Goal: Transaction & Acquisition: Purchase product/service

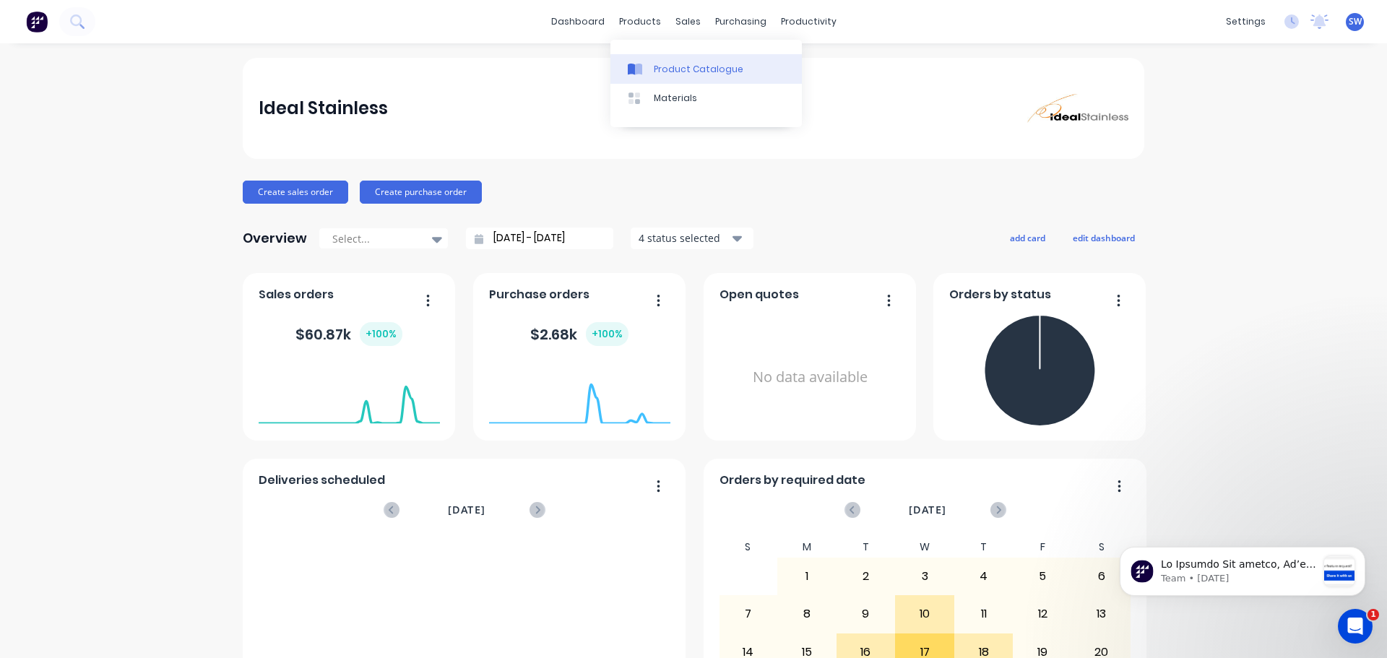
click at [679, 75] on div "Product Catalogue" at bounding box center [699, 69] width 90 height 13
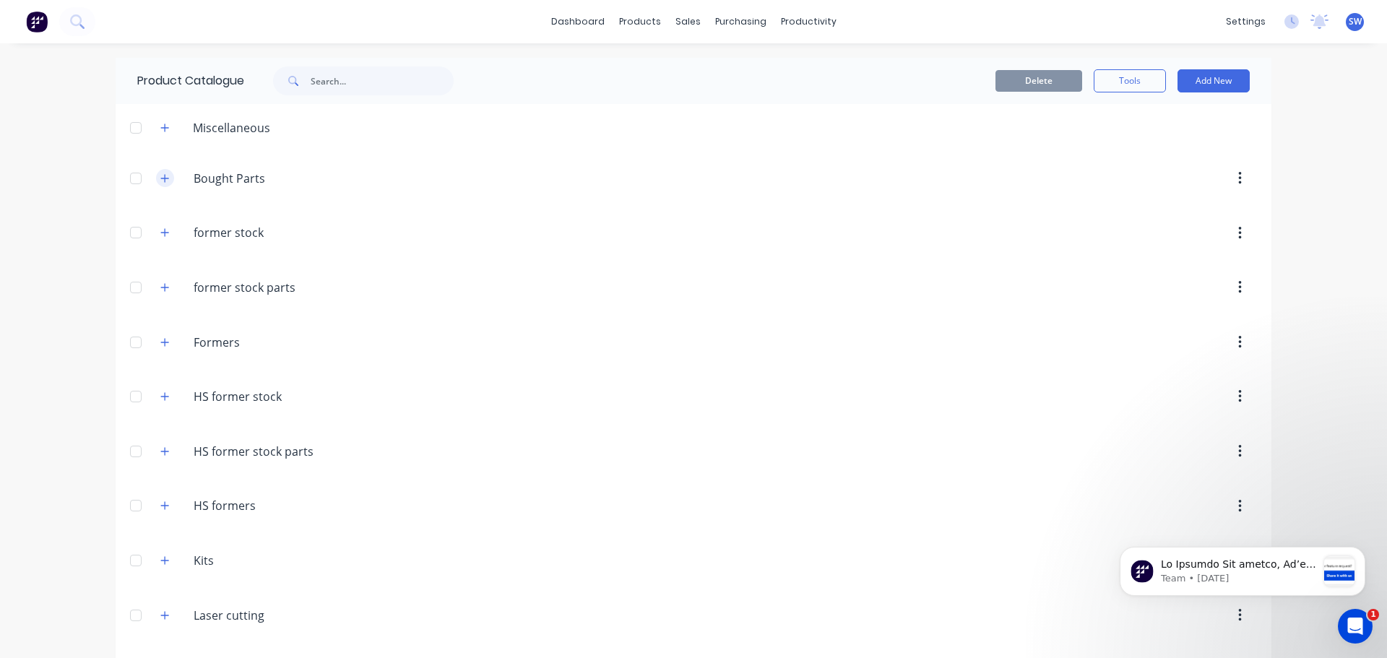
click at [160, 180] on icon "button" at bounding box center [164, 178] width 9 height 10
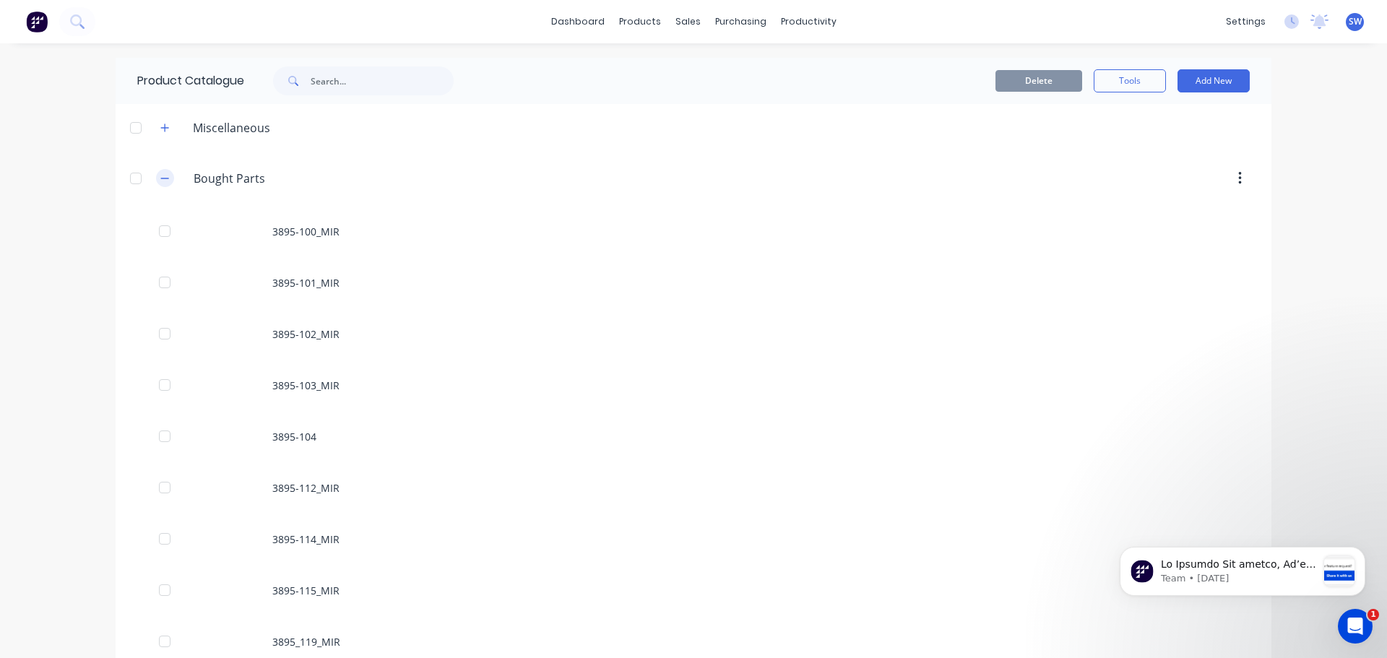
click at [162, 177] on icon "button" at bounding box center [164, 178] width 9 height 10
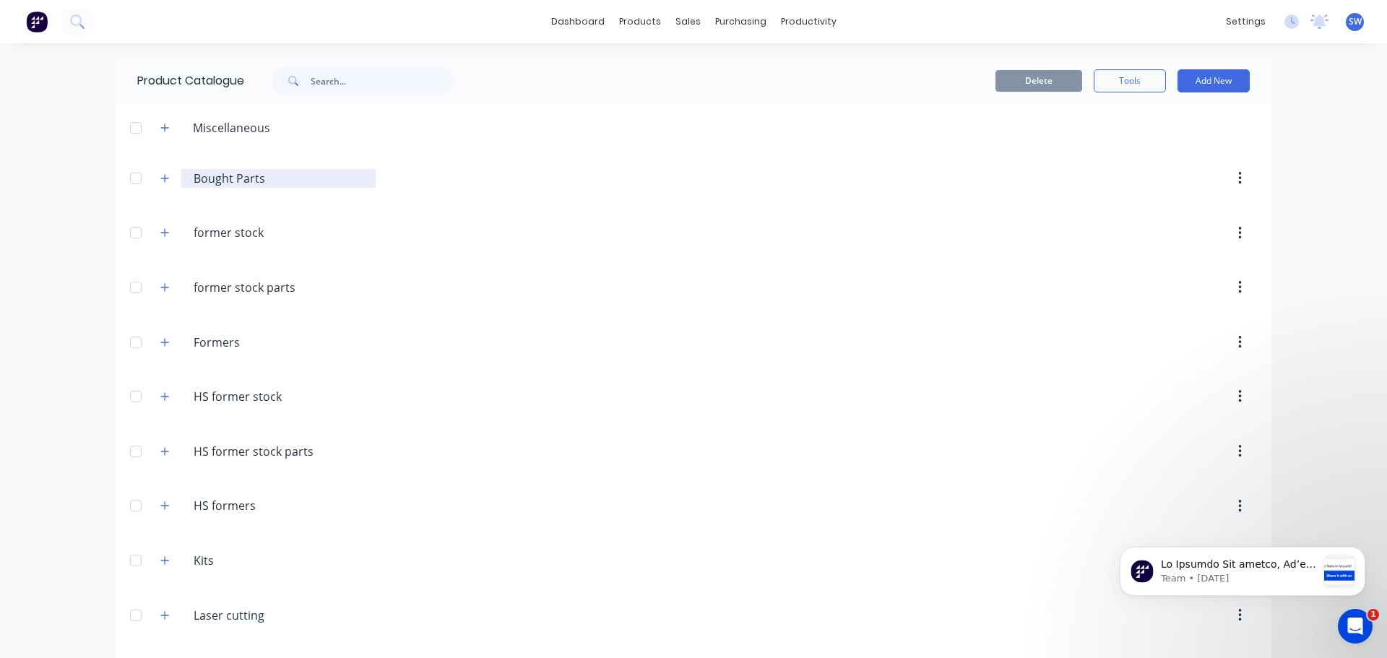
click at [207, 181] on input "Bought Parts" at bounding box center [279, 178] width 171 height 17
click at [165, 180] on button "button" at bounding box center [165, 178] width 18 height 18
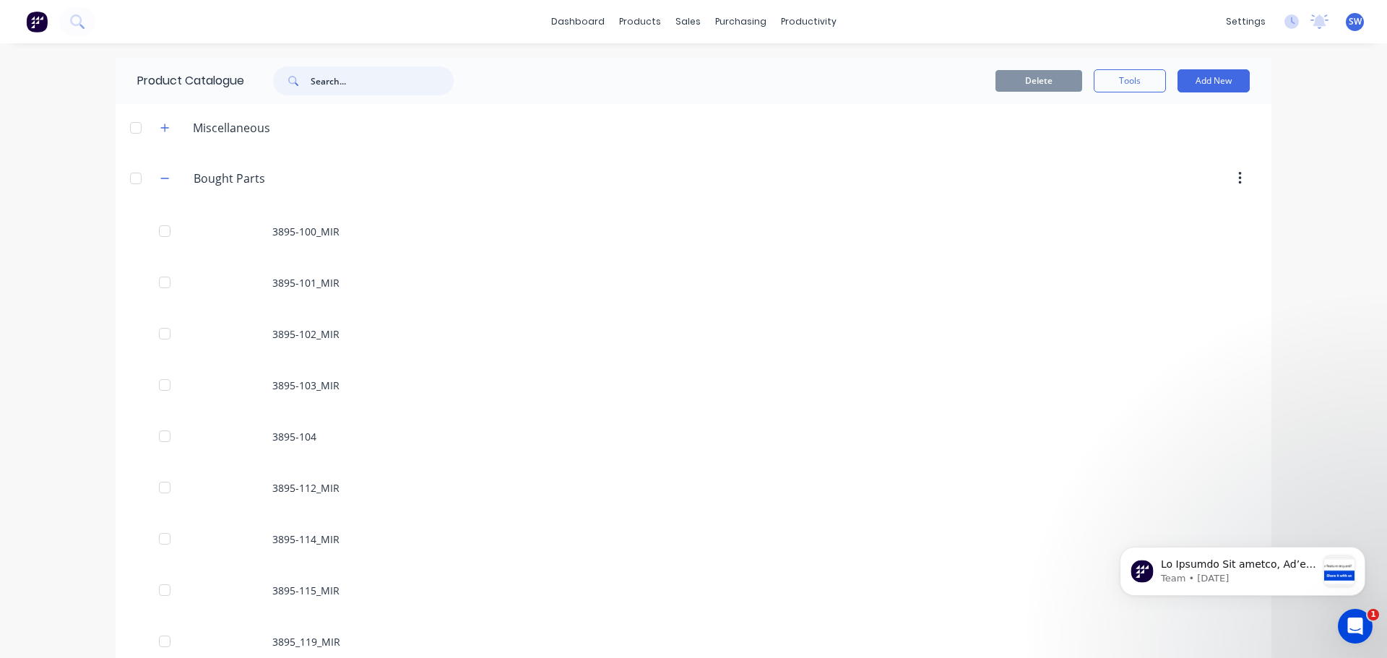
click at [317, 88] on input "text" at bounding box center [382, 80] width 143 height 29
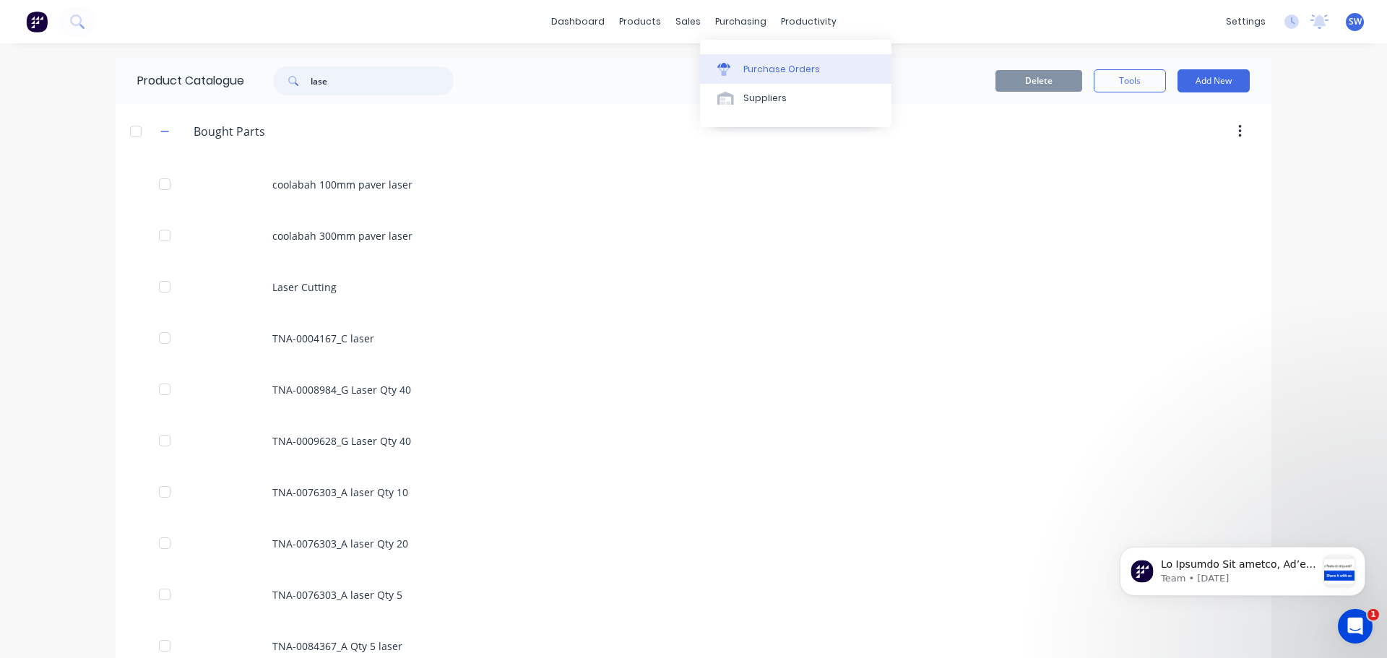
type input "lase"
click at [747, 66] on div "Purchase Orders" at bounding box center [781, 69] width 77 height 13
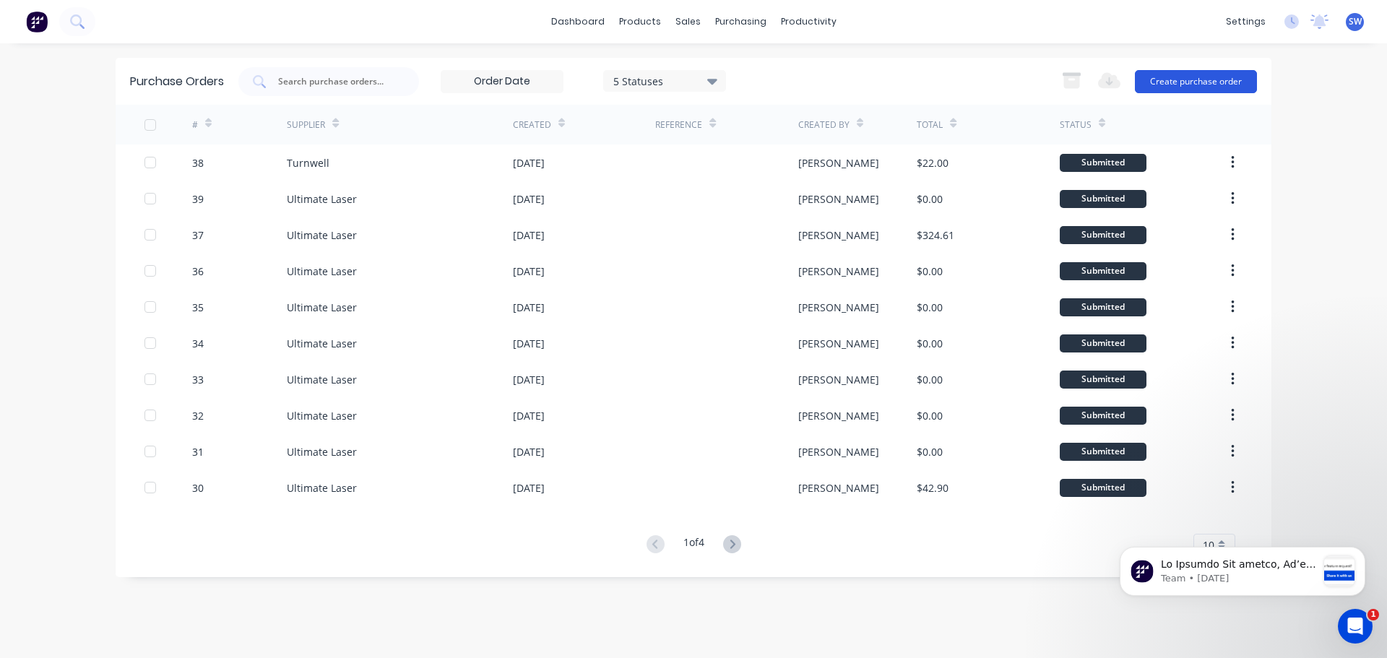
click at [880, 73] on button "Create purchase order" at bounding box center [1196, 81] width 122 height 23
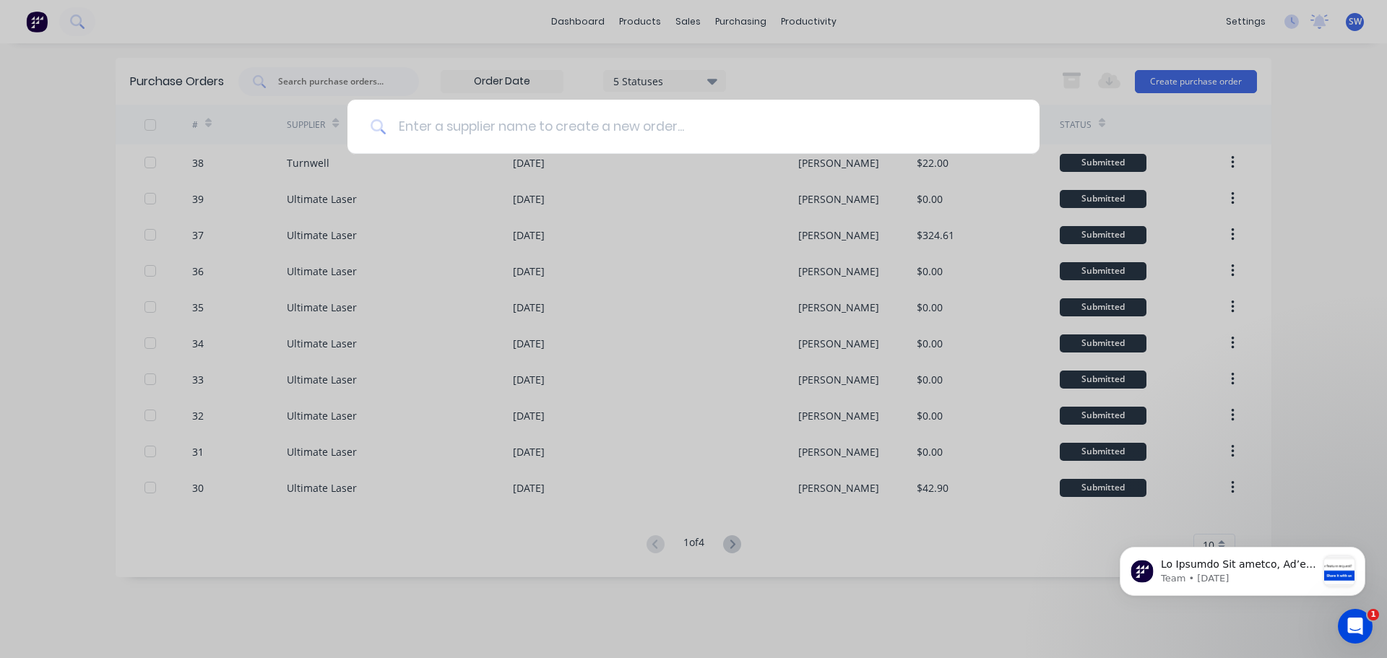
click at [503, 128] on input at bounding box center [701, 127] width 630 height 54
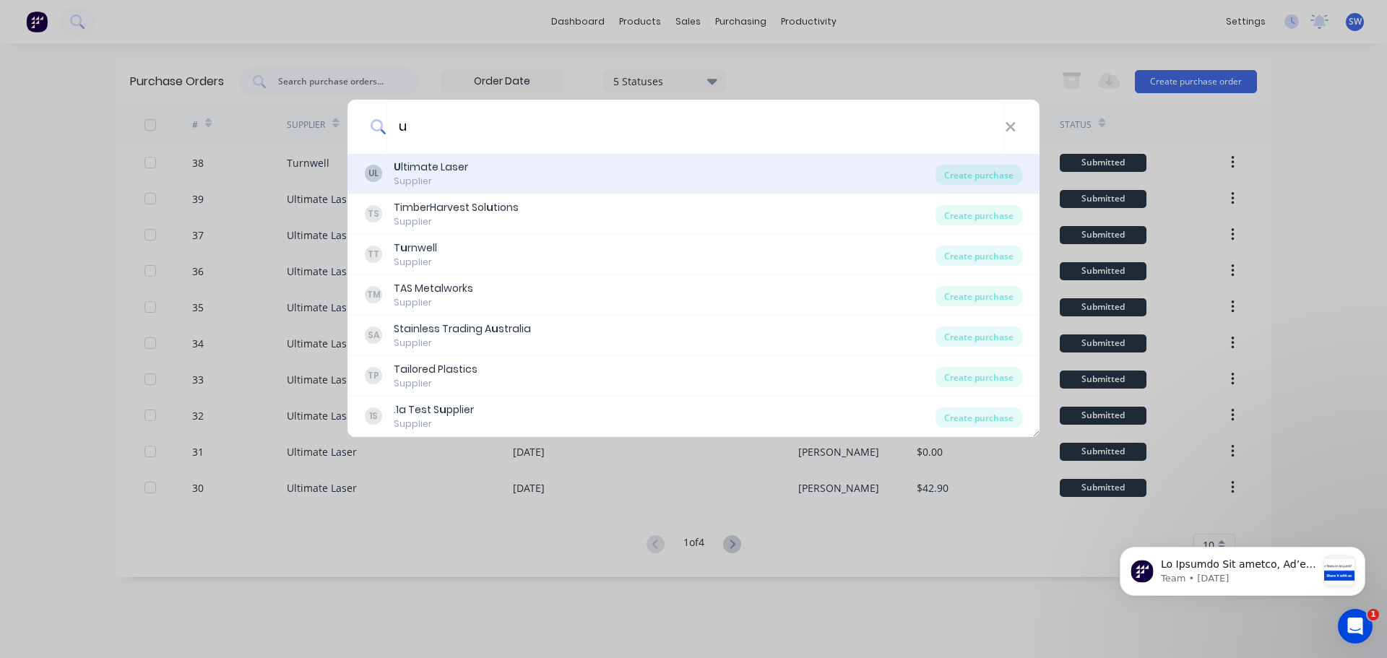
type input "u"
click at [434, 173] on div "U ltimate Laser" at bounding box center [431, 167] width 74 height 15
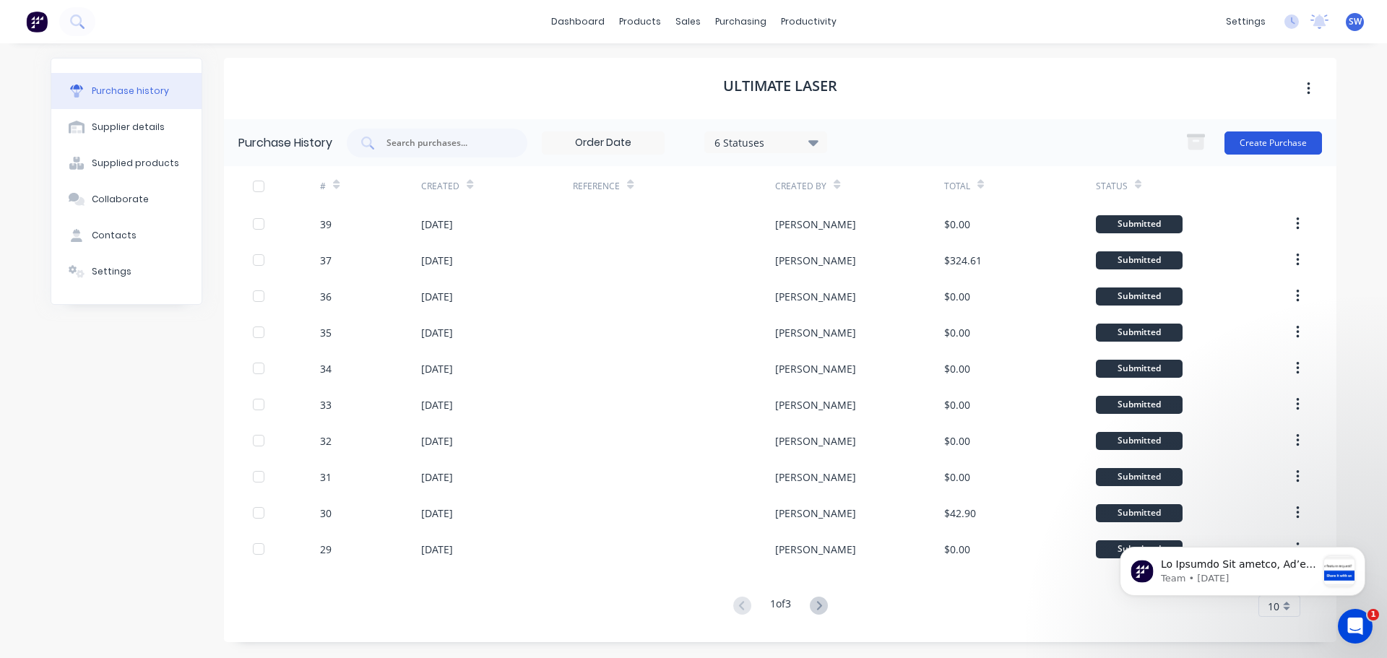
click at [880, 142] on button "Create Purchase" at bounding box center [1272, 142] width 97 height 23
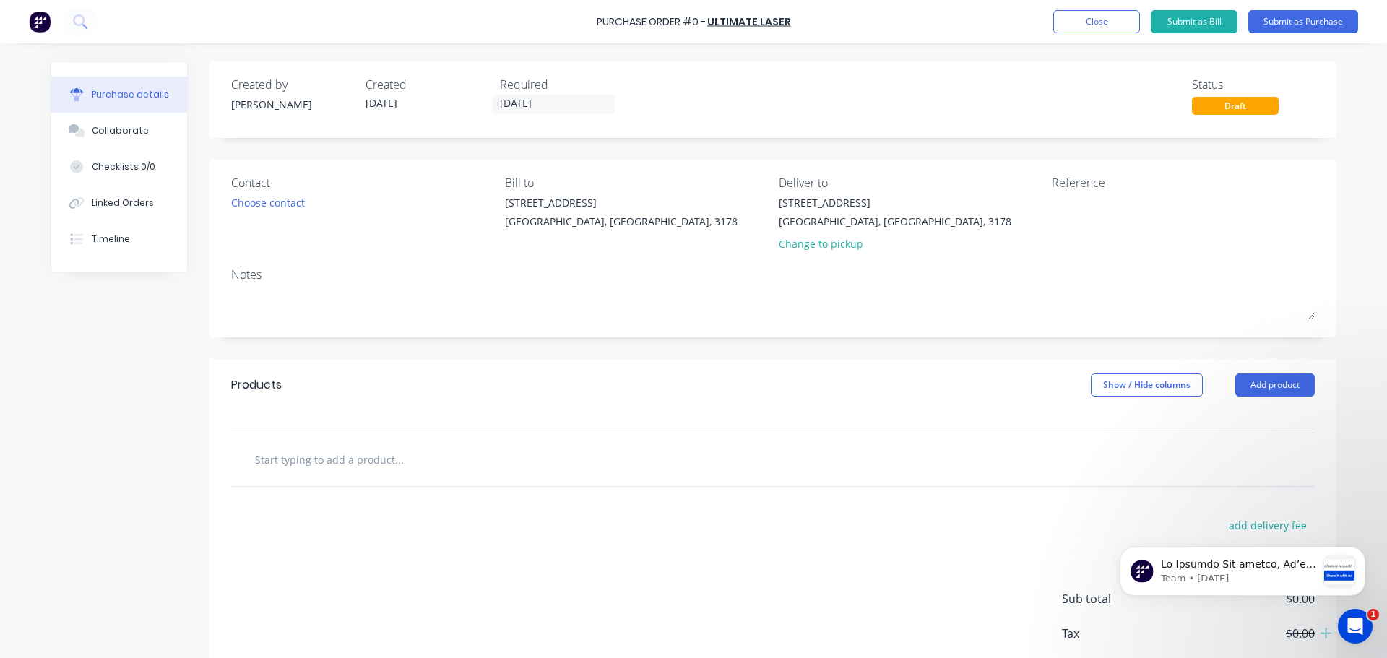
click at [292, 431] on input "text" at bounding box center [398, 459] width 289 height 29
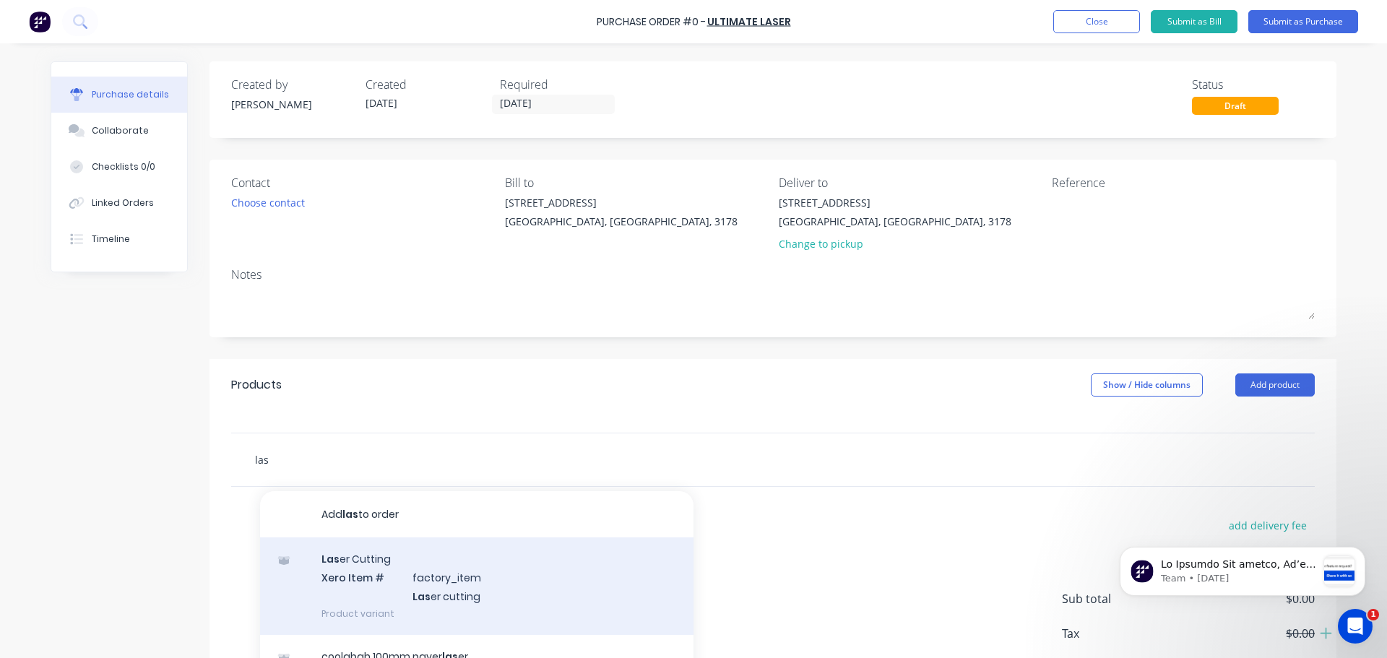
type input "las"
click at [342, 431] on div "Las er Cutting Xero Item # factory_item Las er cutting Product variant" at bounding box center [476, 585] width 433 height 97
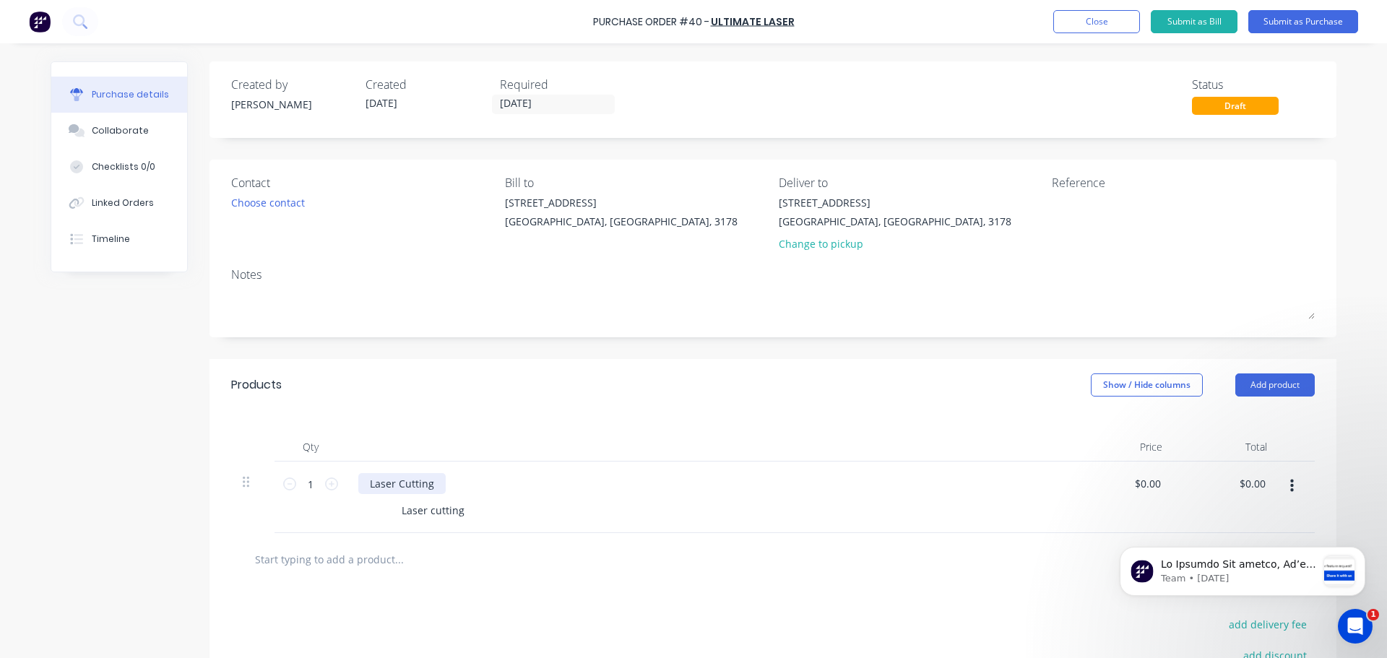
click at [397, 431] on div "Laser Cutting" at bounding box center [401, 483] width 87 height 21
click at [435, 431] on div "Laser cutting" at bounding box center [433, 510] width 74 height 21
click at [415, 431] on div "Laser Cutting" at bounding box center [401, 483] width 87 height 21
click at [428, 431] on div "Laser Cutting" at bounding box center [401, 483] width 87 height 21
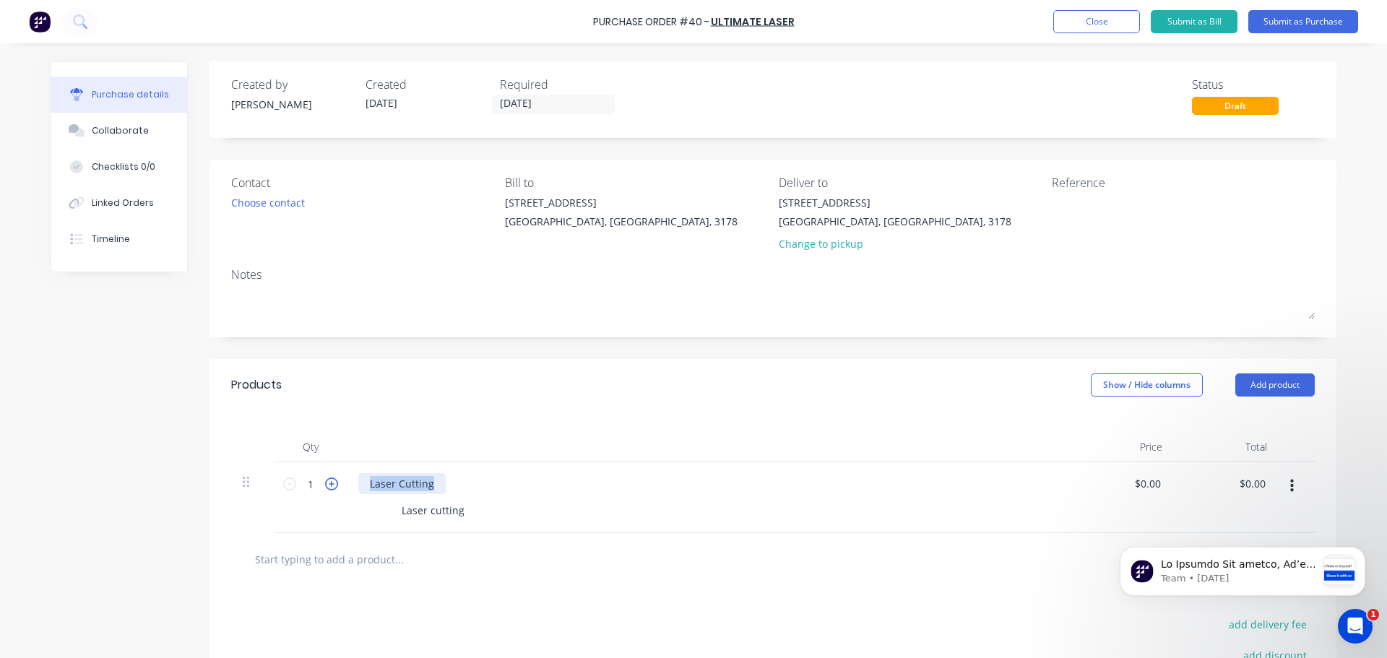
drag, startPoint x: 426, startPoint y: 484, endPoint x: 326, endPoint y: 488, distance: 100.5
click at [326, 431] on div "1 1 Laser Cutting Laser cutting $0.00 $0.00 $0.00 $0.00" at bounding box center [772, 496] width 1083 height 71
click at [880, 381] on button "Add product" at bounding box center [1274, 384] width 79 height 23
click at [301, 431] on input "text" at bounding box center [398, 559] width 289 height 29
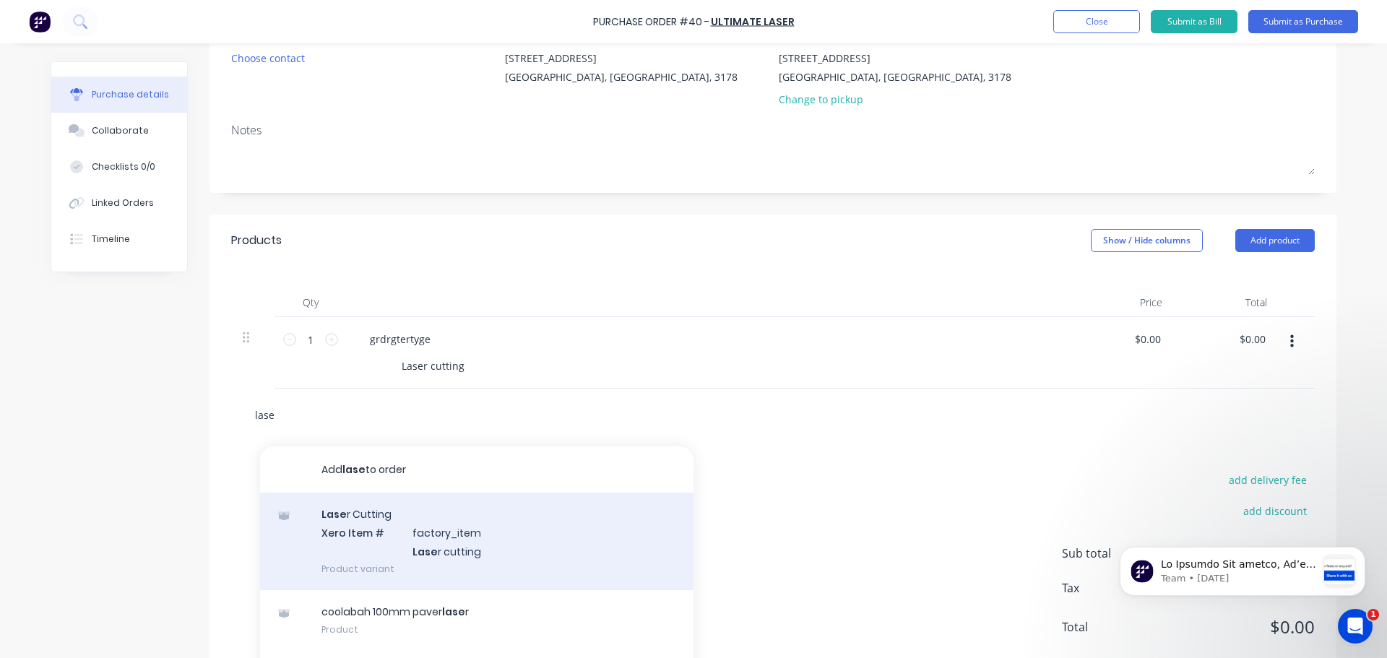
type input "lase"
click at [339, 431] on div "Lase r Cutting Xero Item # factory_item Lase r cutting Product variant" at bounding box center [476, 541] width 433 height 97
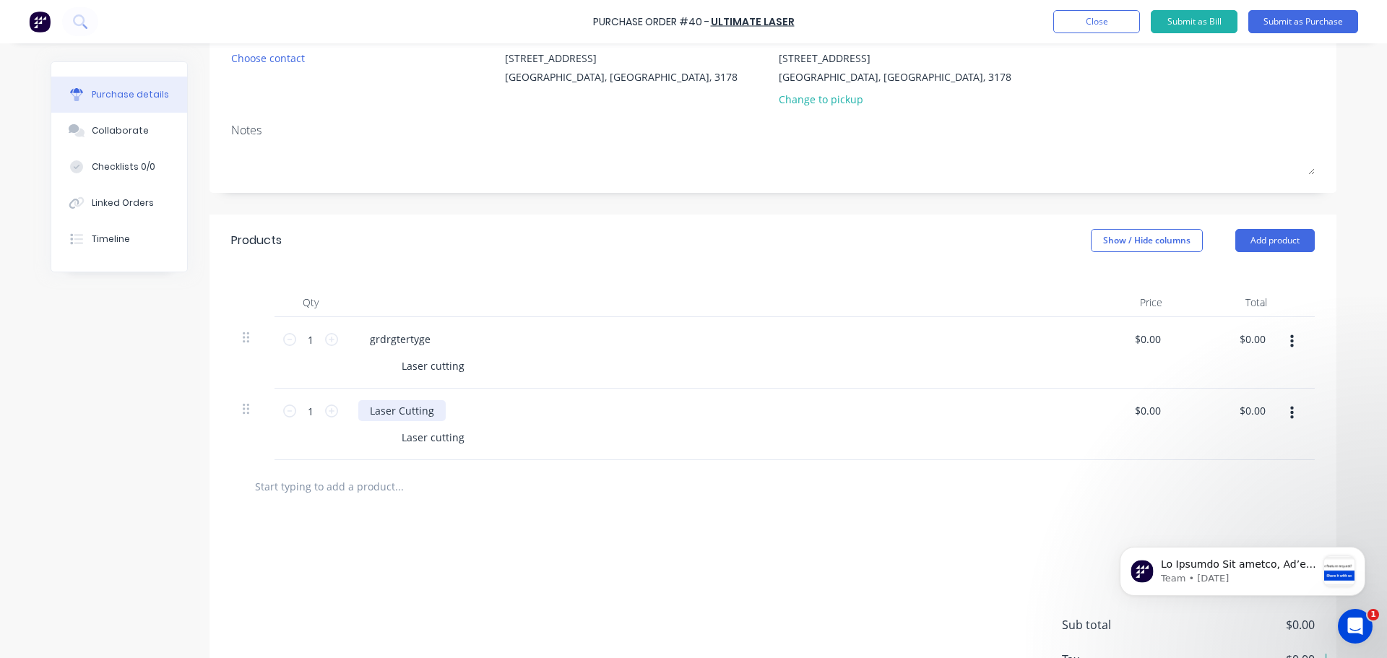
click at [404, 415] on div "Laser Cutting" at bounding box center [401, 410] width 87 height 21
drag, startPoint x: 428, startPoint y: 414, endPoint x: 316, endPoint y: 420, distance: 112.1
click at [316, 420] on div "1 1 Laser Cutting Laser cutting $0.00 $0.00 $0.00 $0.00" at bounding box center [772, 424] width 1083 height 71
click at [523, 417] on div "wetwtte" at bounding box center [707, 410] width 699 height 21
click at [880, 22] on button "Submit as Purchase" at bounding box center [1303, 21] width 110 height 23
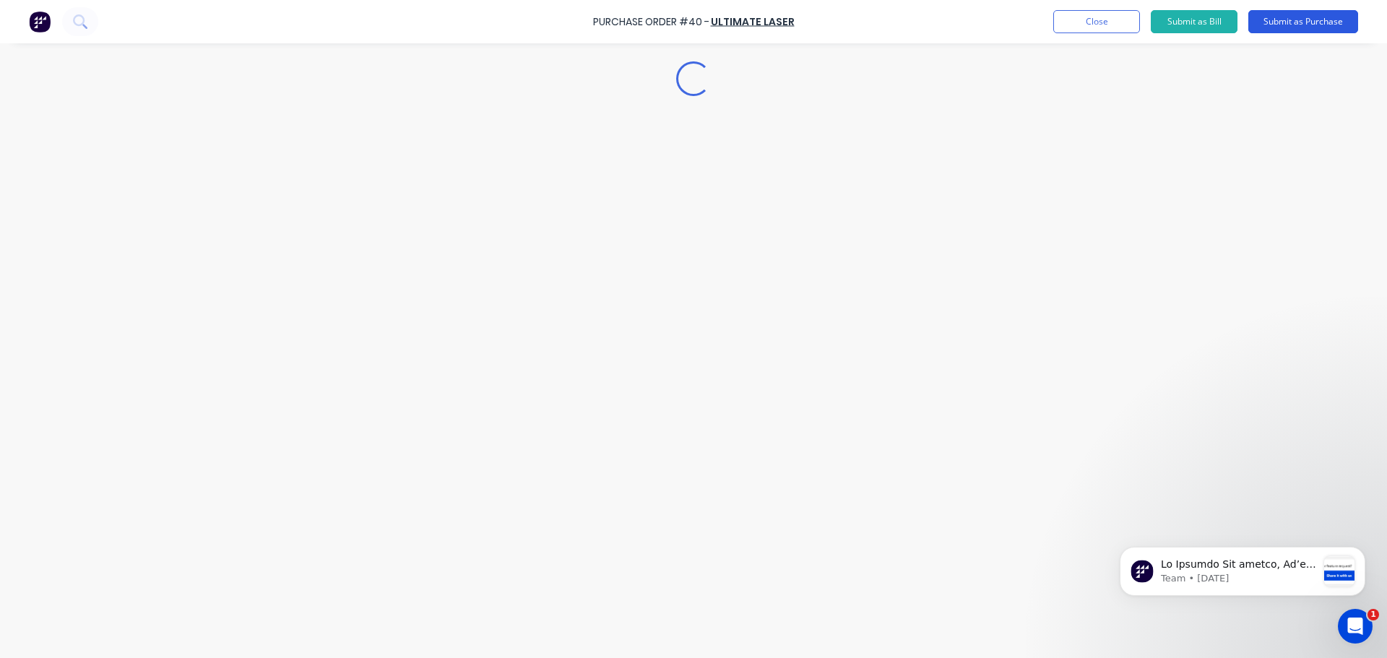
scroll to position [0, 0]
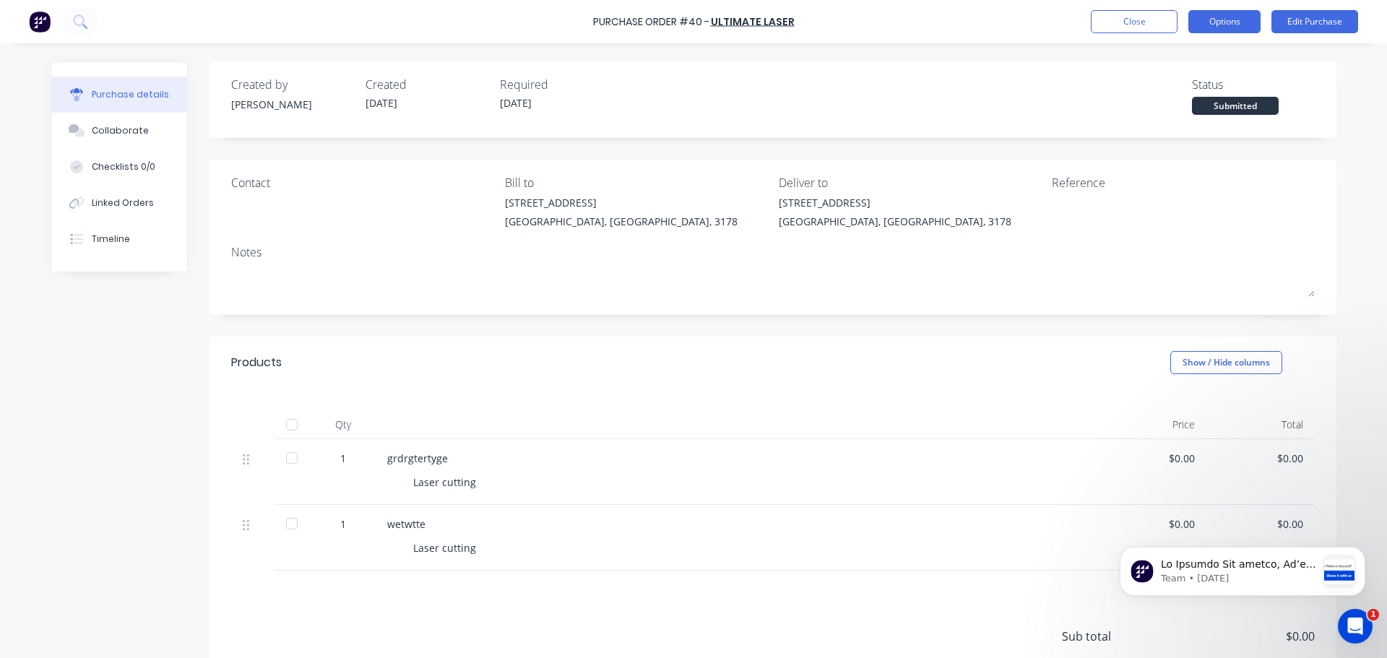
click at [880, 25] on button "Options" at bounding box center [1224, 21] width 72 height 23
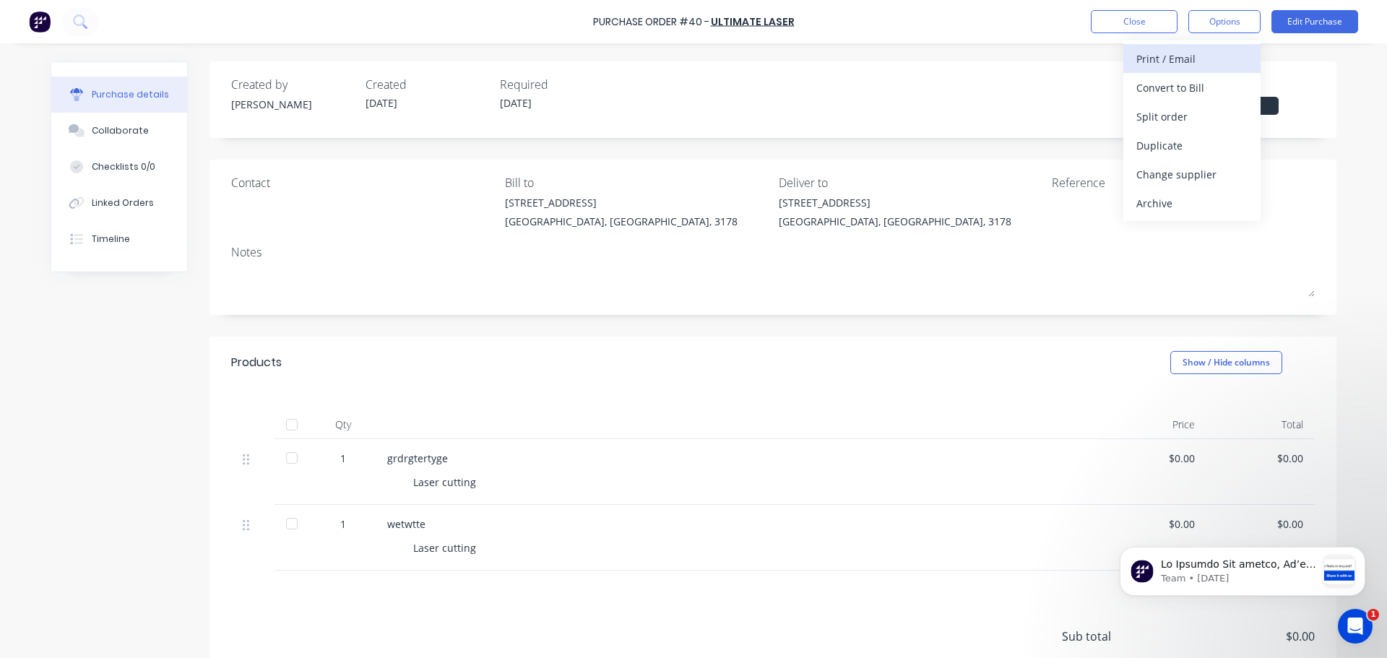
click at [880, 64] on div "Print / Email" at bounding box center [1191, 58] width 111 height 21
click at [880, 94] on div "With pricing" at bounding box center [1191, 87] width 111 height 21
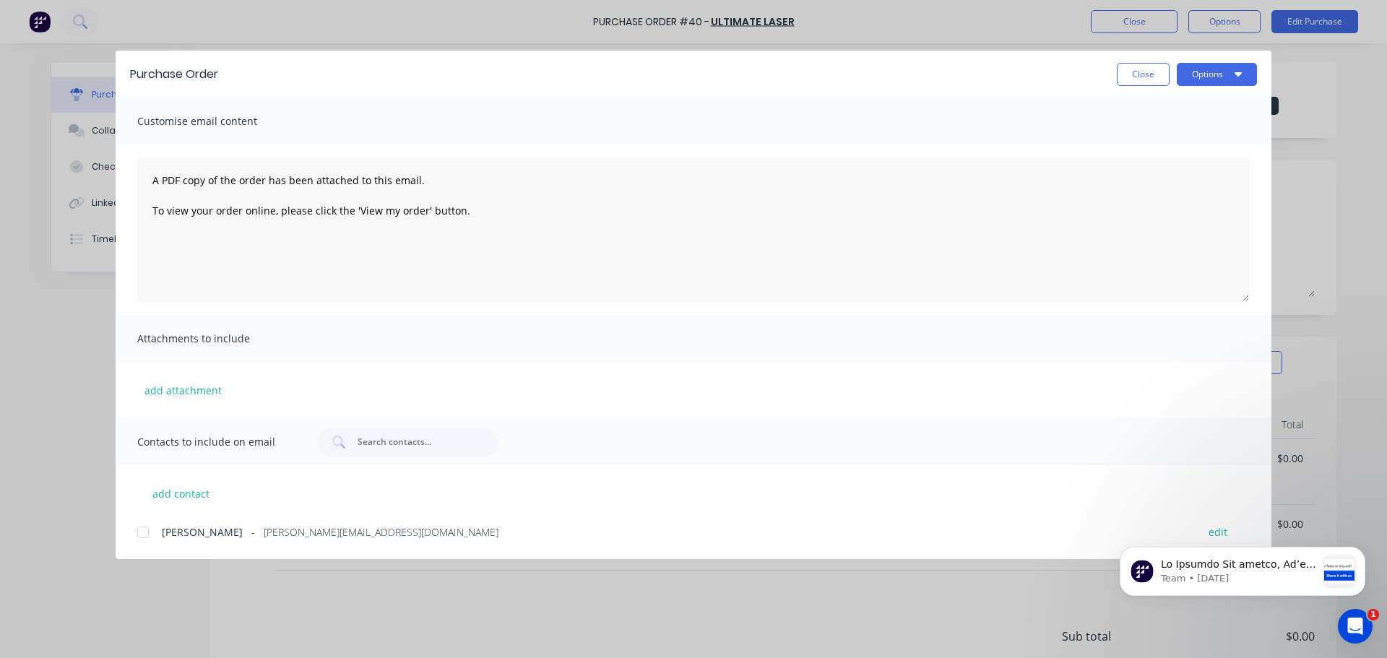
drag, startPoint x: 1243, startPoint y: 79, endPoint x: 1236, endPoint y: 88, distance: 11.4
click at [880, 79] on button "Options" at bounding box center [1216, 74] width 80 height 23
click at [880, 119] on div "Preview" at bounding box center [1187, 110] width 111 height 21
click at [880, 76] on div "Close Options" at bounding box center [745, 74] width 1024 height 23
click at [880, 79] on button "Close" at bounding box center [1142, 74] width 53 height 23
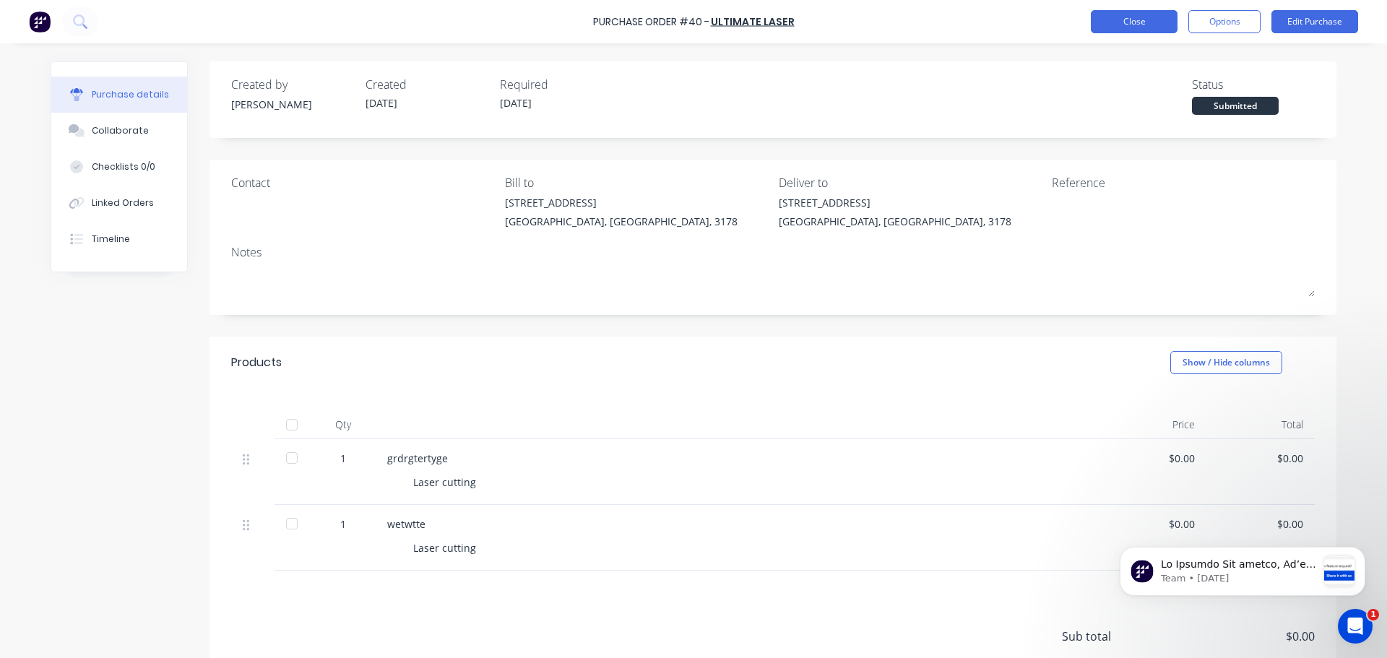
click at [880, 19] on button "Close" at bounding box center [1133, 21] width 87 height 23
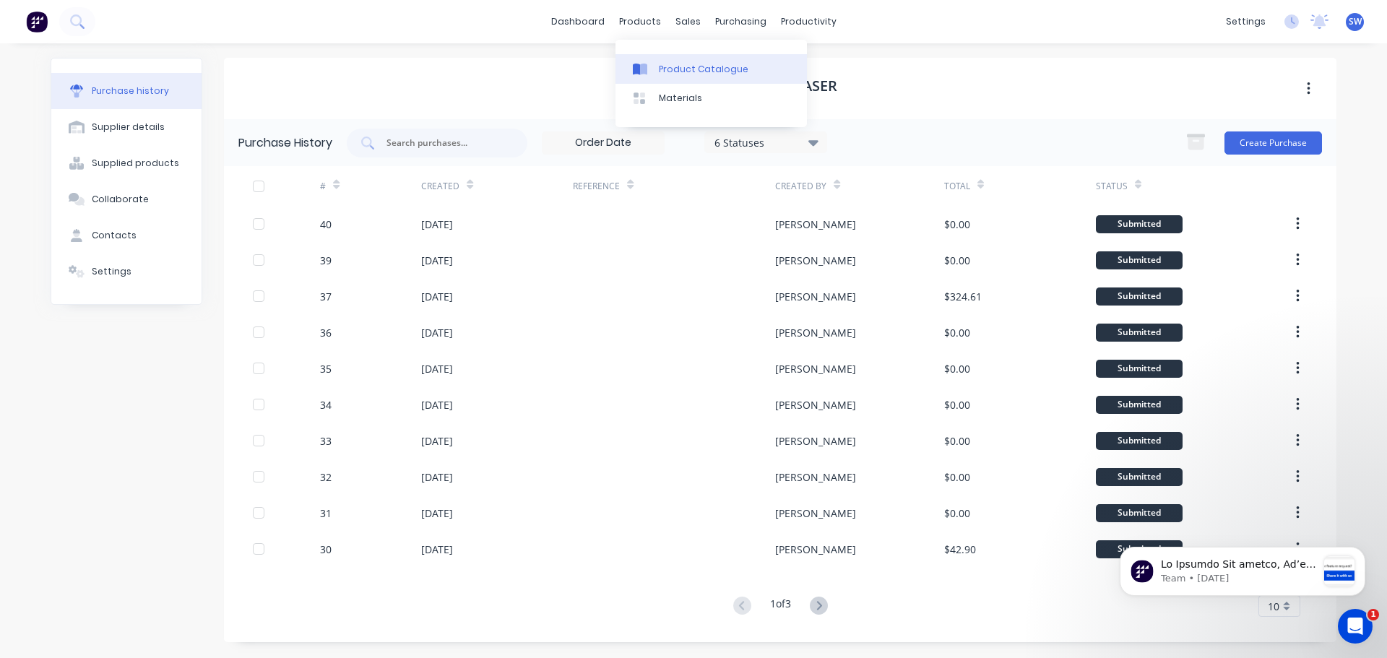
click at [674, 65] on div "Product Catalogue" at bounding box center [704, 69] width 90 height 13
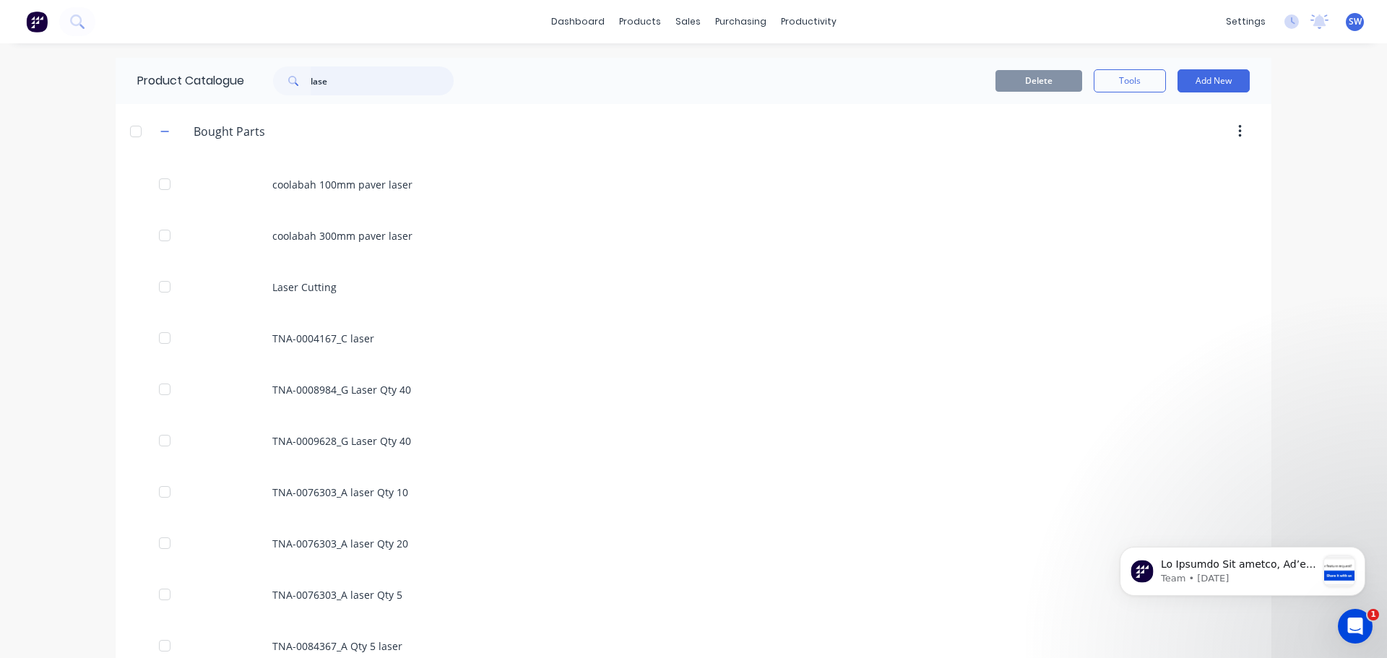
click at [337, 86] on input "lase" at bounding box center [382, 80] width 143 height 29
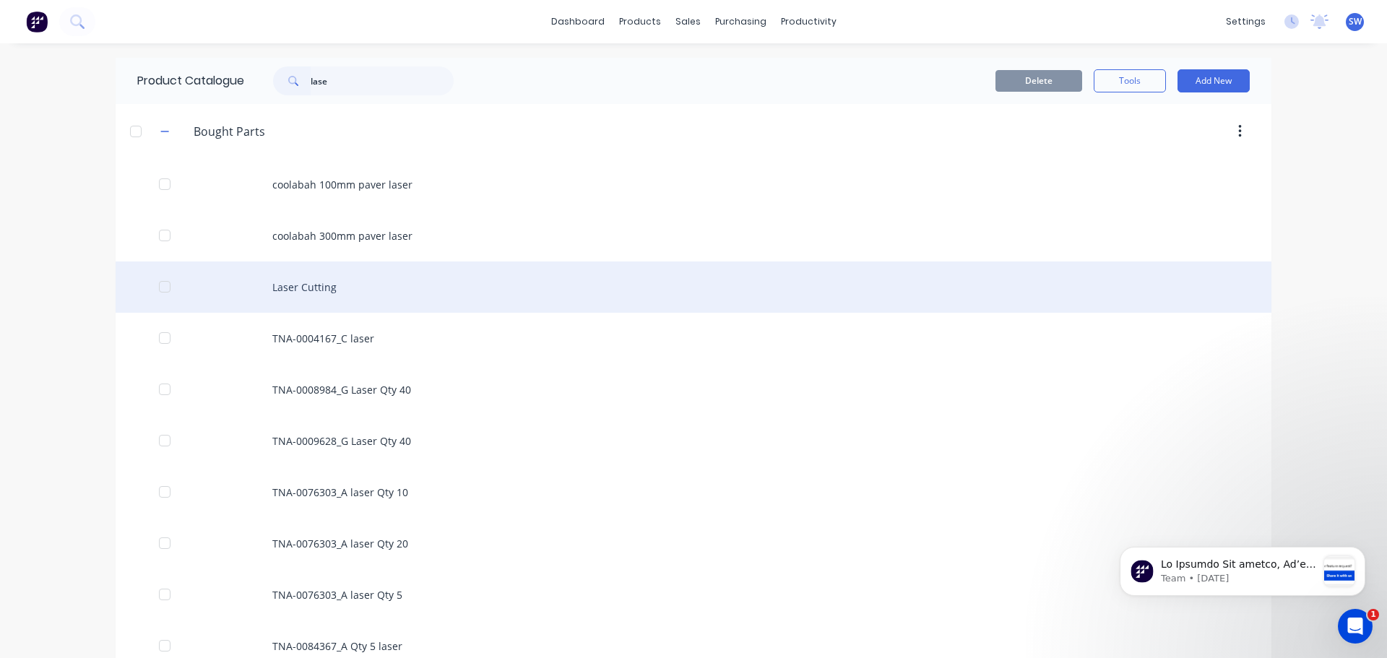
click at [296, 291] on div "Laser Cutting" at bounding box center [693, 286] width 1155 height 51
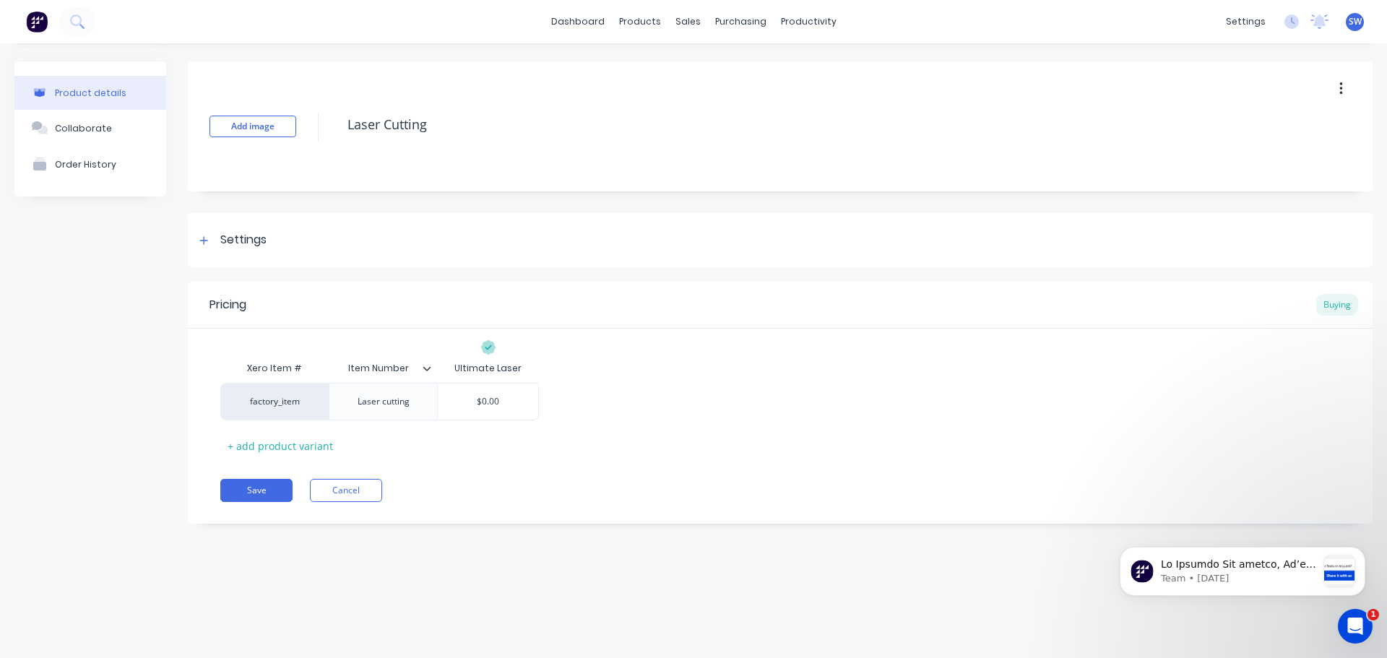
click at [430, 370] on icon at bounding box center [426, 368] width 9 height 9
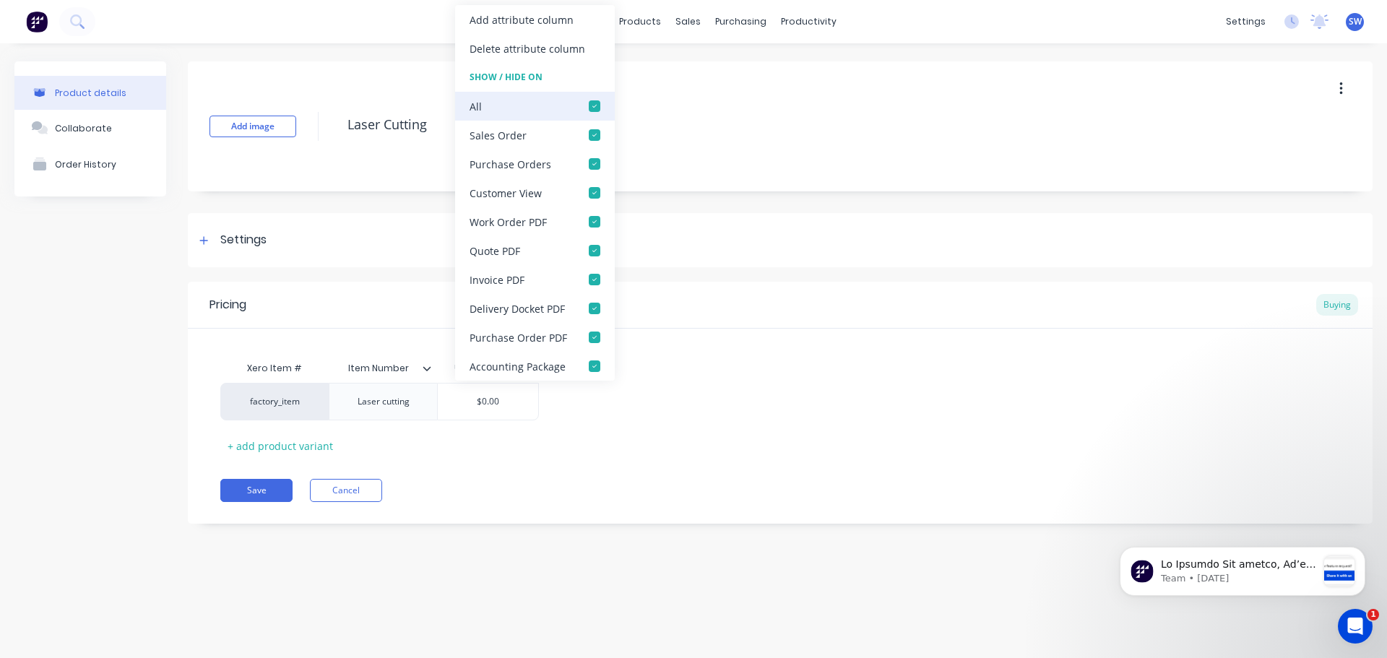
click at [596, 108] on div at bounding box center [594, 106] width 29 height 29
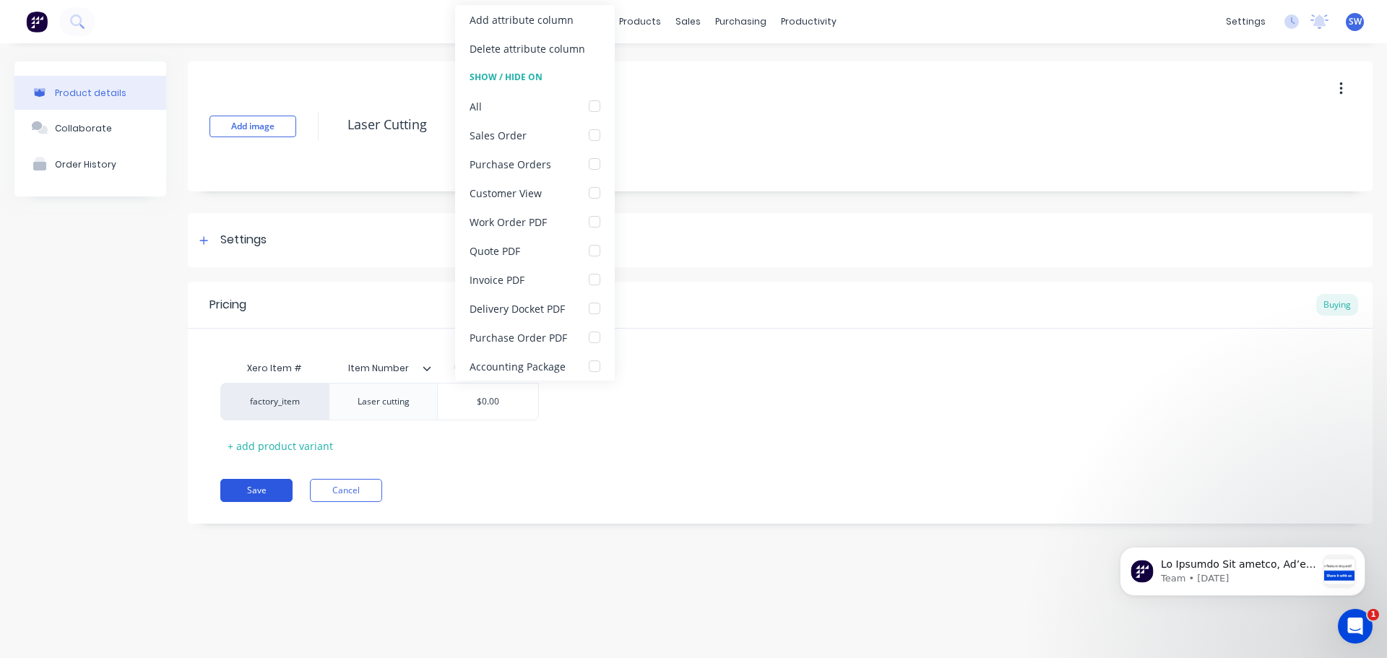
click at [227, 431] on button "Save" at bounding box center [256, 490] width 72 height 23
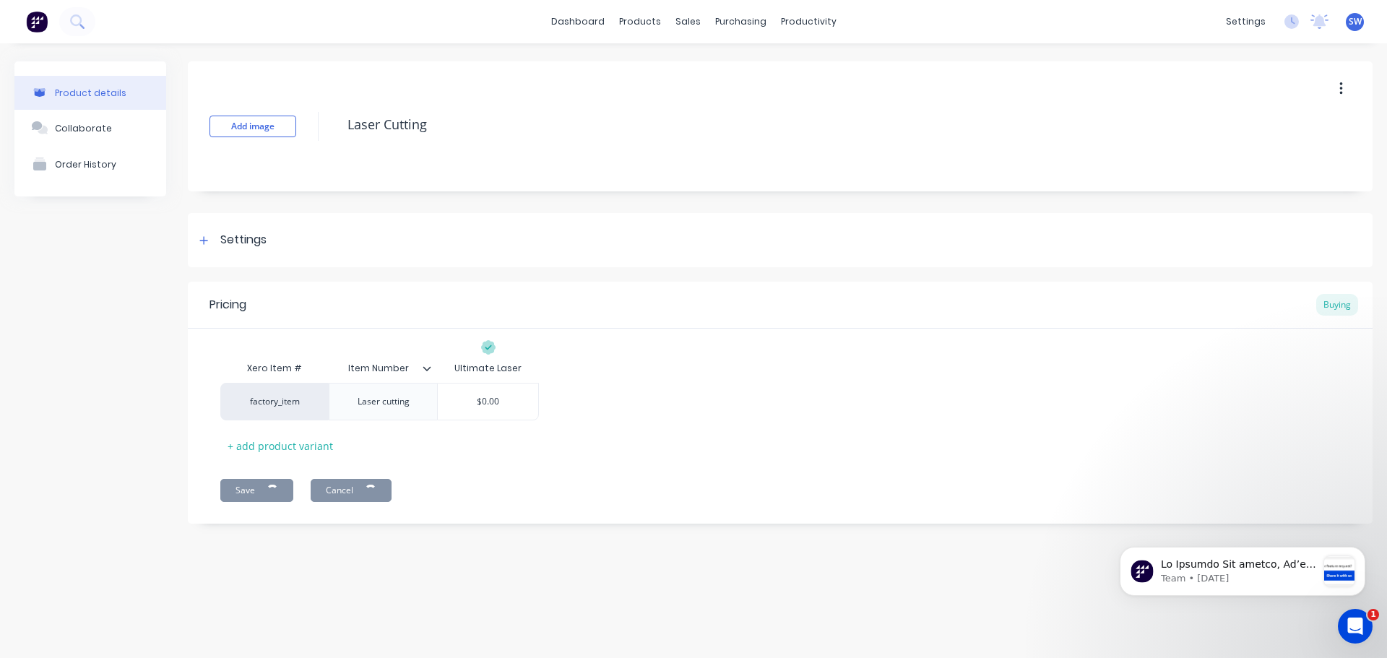
type textarea "x"
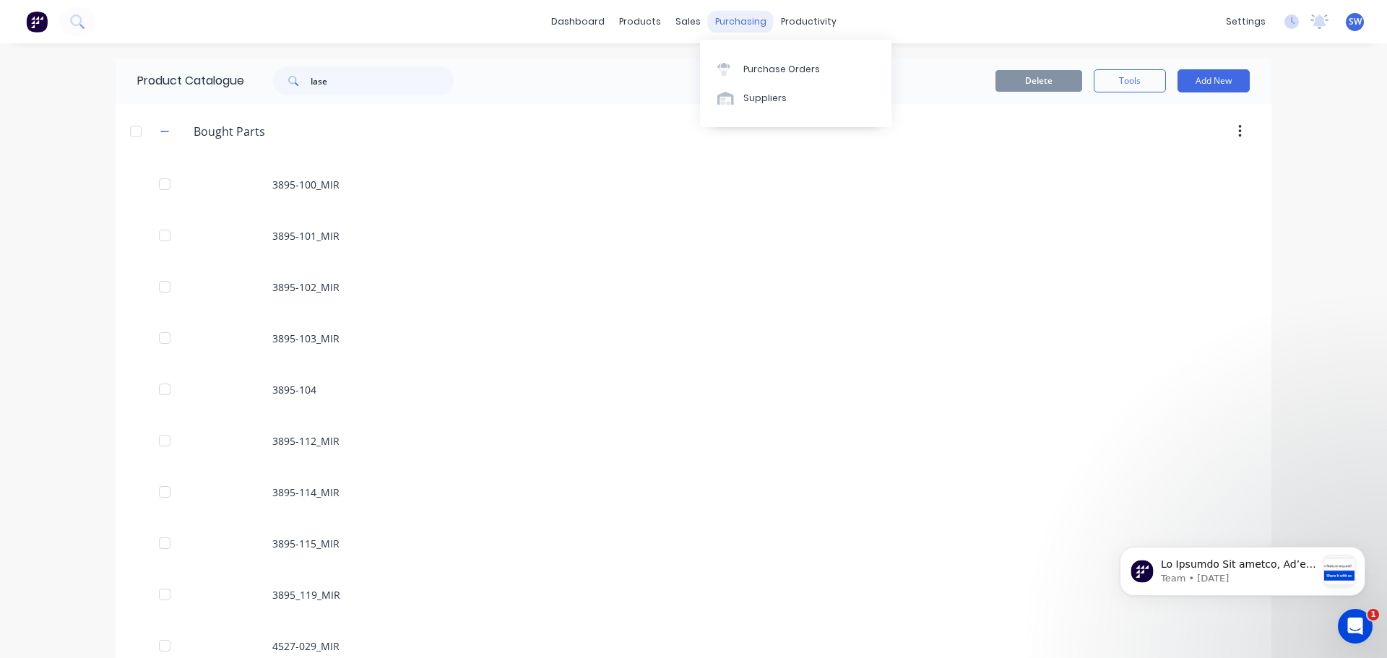
click at [734, 21] on div "purchasing" at bounding box center [741, 22] width 66 height 22
click at [768, 63] on div "Purchase Orders" at bounding box center [781, 69] width 77 height 13
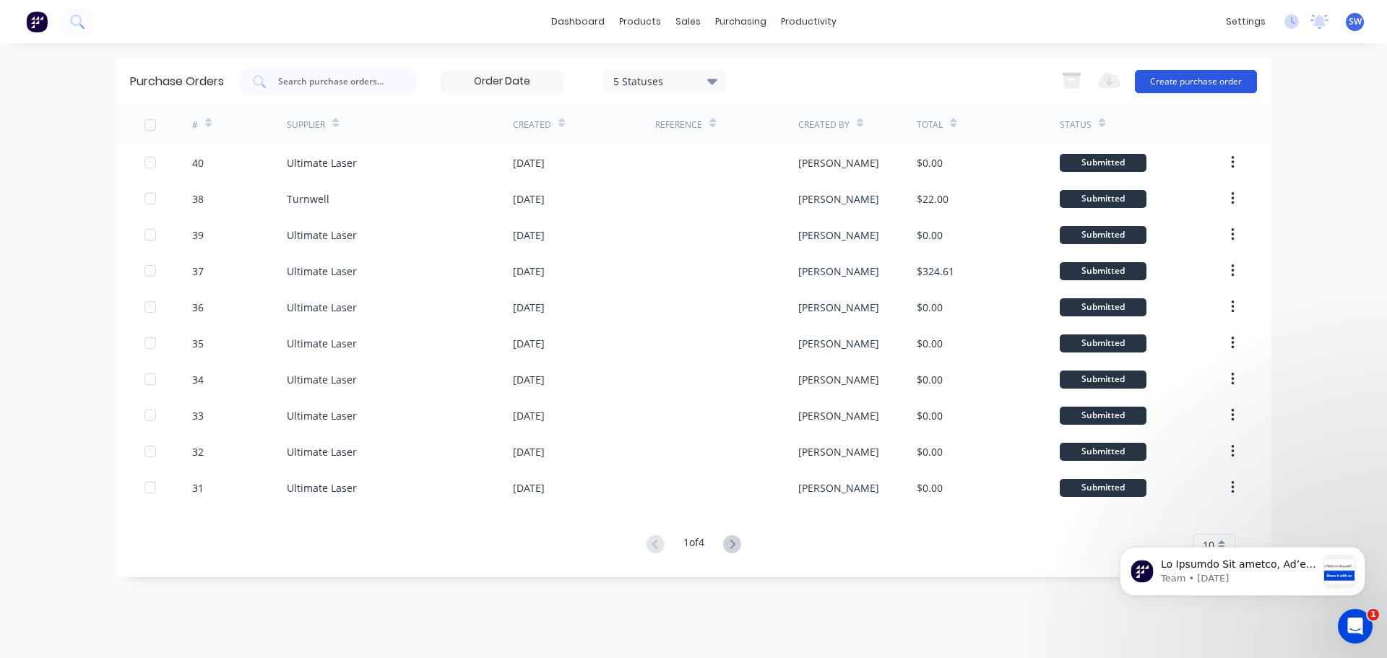
click at [880, 79] on button "Create purchase order" at bounding box center [1196, 81] width 122 height 23
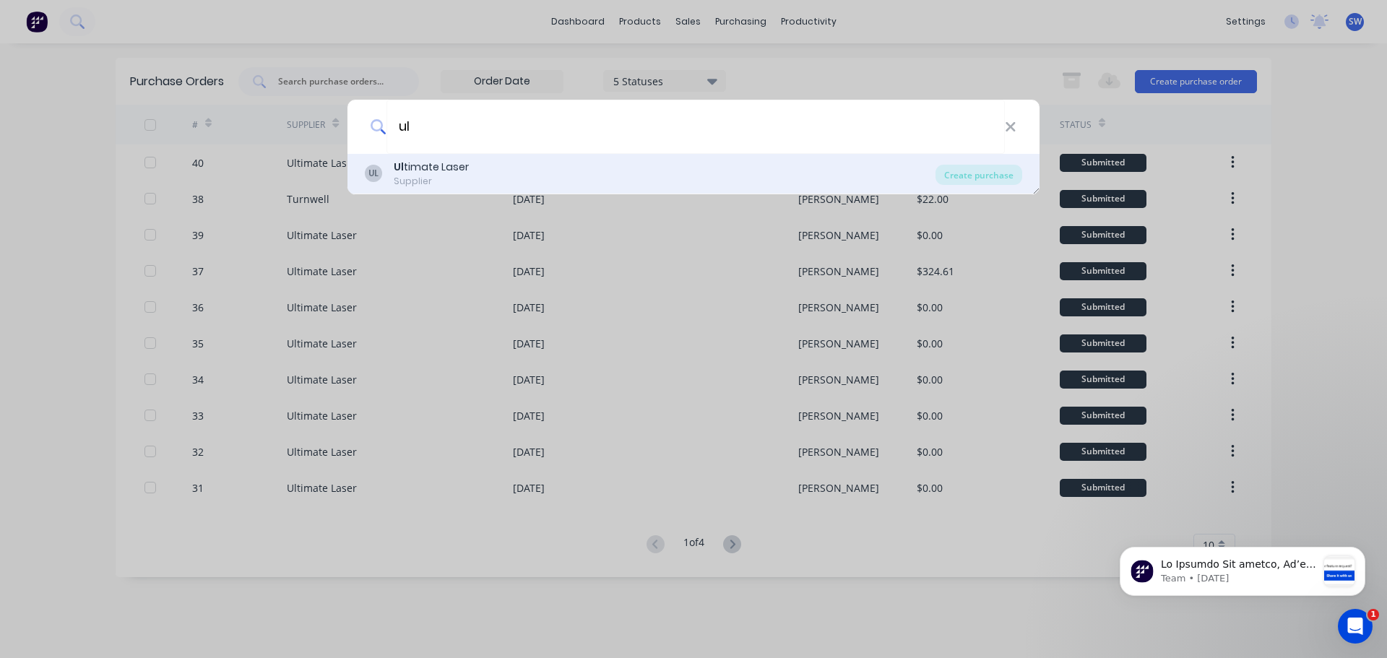
type input "ul"
click at [464, 185] on div "Supplier" at bounding box center [431, 181] width 75 height 13
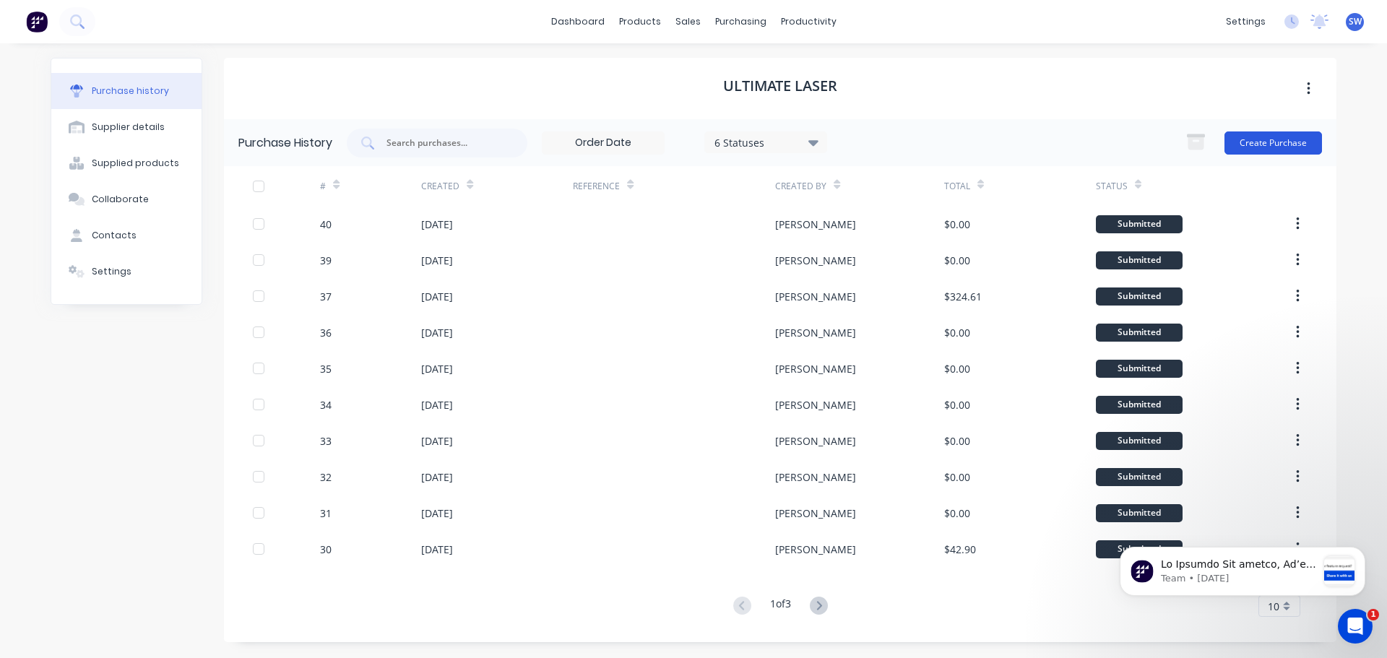
click at [880, 145] on button "Create Purchase" at bounding box center [1272, 142] width 97 height 23
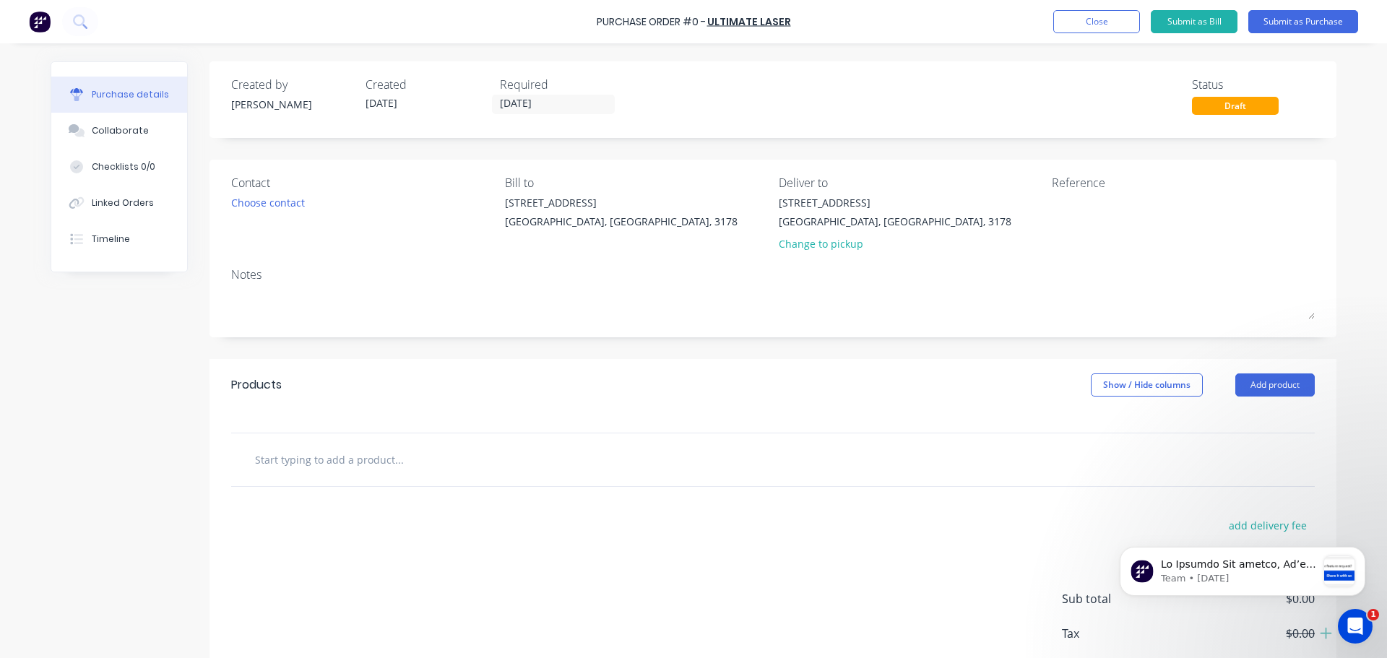
click at [350, 431] on input "text" at bounding box center [398, 459] width 289 height 29
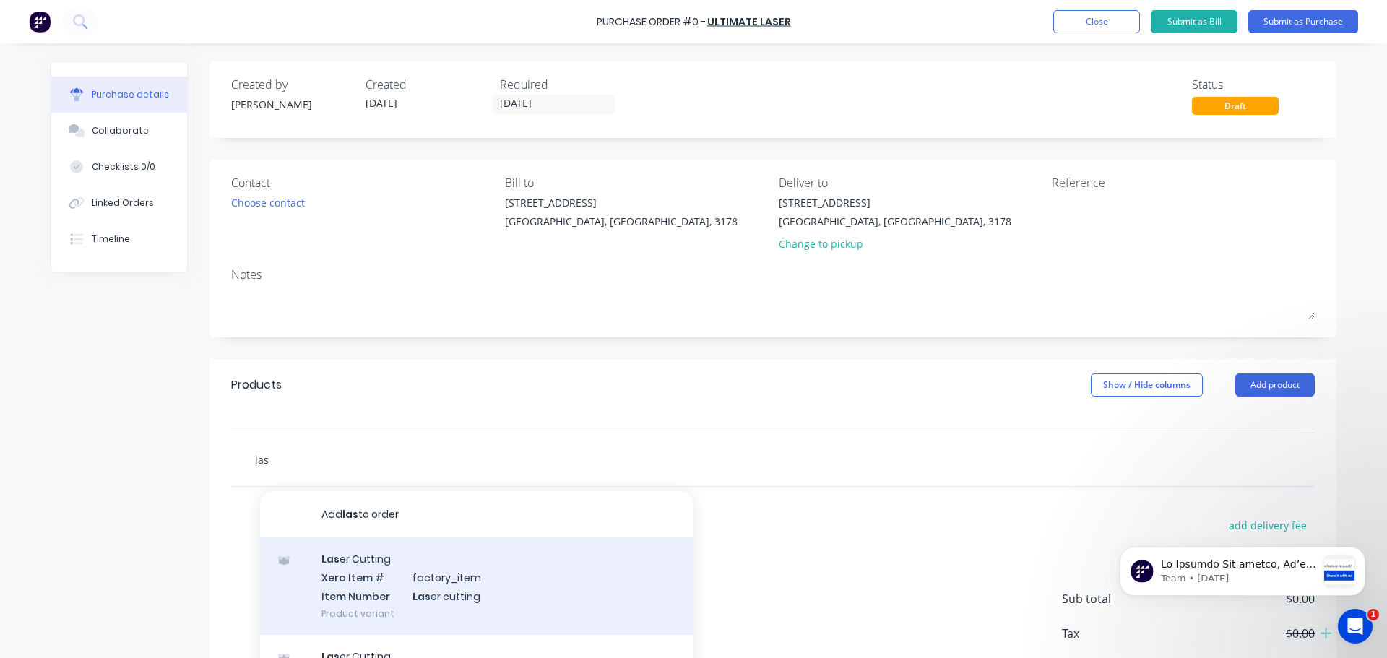
type input "las"
click at [352, 431] on div "Las er Cutting Xero Item # factory_item Item Number Las er cutting Product vari…" at bounding box center [476, 585] width 433 height 97
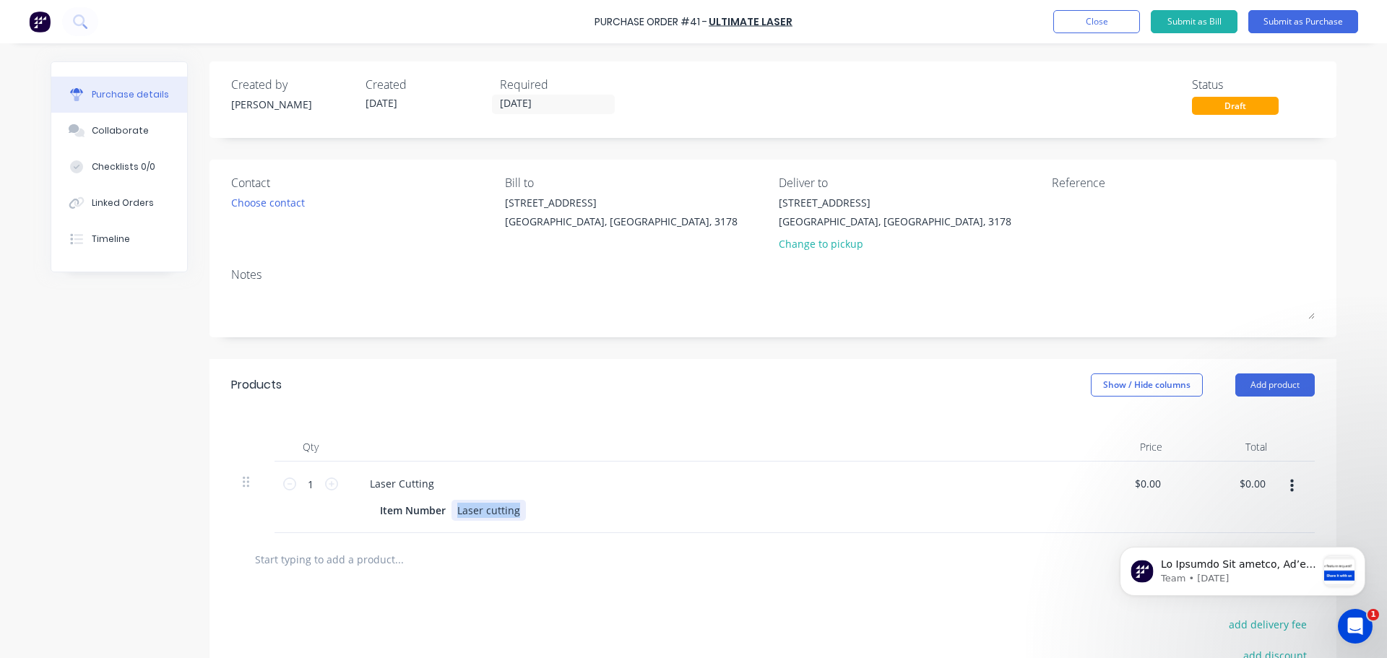
drag, startPoint x: 451, startPoint y: 513, endPoint x: 543, endPoint y: 513, distance: 92.4
click at [543, 431] on div "Item Number Laser cutting" at bounding box center [705, 510] width 662 height 21
click at [349, 431] on input "text" at bounding box center [398, 559] width 289 height 29
type input "l"
click at [880, 431] on button "button" at bounding box center [1292, 486] width 34 height 26
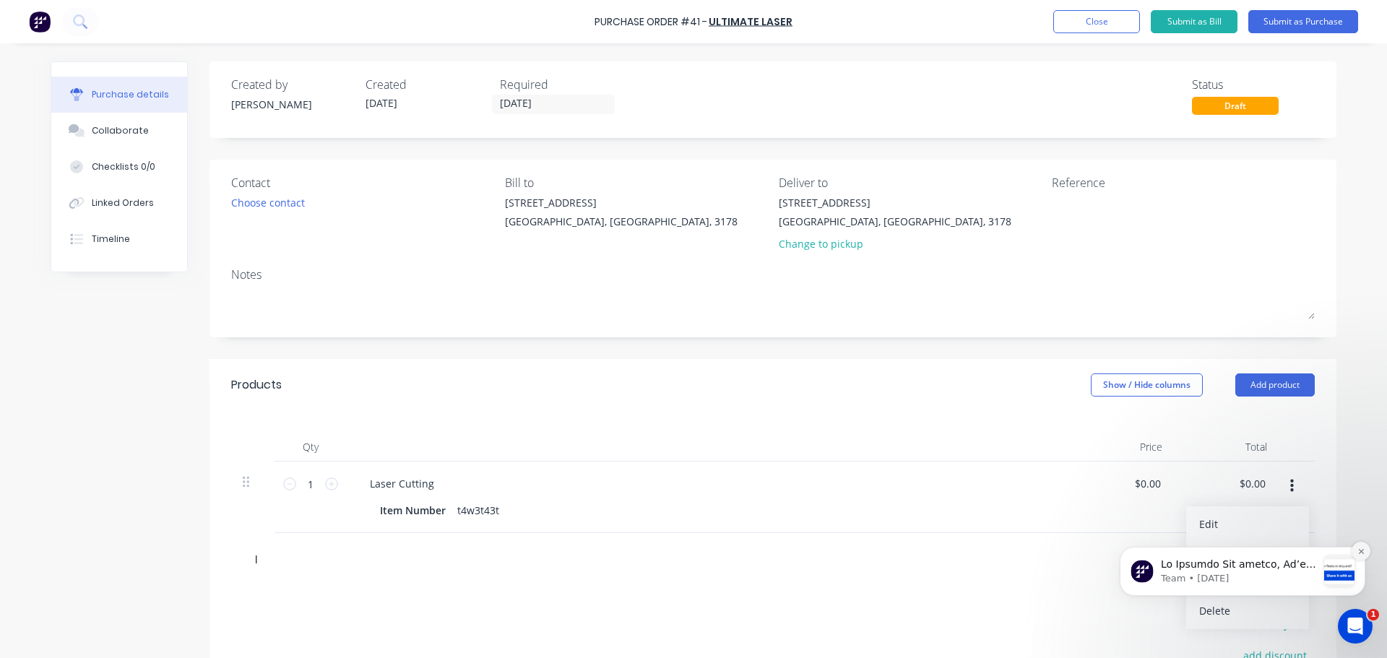
click at [880, 431] on button "Dismiss notification" at bounding box center [1360, 551] width 19 height 19
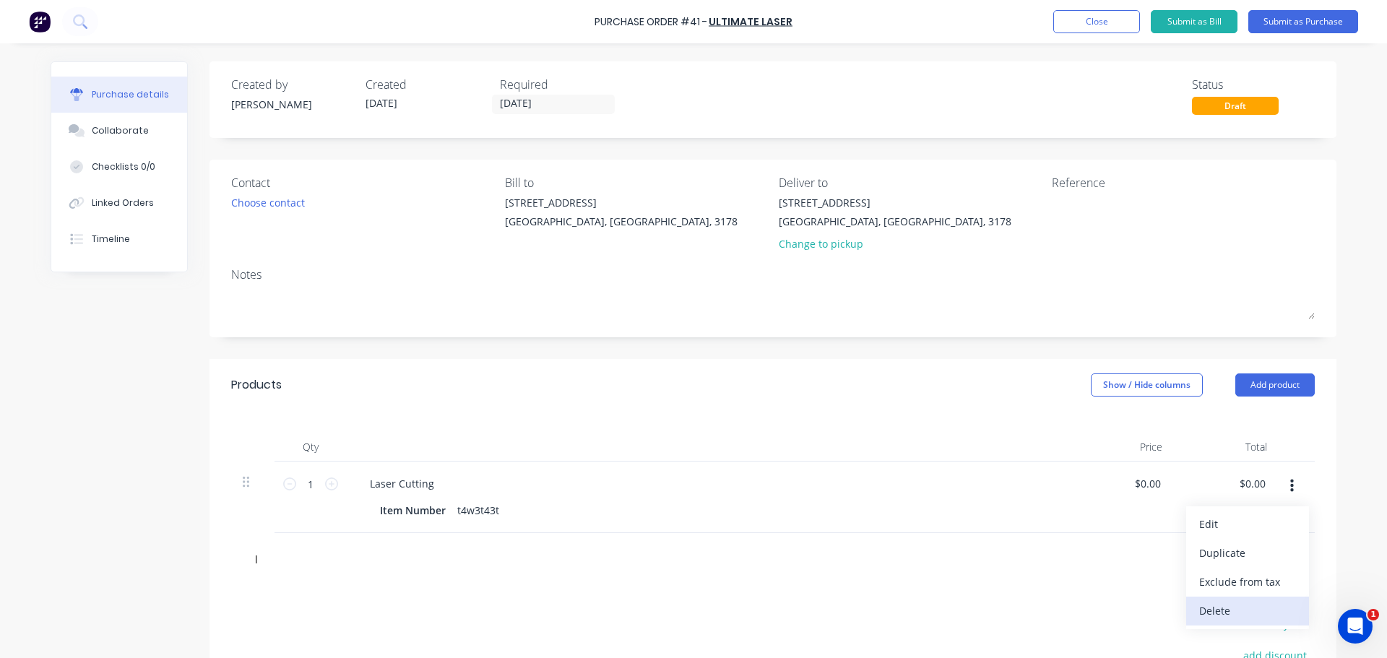
click at [880, 431] on button "Delete" at bounding box center [1247, 611] width 123 height 29
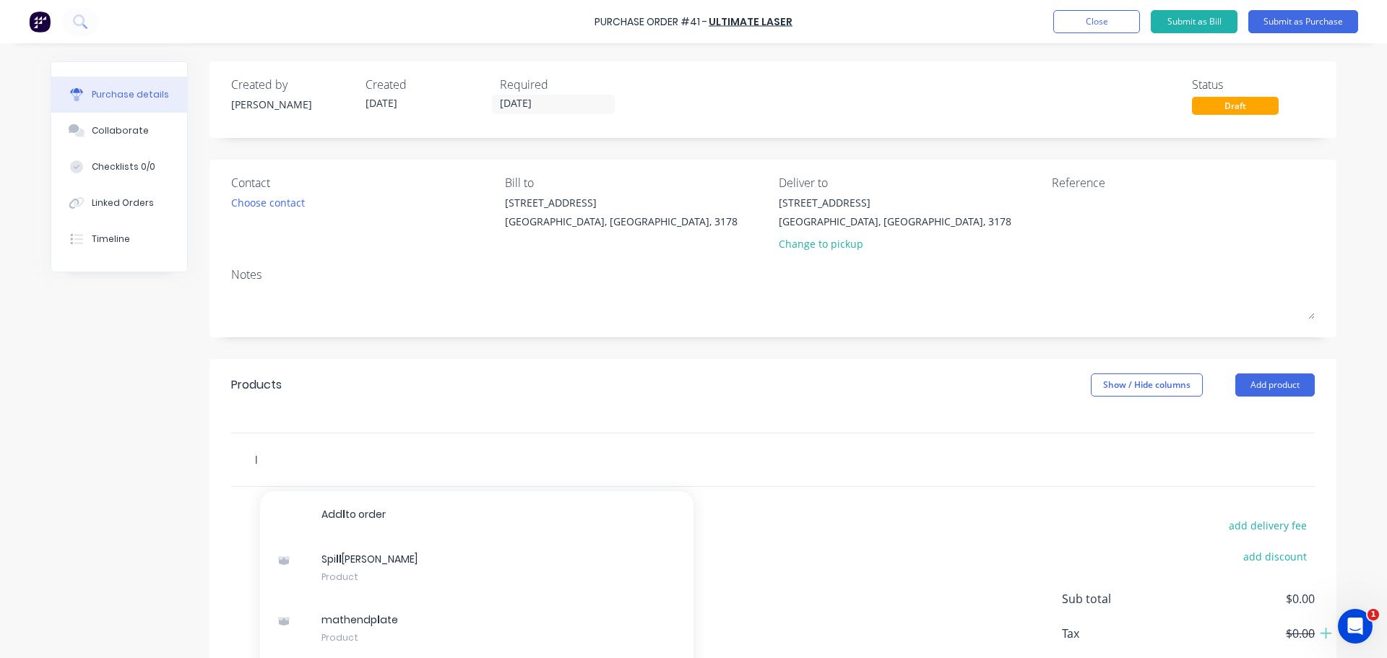
drag, startPoint x: 265, startPoint y: 472, endPoint x: 201, endPoint y: 477, distance: 64.5
click at [201, 431] on div "Created by [PERSON_NAME] Created [DATE] Required [DATE] Status Draft Contact Ch…" at bounding box center [693, 392] width 1285 height 663
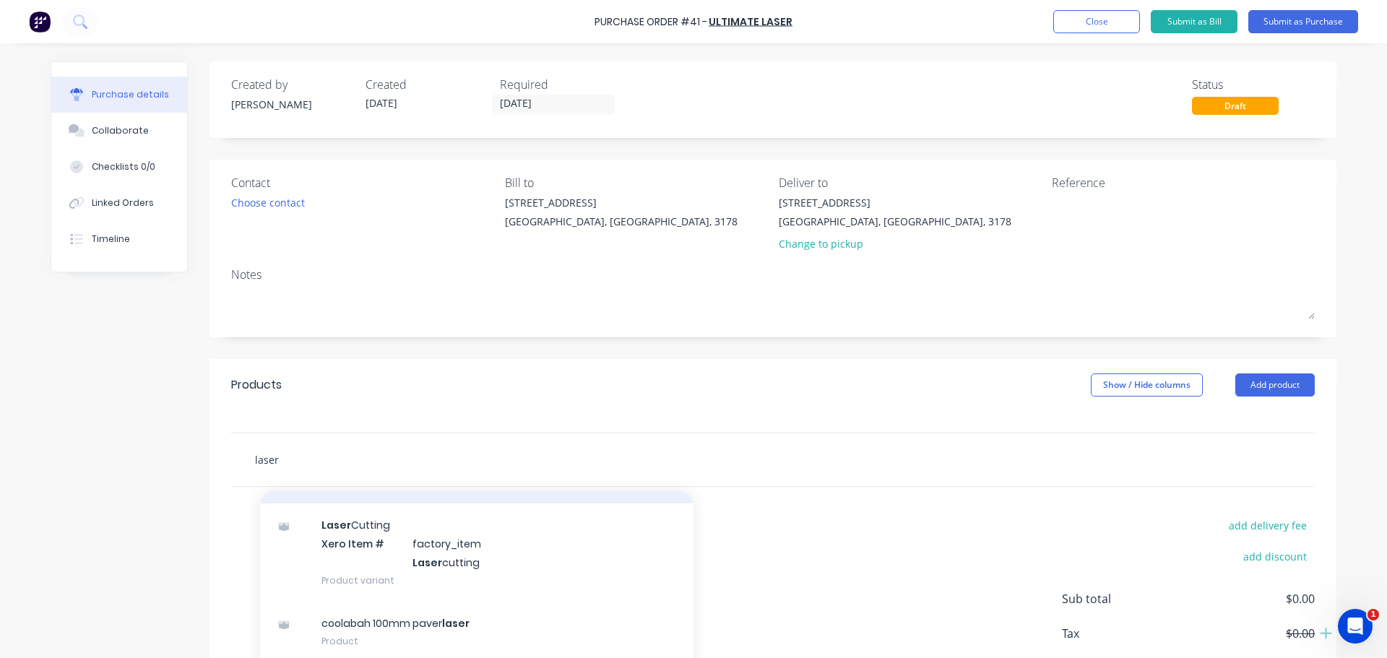
scroll to position [144, 0]
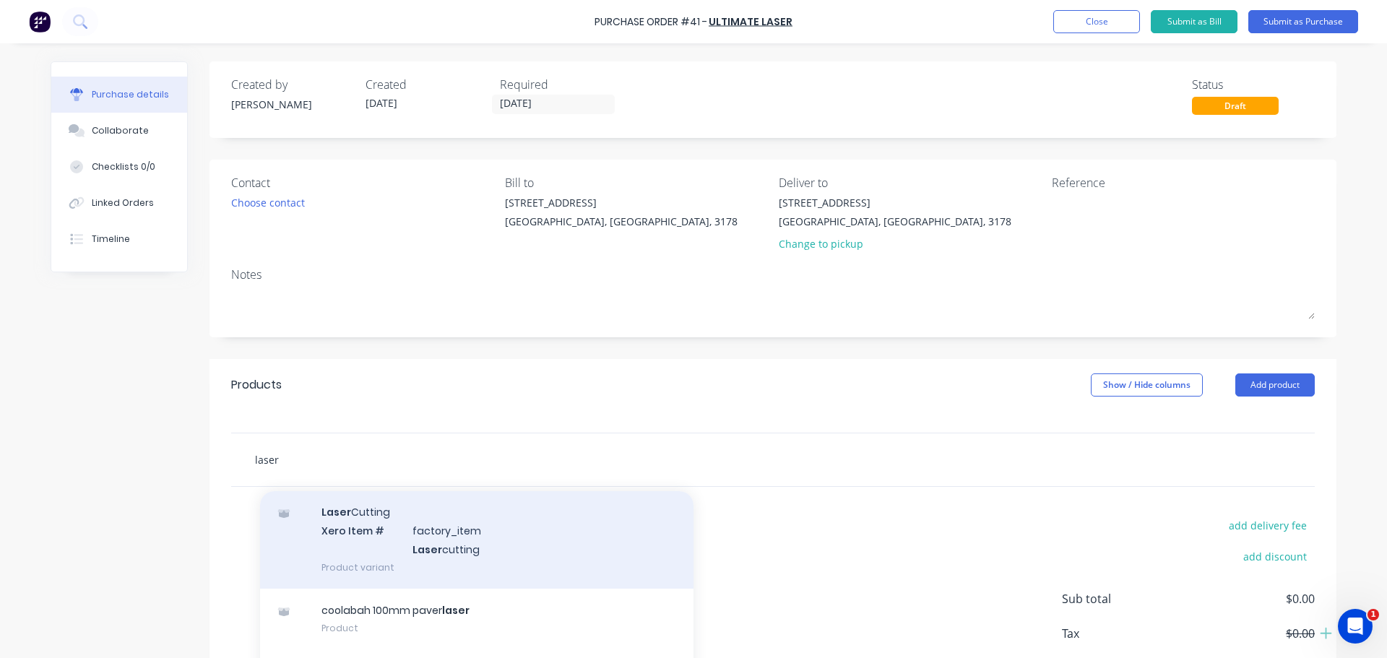
type input "laser"
click at [355, 431] on div "Laser Cutting Xero Item # factory_item Laser cutting Product variant" at bounding box center [476, 538] width 433 height 97
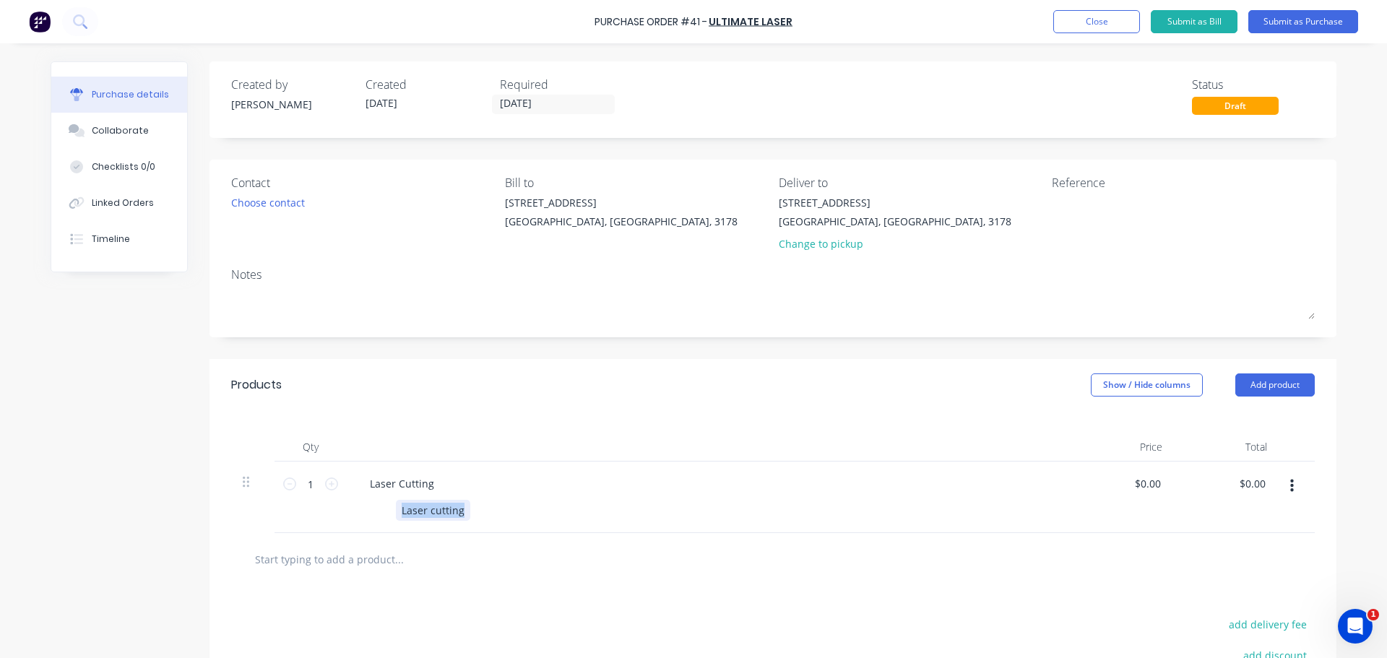
drag, startPoint x: 397, startPoint y: 508, endPoint x: 526, endPoint y: 517, distance: 128.8
click at [526, 431] on div "Laser cutting" at bounding box center [705, 510] width 662 height 21
click at [880, 431] on button "button" at bounding box center [1292, 486] width 34 height 26
click at [880, 431] on button "Delete" at bounding box center [1247, 611] width 123 height 29
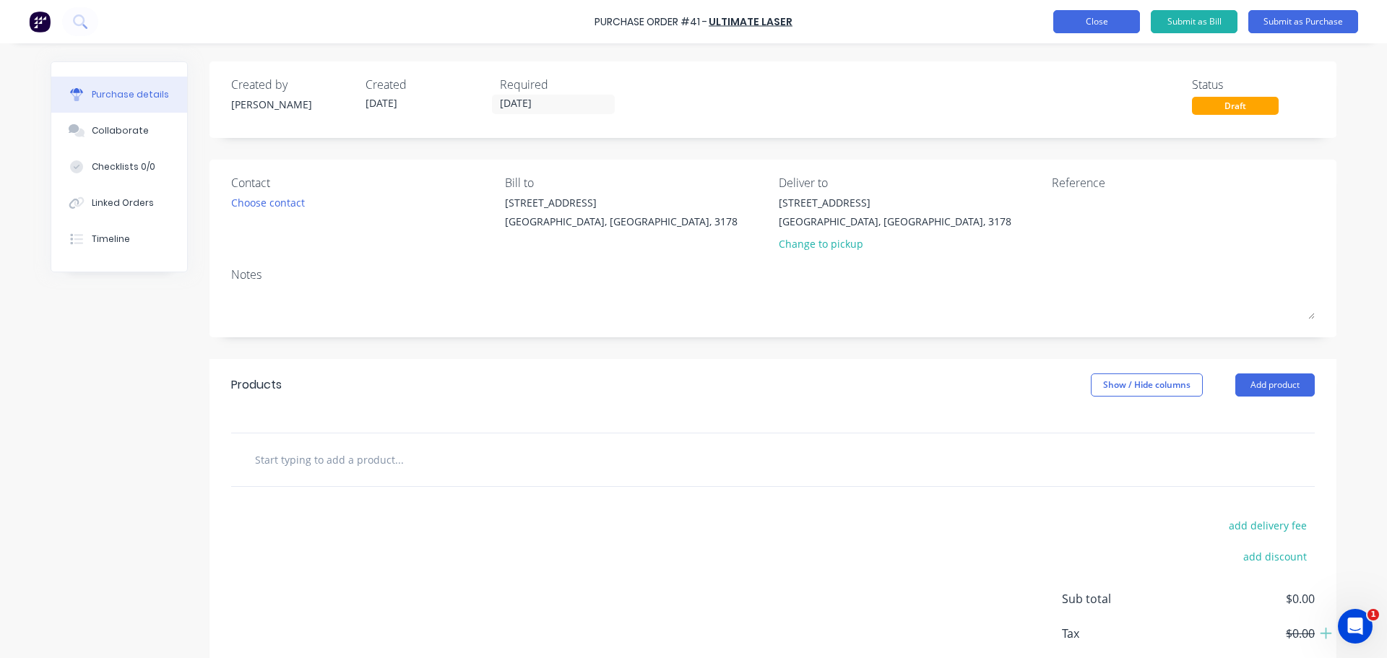
click at [880, 12] on div "Purchase Order #41 - Ultimate Laser Add product Close Submit as Bill Submit as …" at bounding box center [693, 21] width 1387 height 43
click at [880, 16] on button "Close" at bounding box center [1096, 21] width 87 height 23
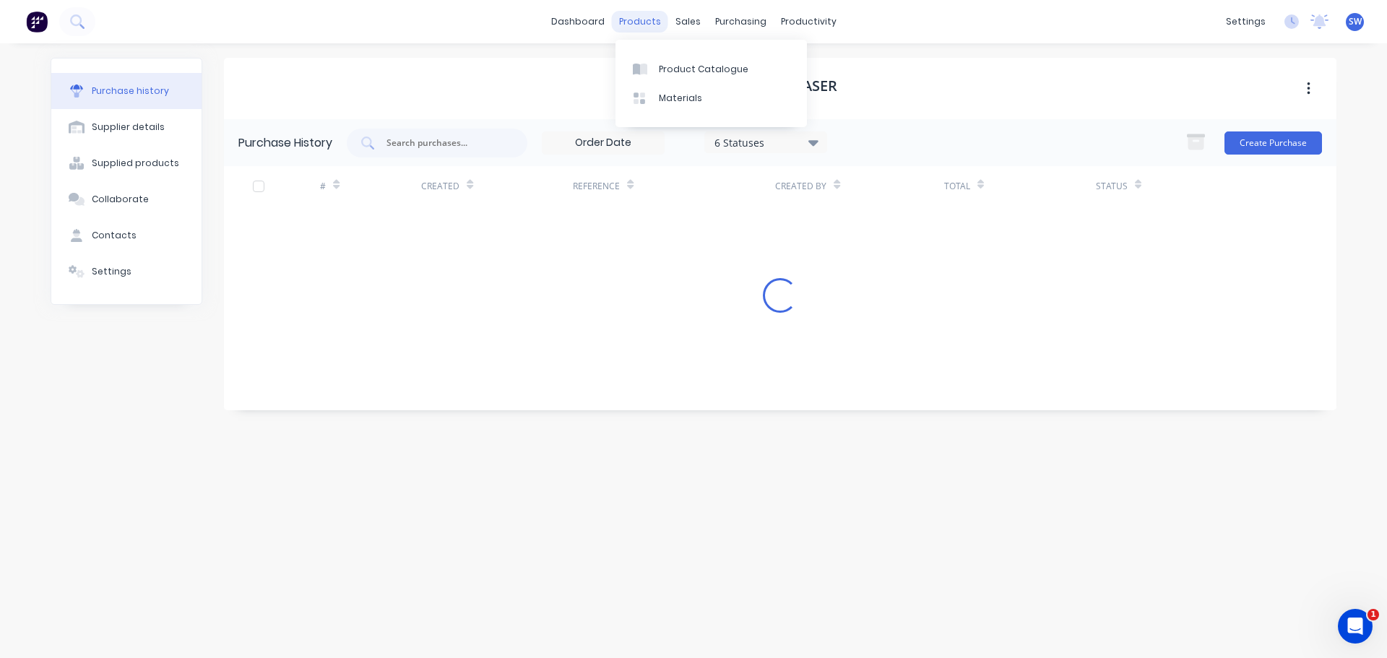
click at [640, 20] on div "products" at bounding box center [640, 22] width 56 height 22
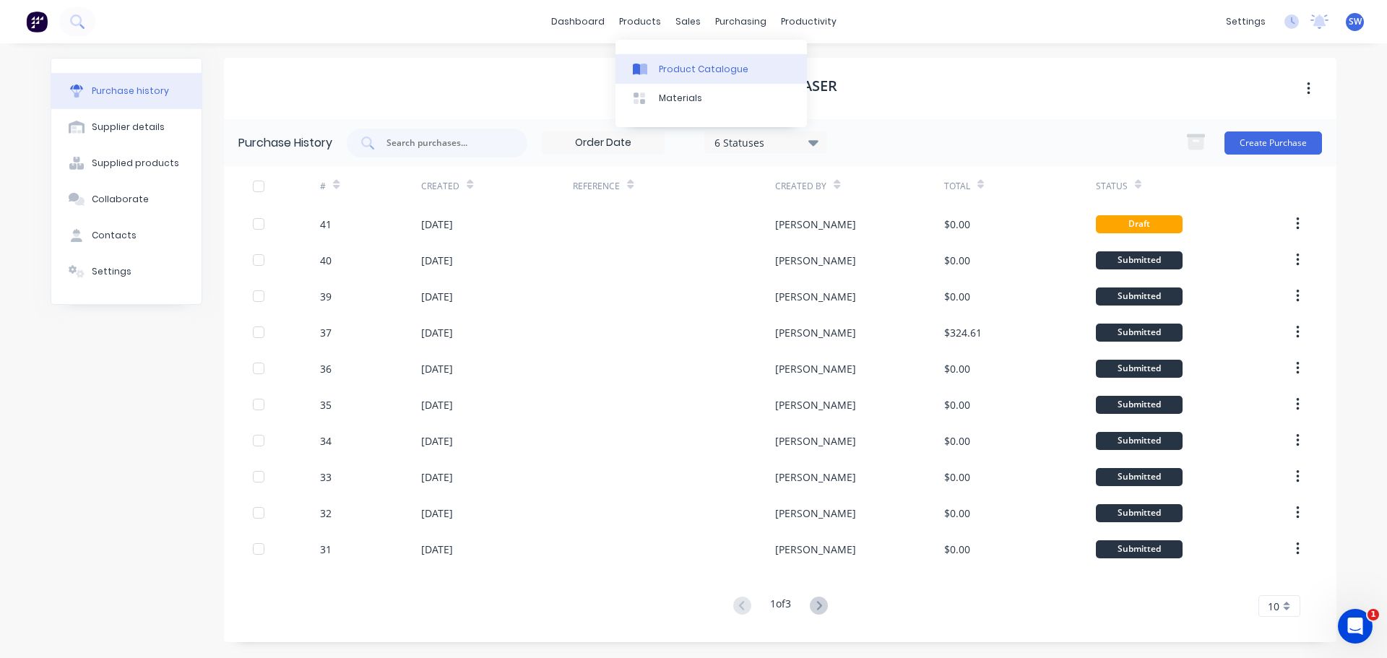
click at [675, 66] on div "Product Catalogue" at bounding box center [704, 69] width 90 height 13
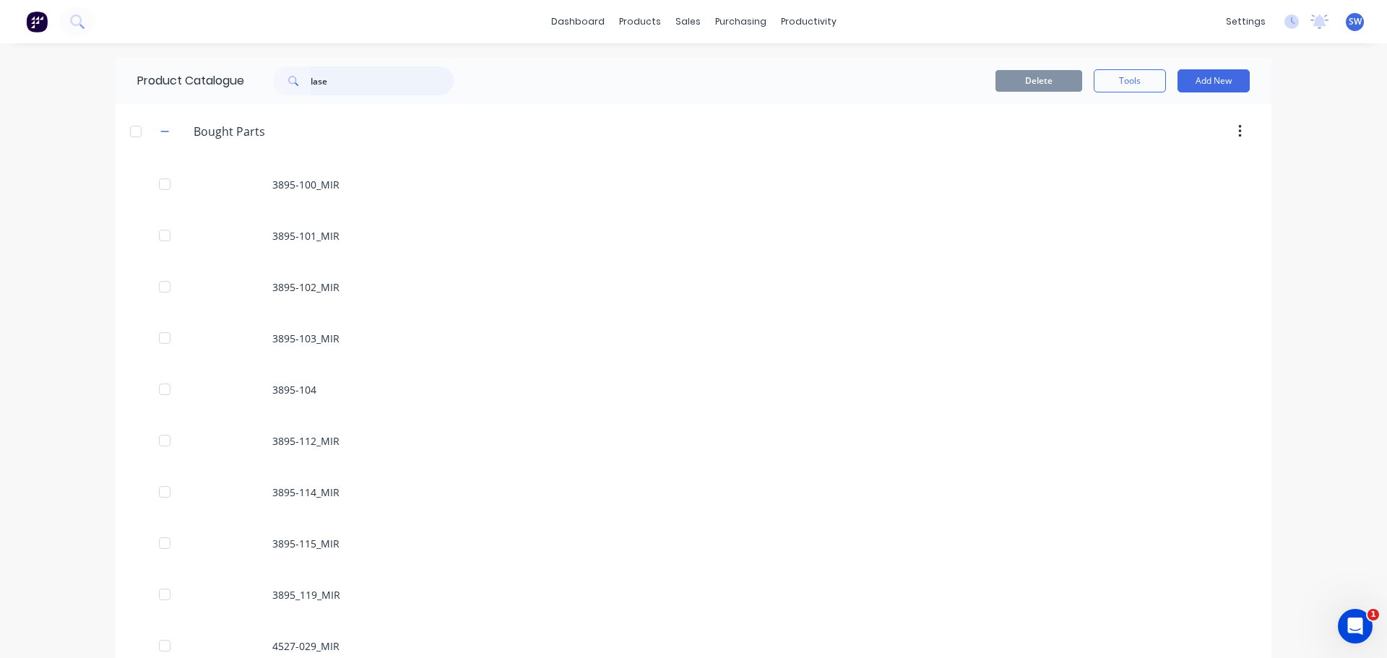
click at [361, 91] on input "lase" at bounding box center [382, 80] width 143 height 29
drag, startPoint x: 352, startPoint y: 83, endPoint x: 273, endPoint y: 91, distance: 79.1
click at [273, 91] on div "lase" at bounding box center [363, 80] width 181 height 29
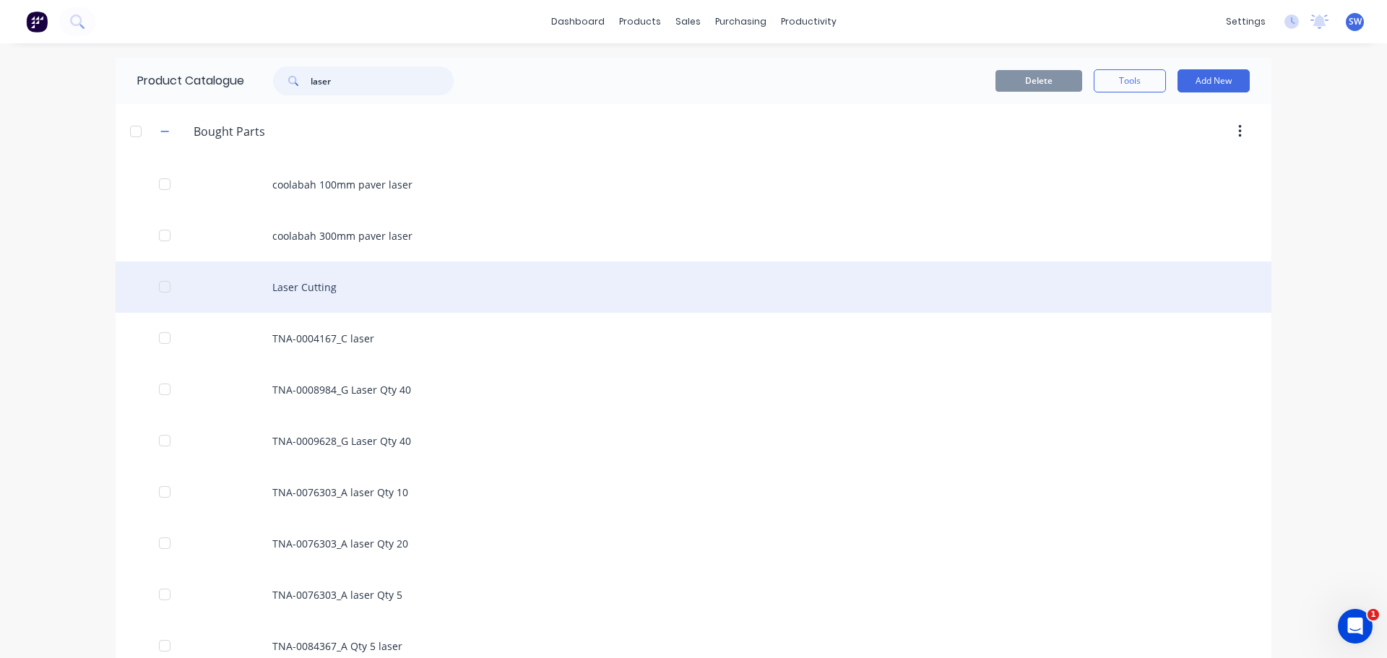
type input "laser"
click at [288, 285] on div "Laser Cutting" at bounding box center [693, 286] width 1155 height 51
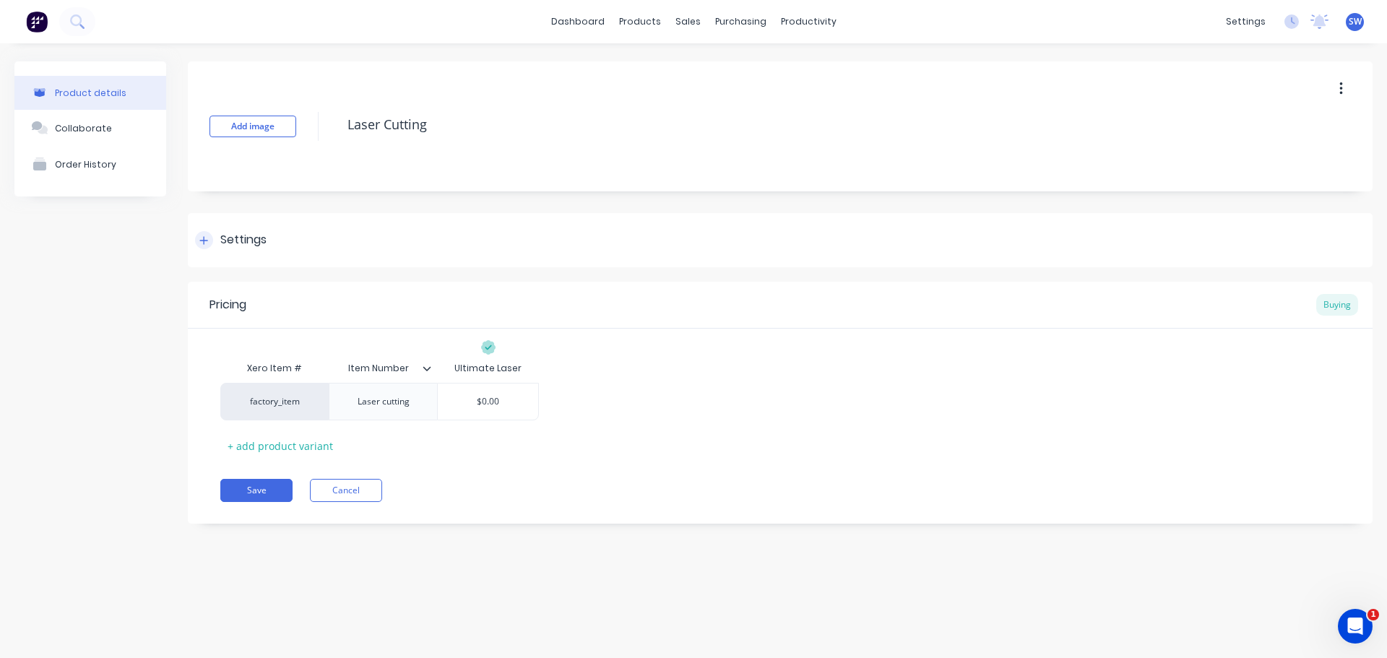
click at [220, 238] on div "Settings" at bounding box center [230, 240] width 71 height 18
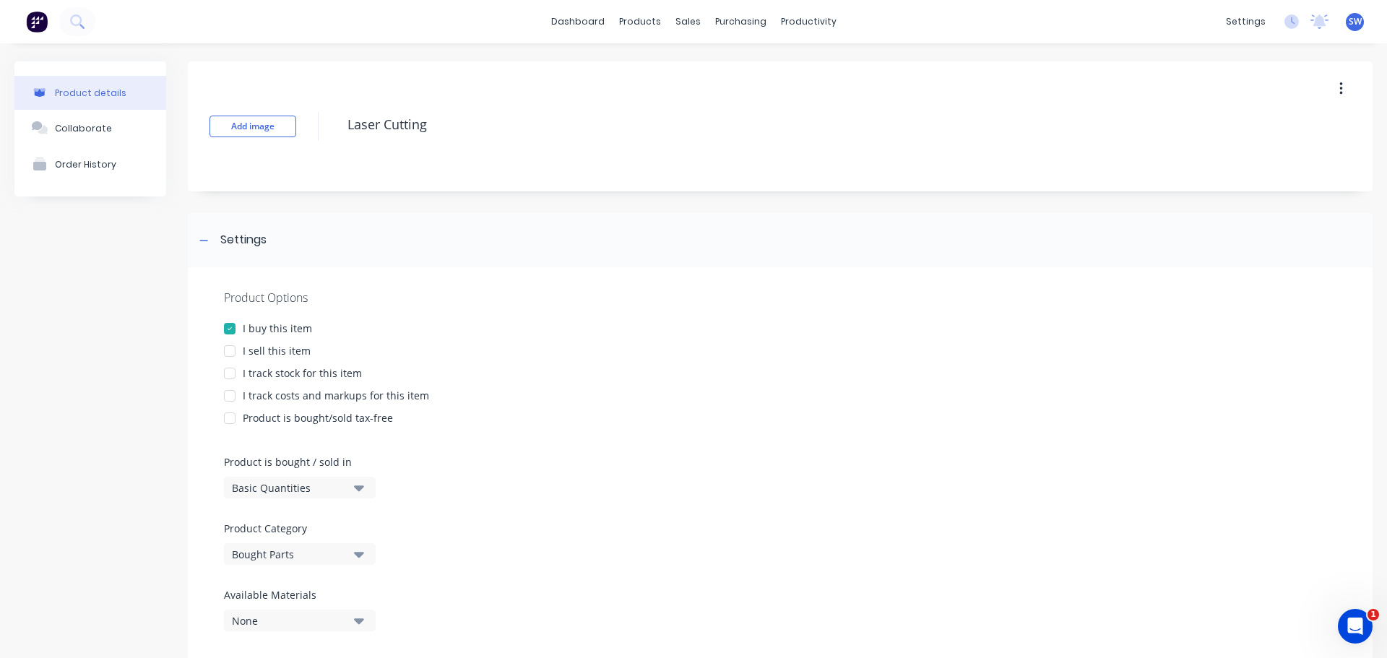
click at [222, 354] on div at bounding box center [229, 351] width 29 height 29
click at [233, 354] on div at bounding box center [229, 351] width 29 height 29
click at [238, 346] on div at bounding box center [229, 351] width 29 height 29
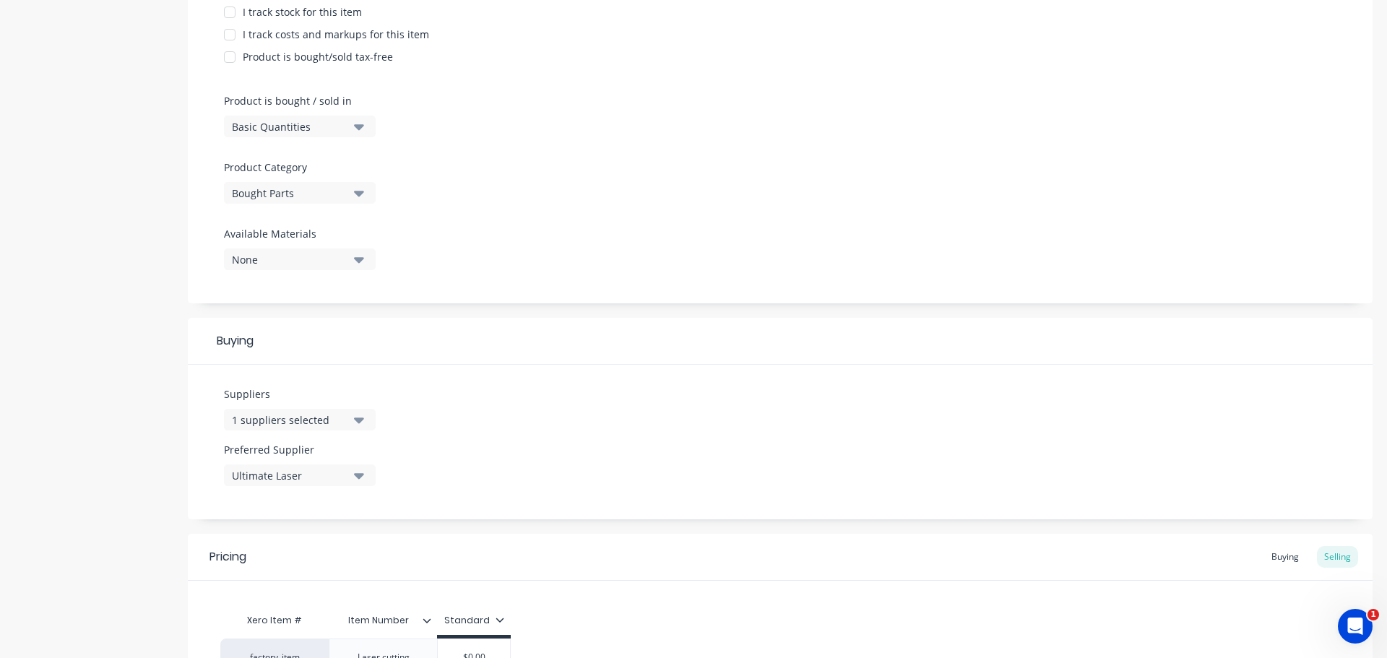
scroll to position [522, 0]
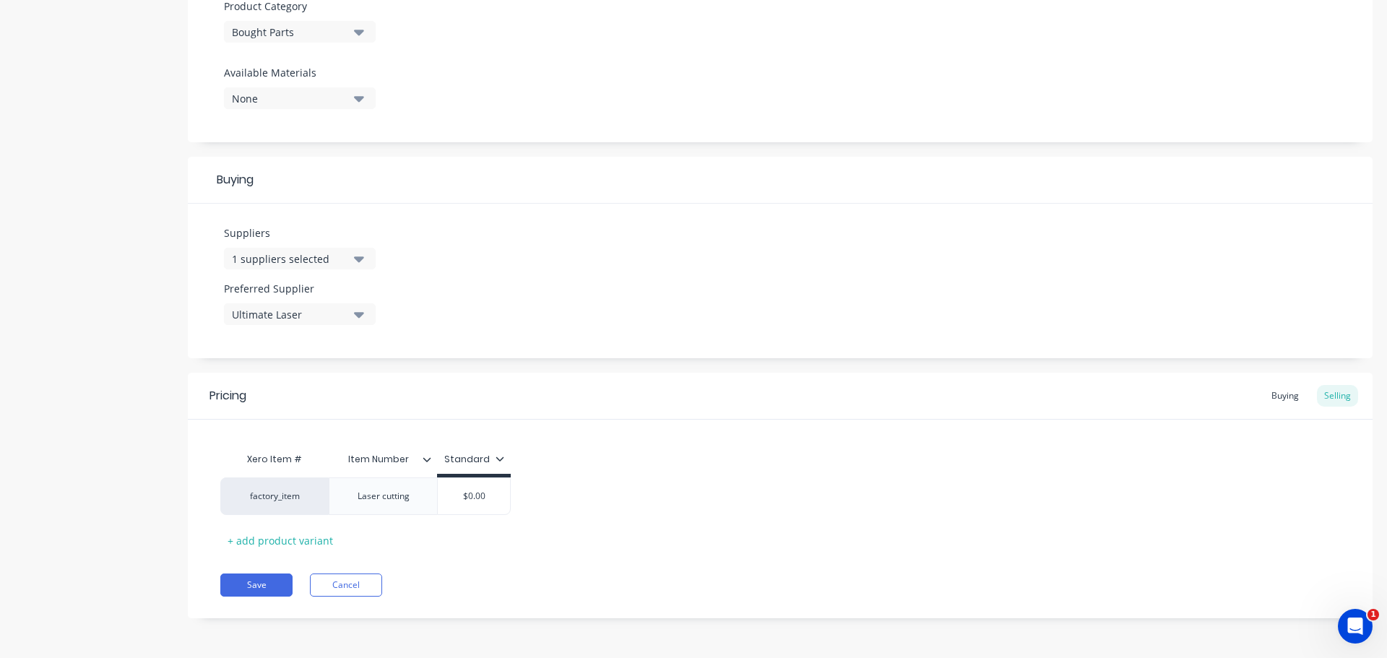
click at [425, 431] on icon at bounding box center [426, 459] width 9 height 9
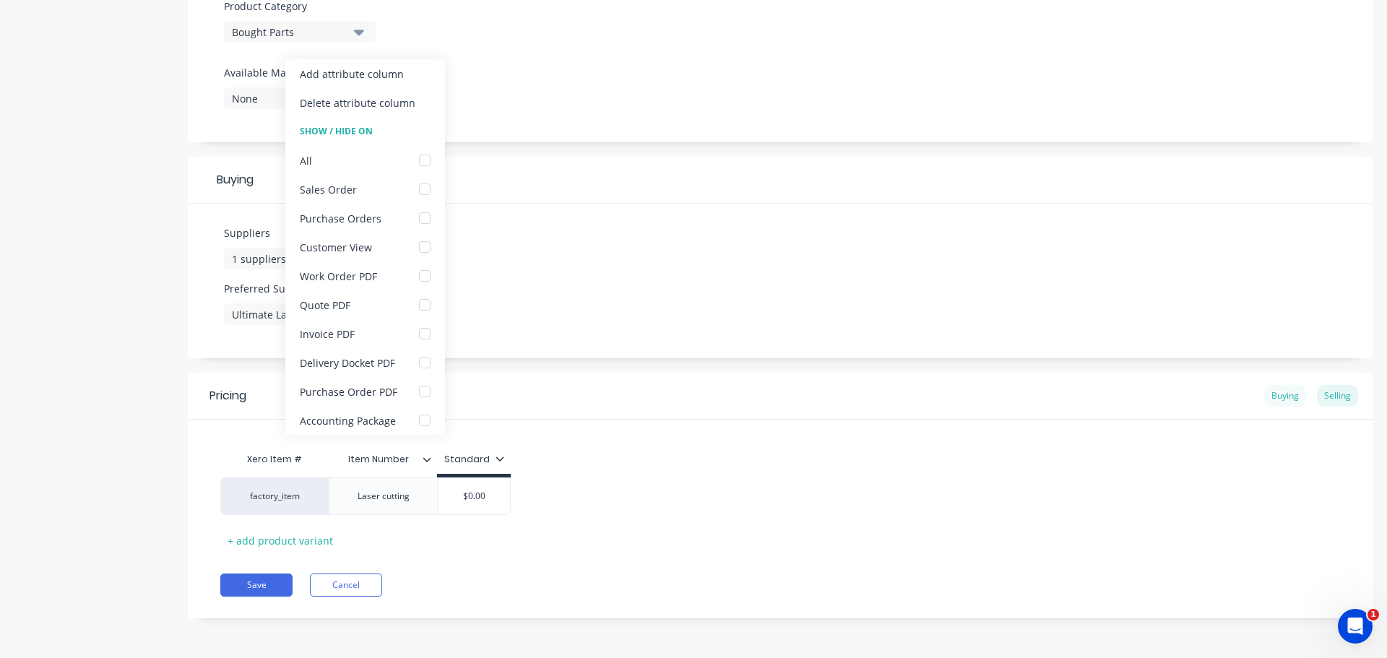
click at [880, 392] on div "Buying" at bounding box center [1285, 396] width 42 height 22
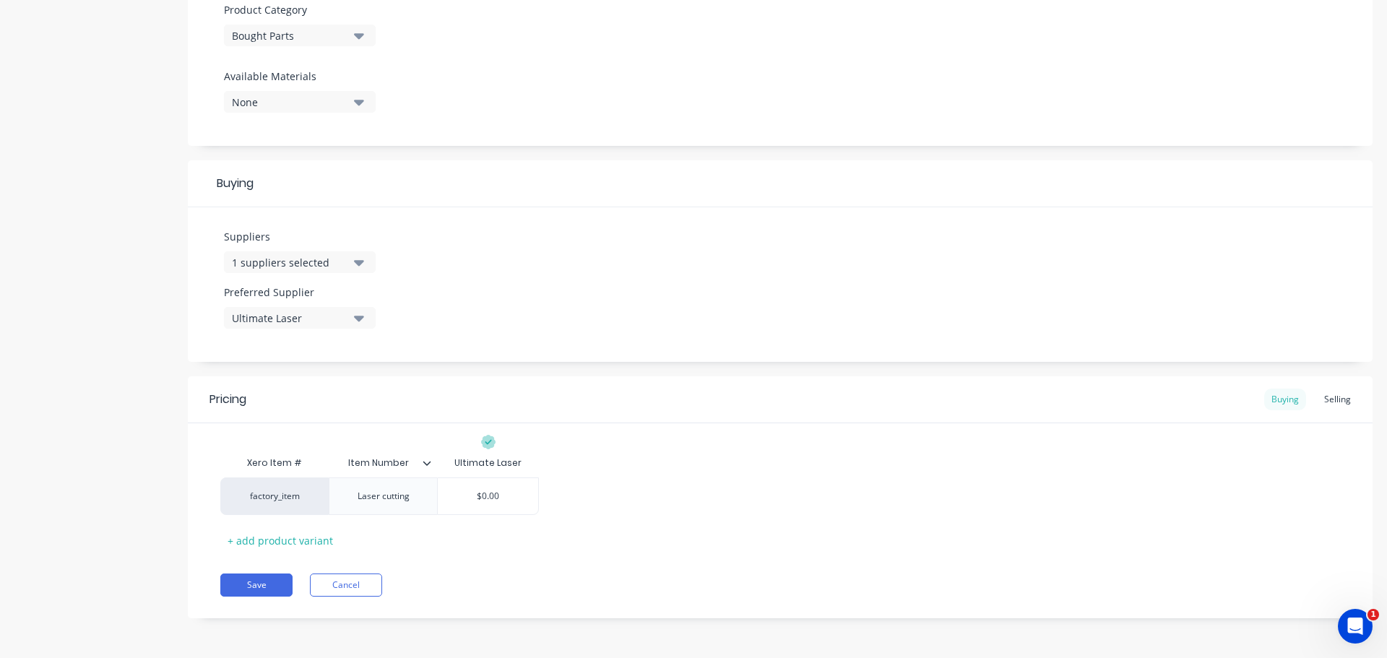
scroll to position [519, 0]
click at [427, 431] on icon at bounding box center [426, 463] width 9 height 9
click at [843, 431] on div "Xero Item # Item Number Ultimate Laser factory_item Laser cutting $0.00 + add p…" at bounding box center [779, 499] width 1119 height 103
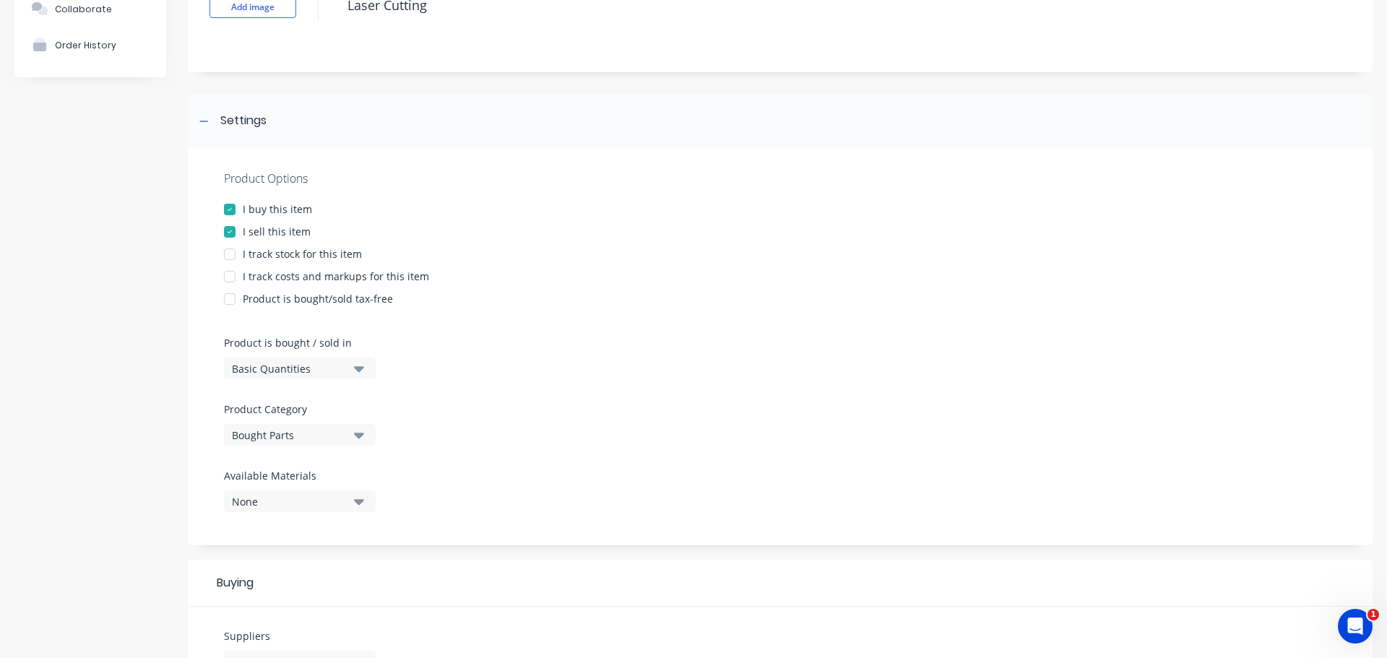
scroll to position [85, 0]
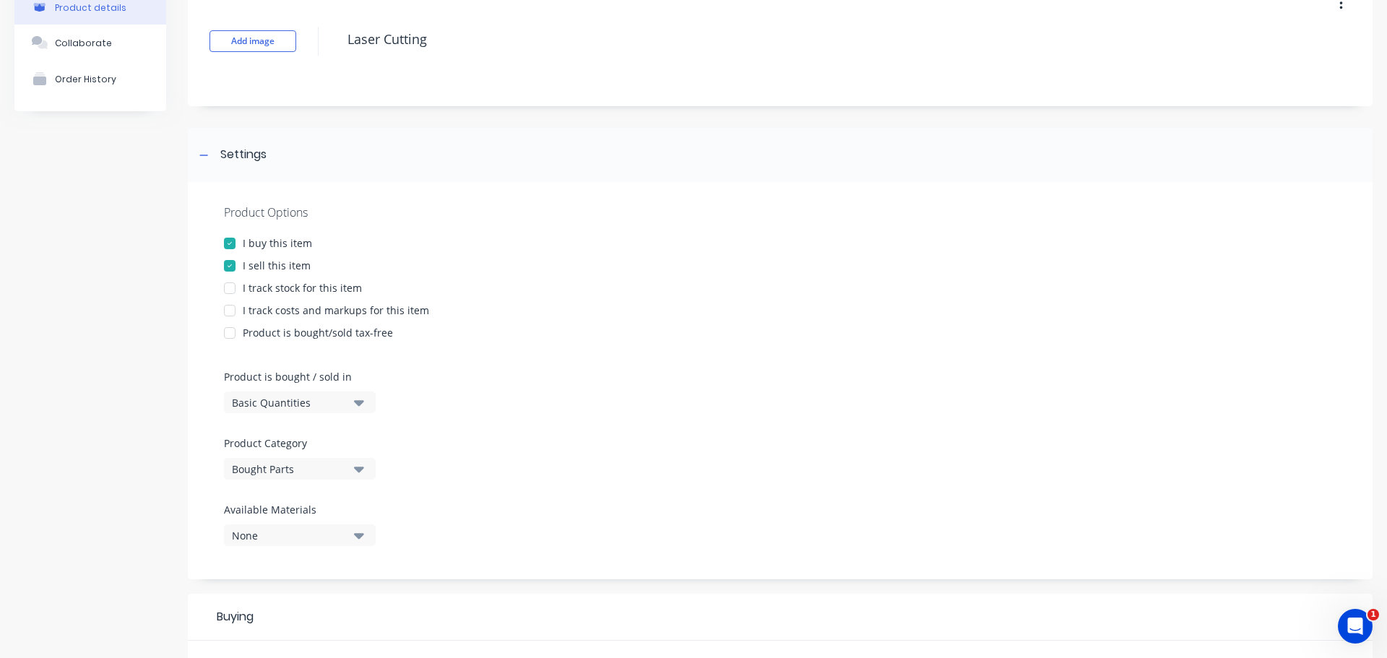
click at [240, 198] on div "Product Options I buy this item I sell this item I track stock for this item I …" at bounding box center [780, 380] width 1184 height 397
click at [251, 266] on div "I sell this item" at bounding box center [277, 265] width 68 height 15
click at [357, 403] on icon "button" at bounding box center [359, 403] width 10 height 6
click at [357, 402] on icon "button" at bounding box center [359, 403] width 10 height 6
click at [364, 431] on button "Bought Parts" at bounding box center [300, 469] width 152 height 22
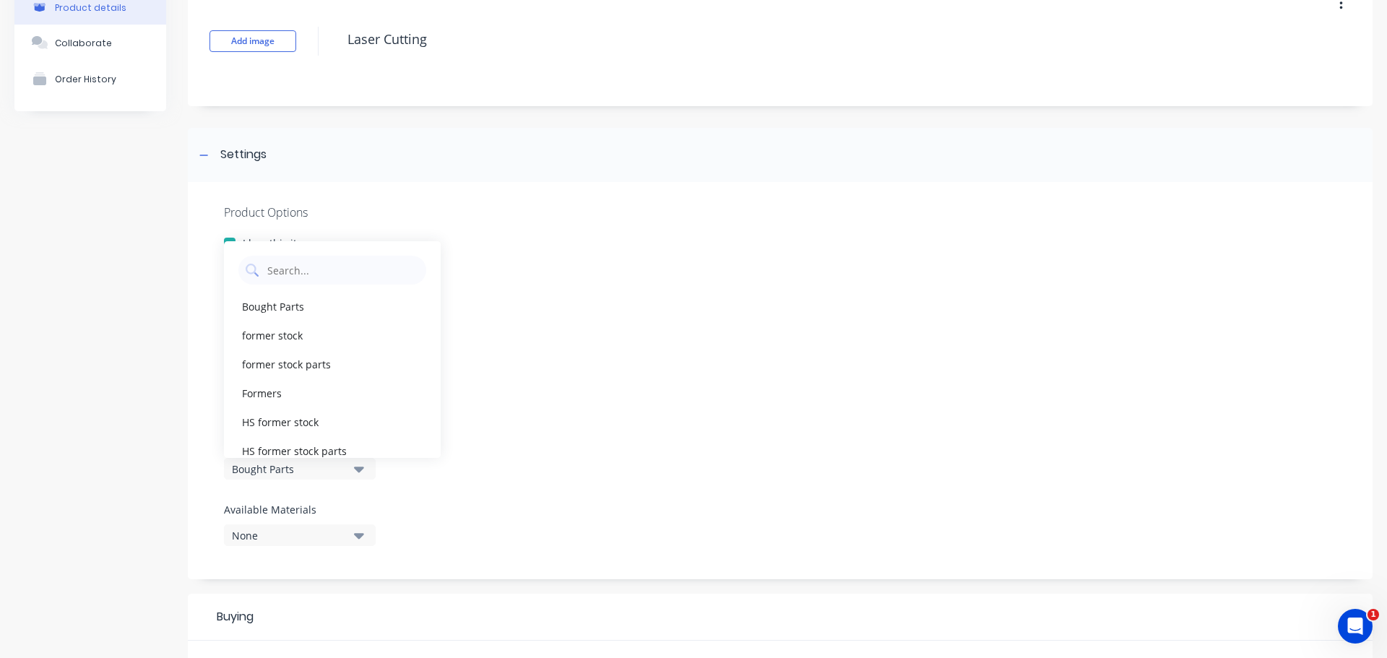
click at [637, 383] on div "Product Options I buy this item I sell this item I track stock for this item I …" at bounding box center [780, 380] width 1184 height 397
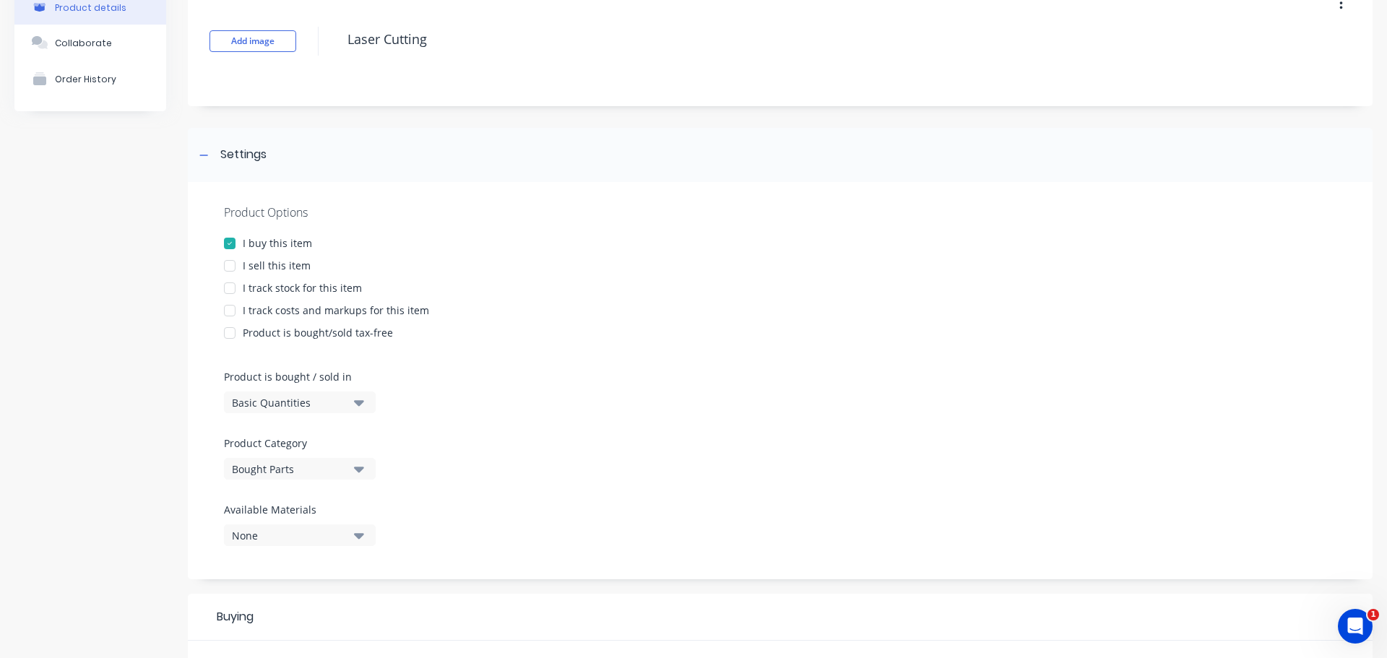
click at [356, 431] on icon "button" at bounding box center [359, 536] width 10 height 6
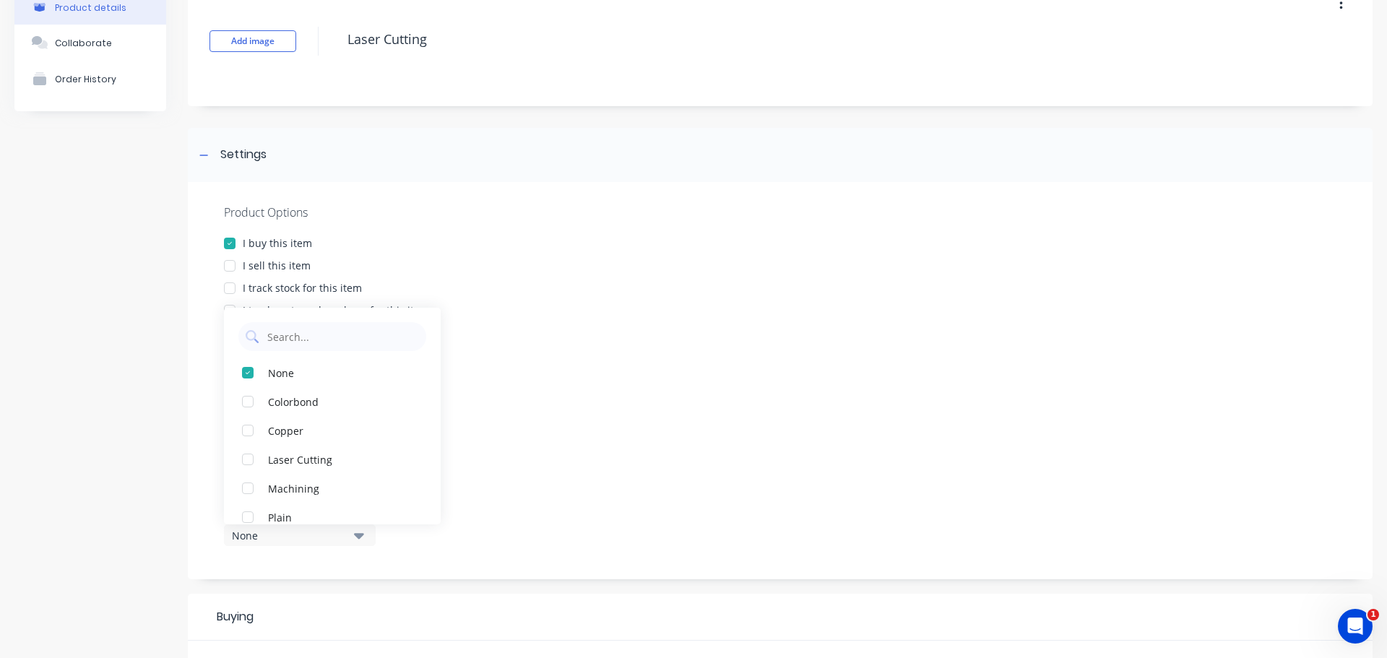
click at [680, 378] on div "Product Options I buy this item I sell this item I track stock for this item I …" at bounding box center [780, 380] width 1184 height 397
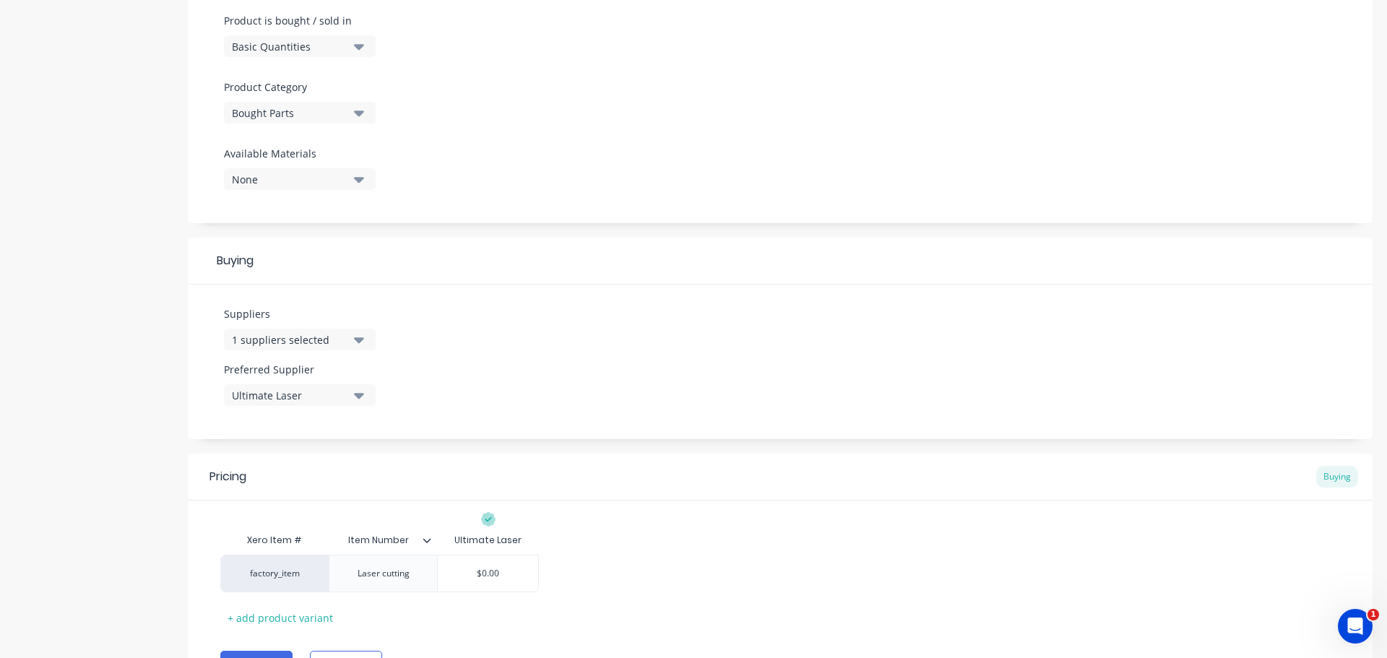
scroll to position [519, 0]
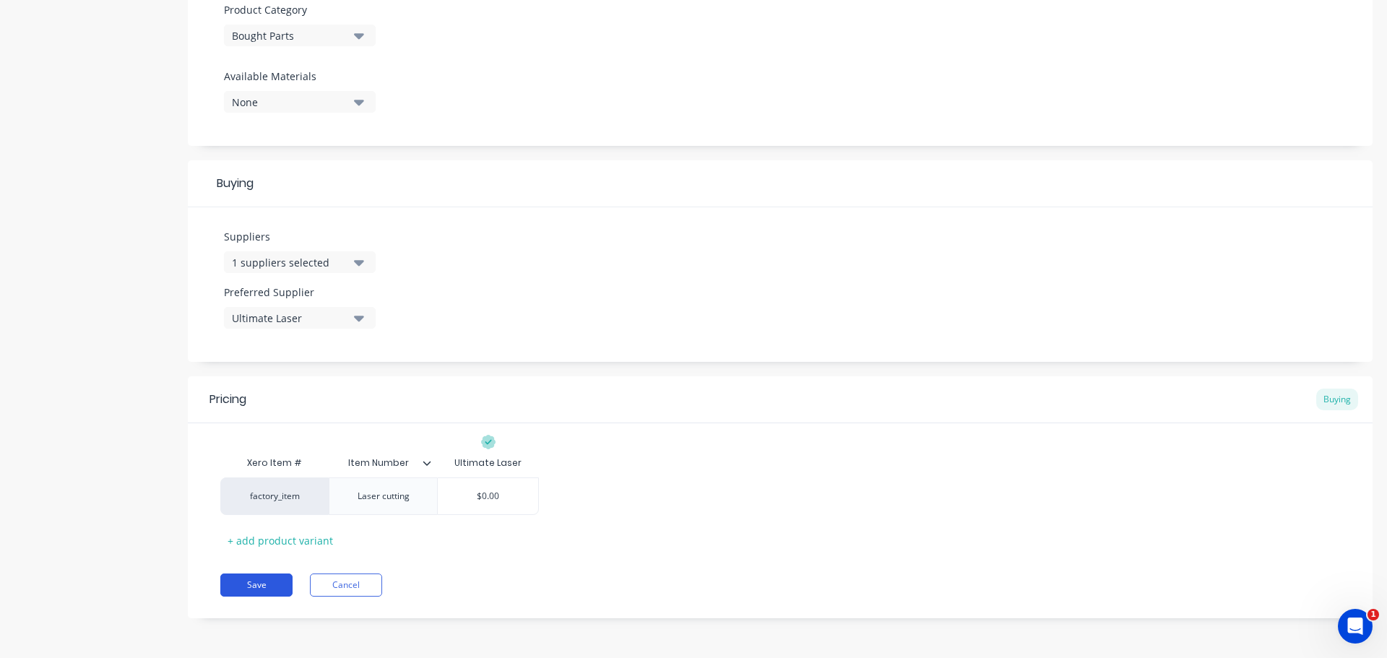
click at [266, 431] on button "Save" at bounding box center [256, 584] width 72 height 23
type textarea "x"
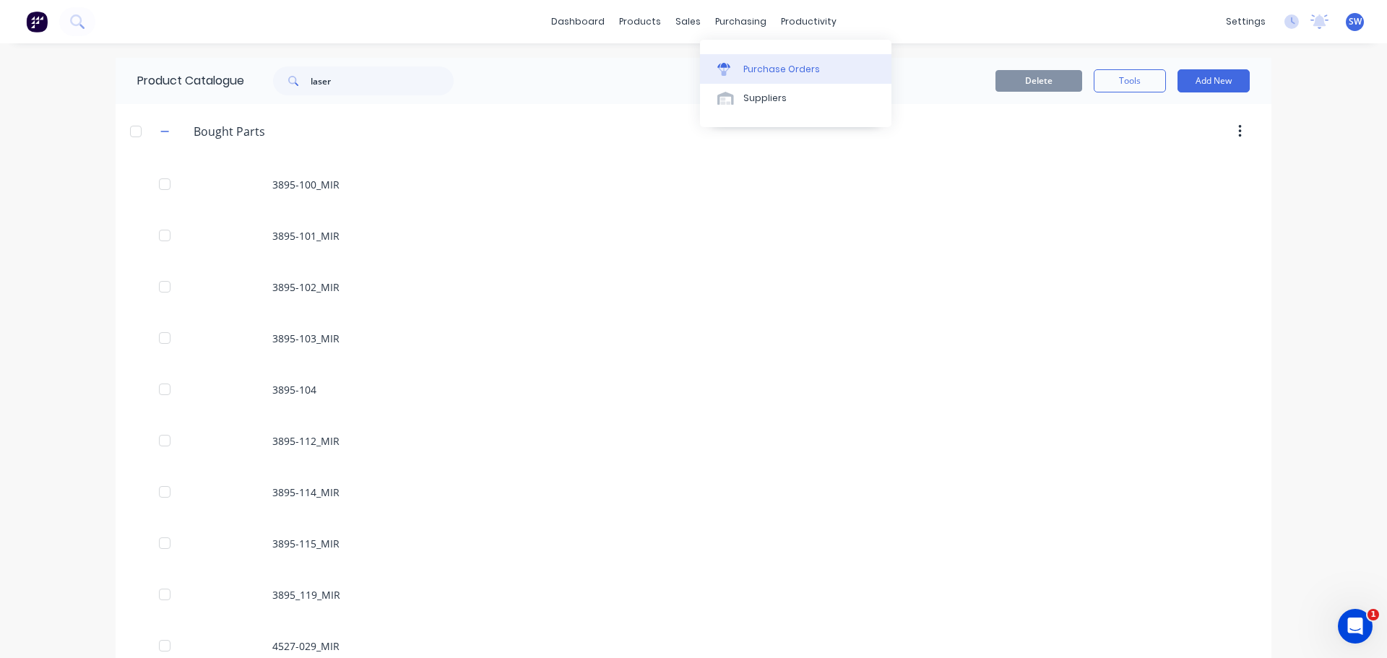
click at [766, 74] on div "Purchase Orders" at bounding box center [781, 69] width 77 height 13
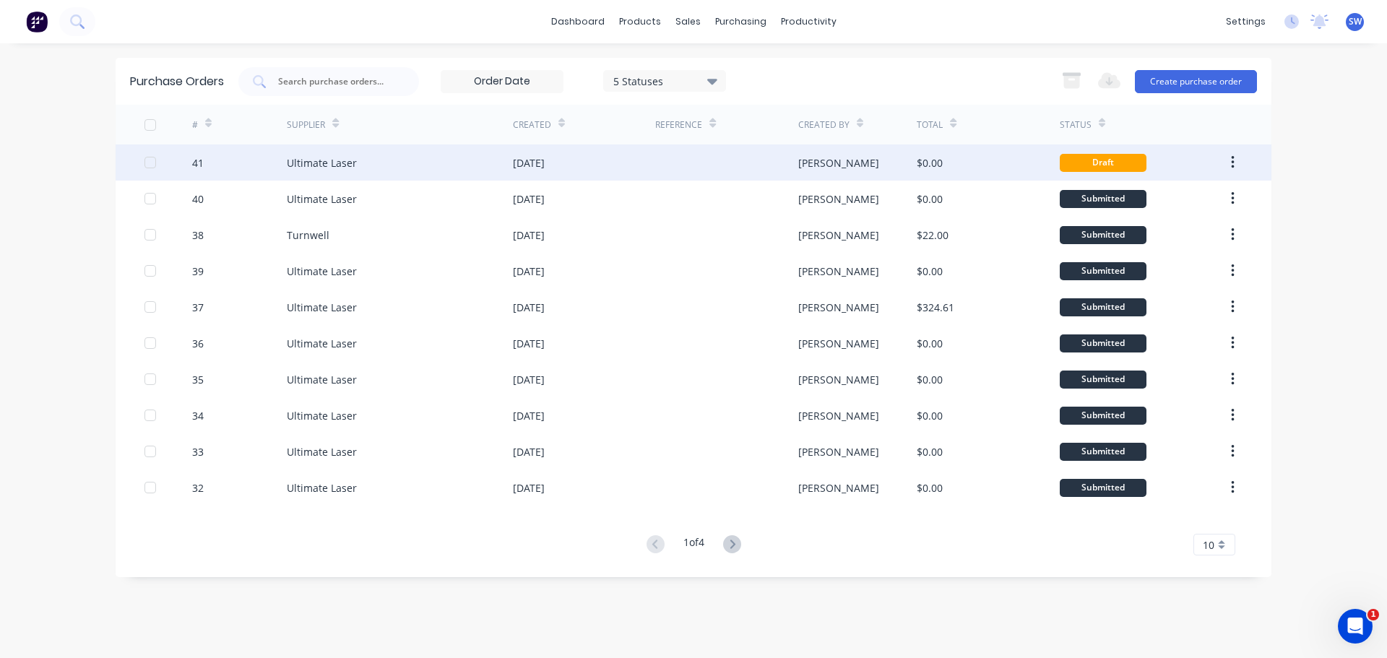
click at [306, 163] on div "Ultimate Laser" at bounding box center [322, 162] width 70 height 15
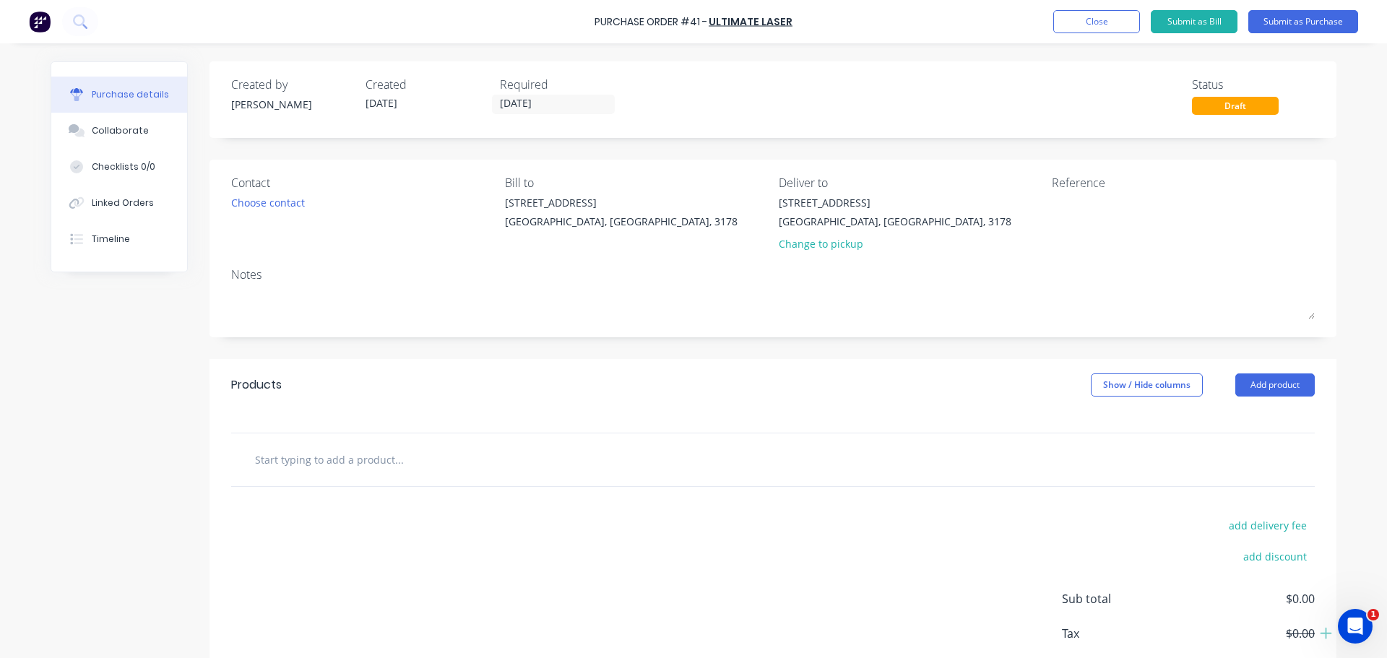
click at [316, 431] on input "text" at bounding box center [398, 459] width 289 height 29
click at [880, 378] on button "Add product" at bounding box center [1274, 384] width 79 height 23
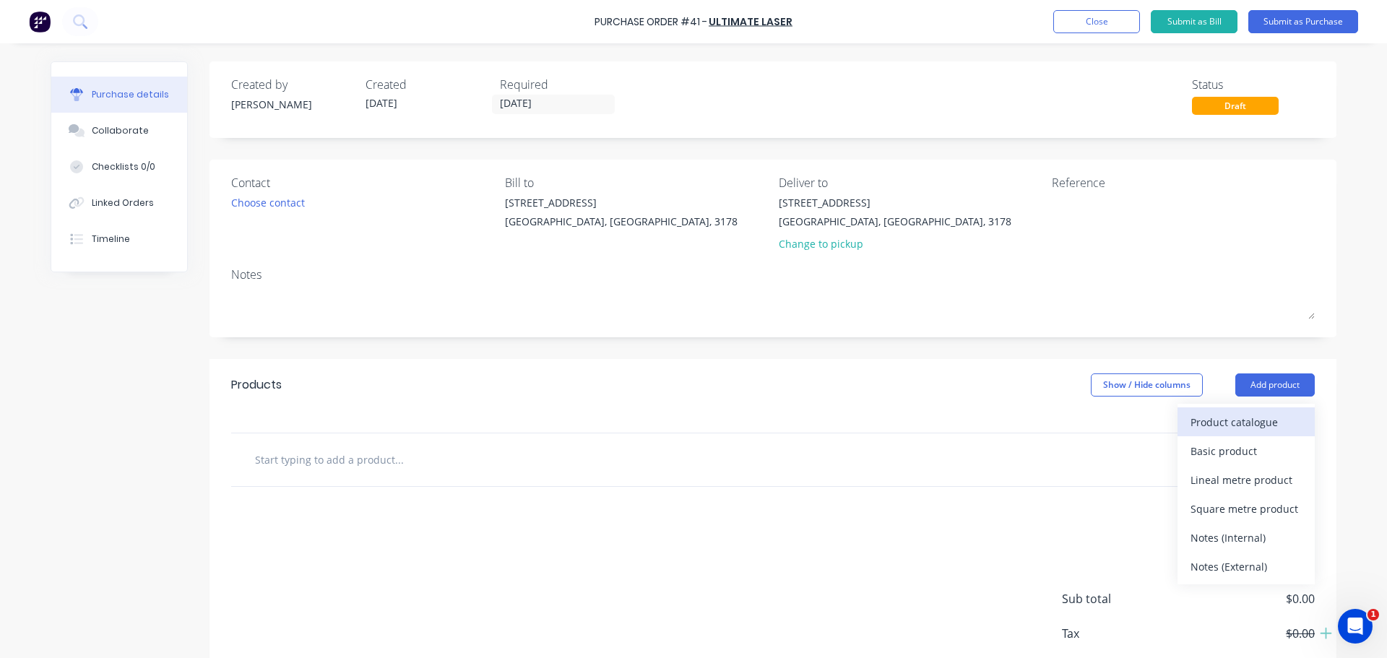
click at [880, 428] on div "Product catalogue" at bounding box center [1245, 422] width 111 height 21
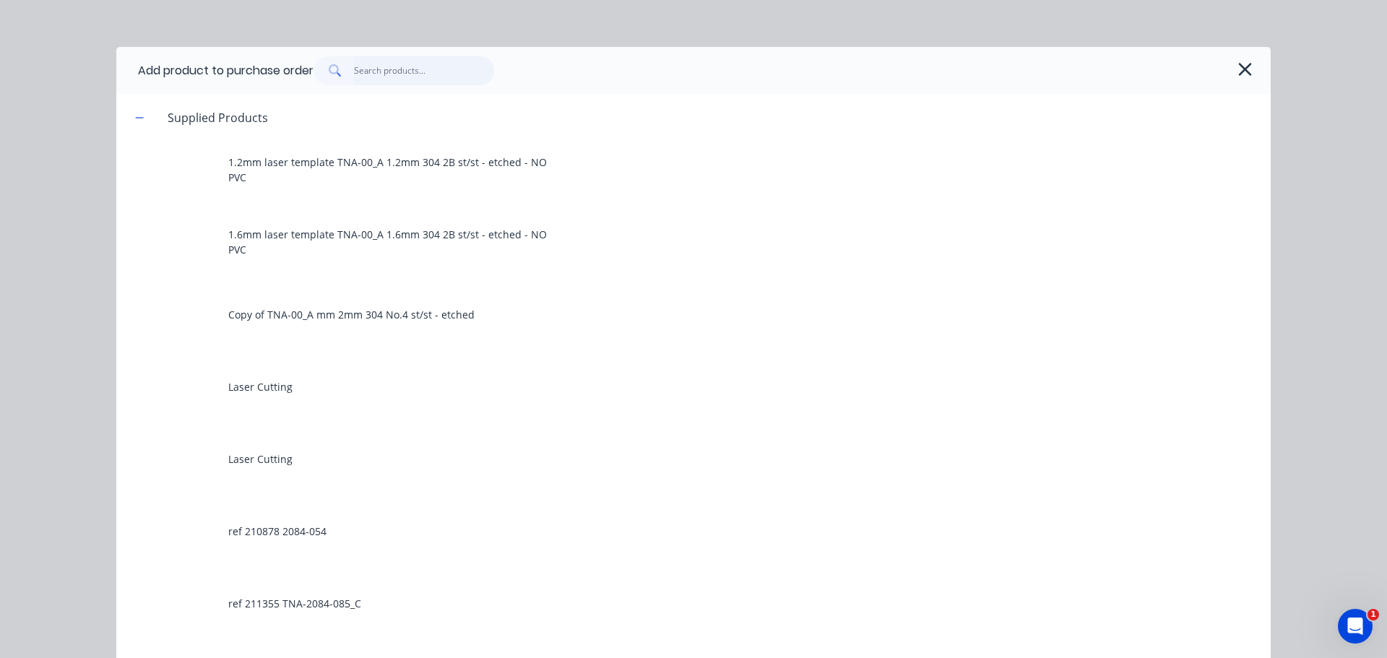
click at [369, 72] on input "text" at bounding box center [424, 70] width 141 height 29
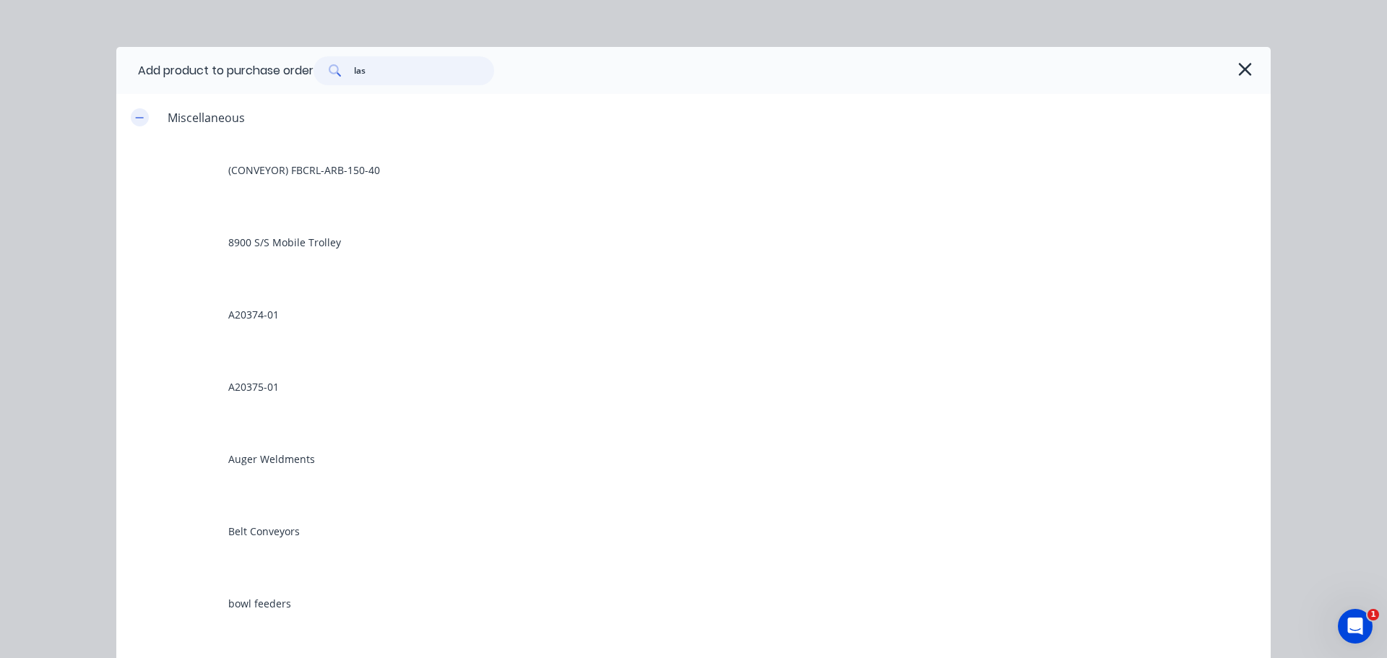
type input "las"
click at [138, 118] on icon "button" at bounding box center [140, 117] width 8 height 1
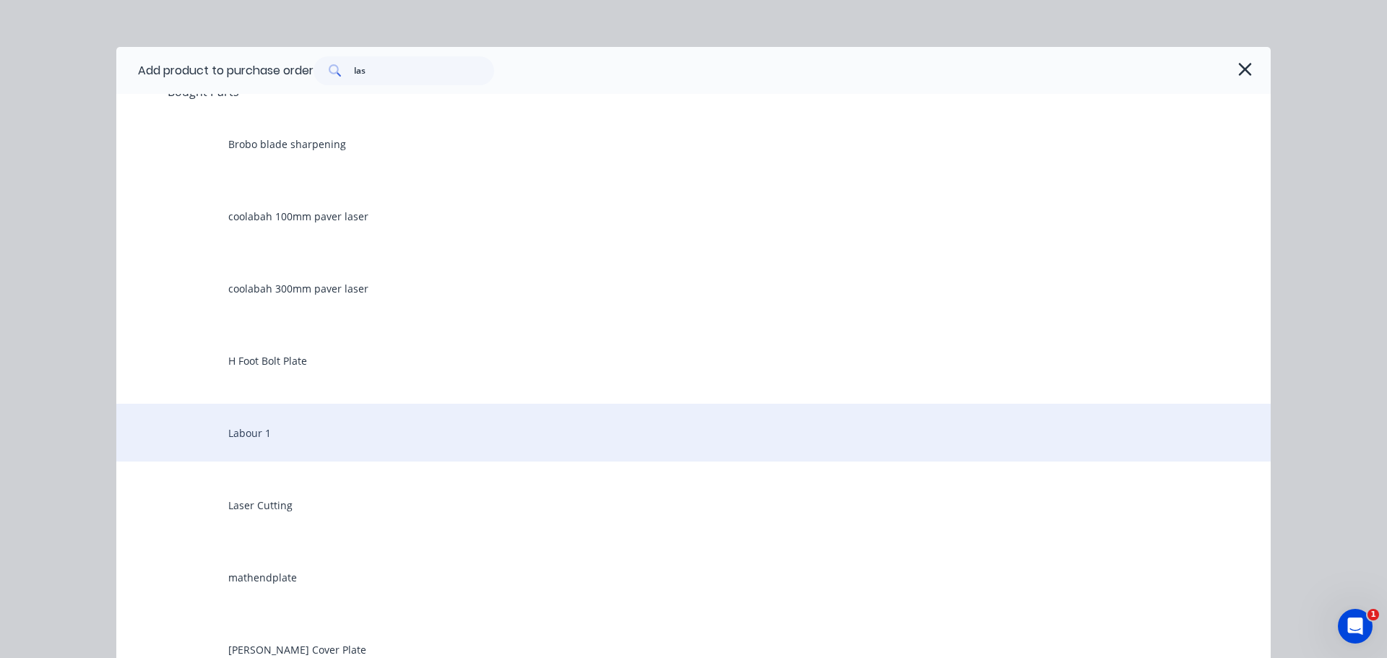
scroll to position [72, 0]
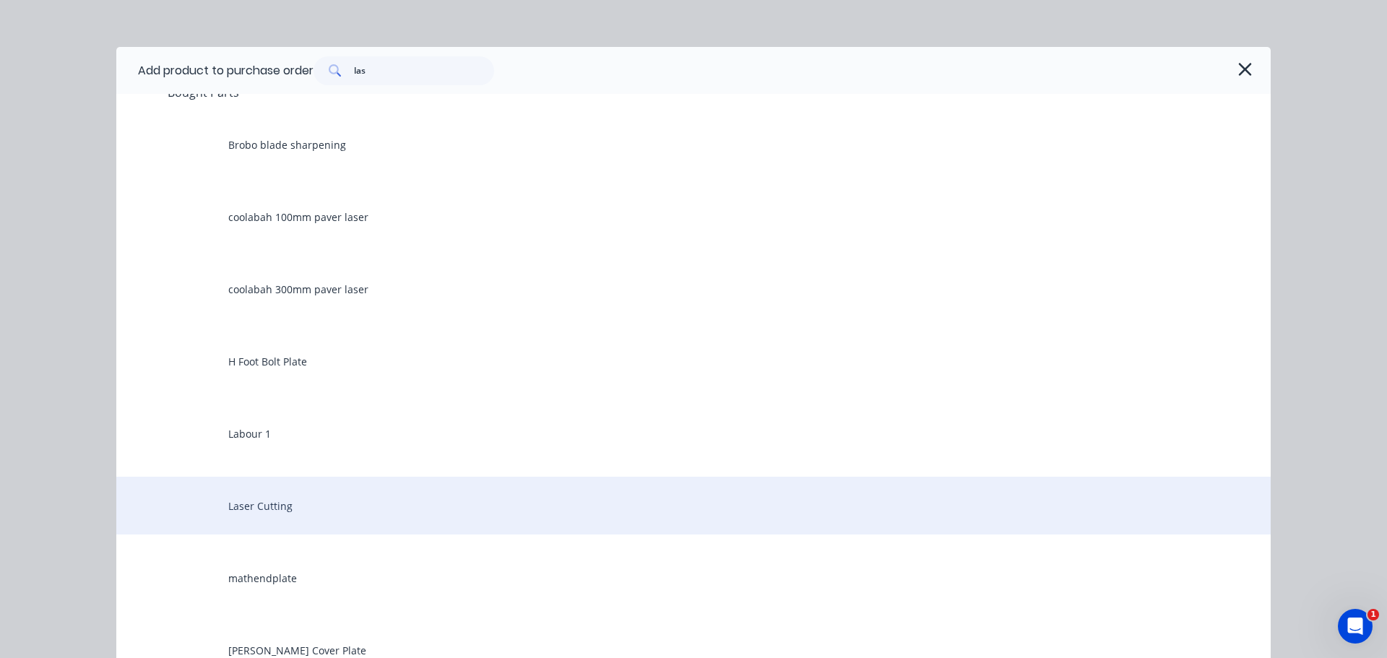
click at [248, 431] on div "Laser Cutting" at bounding box center [693, 506] width 1154 height 58
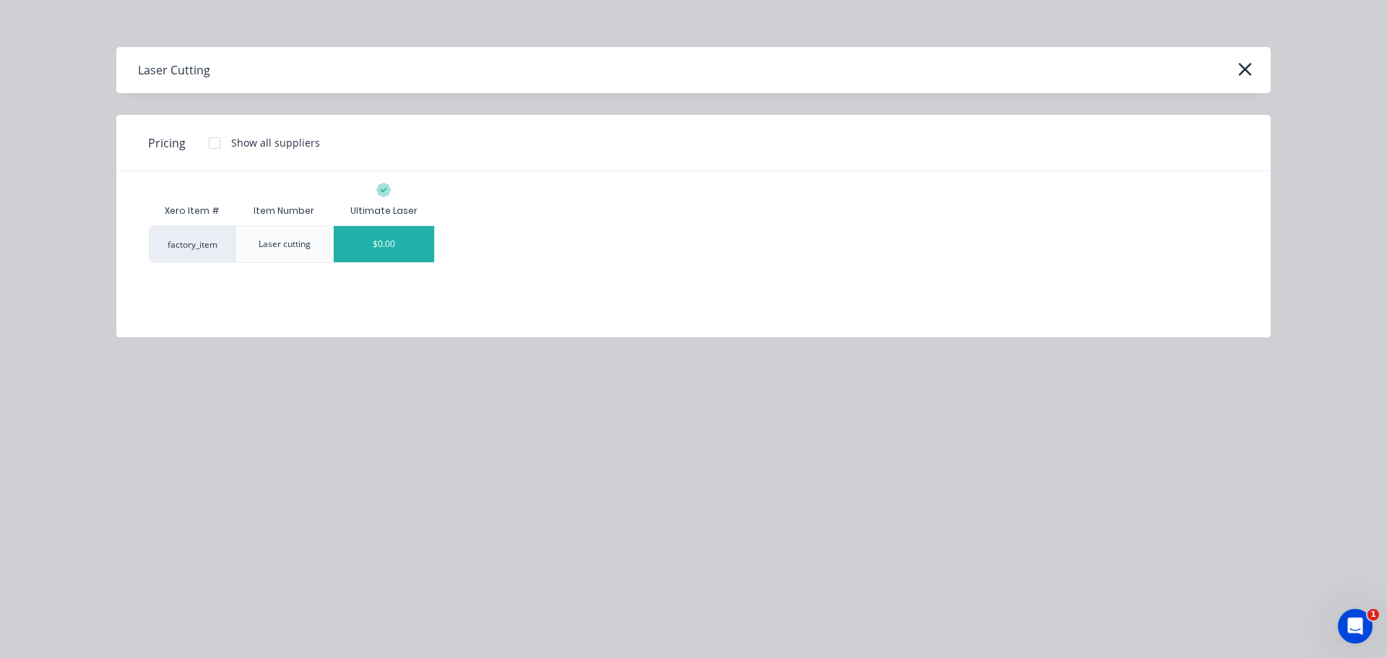
click at [378, 251] on div "$0.00" at bounding box center [384, 244] width 100 height 36
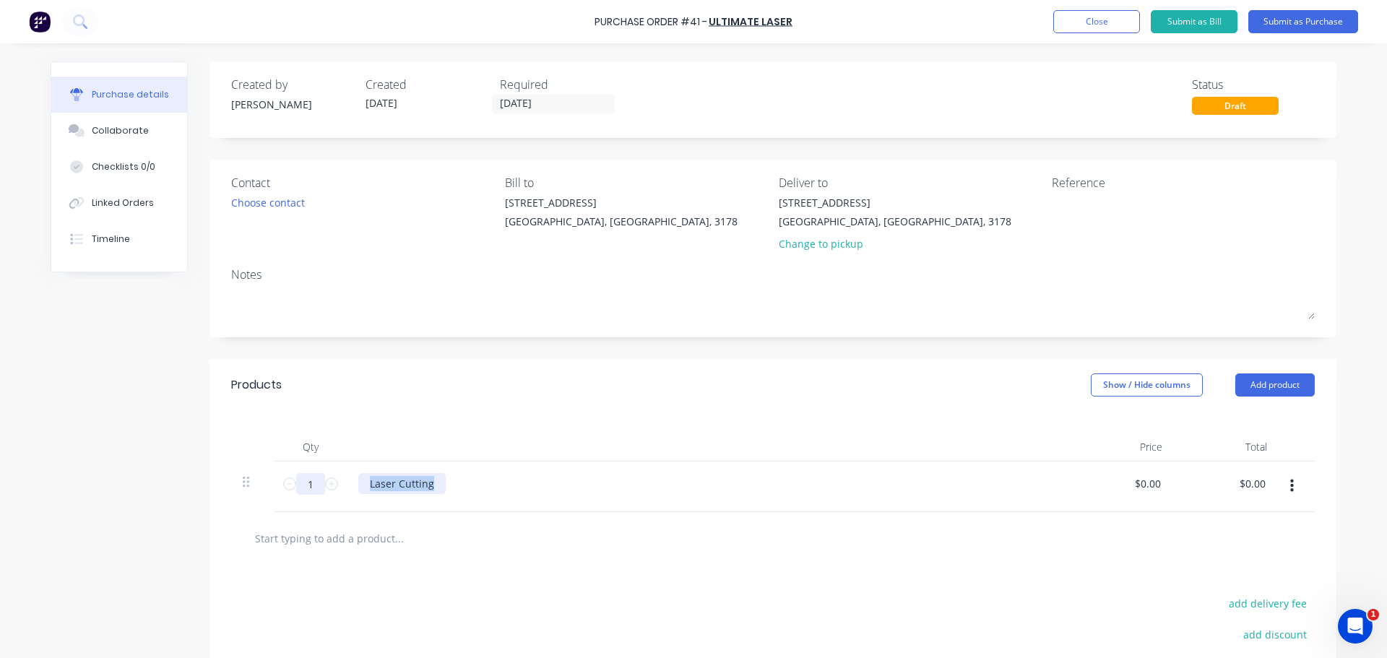
drag, startPoint x: 435, startPoint y: 484, endPoint x: 318, endPoint y: 493, distance: 117.3
click at [318, 431] on div "1 1 Laser Cutting $0.00 $0.00 $0.00 $0.00" at bounding box center [772, 486] width 1083 height 51
click at [529, 431] on input "text" at bounding box center [398, 538] width 289 height 29
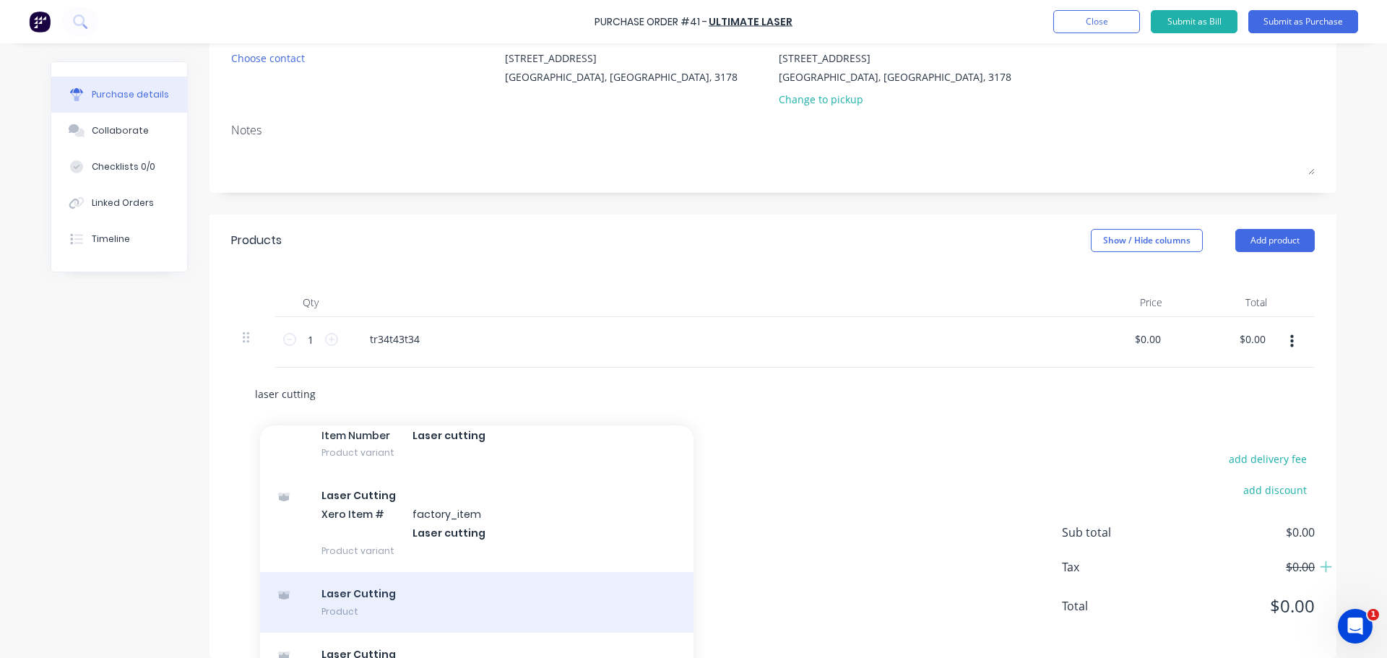
scroll to position [179, 0]
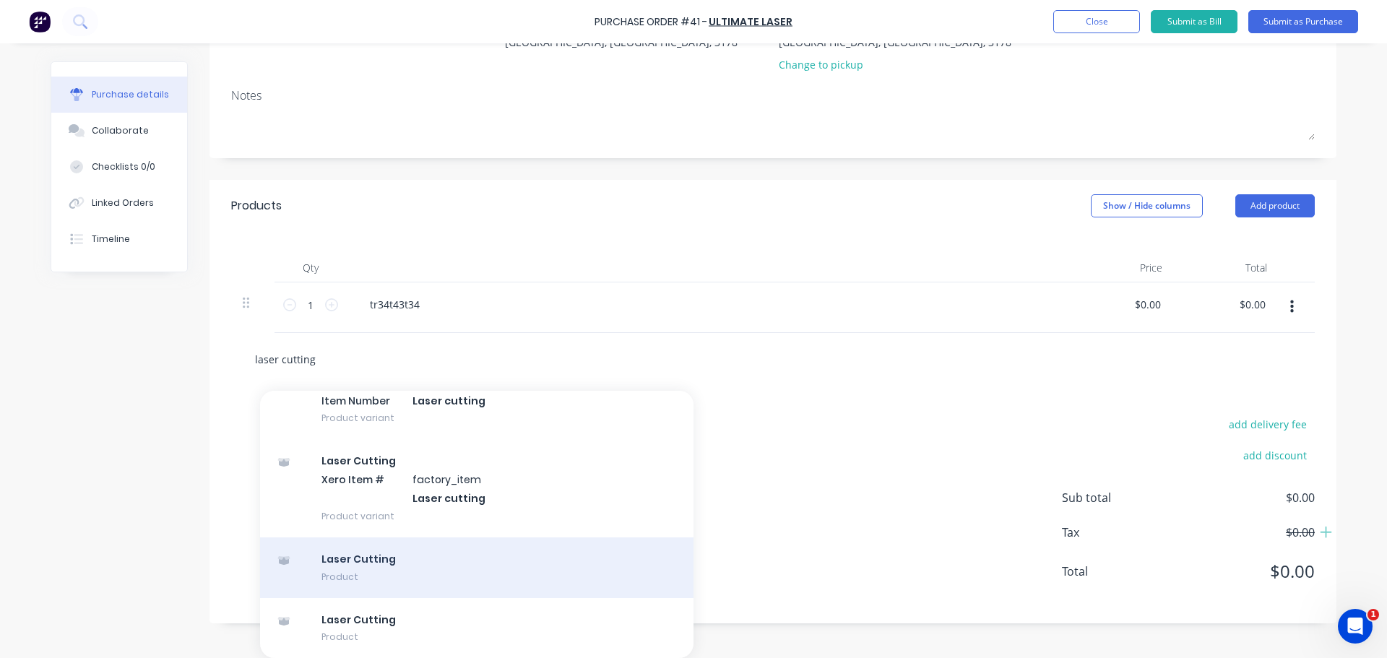
type input "laser cutting"
click at [354, 431] on div "Laser Cutting Product" at bounding box center [476, 567] width 433 height 61
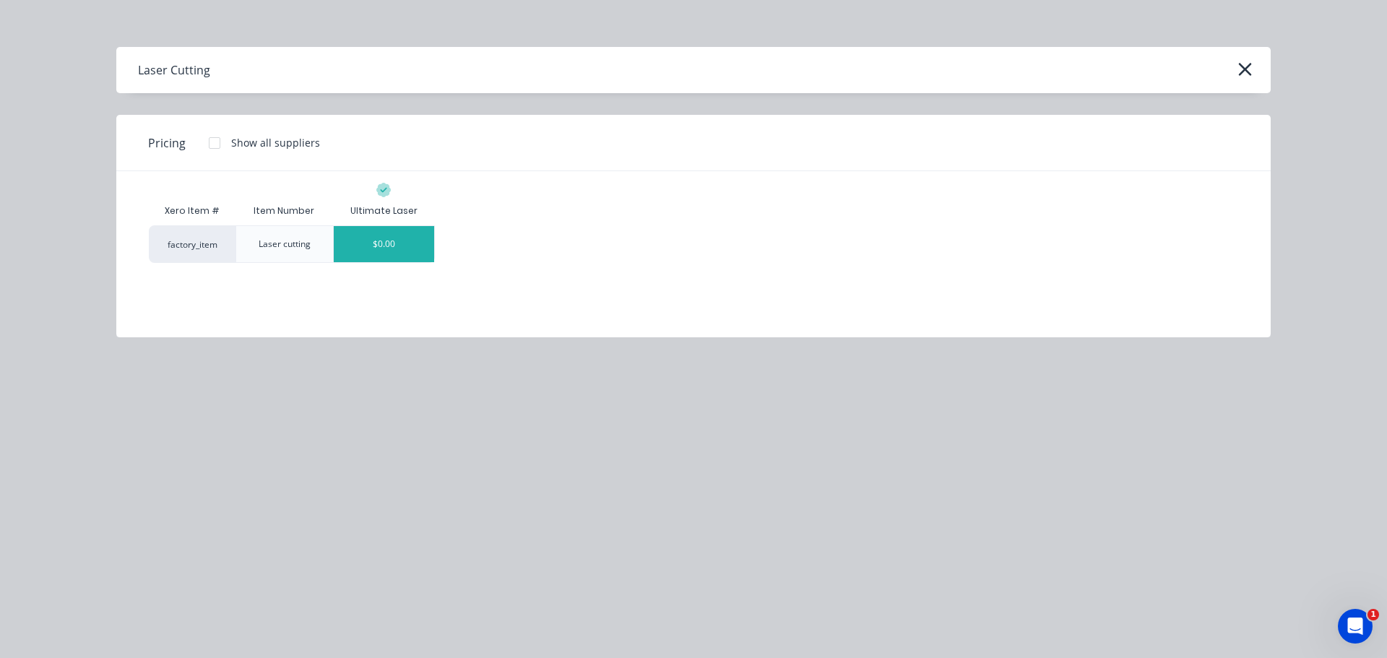
click at [366, 241] on div "$0.00" at bounding box center [384, 244] width 100 height 36
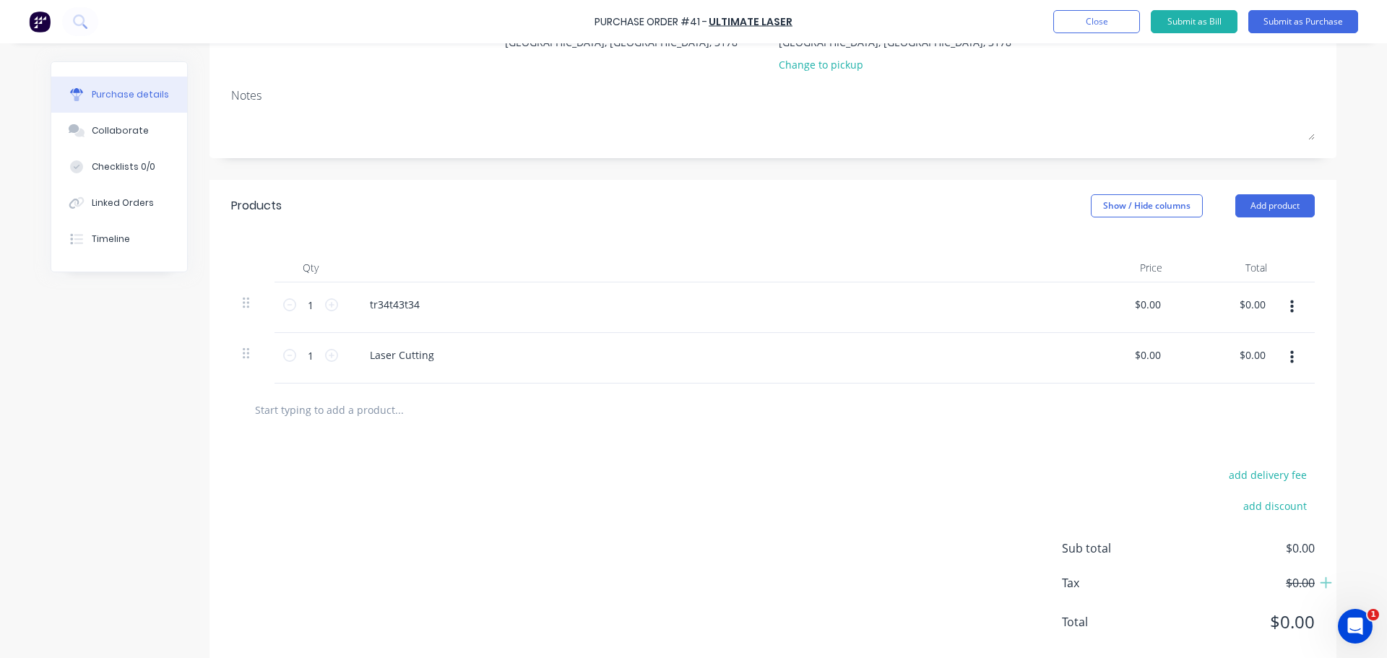
click at [315, 413] on input "text" at bounding box center [398, 409] width 289 height 29
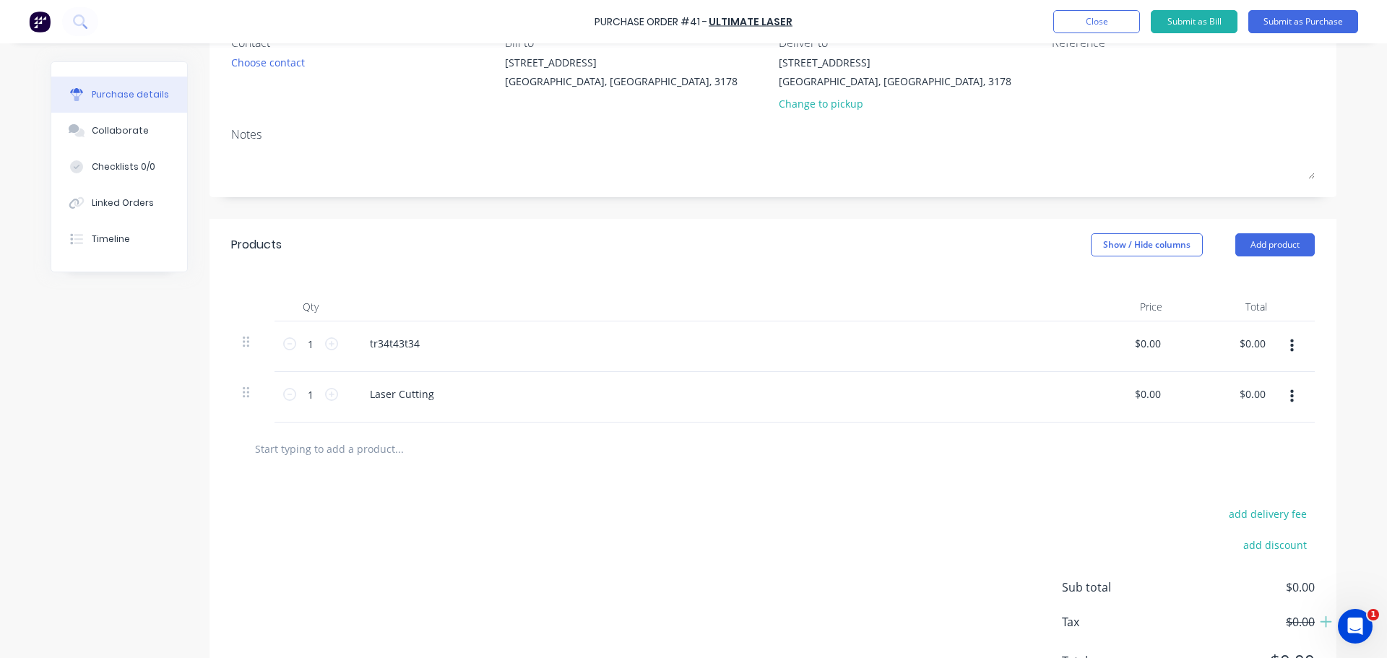
scroll to position [107, 0]
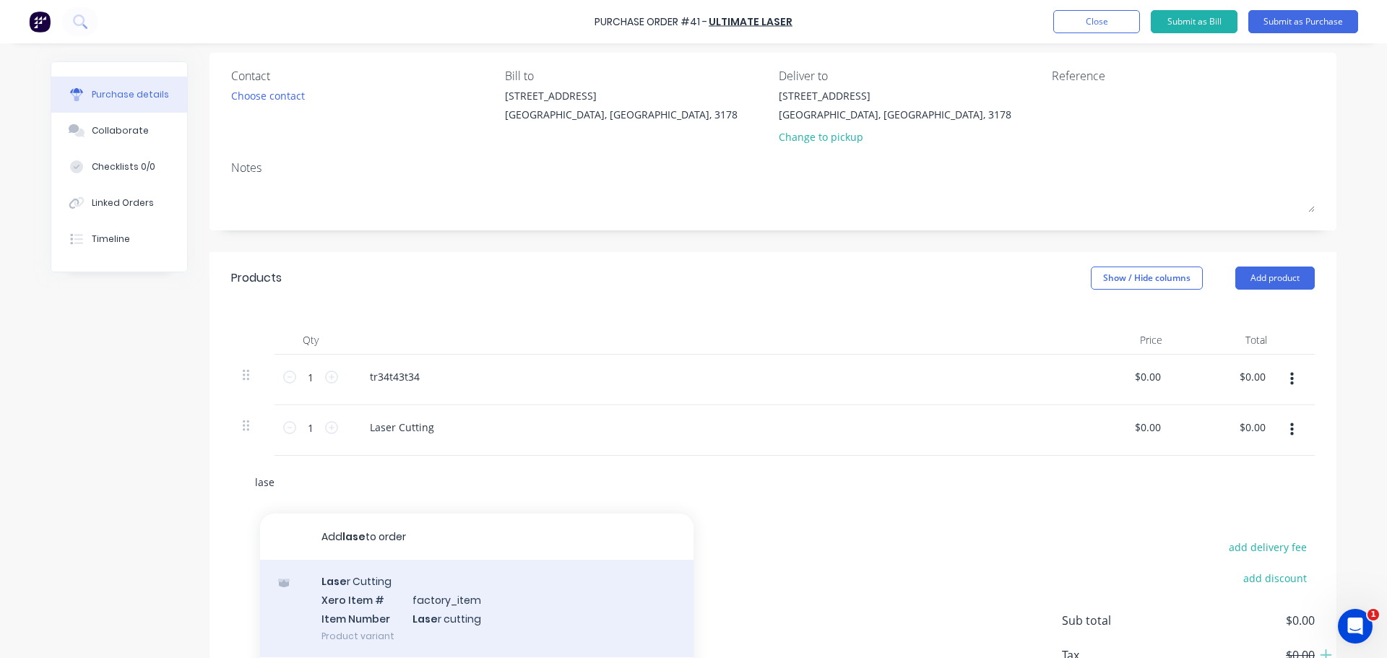
type input "lase"
click at [350, 431] on div "Lase r Cutting Xero Item # factory_item Item Number Lase r cutting Product vari…" at bounding box center [476, 608] width 433 height 97
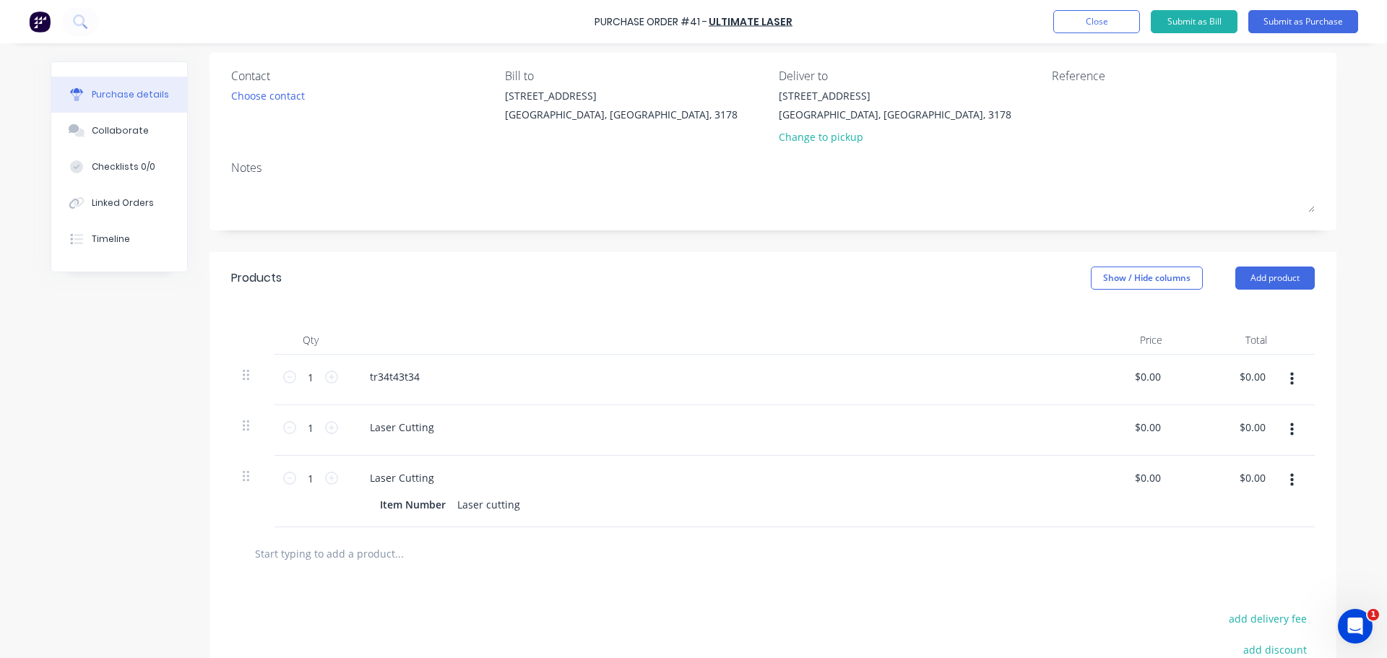
click at [880, 431] on button "button" at bounding box center [1292, 480] width 34 height 26
click at [880, 431] on button "Delete" at bounding box center [1247, 605] width 123 height 29
click at [343, 431] on input "text" at bounding box center [398, 481] width 289 height 29
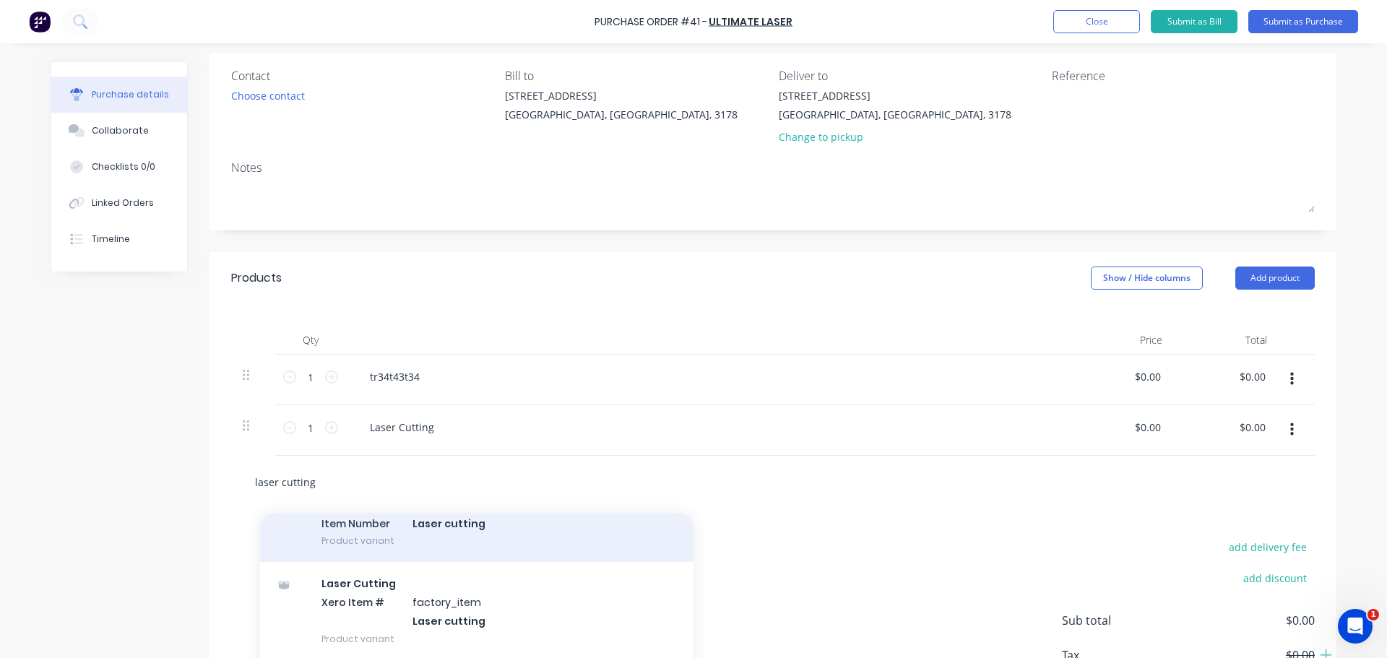
scroll to position [230, 0]
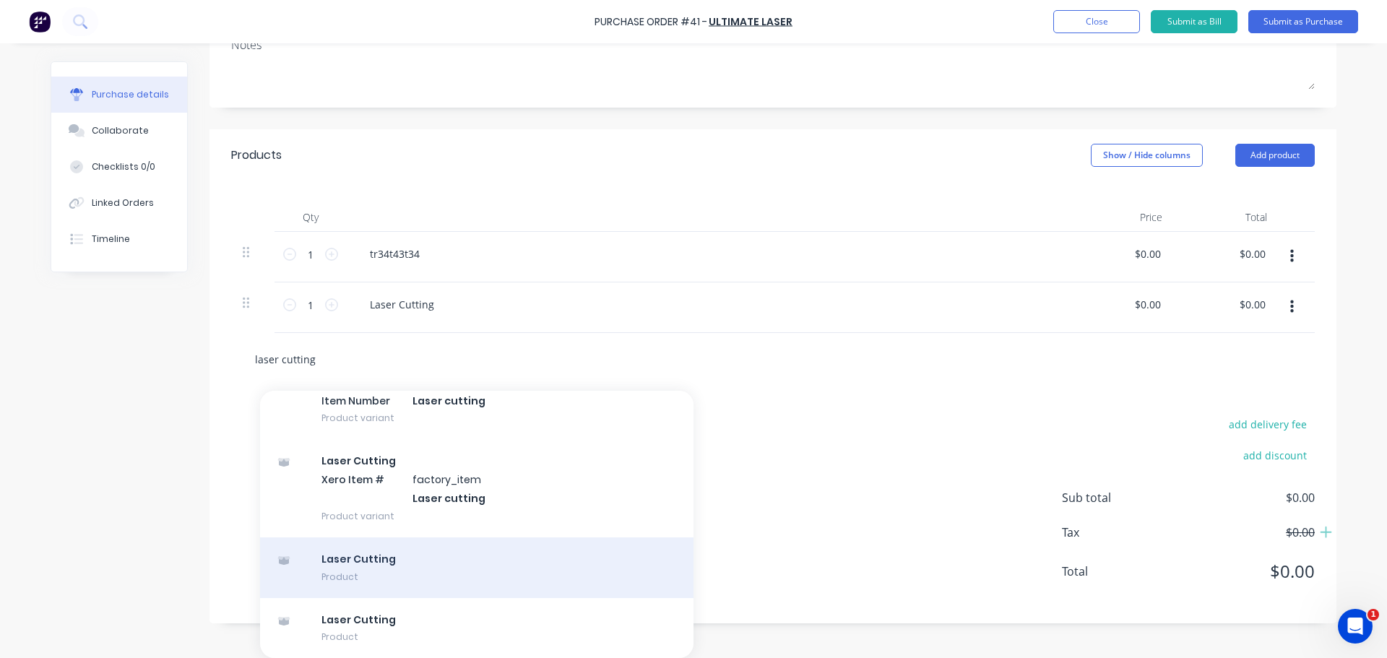
type input "laser cutting"
click at [387, 431] on div "Laser Cutting Product" at bounding box center [476, 567] width 433 height 61
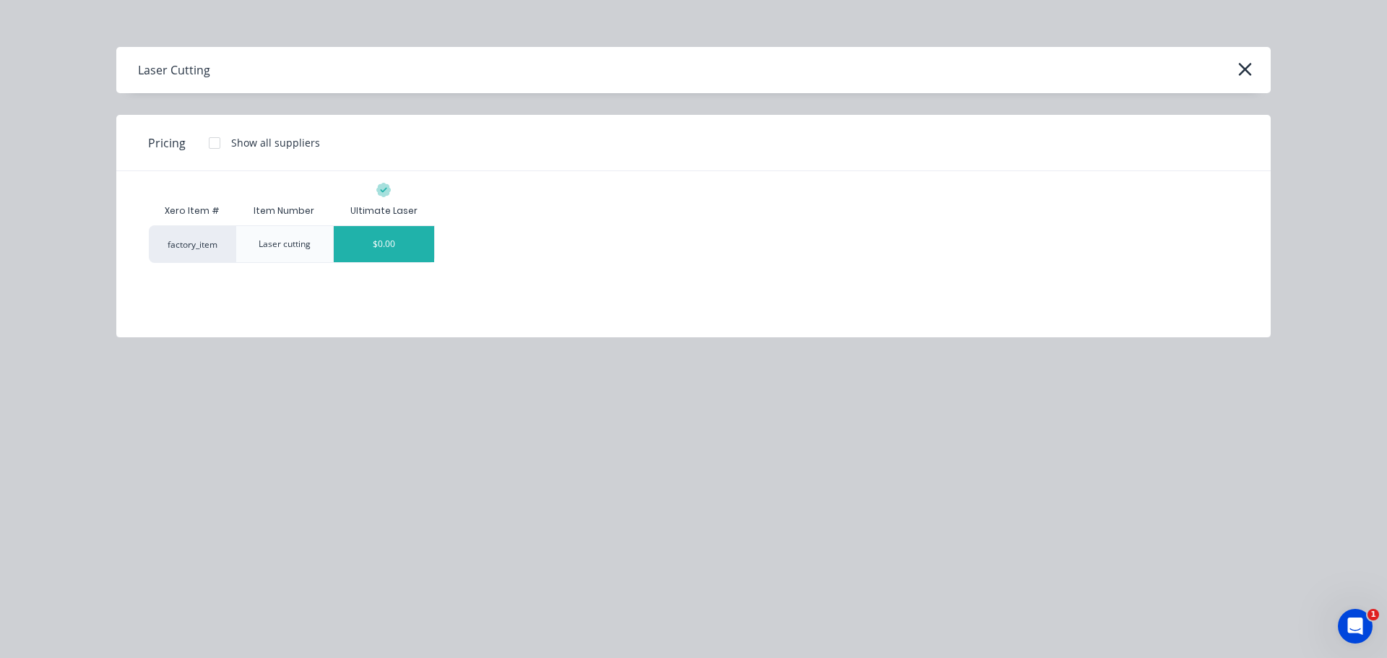
click at [415, 239] on div "$0.00" at bounding box center [384, 244] width 100 height 36
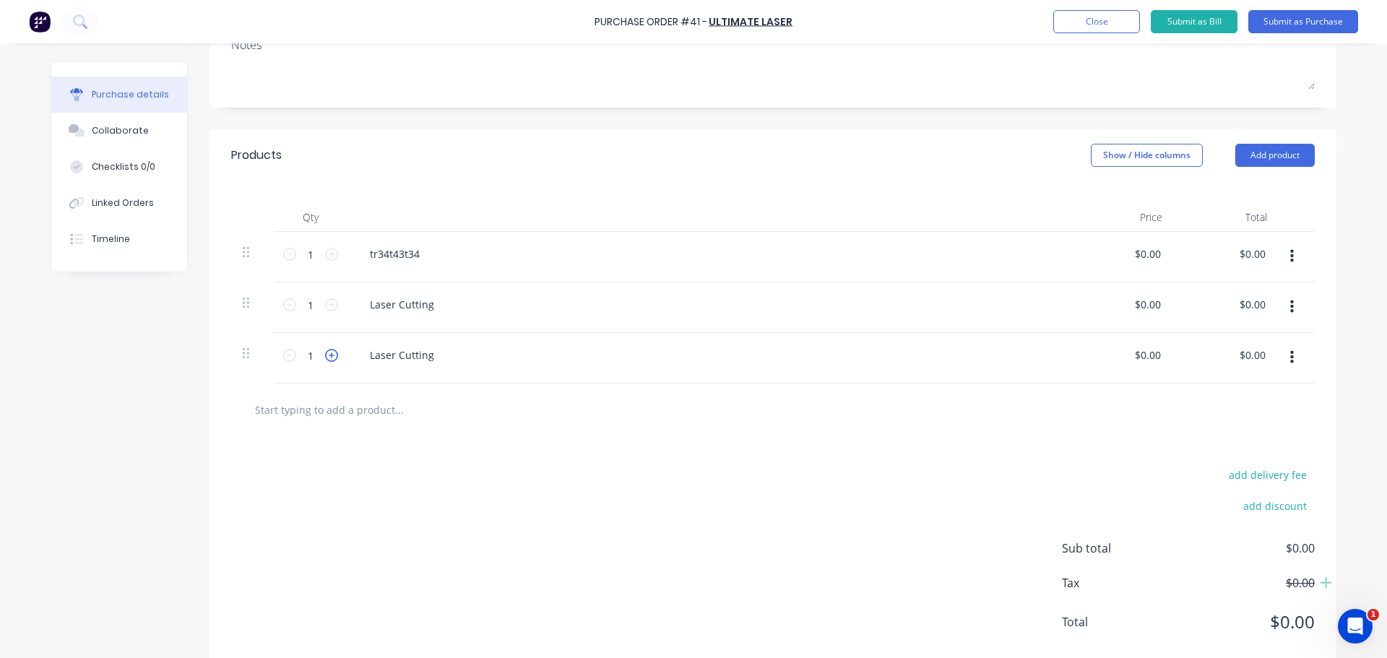
click at [329, 351] on icon at bounding box center [331, 355] width 13 height 13
type input "5"
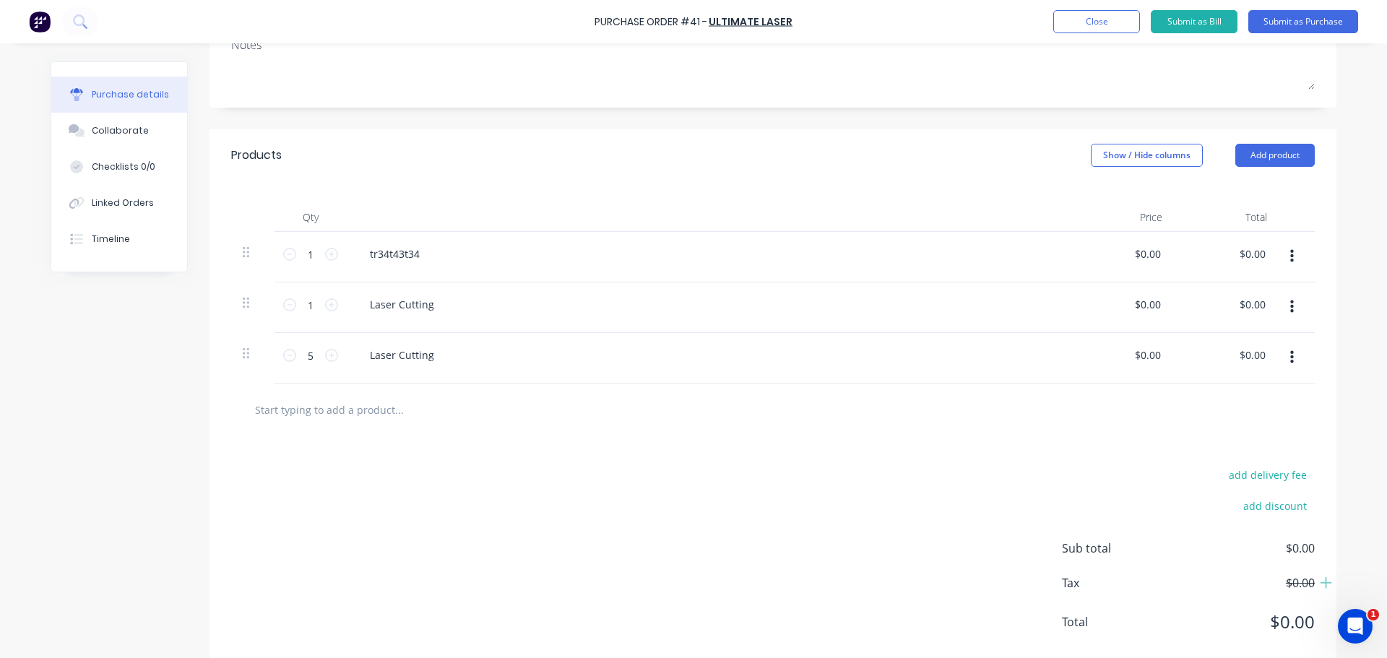
click at [551, 431] on div "add delivery fee add discount Sub total $0.00 Tax $0.00 Total $0.00" at bounding box center [772, 555] width 1127 height 238
click at [880, 22] on button "Submit as Purchase" at bounding box center [1303, 21] width 110 height 23
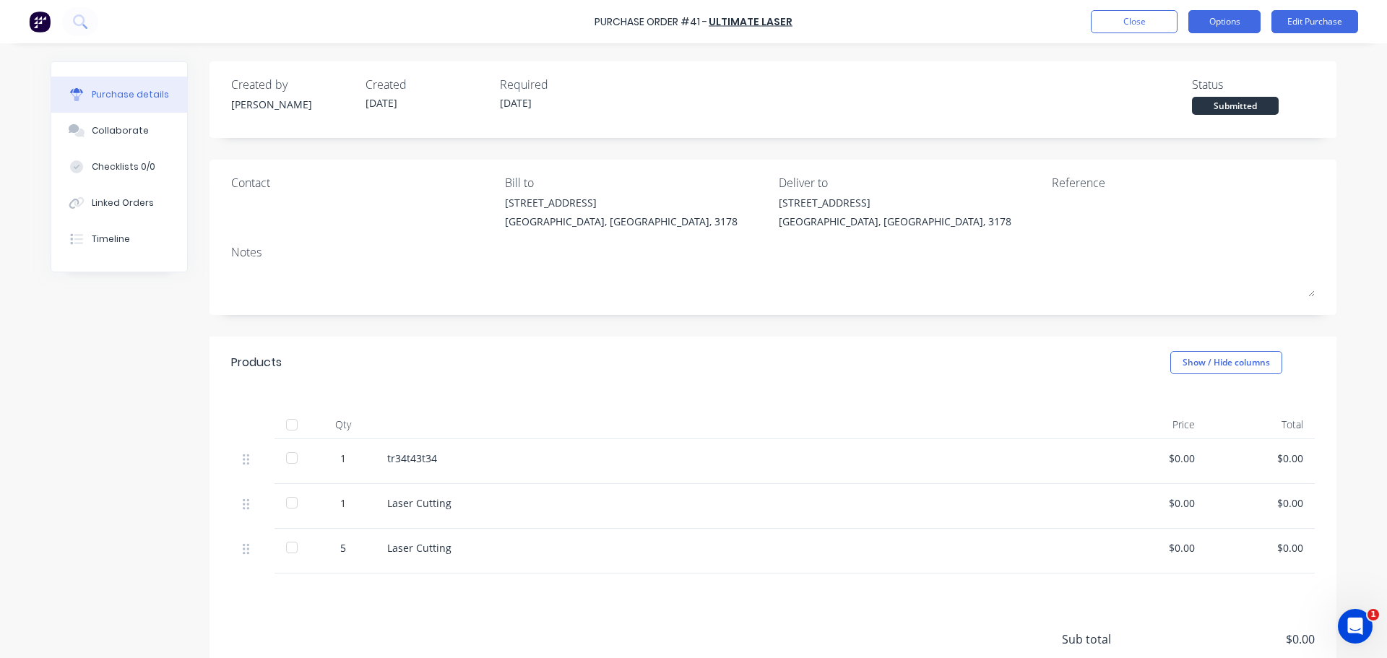
click at [880, 19] on button "Options" at bounding box center [1224, 21] width 72 height 23
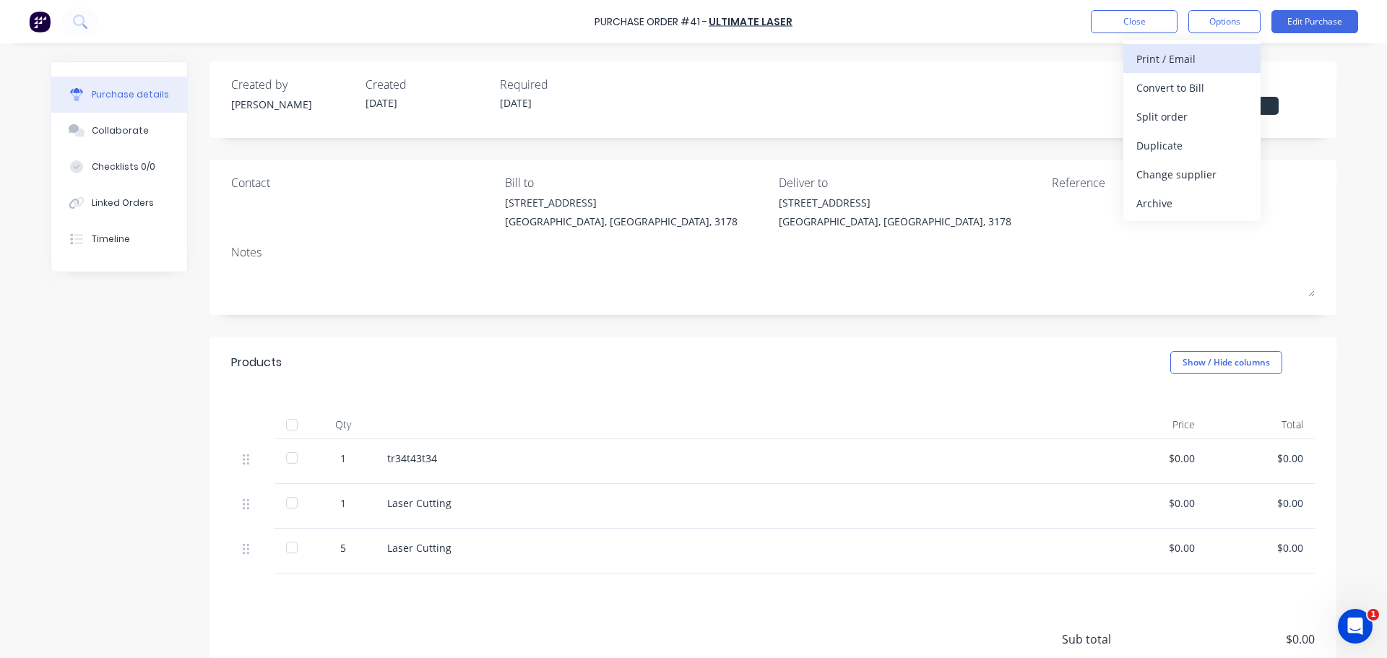
click at [880, 58] on div "Print / Email" at bounding box center [1191, 58] width 111 height 21
click at [880, 79] on div "With pricing" at bounding box center [1191, 87] width 111 height 21
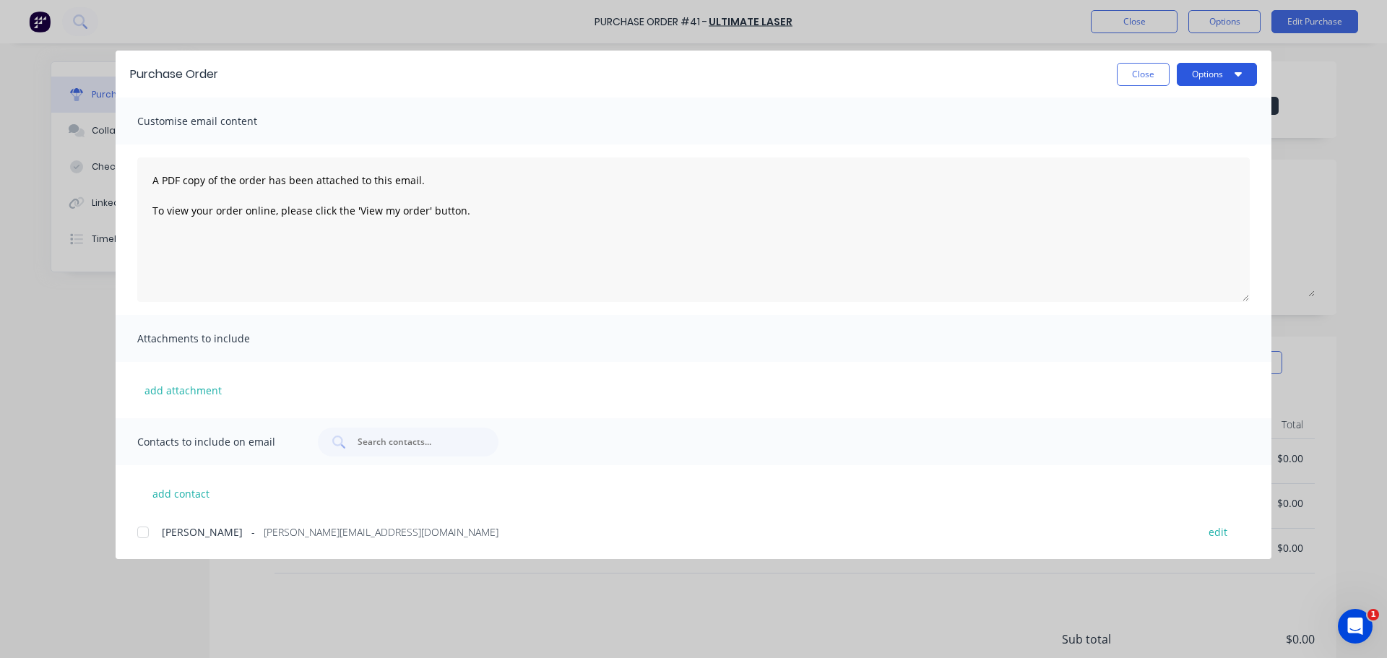
click at [880, 70] on button "Options" at bounding box center [1216, 74] width 80 height 23
click at [880, 109] on div "Preview" at bounding box center [1187, 110] width 111 height 21
click at [880, 73] on button "Close" at bounding box center [1142, 74] width 53 height 23
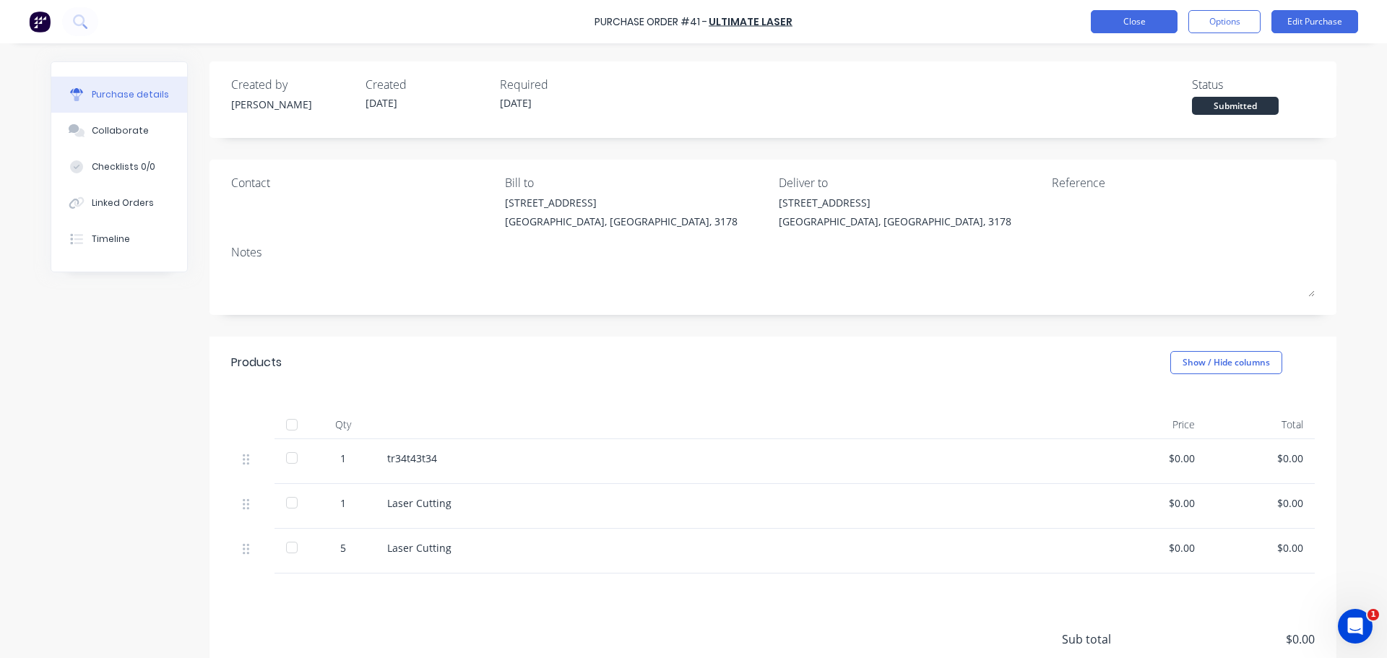
click at [880, 19] on button "Close" at bounding box center [1133, 21] width 87 height 23
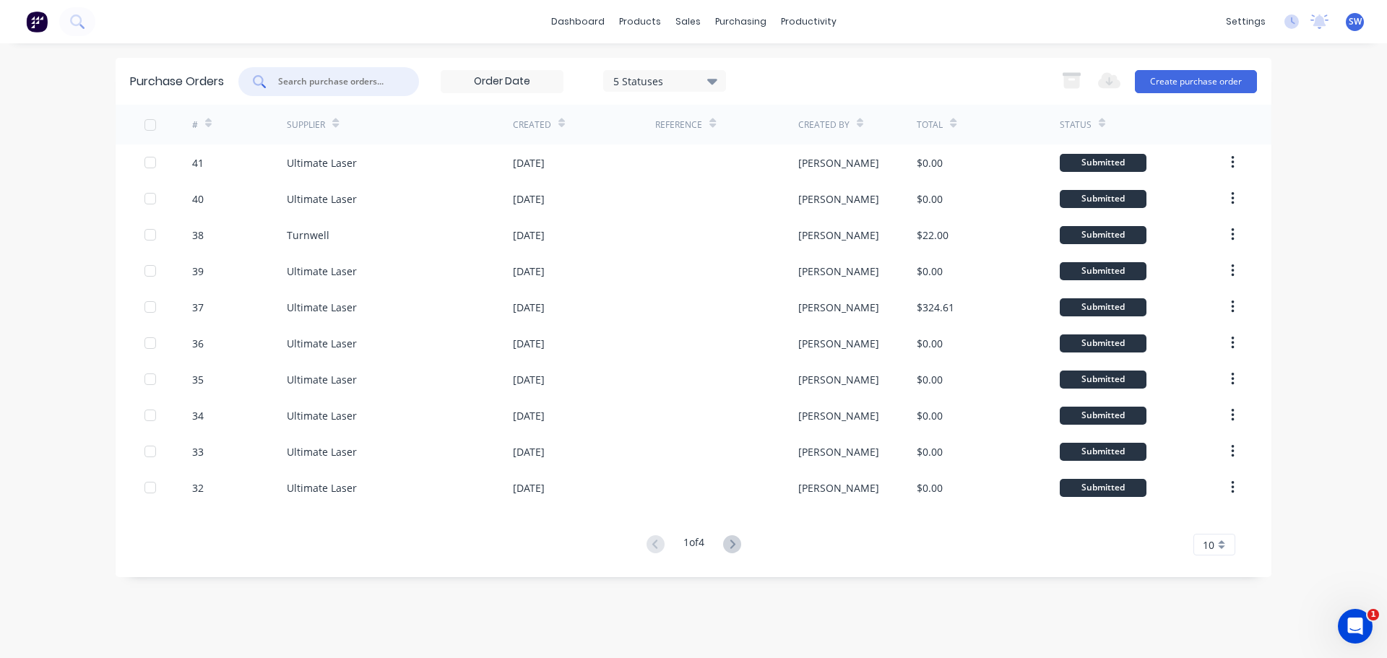
click at [318, 80] on input "text" at bounding box center [337, 81] width 120 height 14
type input "41"
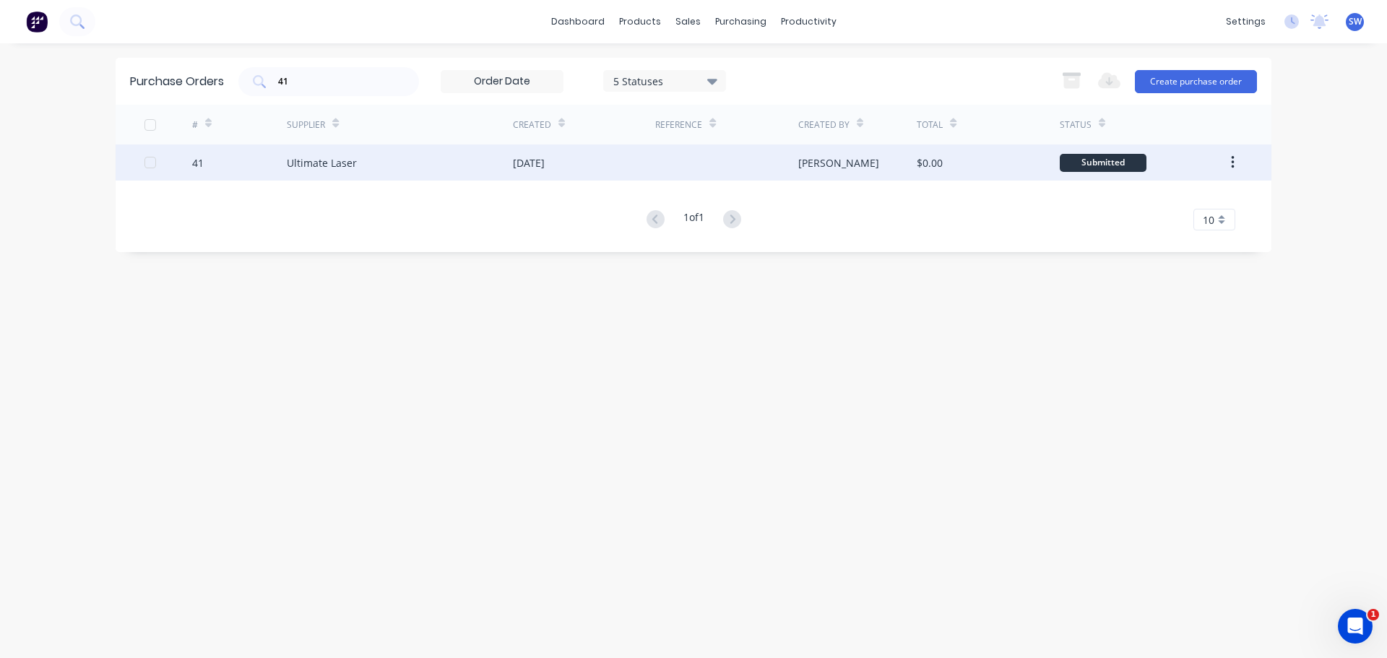
click at [328, 165] on div "Ultimate Laser" at bounding box center [322, 162] width 70 height 15
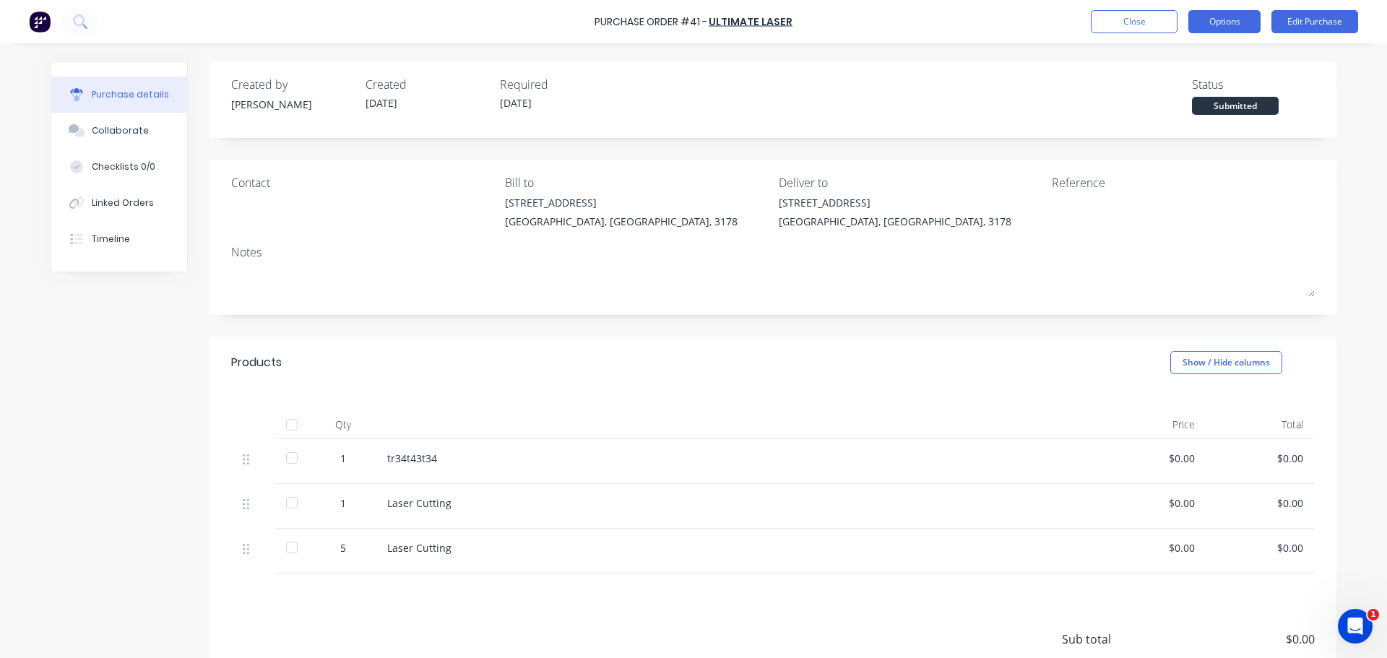
click at [880, 28] on button "Options" at bounding box center [1224, 21] width 72 height 23
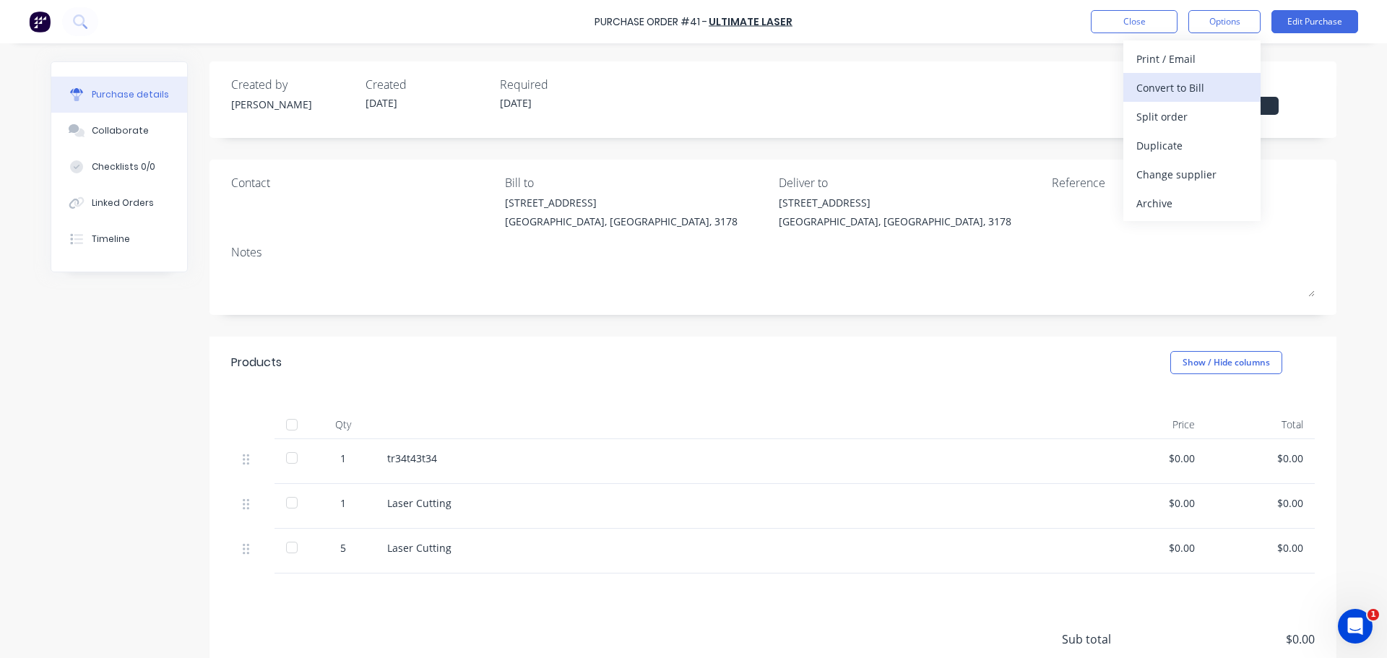
click at [880, 87] on div "Convert to Bill" at bounding box center [1191, 87] width 111 height 21
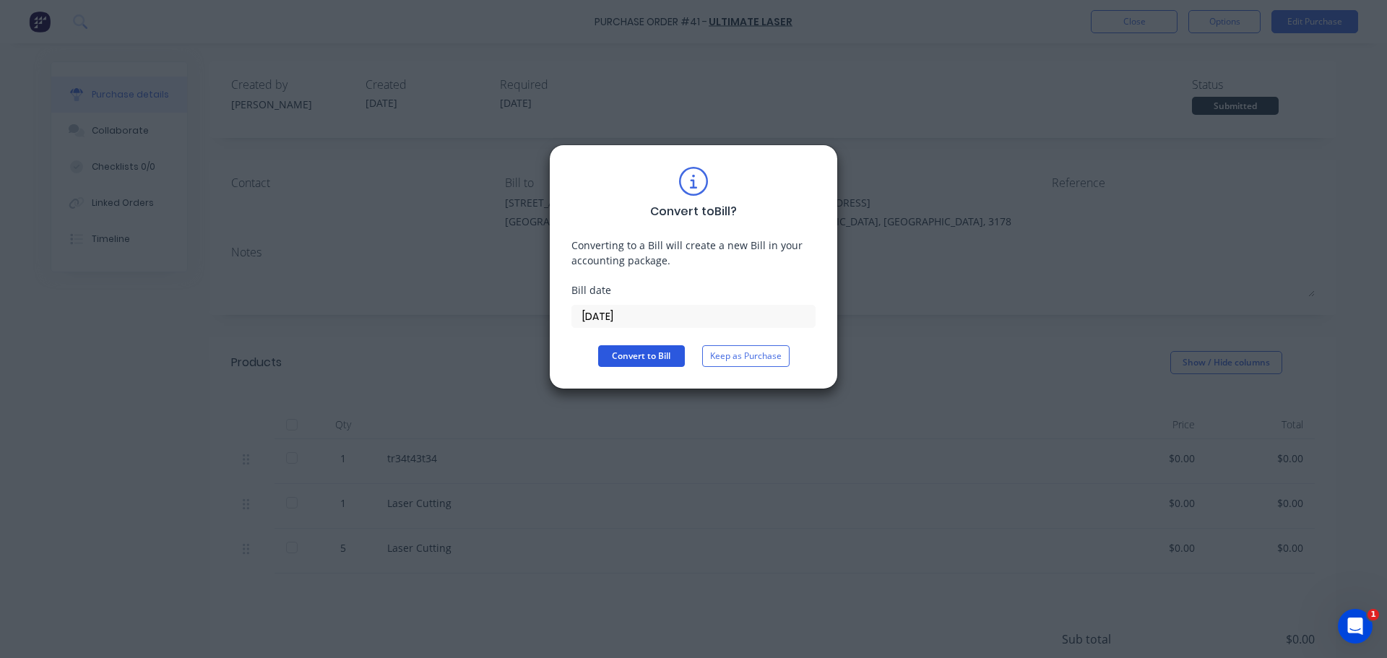
click at [617, 358] on button "Convert to Bill" at bounding box center [641, 356] width 87 height 22
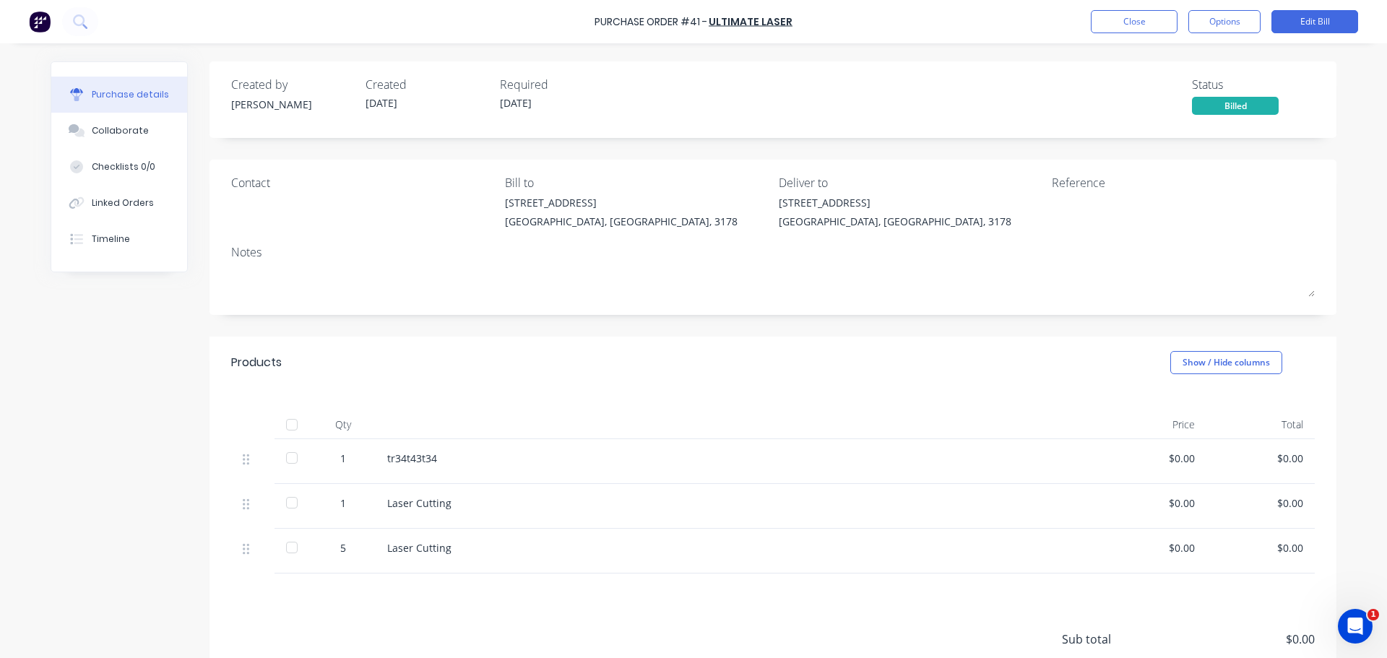
click at [289, 431] on div at bounding box center [291, 457] width 29 height 29
click at [288, 431] on div at bounding box center [291, 502] width 29 height 29
click at [880, 23] on button "Options" at bounding box center [1224, 21] width 72 height 23
click at [880, 14] on button "Edit Bill" at bounding box center [1314, 21] width 87 height 23
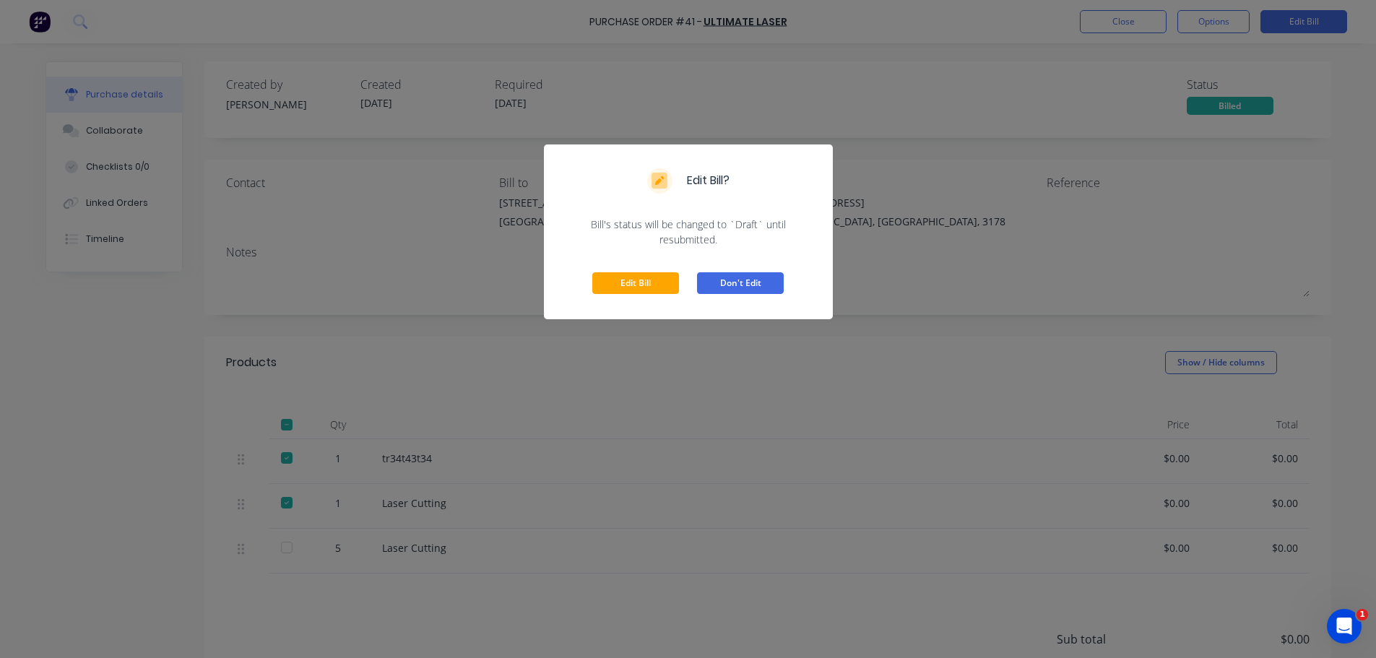
click at [738, 278] on button "Don't Edit" at bounding box center [740, 283] width 87 height 22
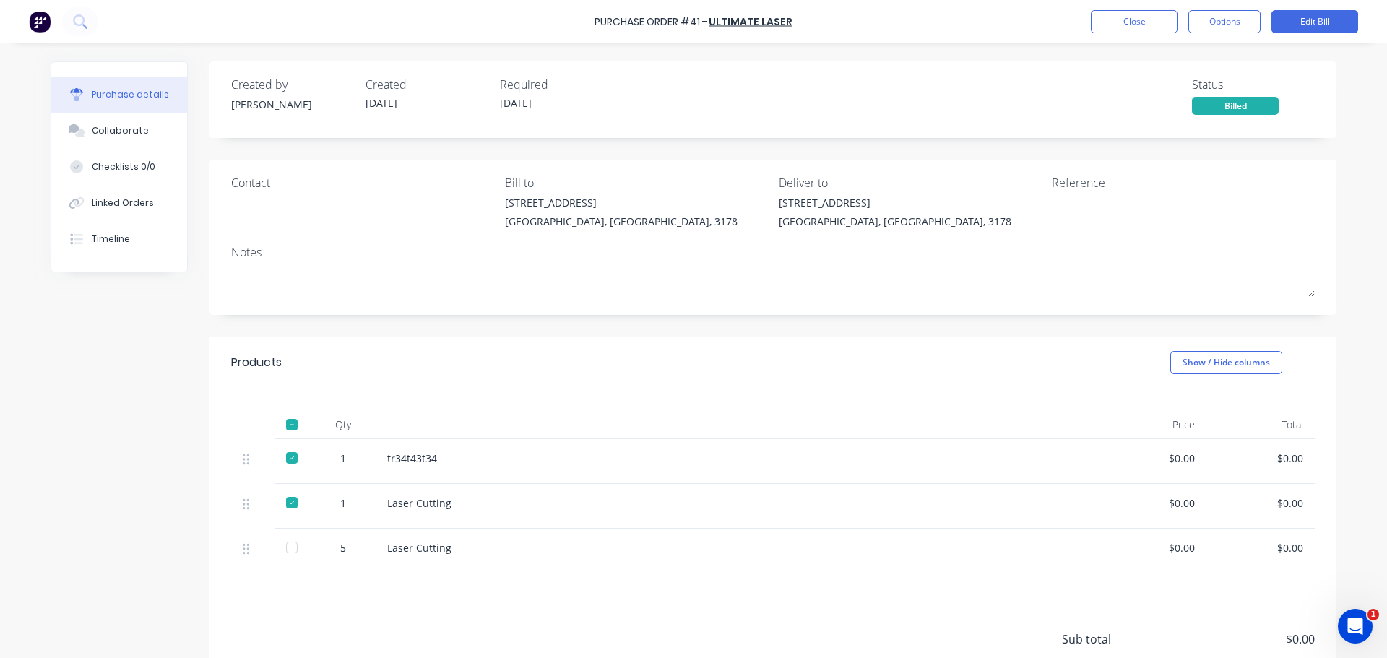
click at [880, 185] on div "Reference" at bounding box center [1182, 182] width 263 height 17
click at [880, 183] on div "Reference" at bounding box center [1182, 182] width 263 height 17
click at [880, 20] on button "Options" at bounding box center [1224, 21] width 72 height 23
click at [880, 100] on div "Created by [PERSON_NAME] Created [DATE] Required [DATE] Status Billed" at bounding box center [772, 95] width 1083 height 39
click at [292, 431] on div at bounding box center [291, 547] width 29 height 29
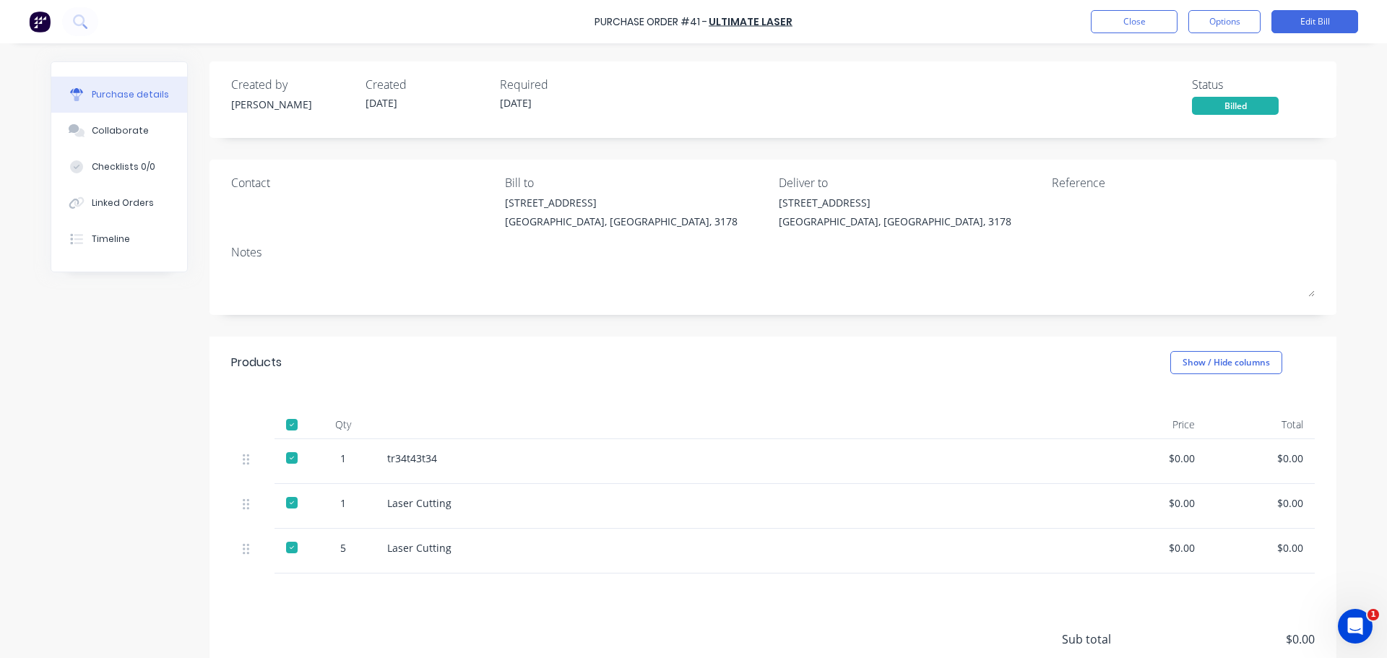
click at [292, 431] on div at bounding box center [291, 547] width 29 height 29
click at [880, 28] on button "Edit Bill" at bounding box center [1314, 21] width 87 height 23
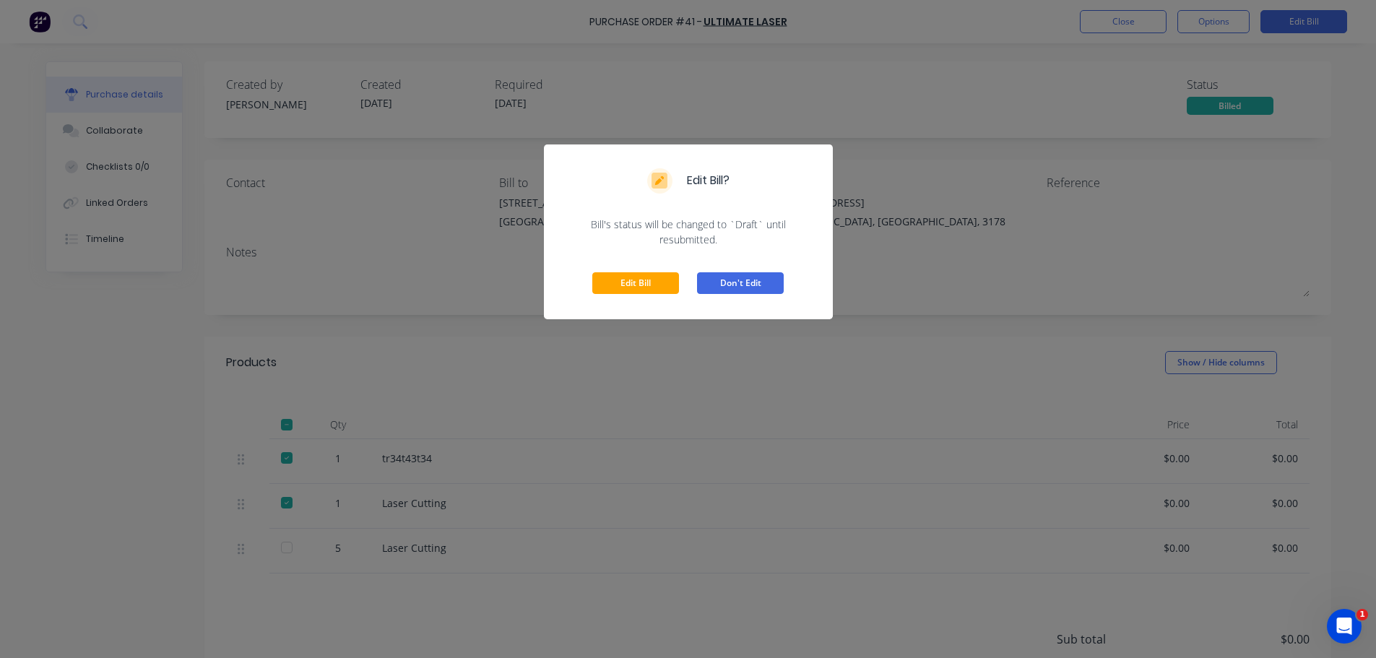
click at [716, 285] on button "Don't Edit" at bounding box center [740, 283] width 87 height 22
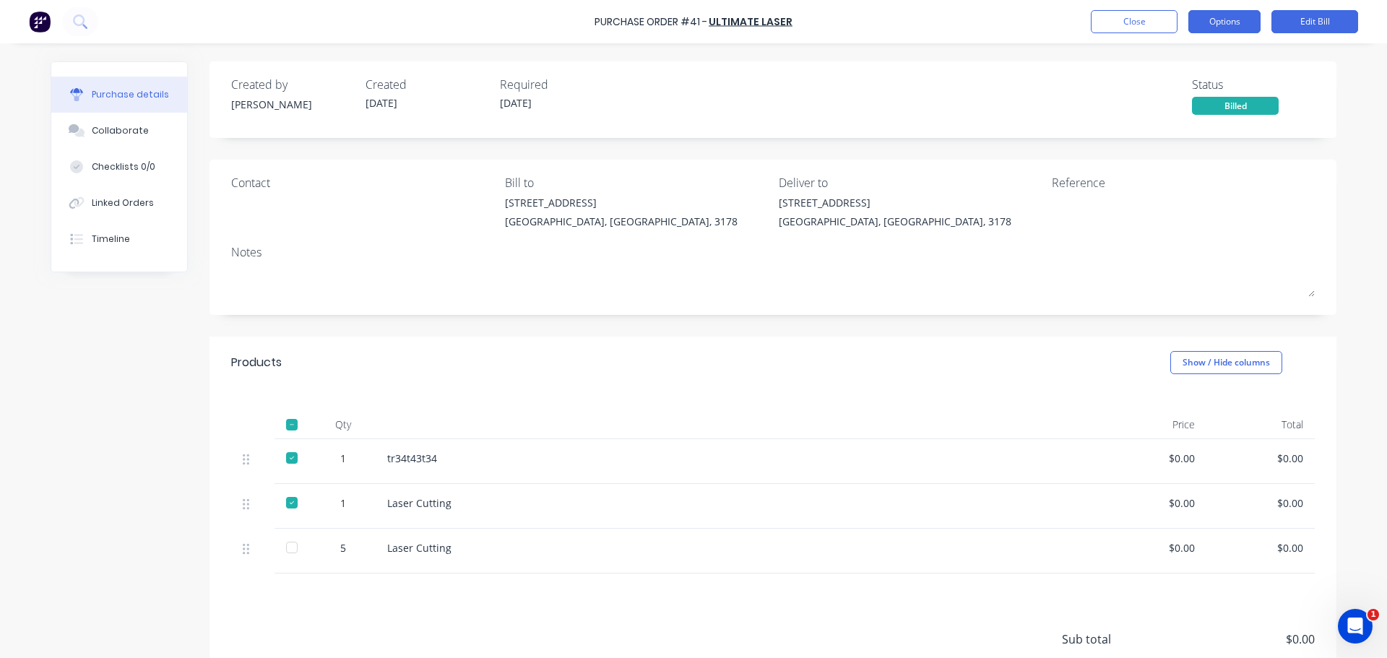
click at [880, 18] on button "Options" at bounding box center [1224, 21] width 72 height 23
click at [880, 28] on button "Close" at bounding box center [1133, 21] width 87 height 23
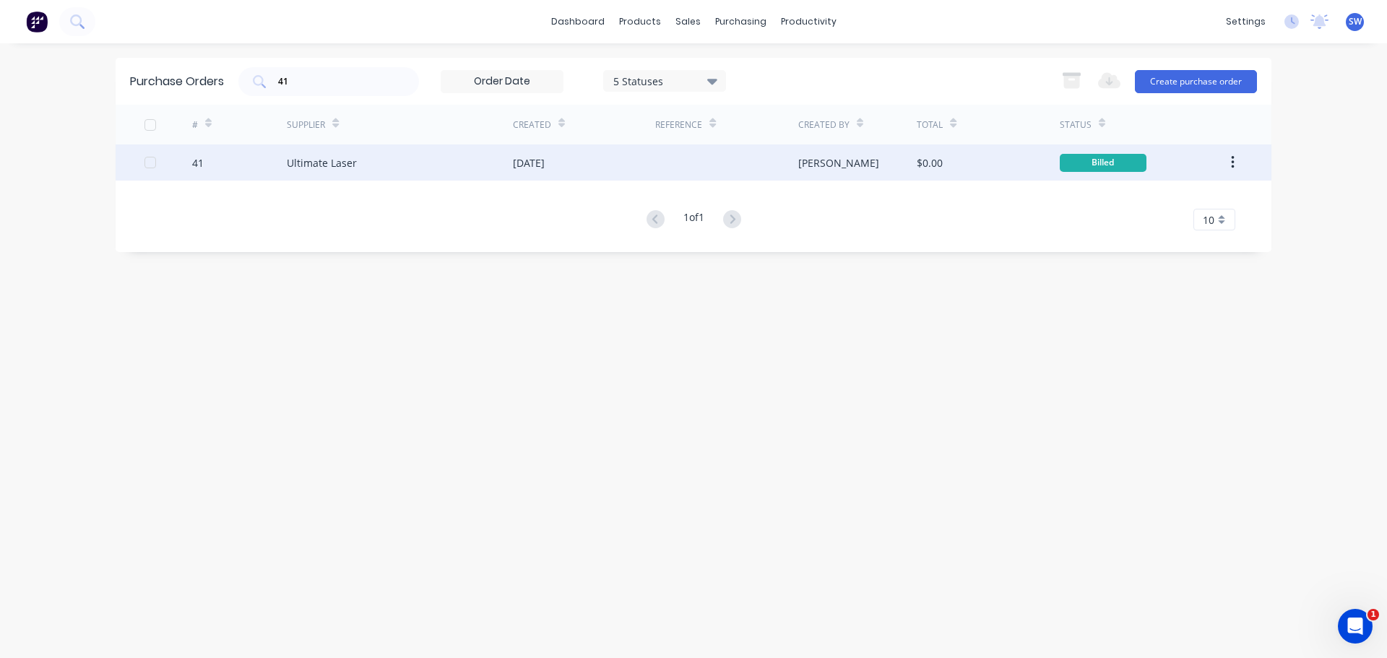
click at [525, 165] on div "[DATE]" at bounding box center [529, 162] width 32 height 15
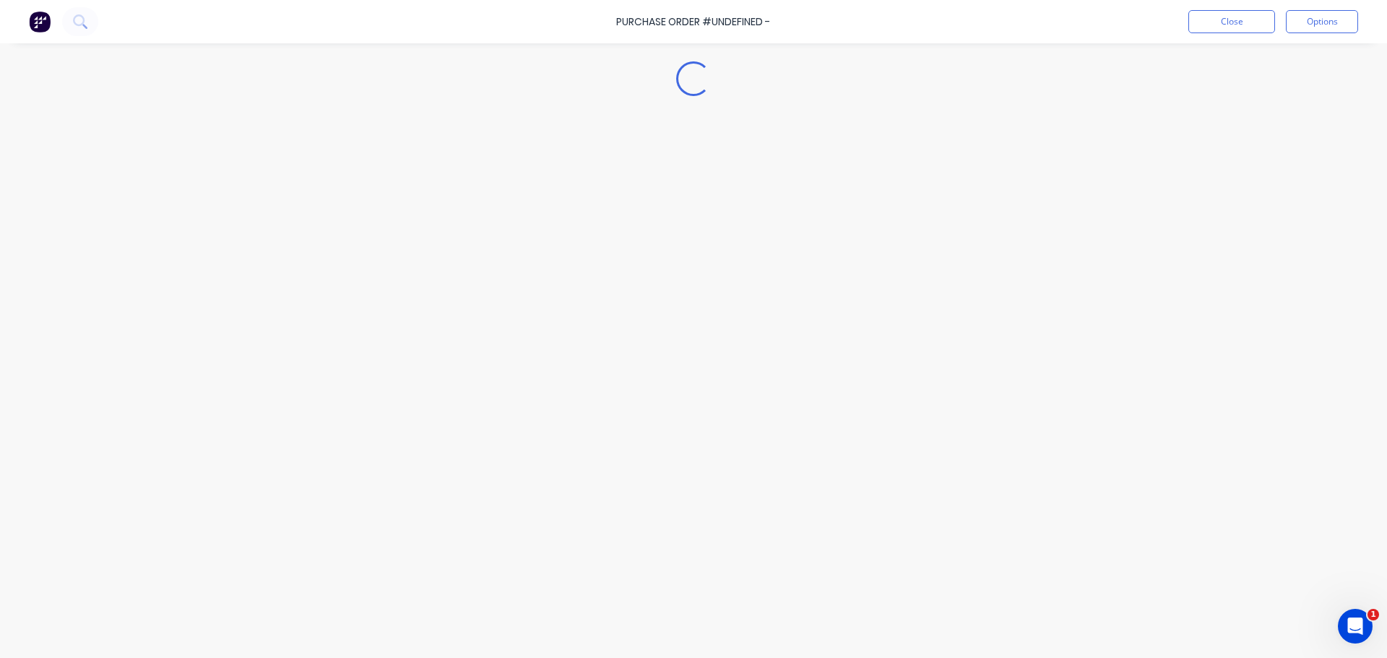
click at [525, 165] on div "Loading..." at bounding box center [693, 307] width 1314 height 586
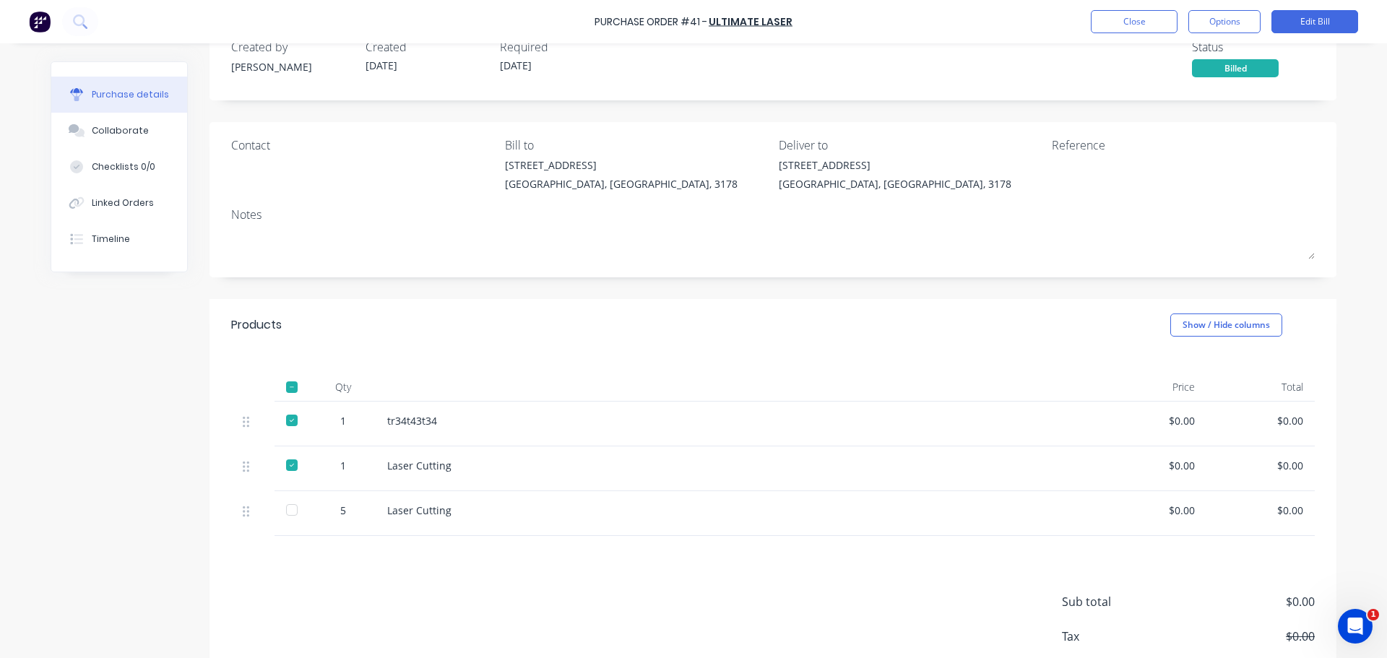
scroll to position [72, 0]
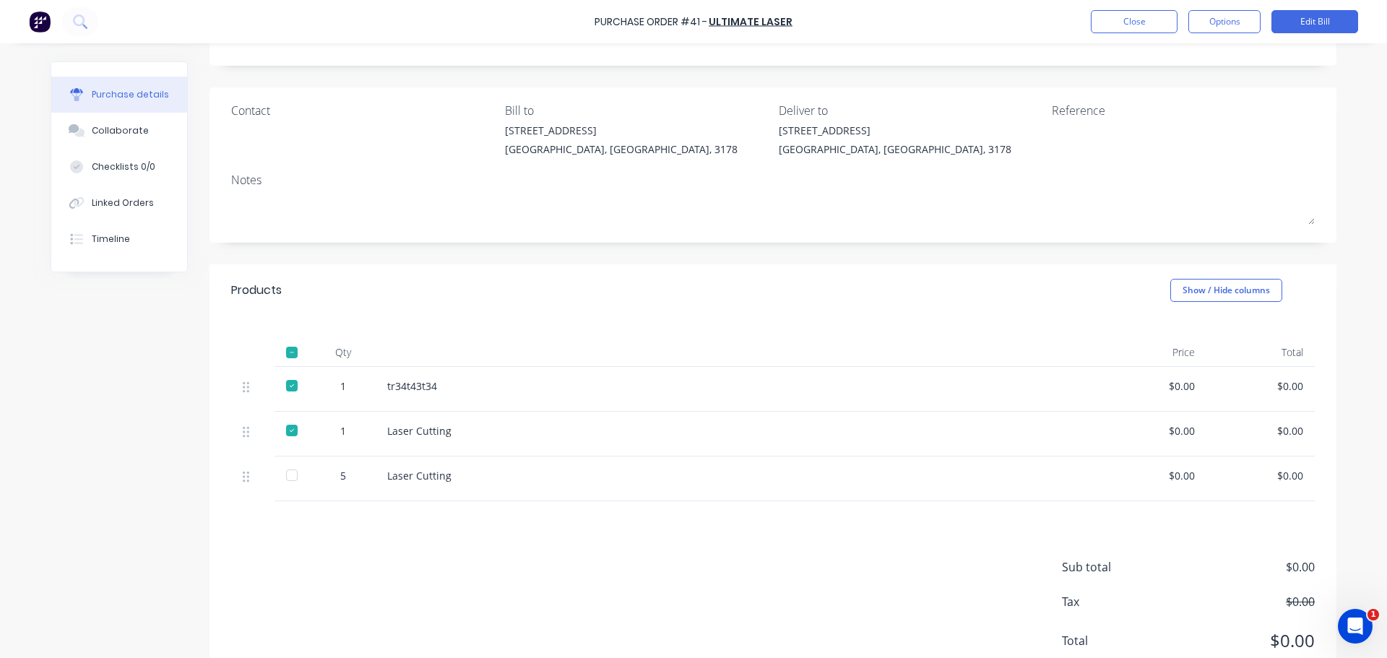
click at [880, 116] on div "Reference" at bounding box center [1182, 110] width 263 height 17
click at [880, 17] on button "Edit Bill" at bounding box center [1314, 21] width 87 height 23
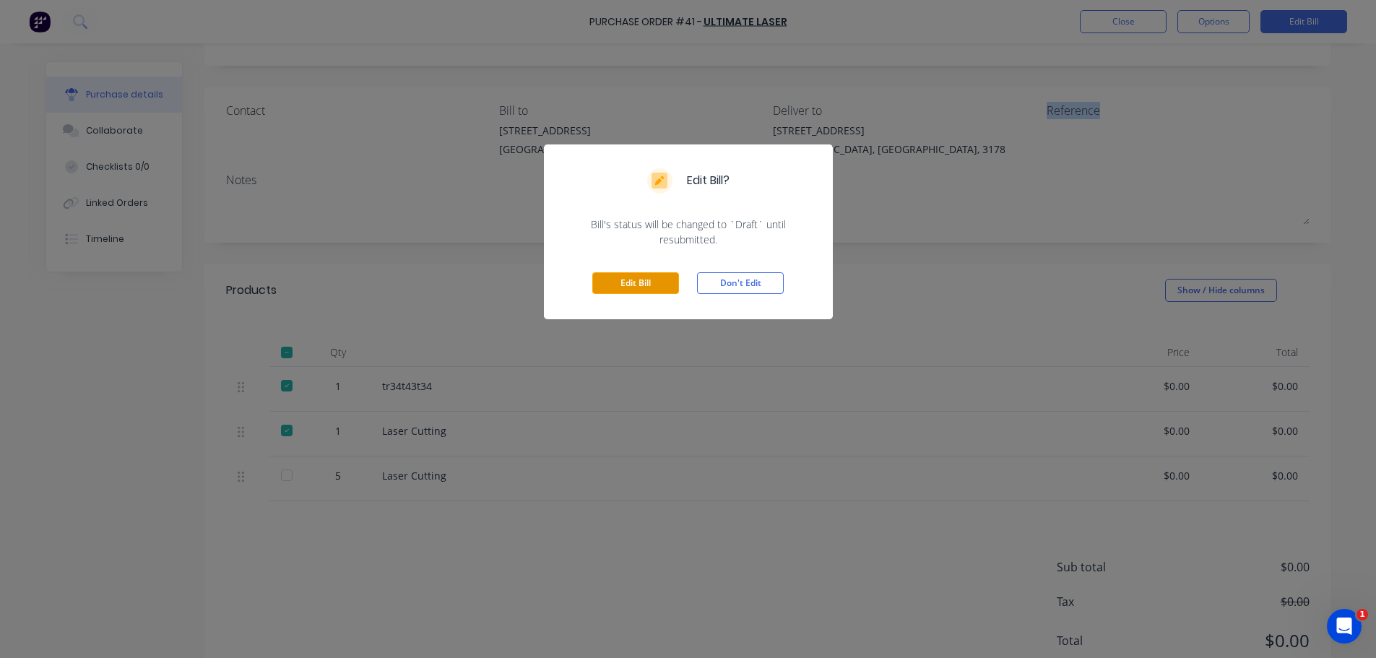
click at [655, 282] on button "Edit Bill" at bounding box center [635, 283] width 87 height 22
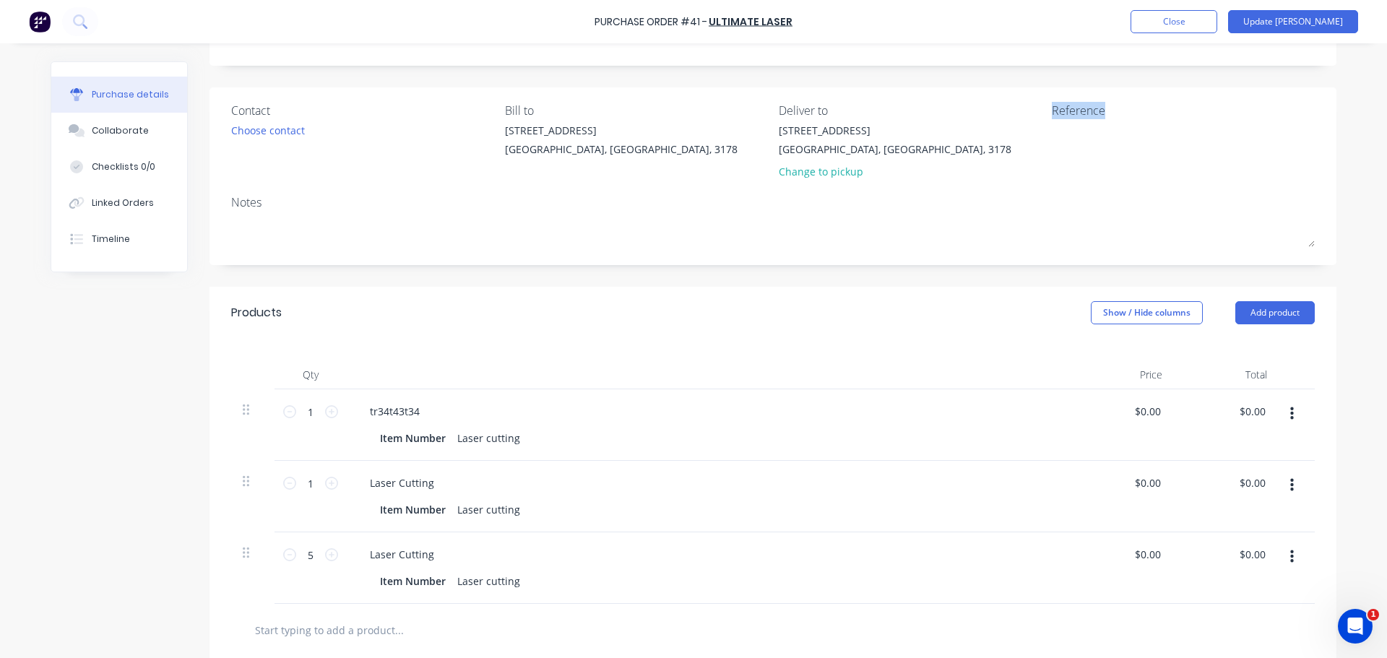
click at [880, 105] on div "Reference" at bounding box center [1182, 110] width 263 height 17
click at [880, 152] on textarea at bounding box center [1141, 139] width 181 height 32
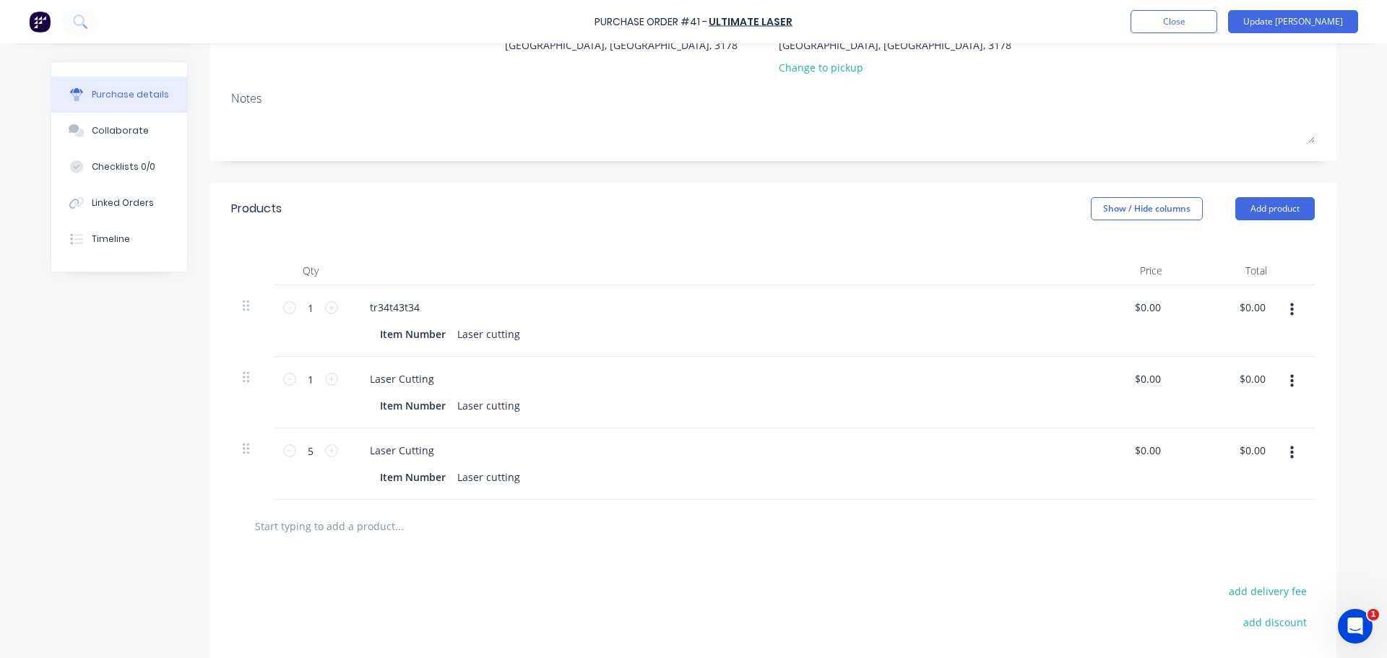
scroll to position [217, 0]
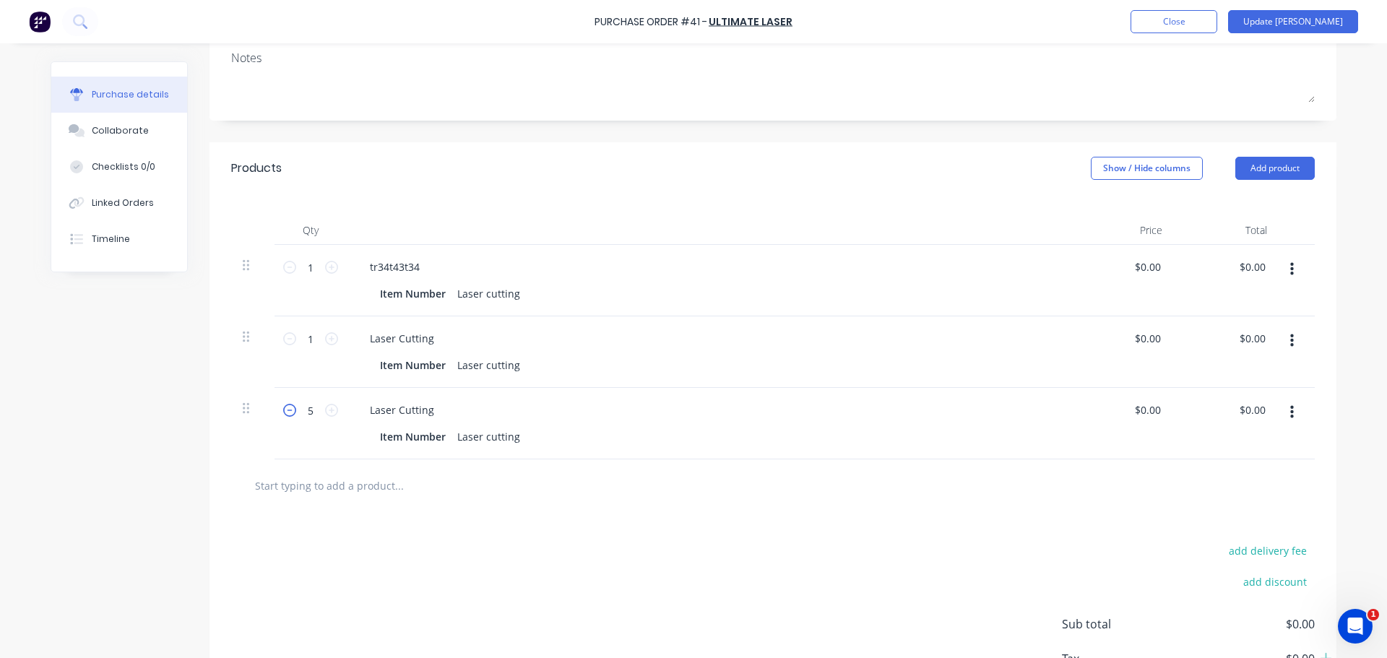
type textarea "grgerge"
type textarea "x"
type textarea "grgerge"
click at [285, 412] on icon at bounding box center [289, 410] width 13 height 13
type textarea "x"
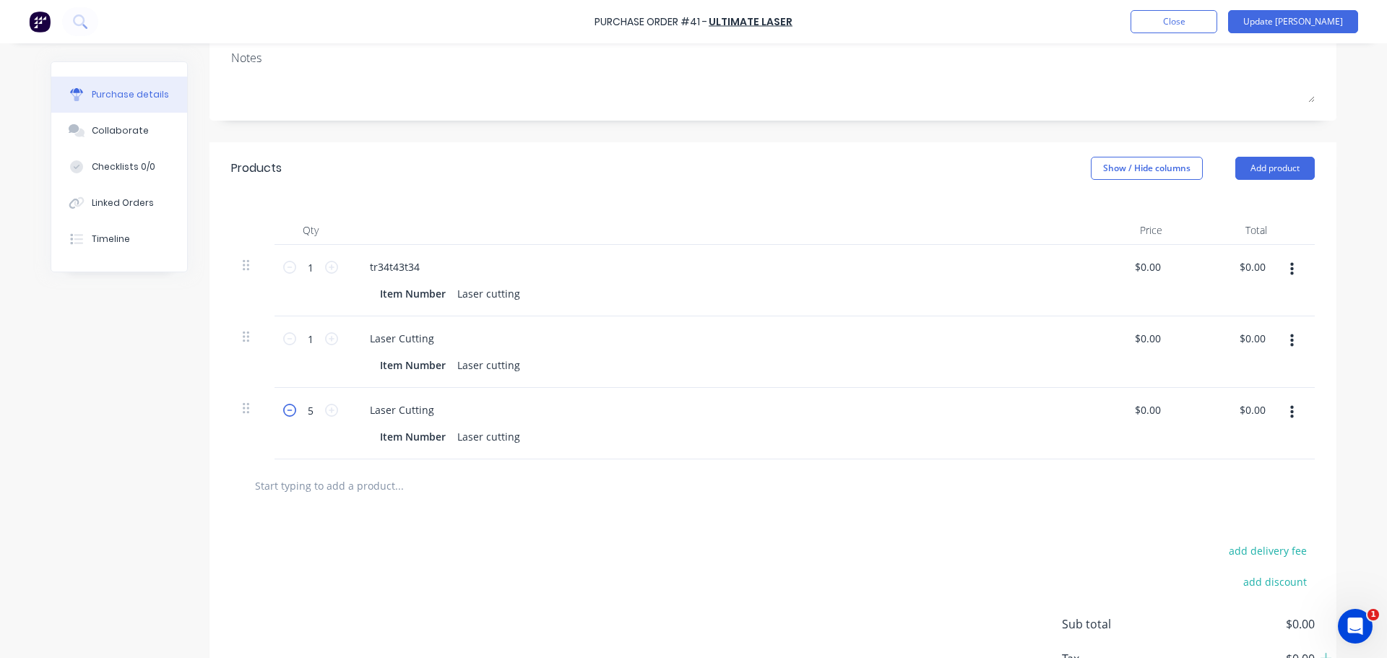
type input "4"
click at [285, 412] on icon at bounding box center [289, 410] width 13 height 13
type textarea "x"
type input "3"
click at [285, 412] on icon at bounding box center [289, 410] width 13 height 13
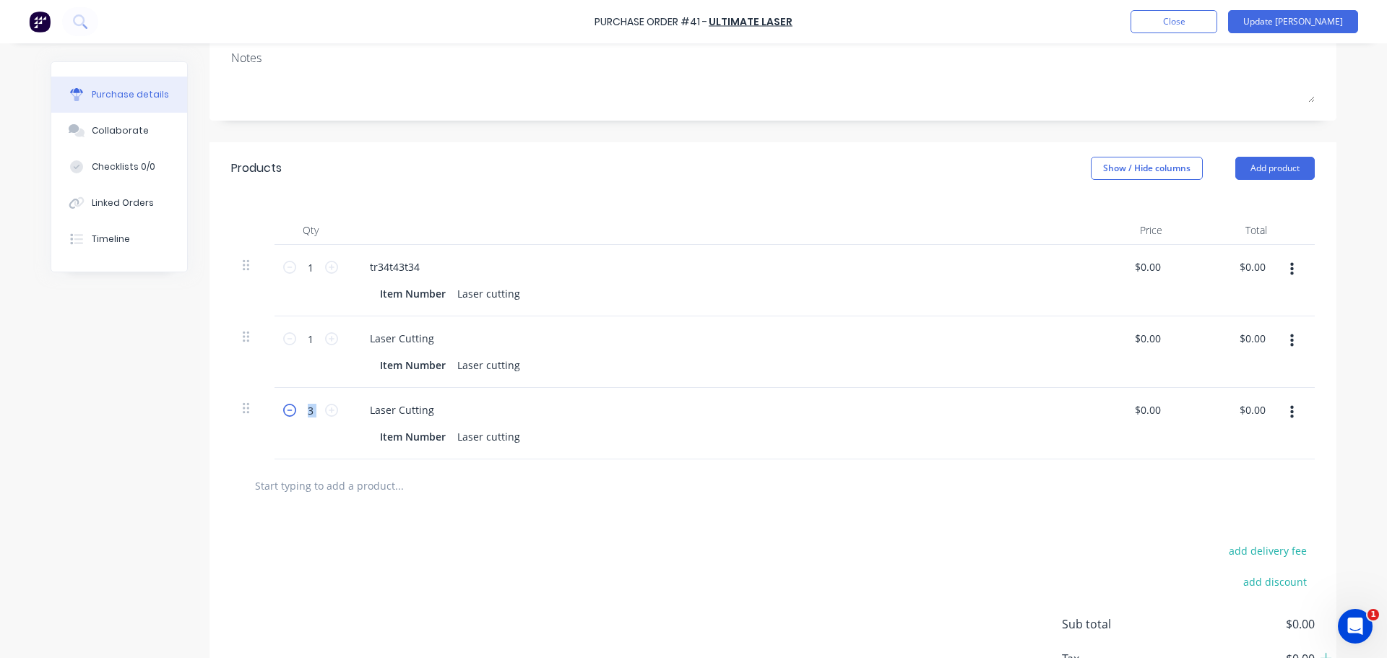
type textarea "x"
type input "2"
click at [285, 412] on icon at bounding box center [289, 410] width 13 height 13
type textarea "x"
type input "1"
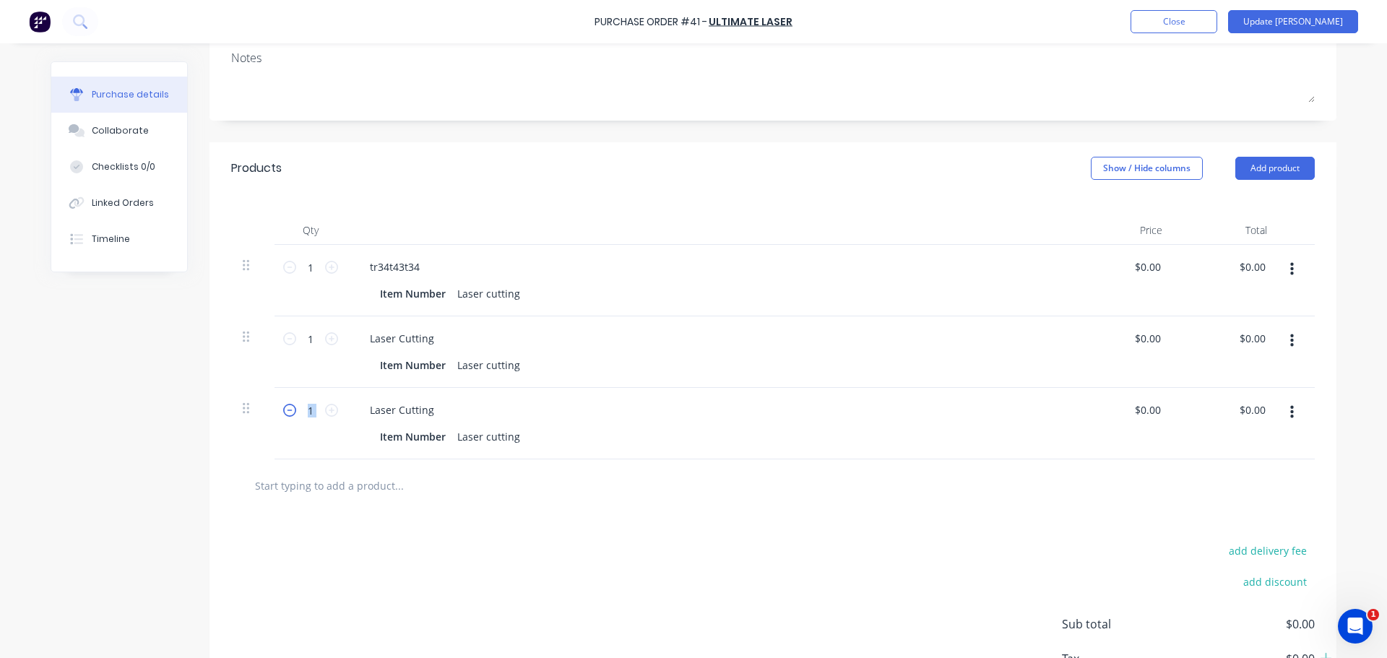
click at [285, 412] on icon at bounding box center [289, 410] width 13 height 13
type textarea "x"
type input "0"
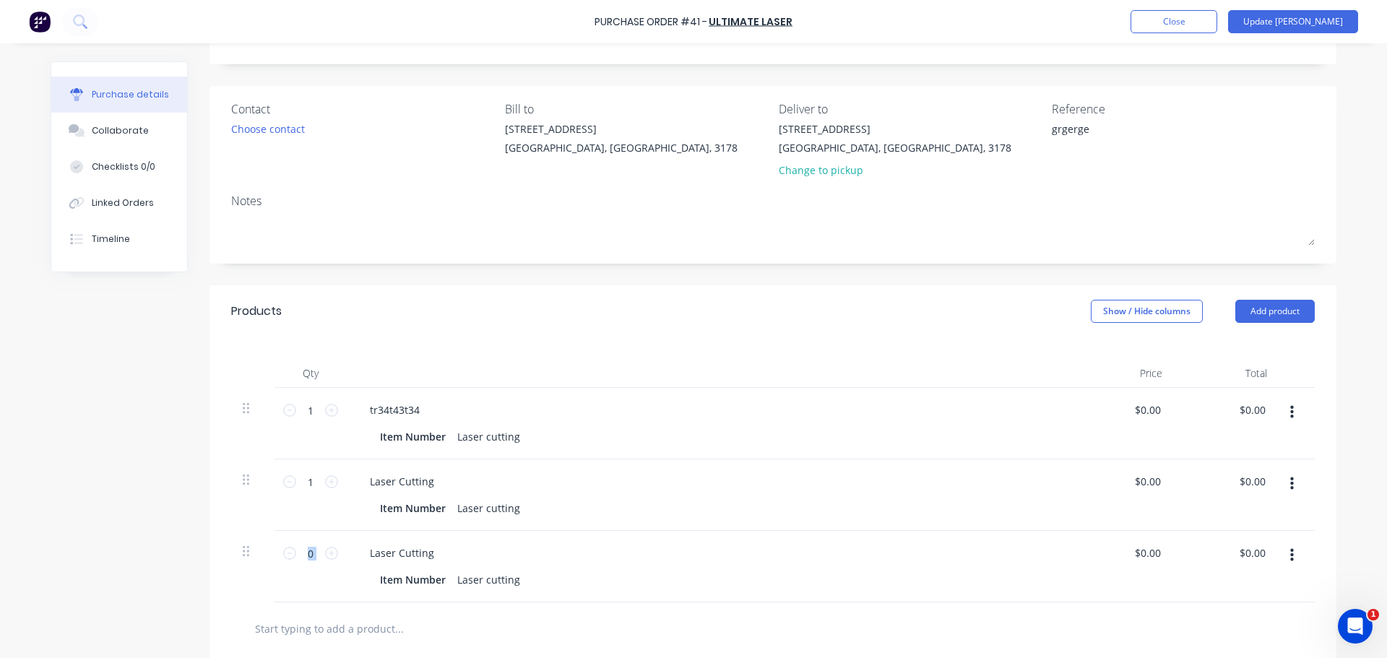
scroll to position [72, 0]
click at [880, 21] on button "Update [PERSON_NAME]" at bounding box center [1293, 21] width 130 height 23
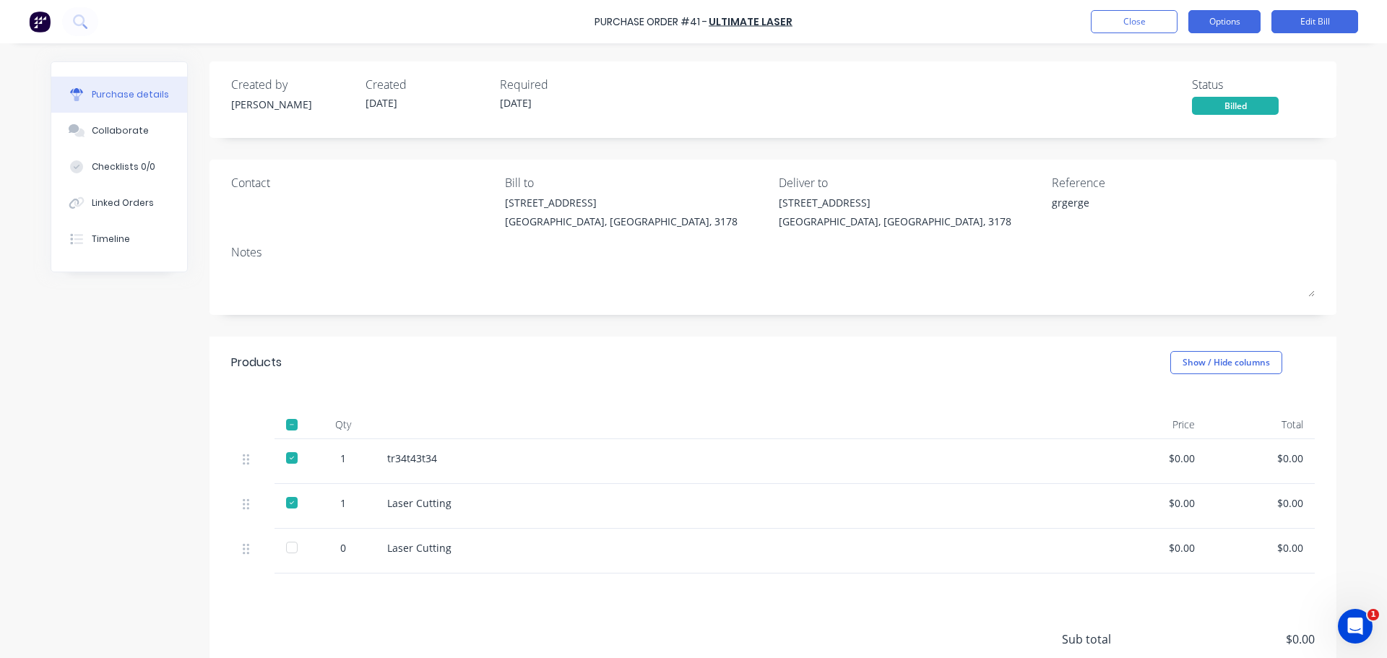
click at [880, 21] on button "Options" at bounding box center [1224, 21] width 72 height 23
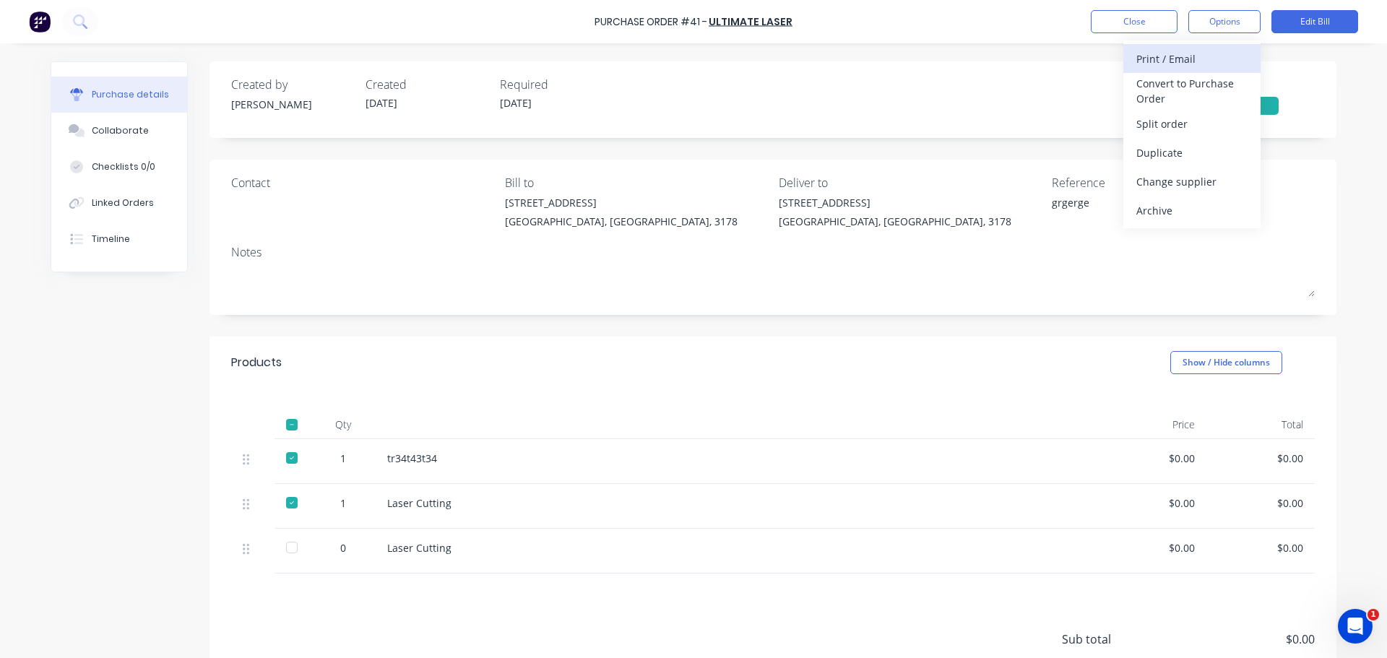
click at [880, 61] on button "Print / Email" at bounding box center [1191, 58] width 137 height 29
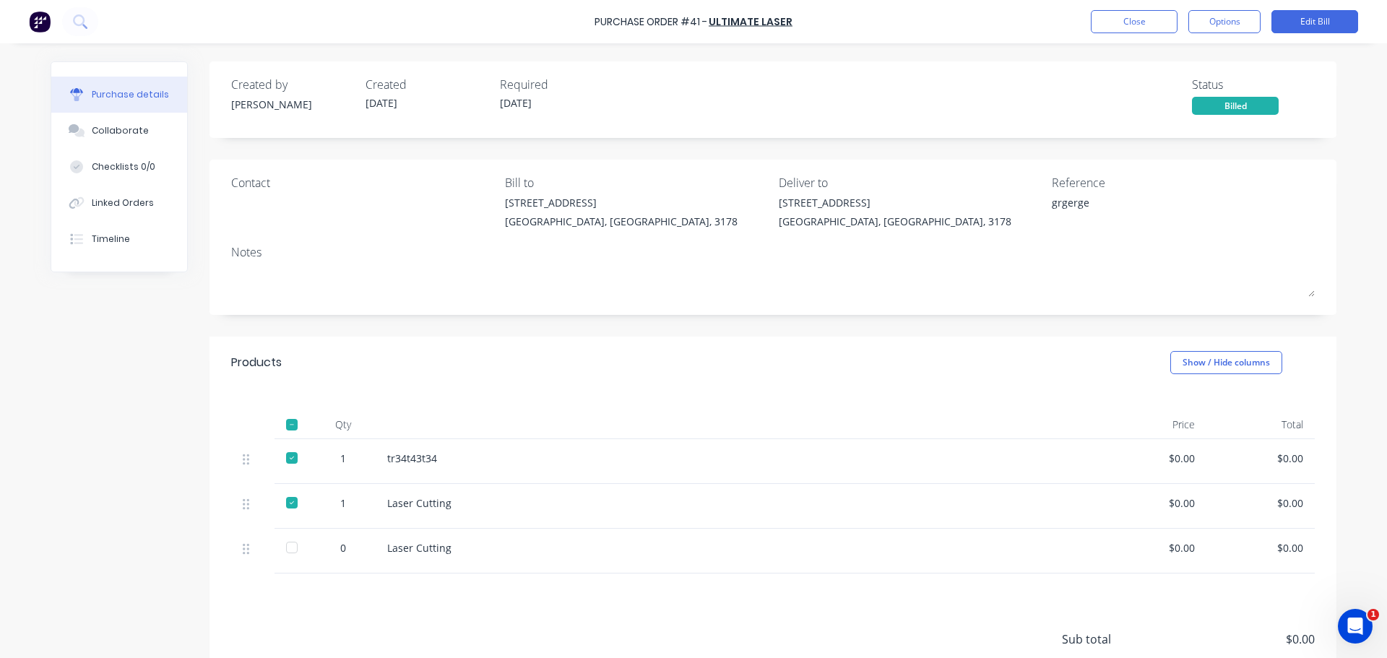
click at [880, 100] on div "Created by [PERSON_NAME] Created [DATE] Required [DATE] Status Billed" at bounding box center [772, 95] width 1083 height 39
click at [880, 188] on div "Reference" at bounding box center [1182, 182] width 263 height 17
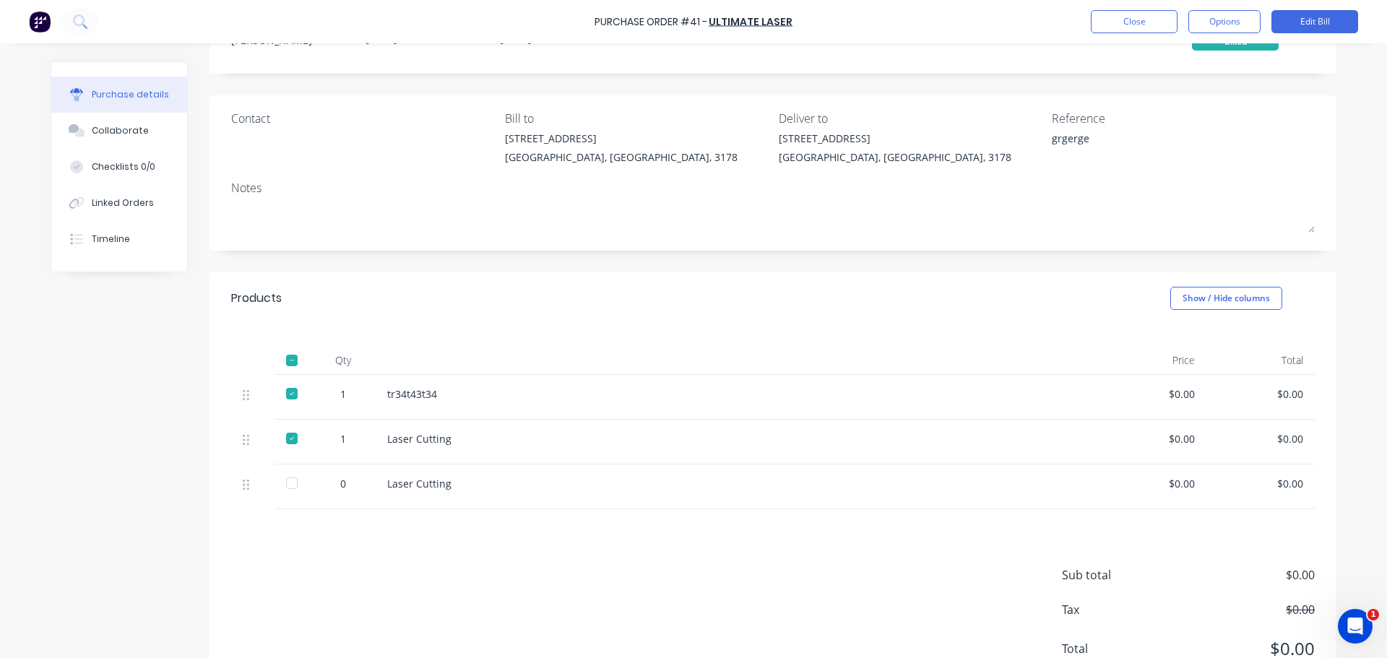
scroll to position [121, 0]
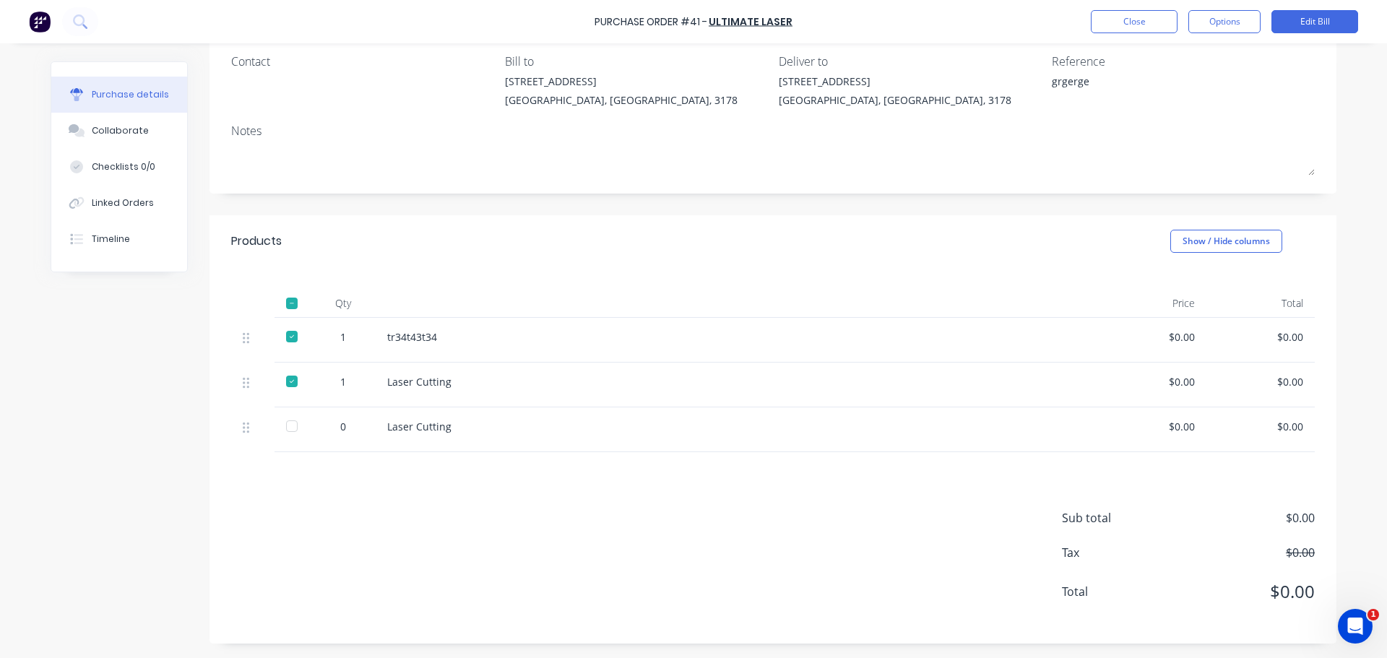
drag, startPoint x: 283, startPoint y: 373, endPoint x: 295, endPoint y: 395, distance: 25.5
click at [285, 376] on div at bounding box center [291, 381] width 29 height 29
click at [292, 336] on div at bounding box center [291, 336] width 29 height 29
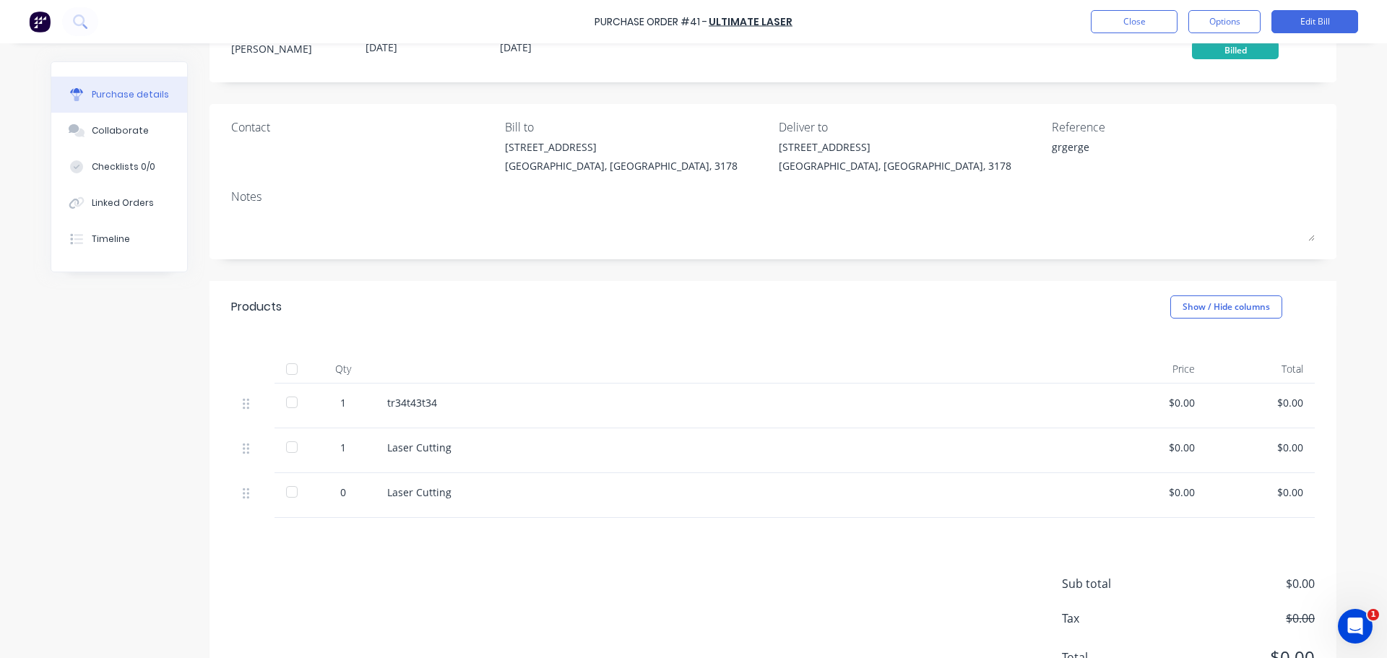
scroll to position [0, 0]
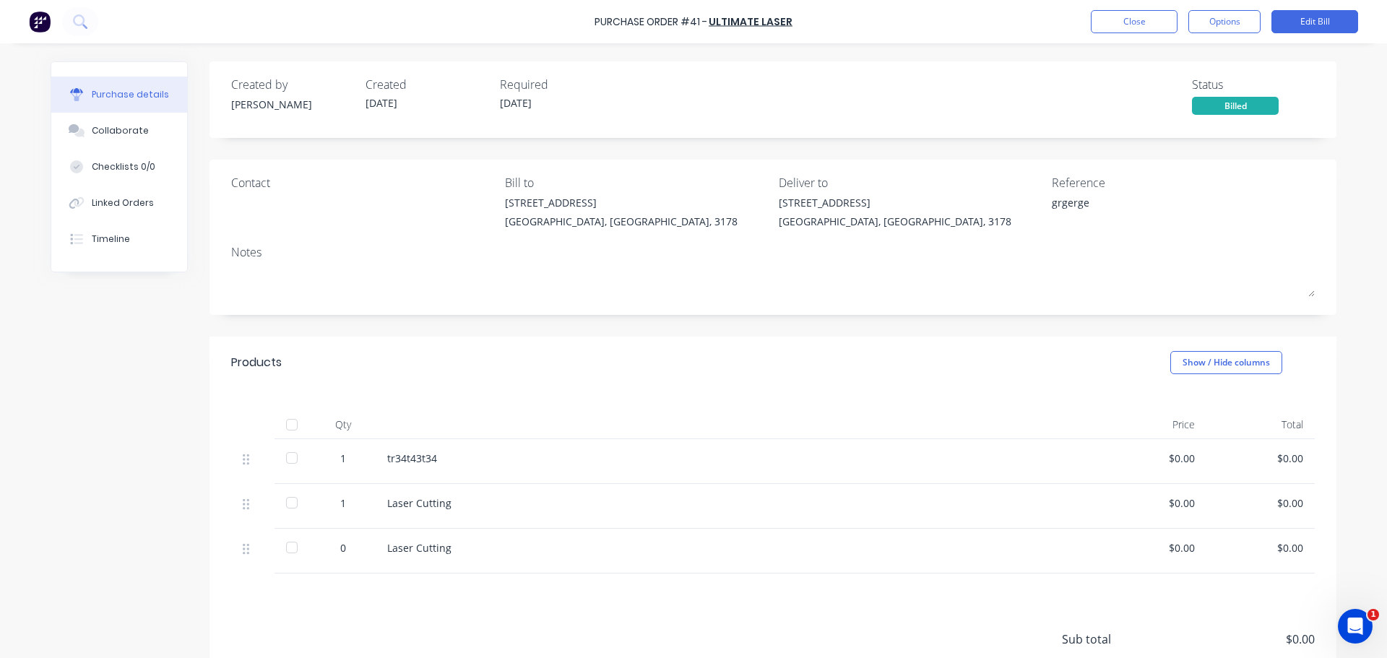
click at [880, 108] on div "Billed" at bounding box center [1235, 106] width 87 height 18
click at [880, 22] on button "Edit Bill" at bounding box center [1314, 21] width 87 height 23
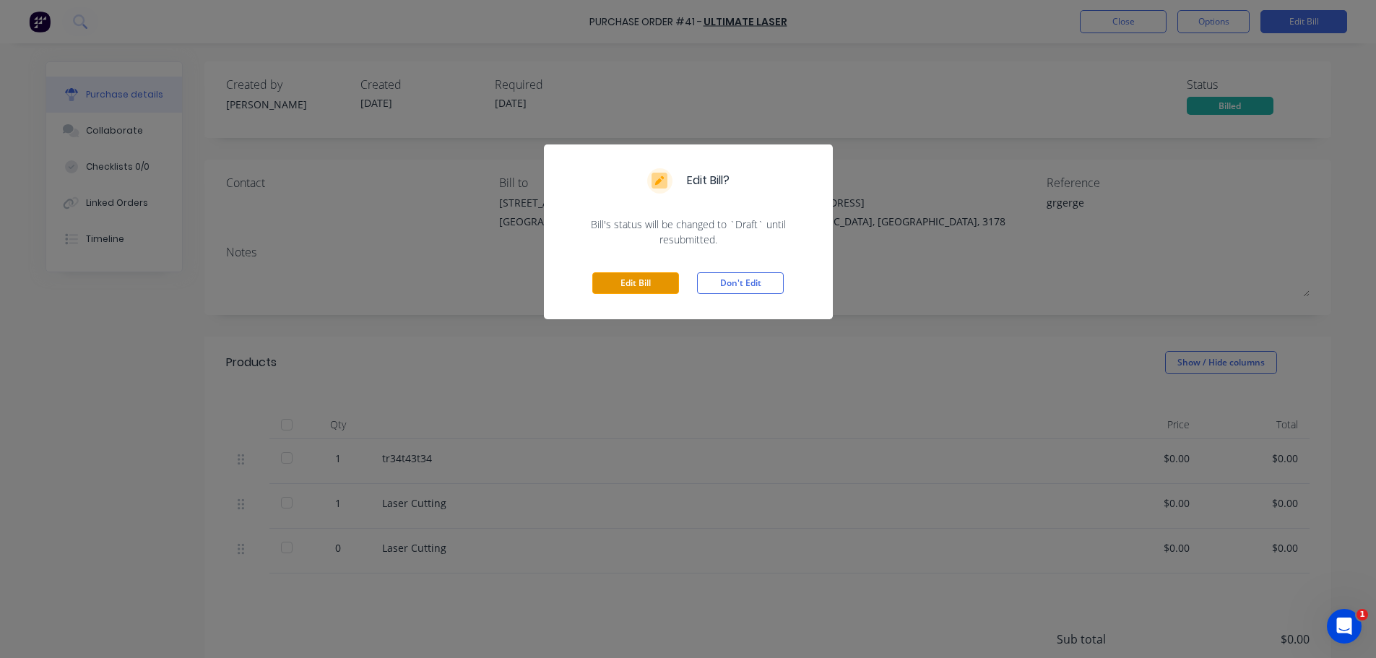
click at [640, 284] on button "Edit Bill" at bounding box center [635, 283] width 87 height 22
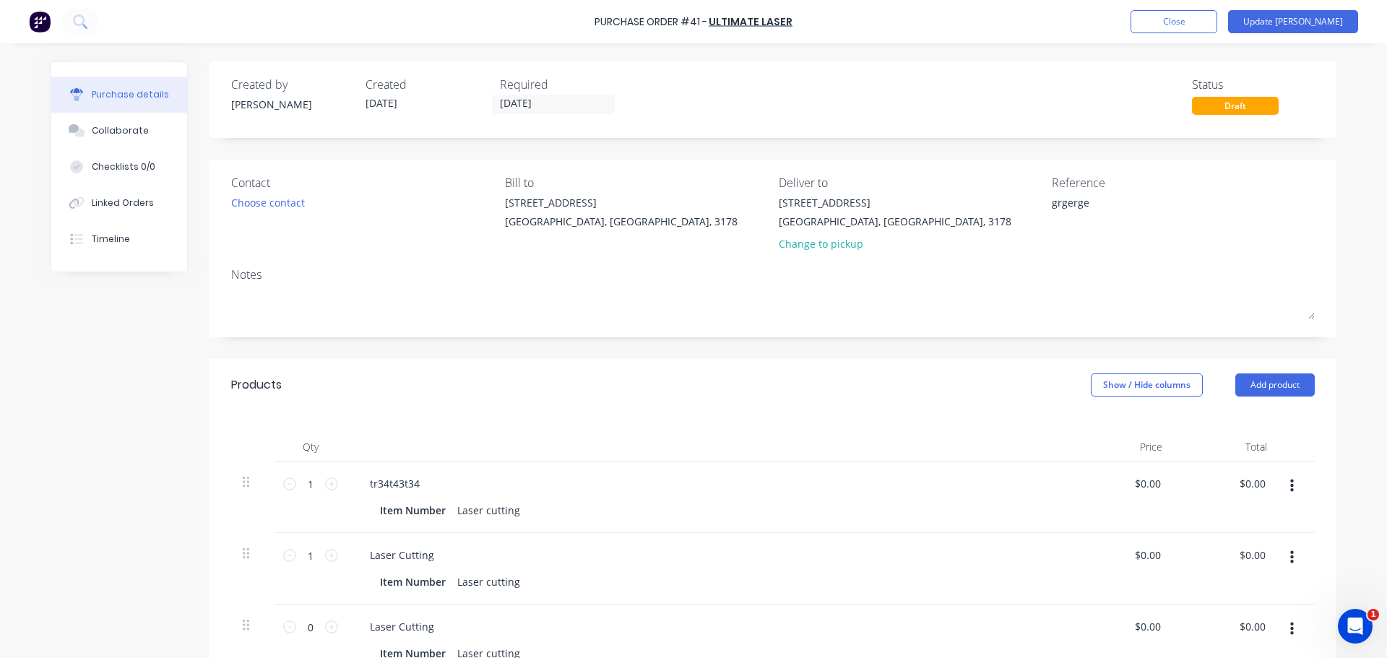
click at [880, 102] on div "Draft" at bounding box center [1235, 106] width 87 height 18
type textarea "x"
click at [880, 30] on button "Close" at bounding box center [1173, 21] width 87 height 23
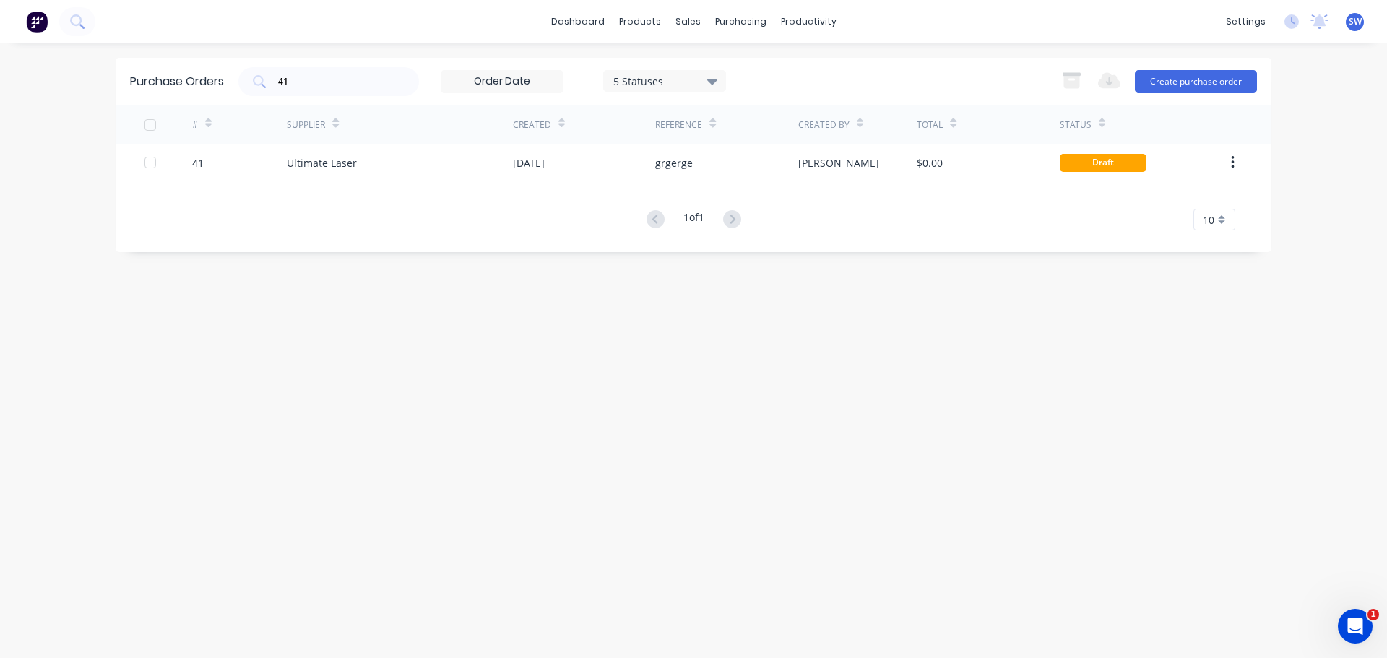
click at [880, 391] on div "Purchase Orders 41 5 Statuses 5 Statuses Export to Excel (XLSX) Create purchase…" at bounding box center [693, 351] width 1155 height 586
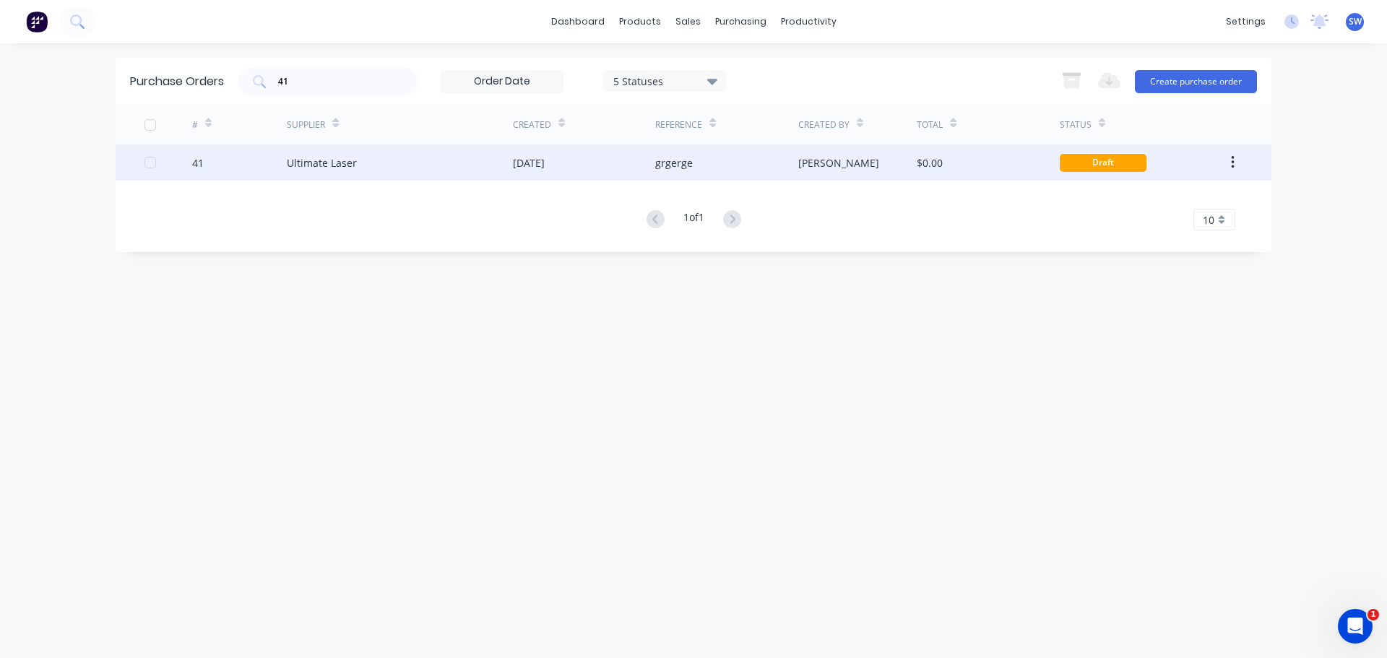
click at [880, 165] on button "button" at bounding box center [1232, 162] width 34 height 26
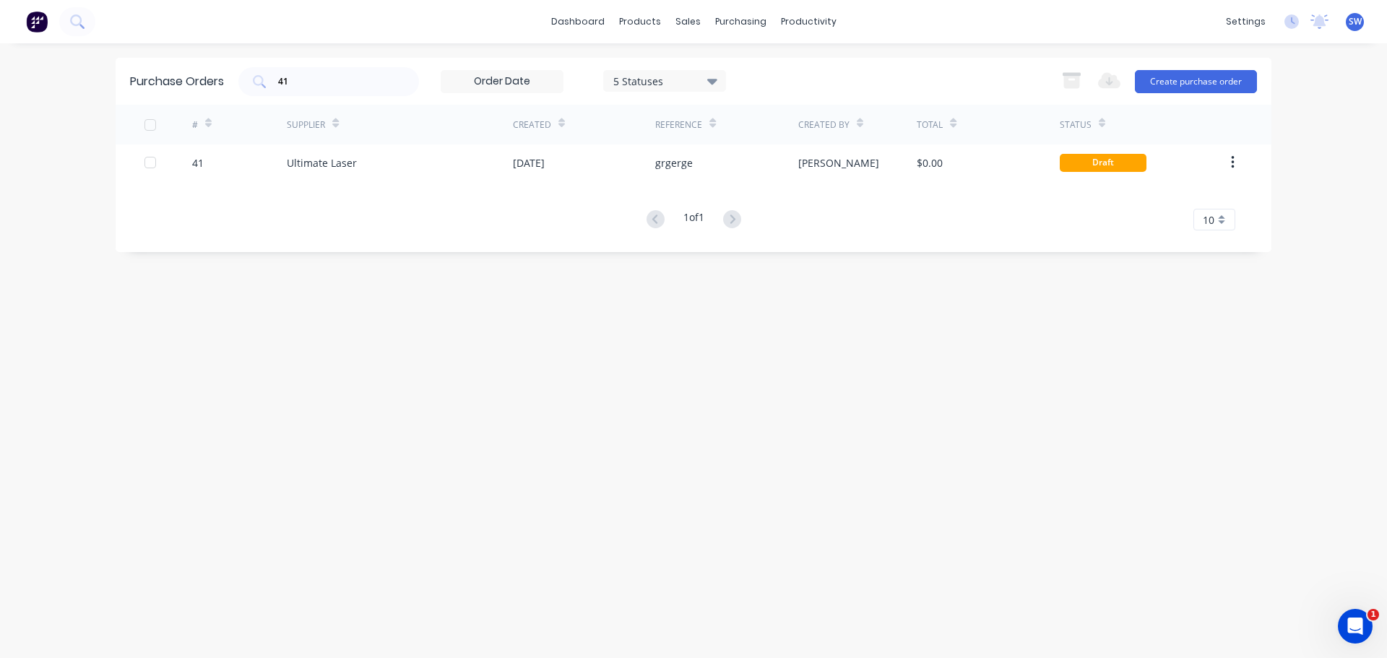
click at [880, 347] on div "Purchase Orders 41 5 Statuses 5 Statuses Export to Excel (XLSX) Create purchase…" at bounding box center [693, 351] width 1155 height 586
click at [621, 23] on div "products" at bounding box center [640, 22] width 56 height 22
click at [695, 66] on div "Product Catalogue" at bounding box center [704, 69] width 90 height 13
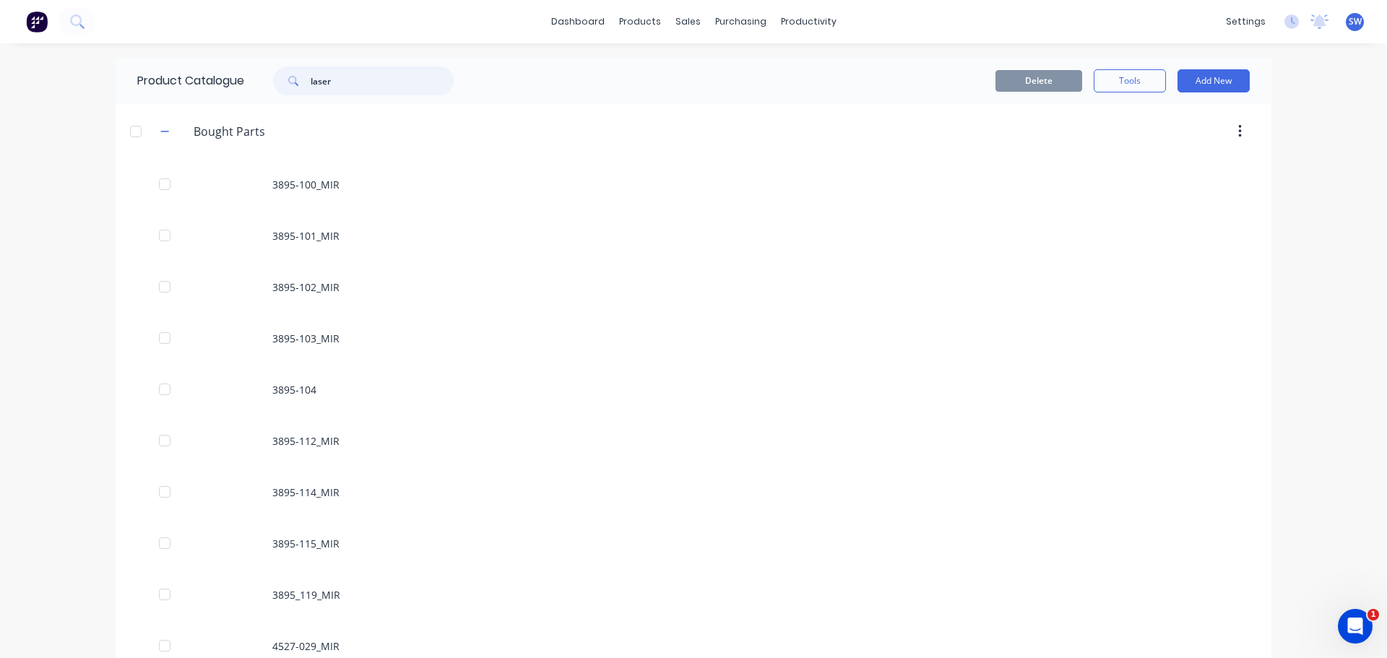
drag, startPoint x: 336, startPoint y: 77, endPoint x: 305, endPoint y: 85, distance: 31.4
click at [305, 85] on div "laser" at bounding box center [363, 80] width 181 height 29
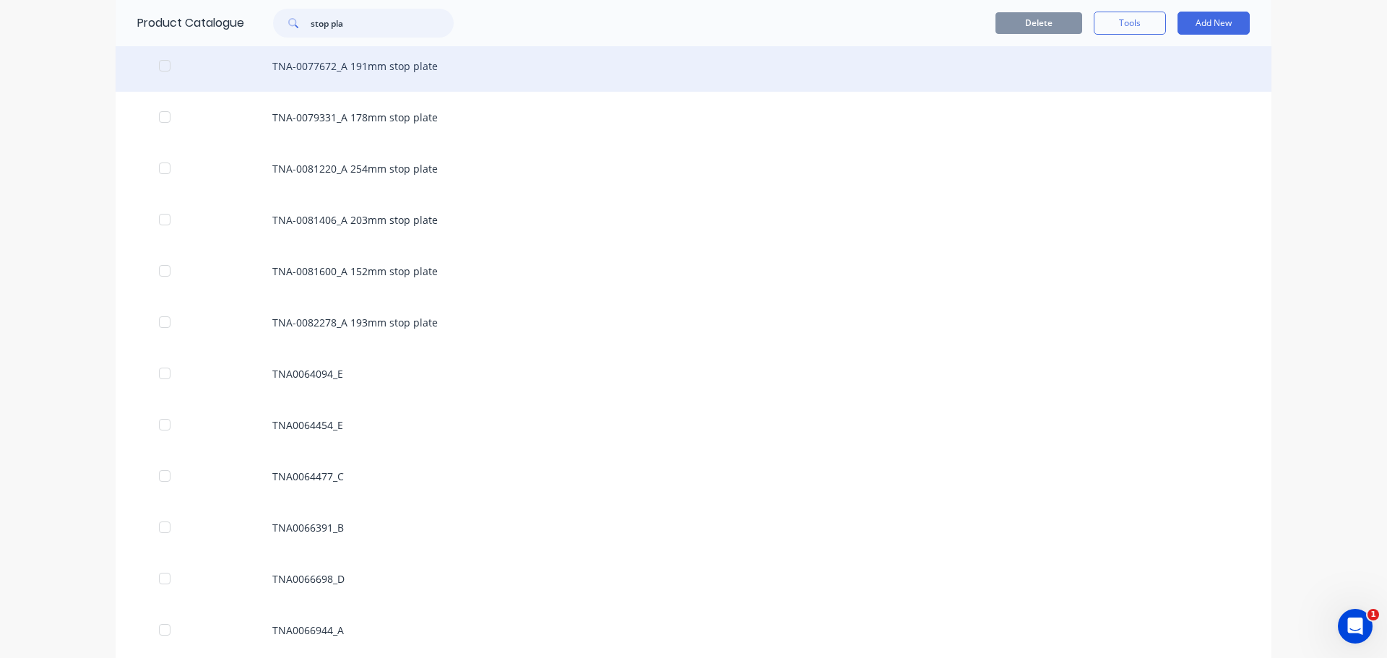
scroll to position [361, 0]
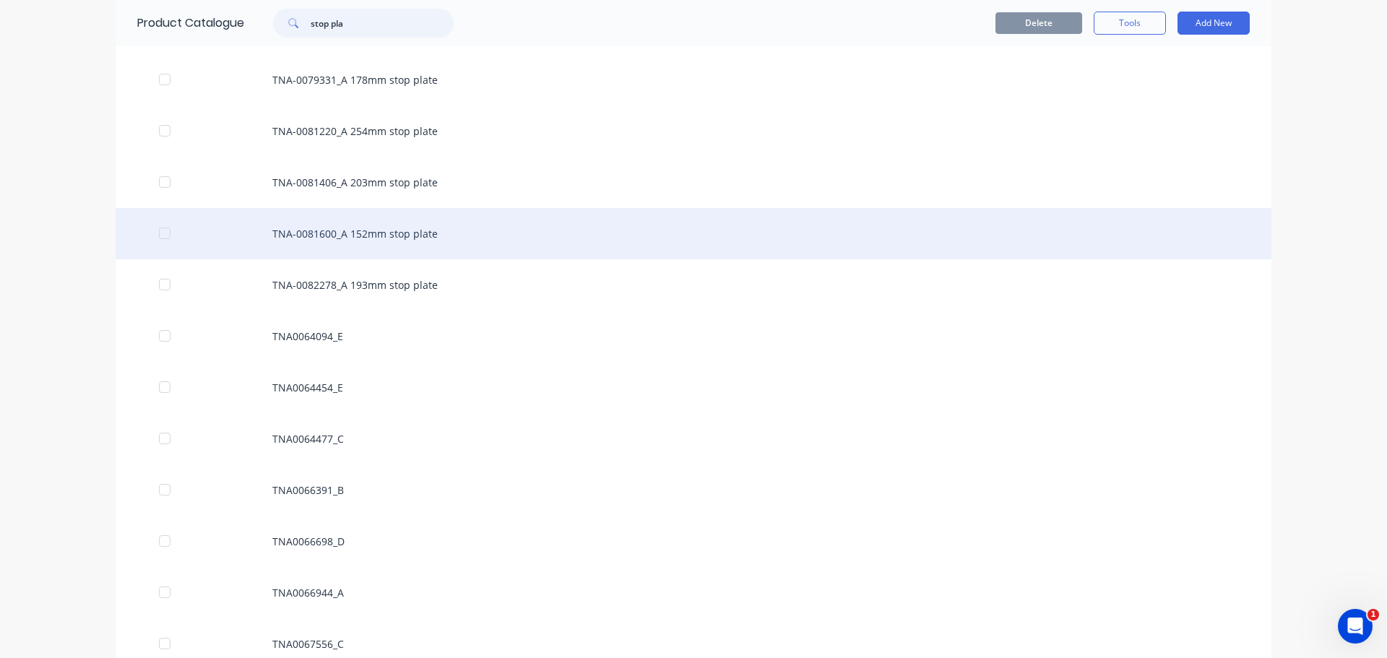
type input "stop pla"
click at [334, 234] on div "TNA-0081600_A 152mm stop plate" at bounding box center [693, 233] width 1155 height 51
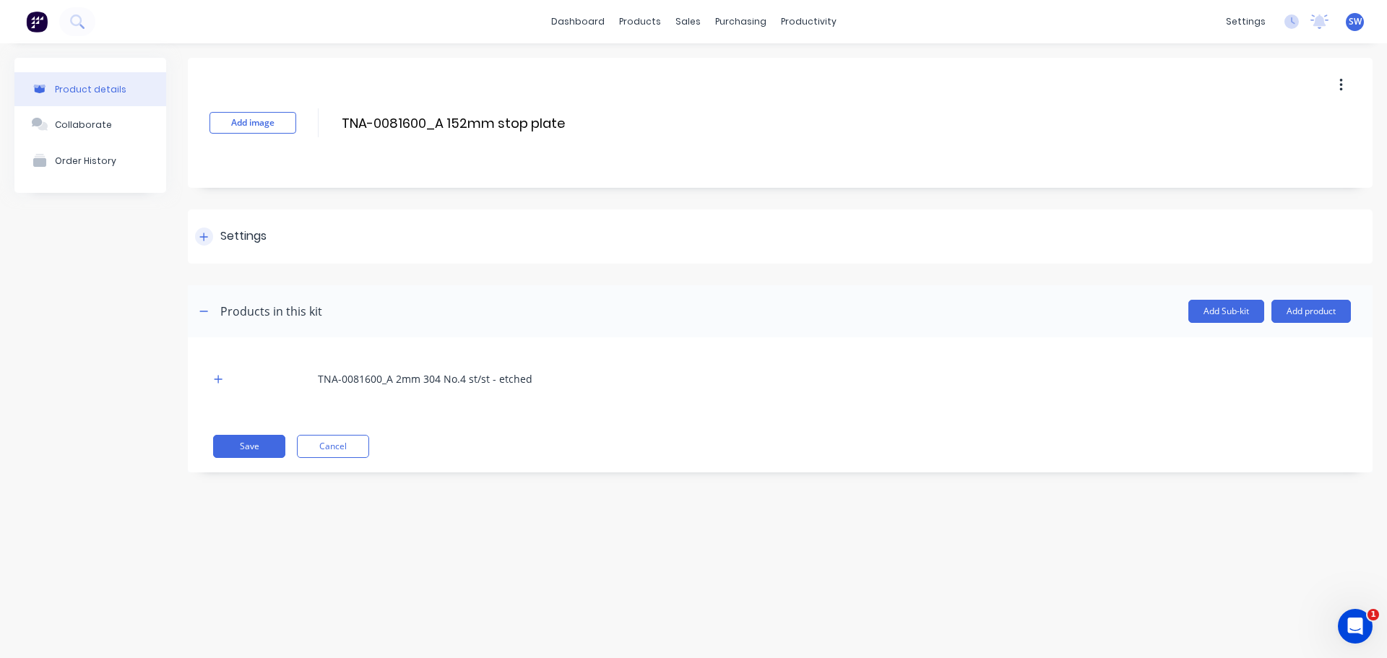
click at [204, 240] on icon at bounding box center [204, 237] width 8 height 8
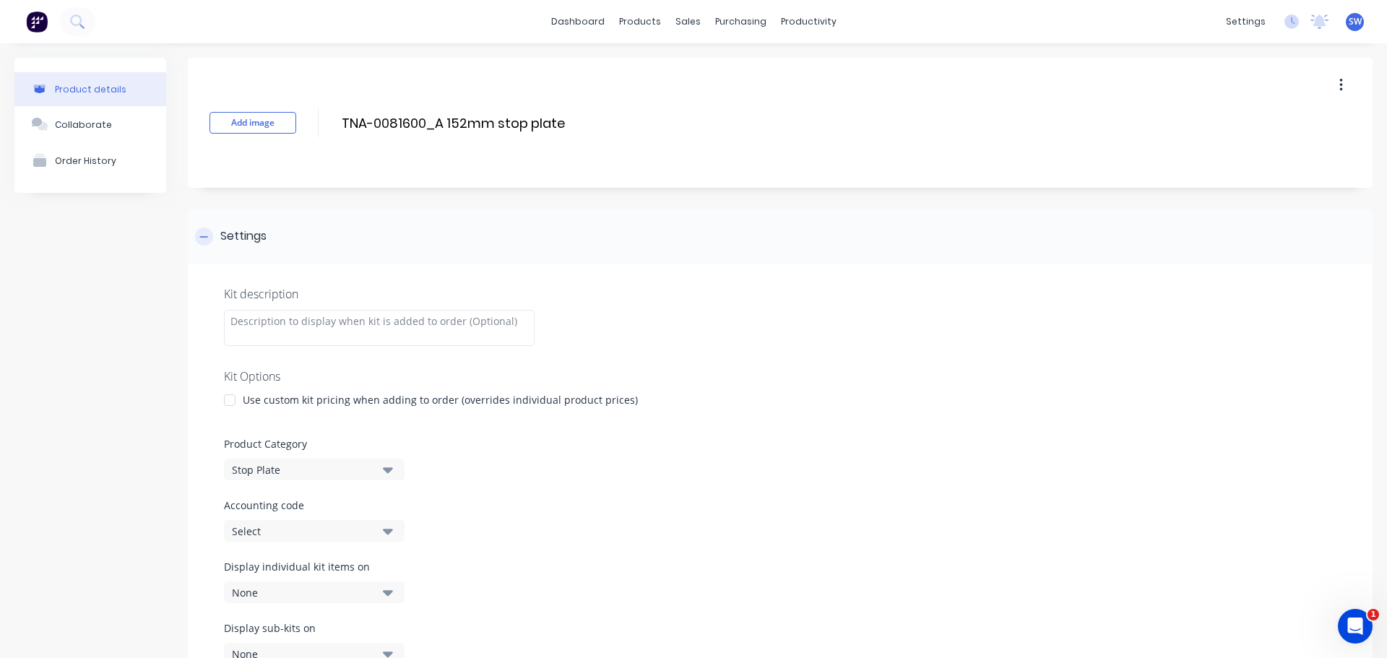
click at [200, 243] on div at bounding box center [204, 236] width 18 height 18
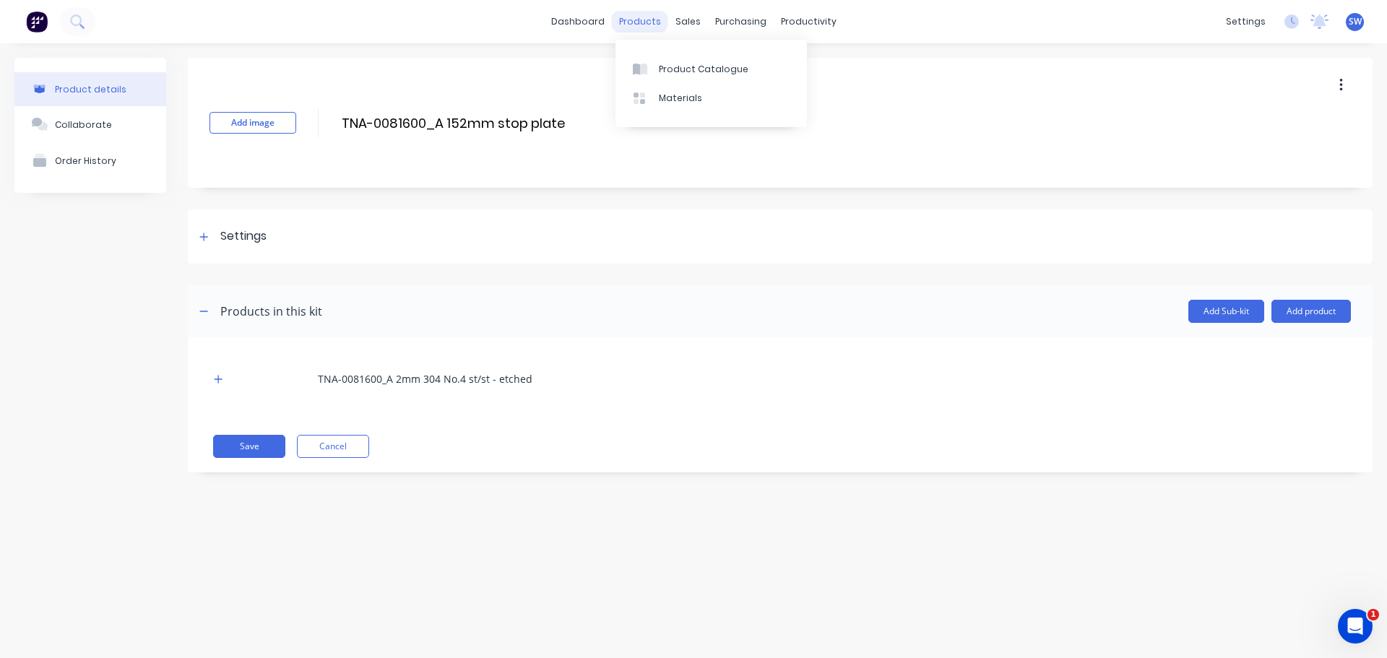
click at [644, 25] on div "products" at bounding box center [640, 22] width 56 height 22
click at [688, 67] on div "Product Catalogue" at bounding box center [704, 69] width 90 height 13
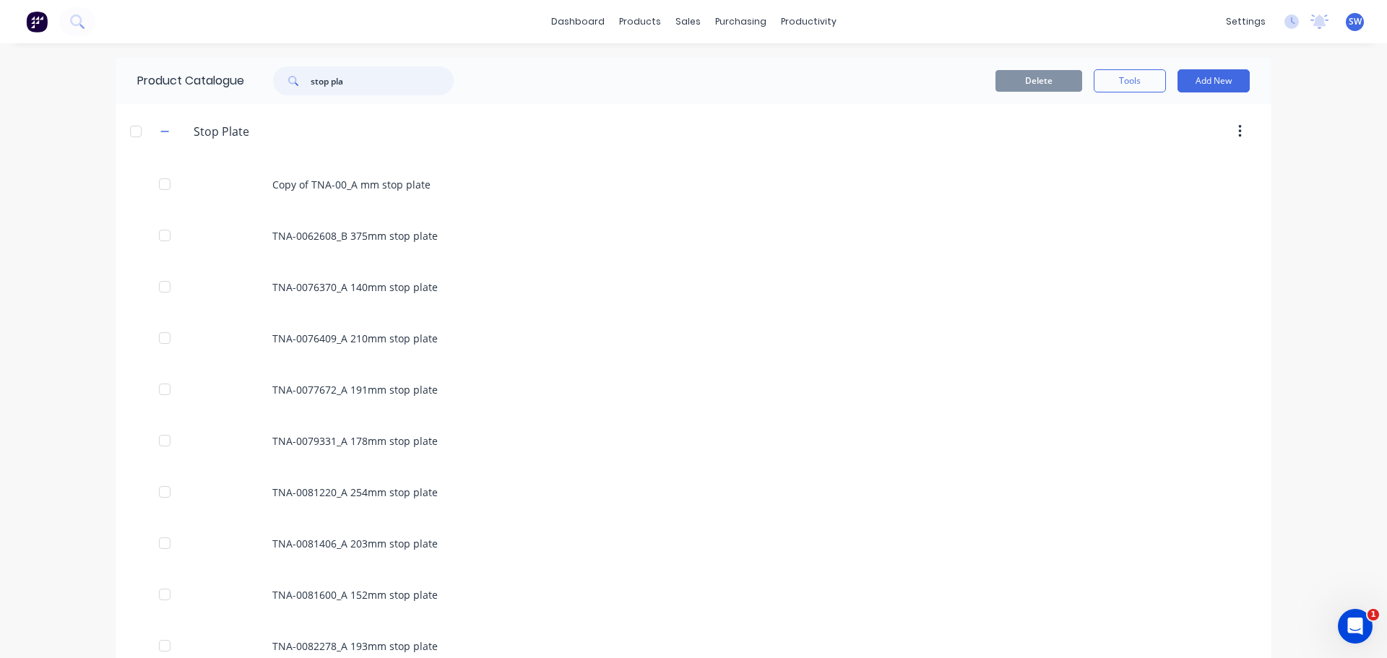
drag, startPoint x: 351, startPoint y: 79, endPoint x: 306, endPoint y: 87, distance: 45.5
click at [306, 87] on div "stop pla" at bounding box center [363, 80] width 181 height 29
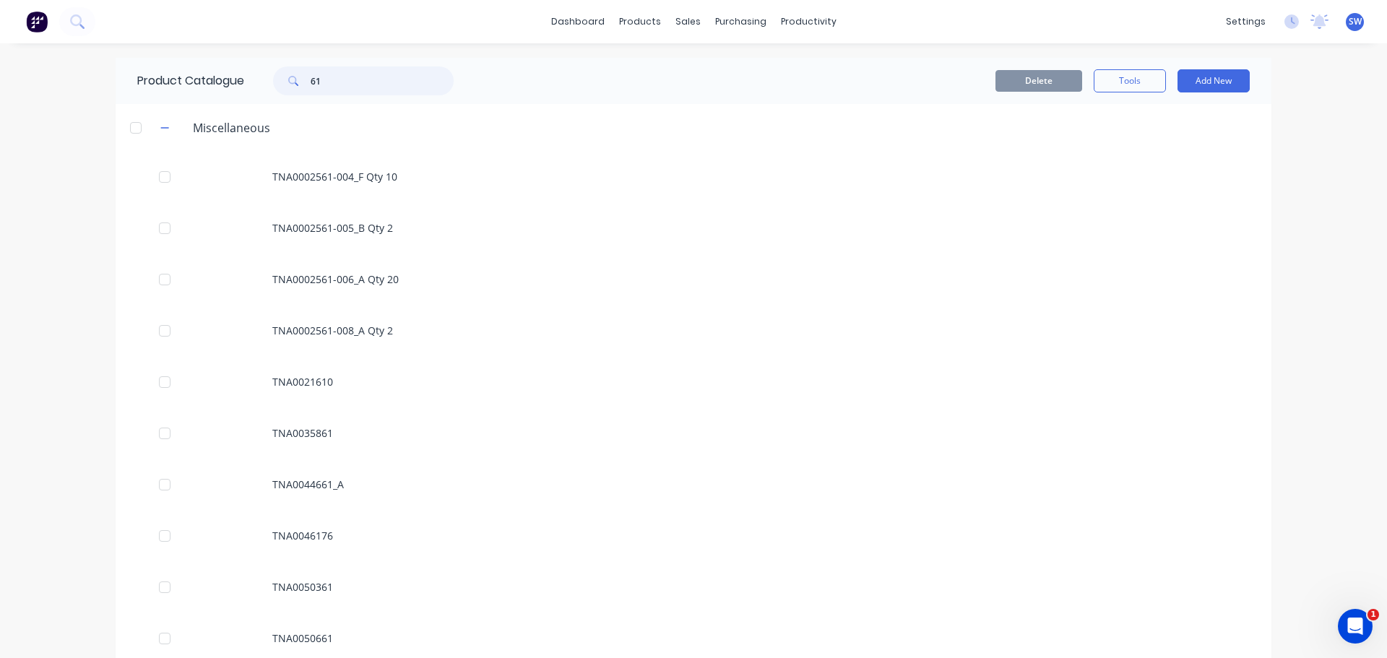
type input "6"
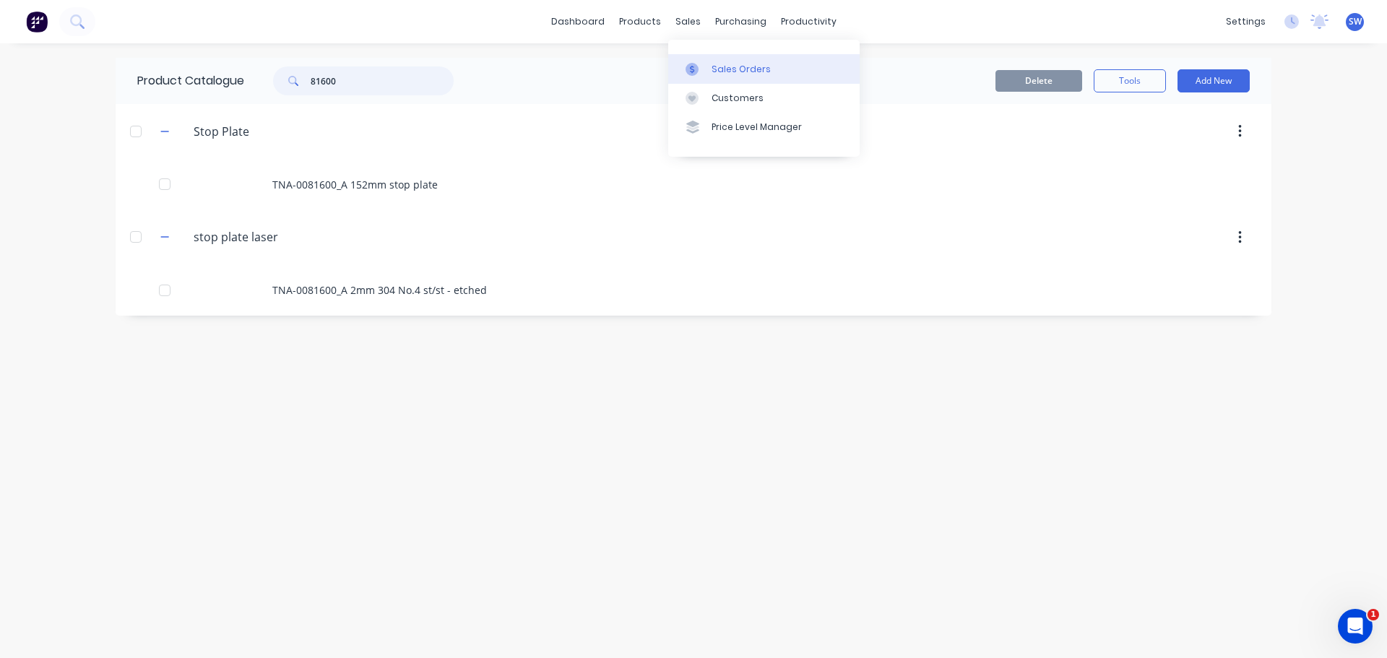
type input "81600"
click at [714, 74] on div "Sales Orders" at bounding box center [740, 69] width 59 height 13
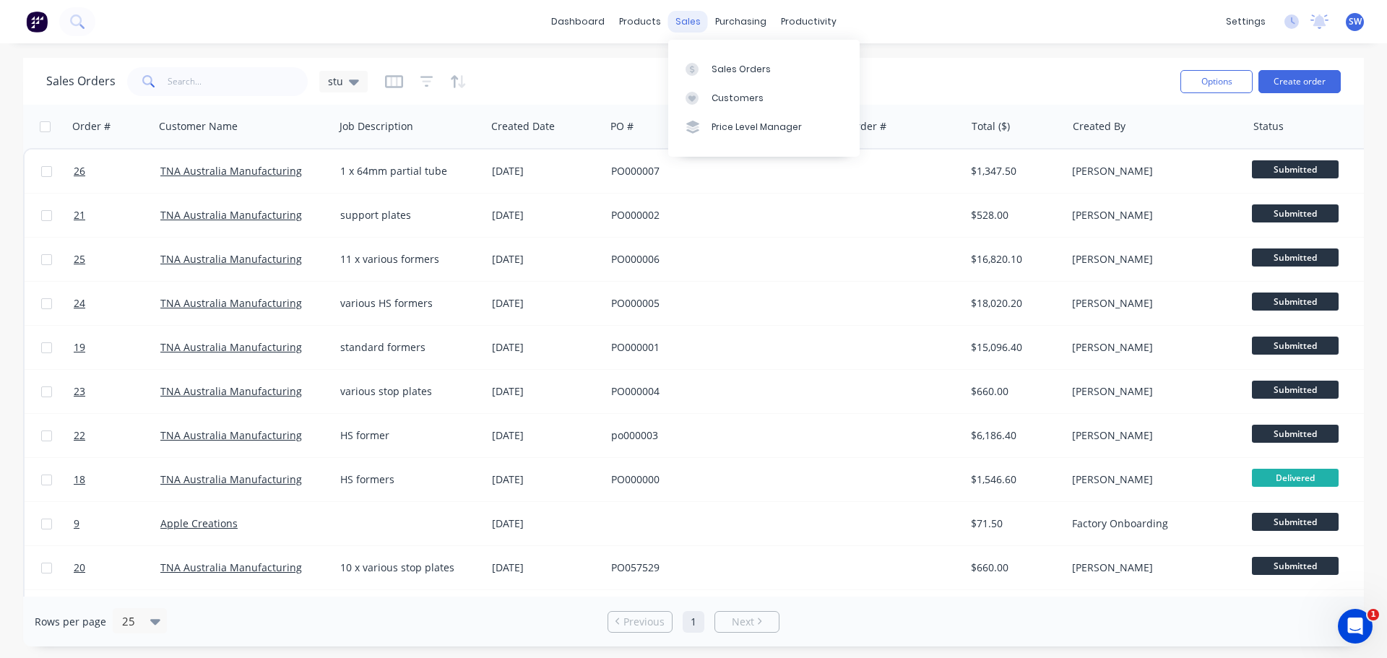
click at [684, 21] on div "sales" at bounding box center [688, 22] width 40 height 22
click at [725, 73] on div "Sales Orders" at bounding box center [740, 69] width 59 height 13
click at [880, 83] on button "Create order" at bounding box center [1299, 81] width 82 height 23
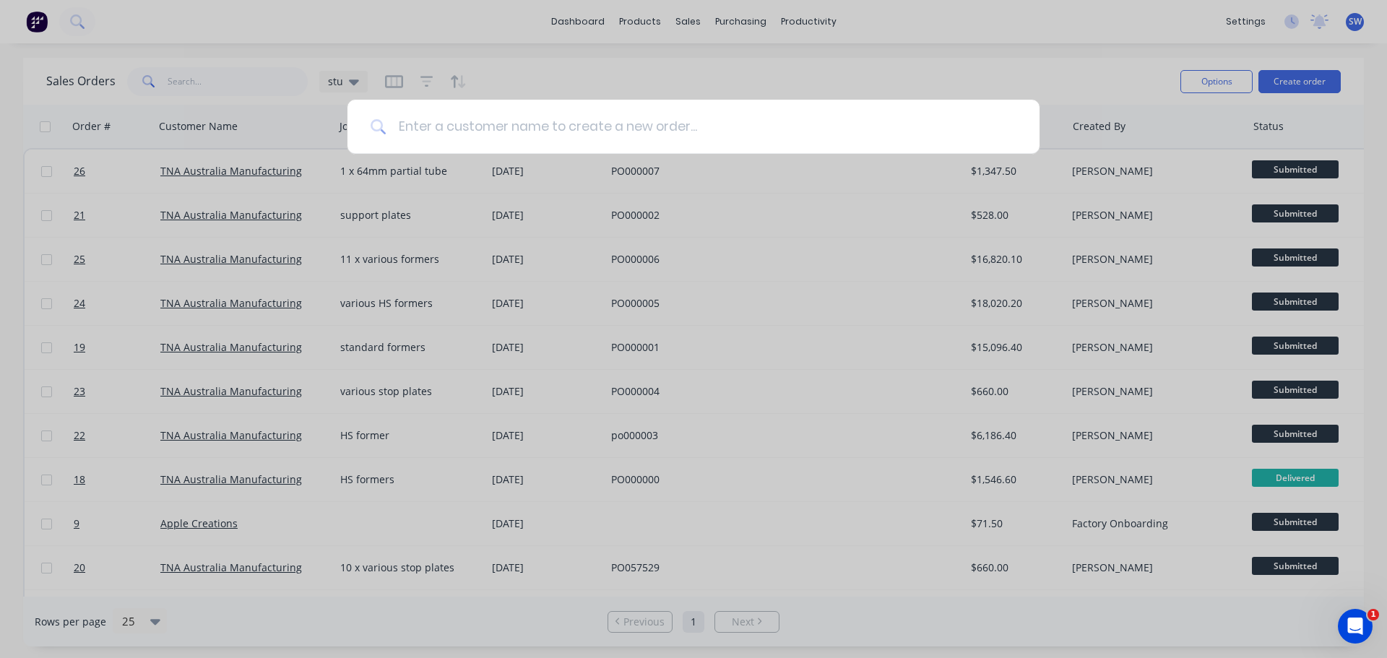
click at [661, 136] on input at bounding box center [701, 127] width 630 height 54
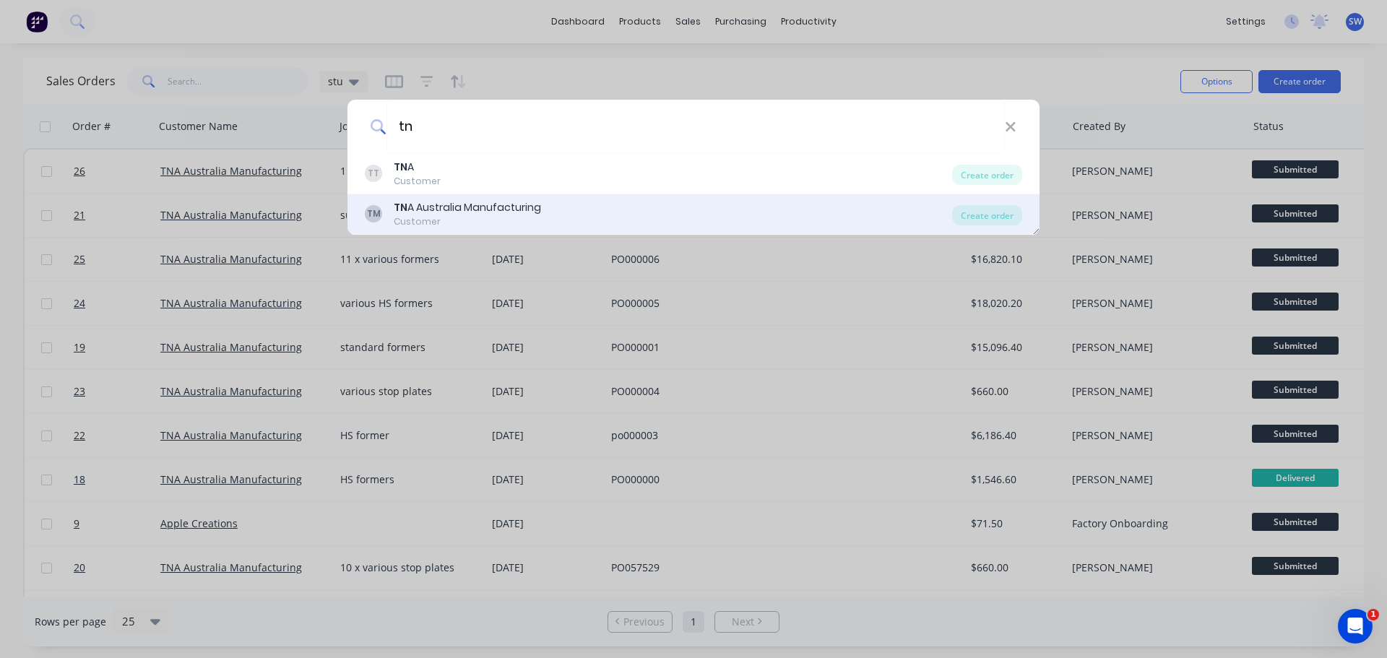
type input "tn"
click at [447, 207] on div "TN A Australia Manufacturing" at bounding box center [467, 207] width 147 height 15
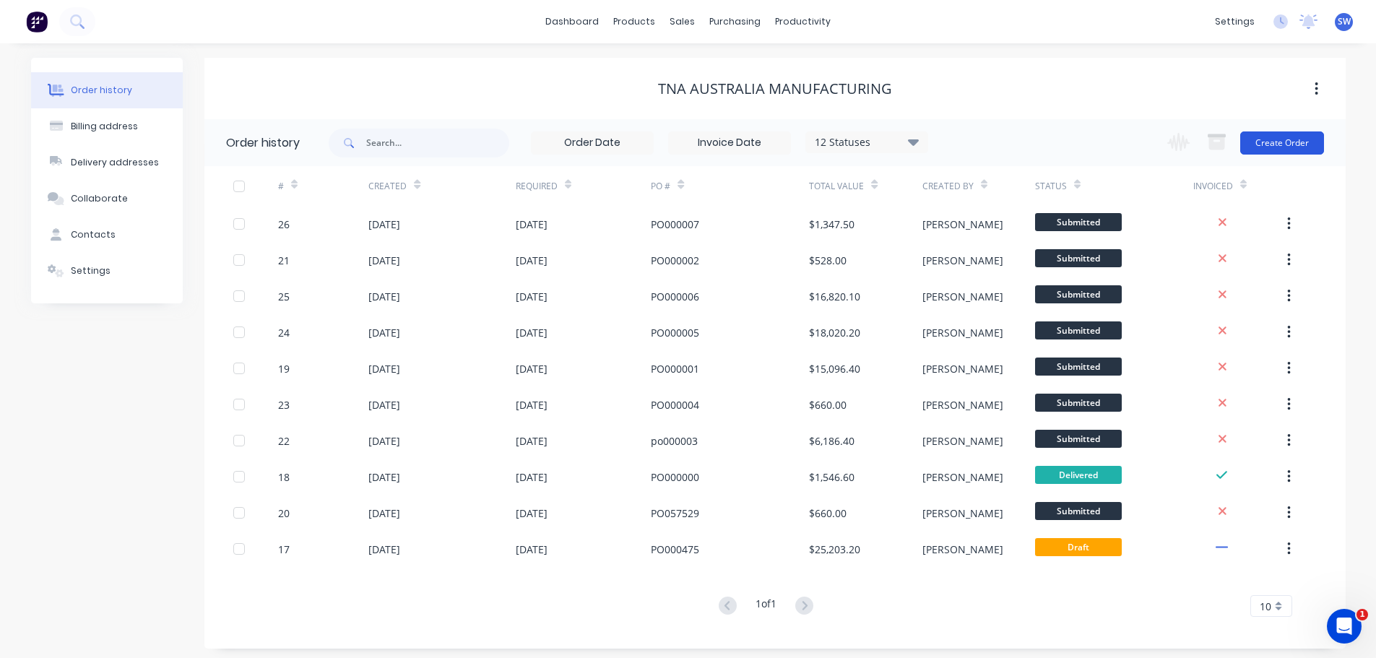
click at [880, 140] on button "Create Order" at bounding box center [1282, 142] width 84 height 23
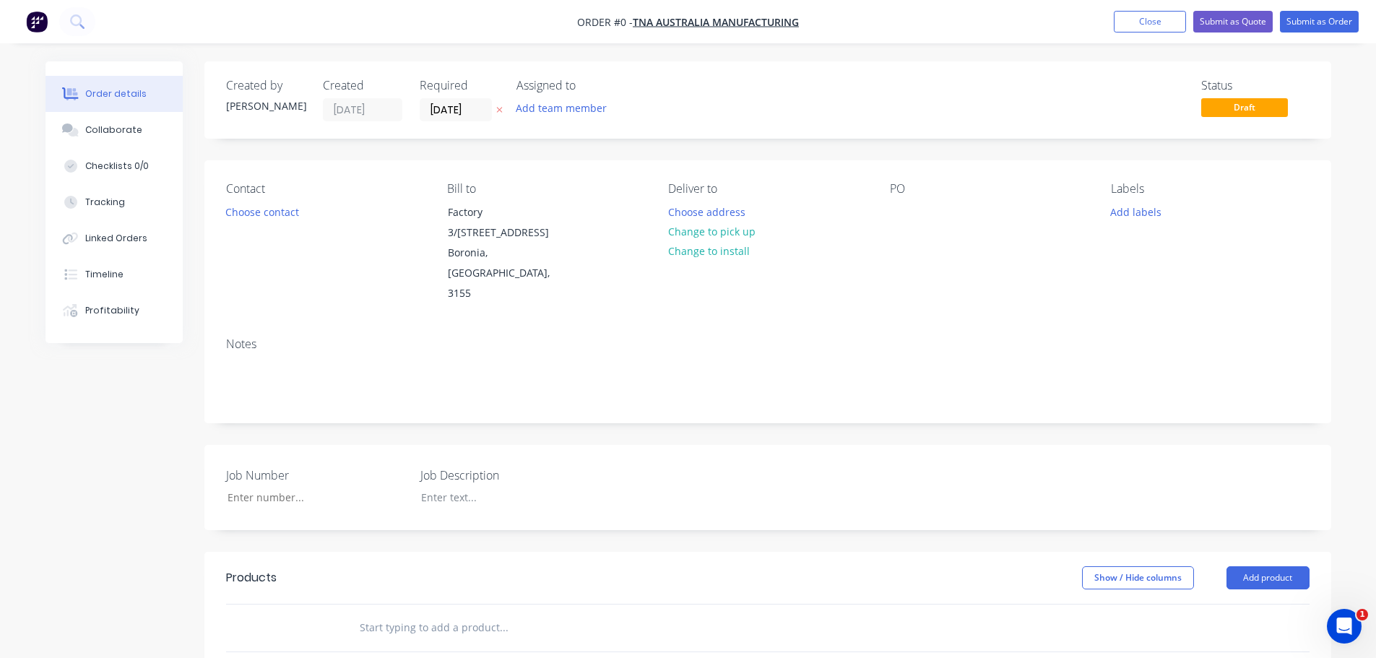
click at [377, 431] on input "text" at bounding box center [503, 627] width 289 height 29
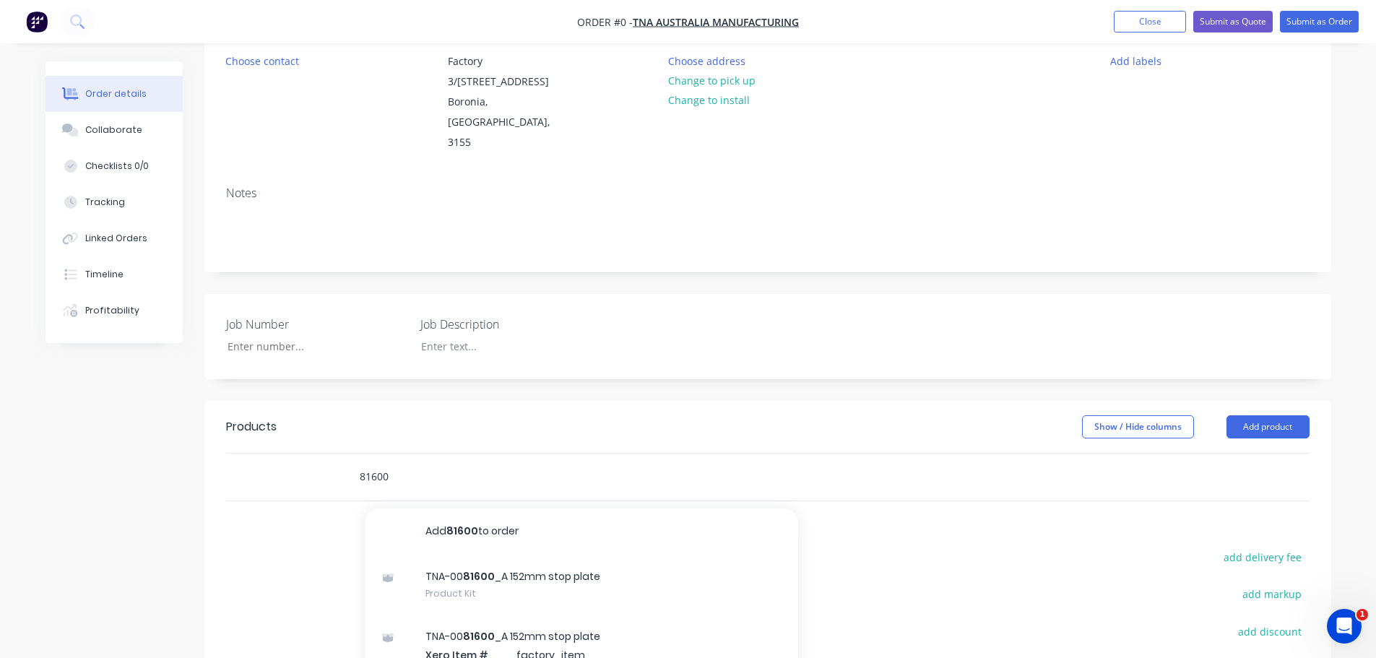
scroll to position [289, 0]
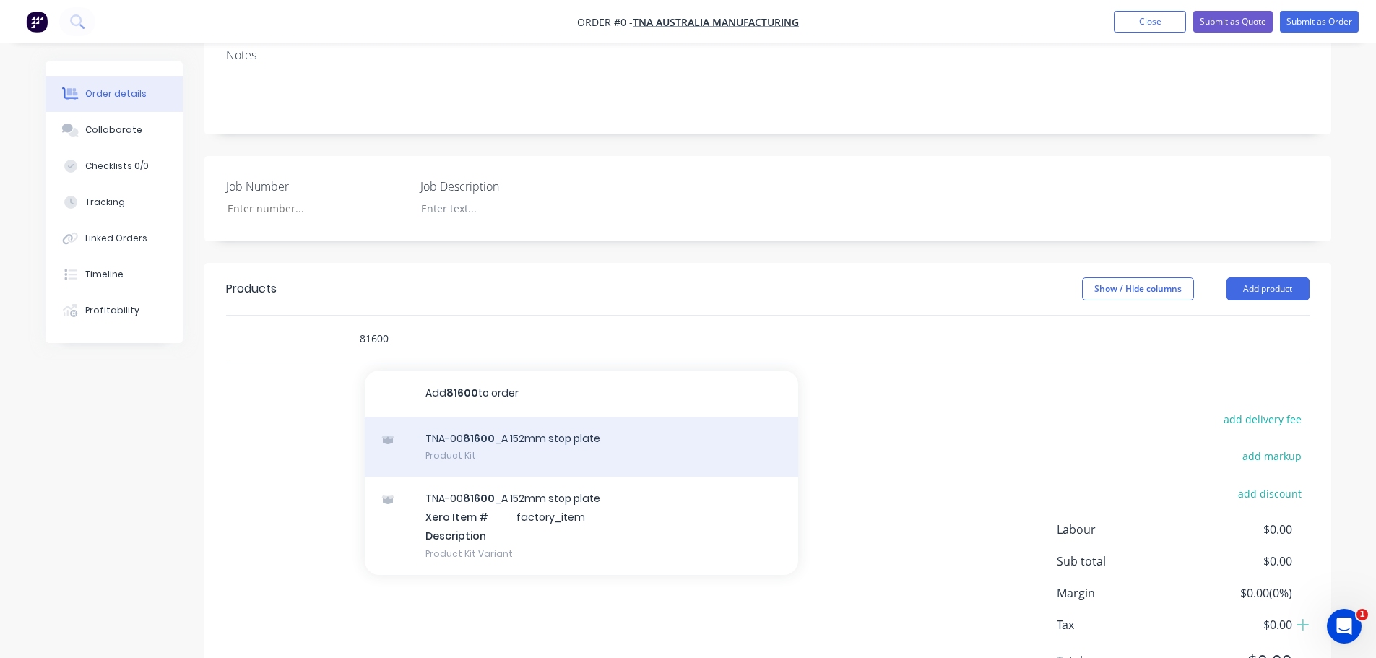
type input "81600"
click at [490, 417] on div "TNA-00 81600 _A 152mm stop plate Product Kit" at bounding box center [581, 447] width 433 height 61
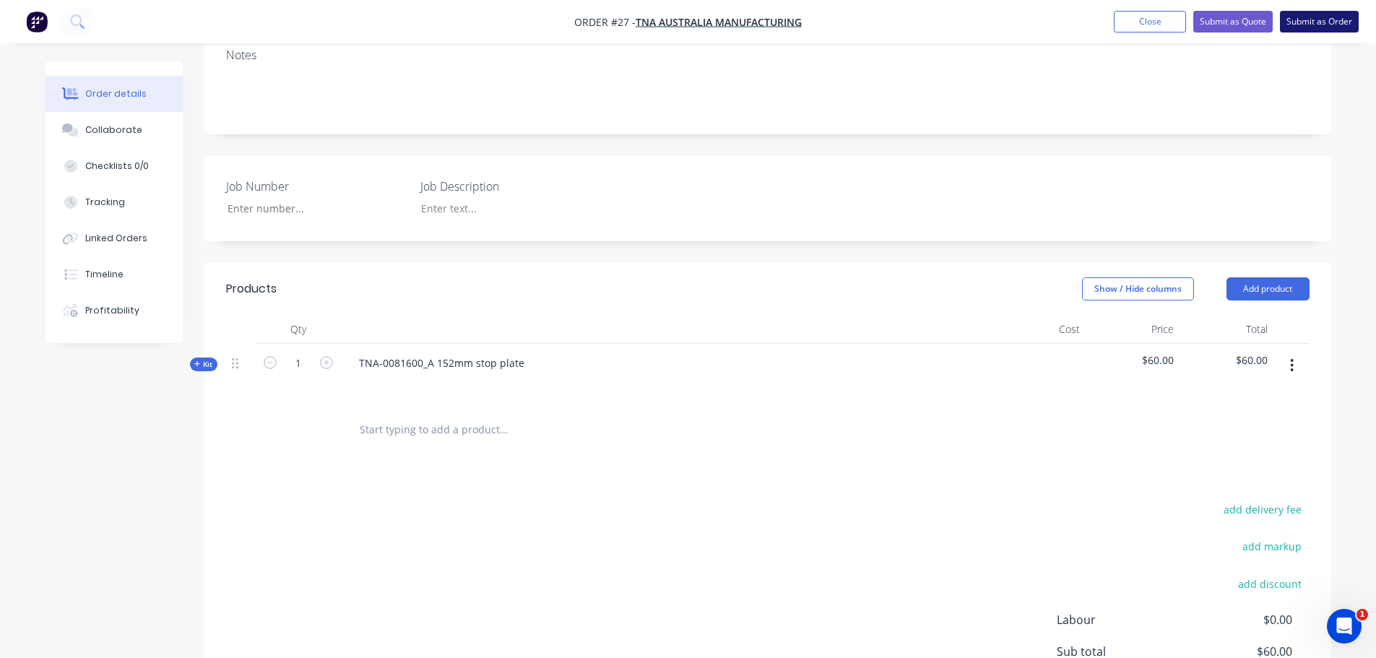
click at [880, 18] on button "Submit as Order" at bounding box center [1319, 22] width 79 height 22
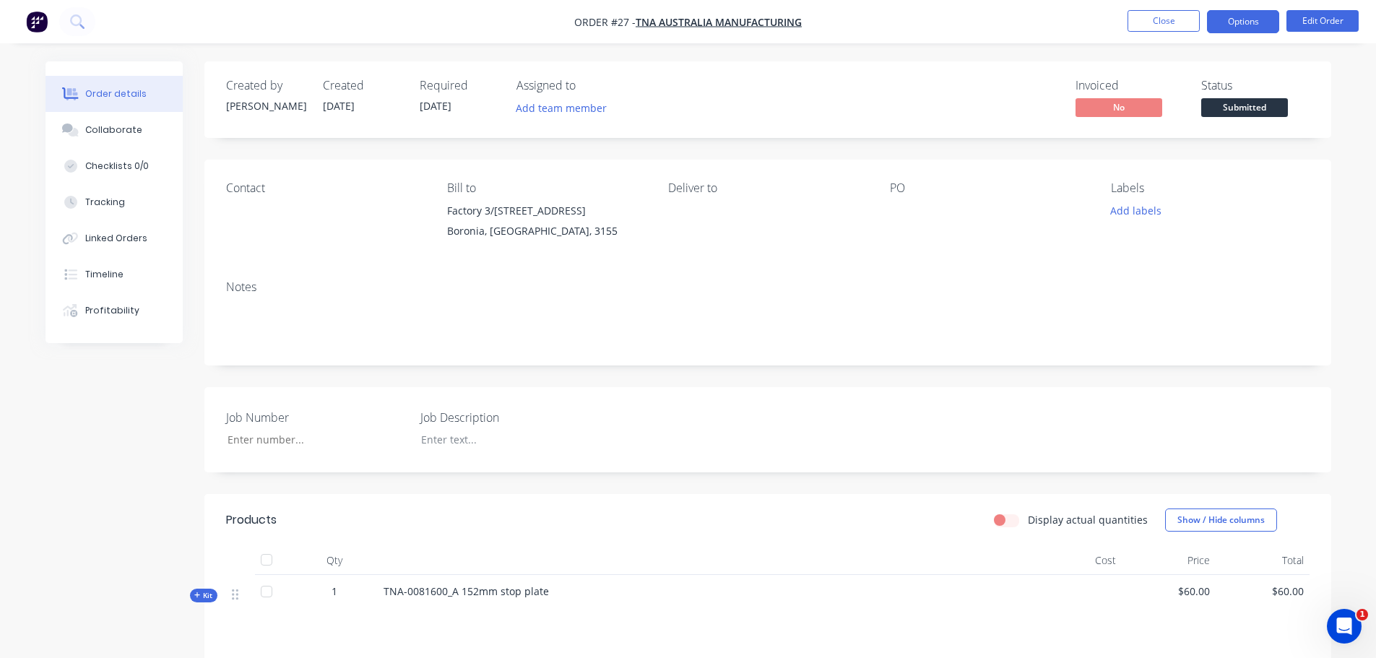
click at [880, 19] on button "Options" at bounding box center [1243, 21] width 72 height 23
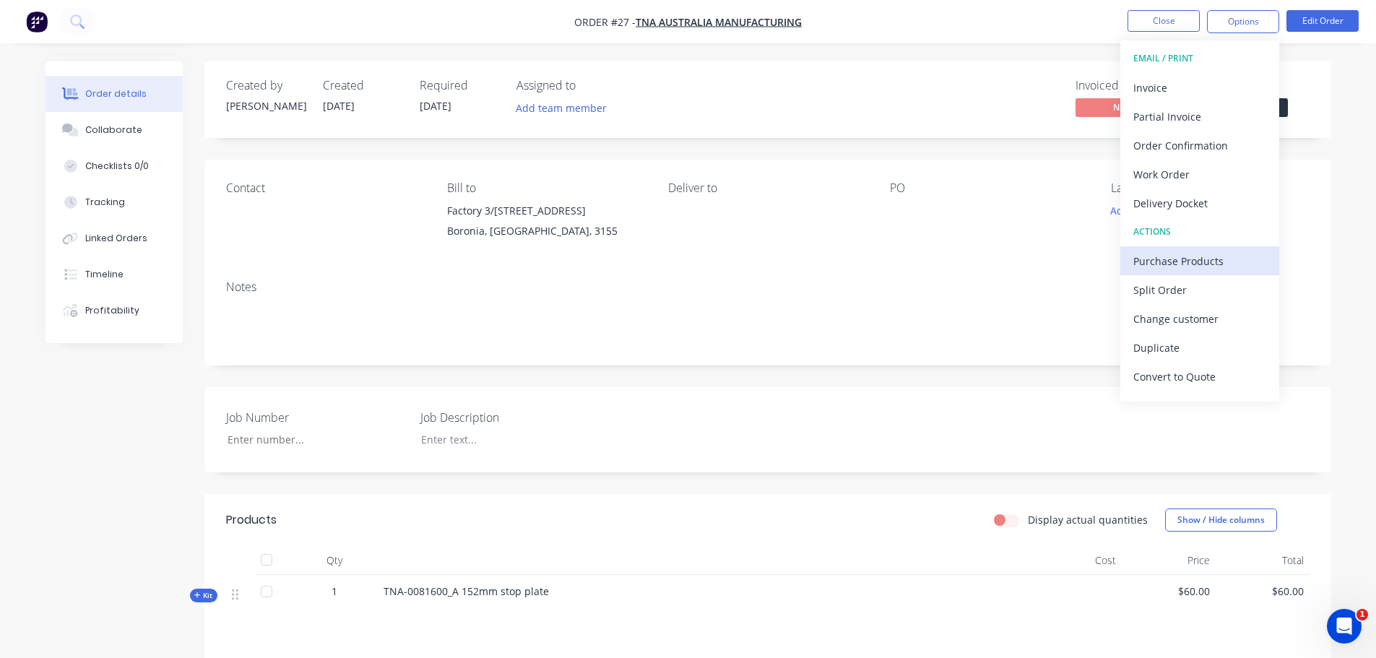
click at [880, 264] on div "Purchase Products" at bounding box center [1199, 261] width 133 height 21
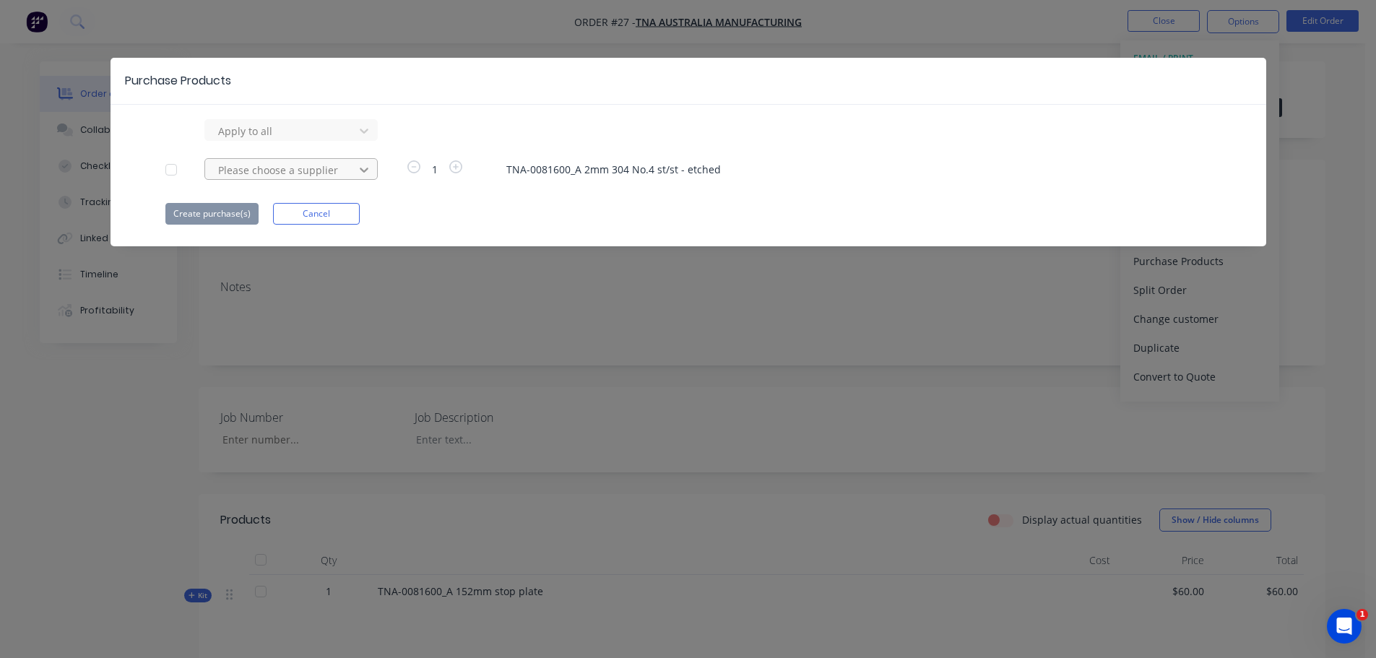
click at [360, 171] on icon at bounding box center [364, 169] width 14 height 14
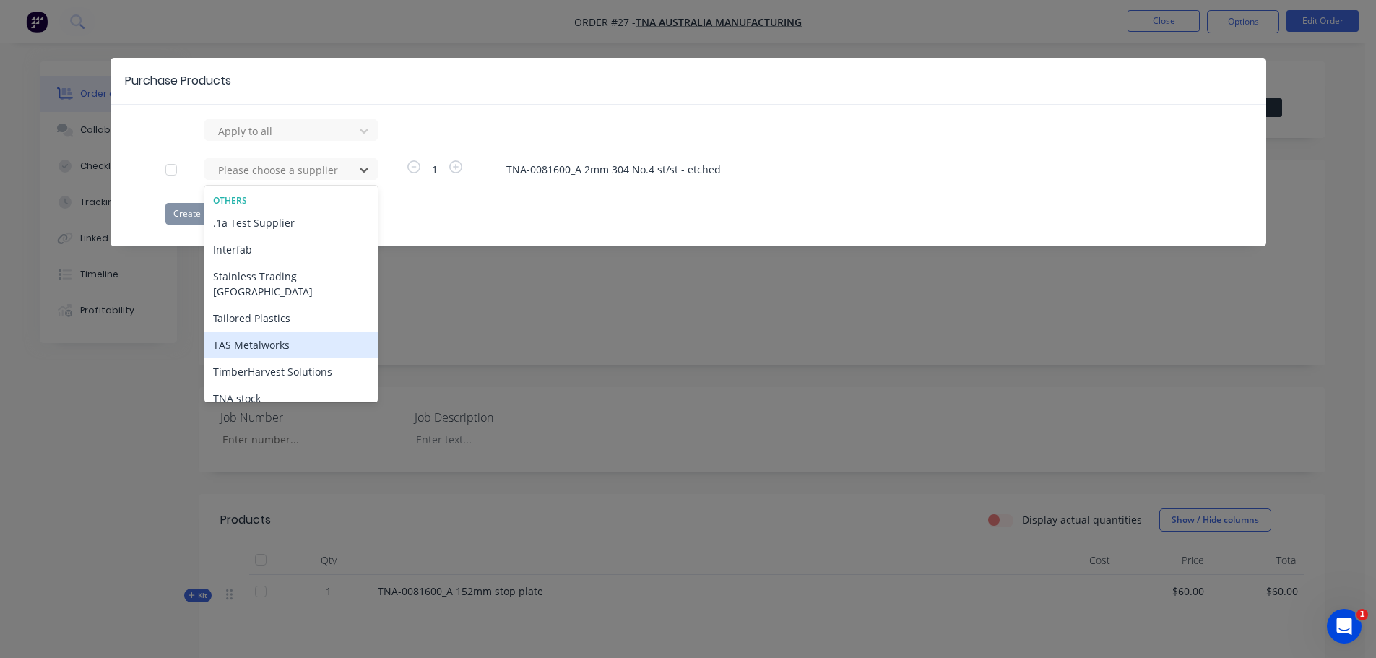
scroll to position [56, 0]
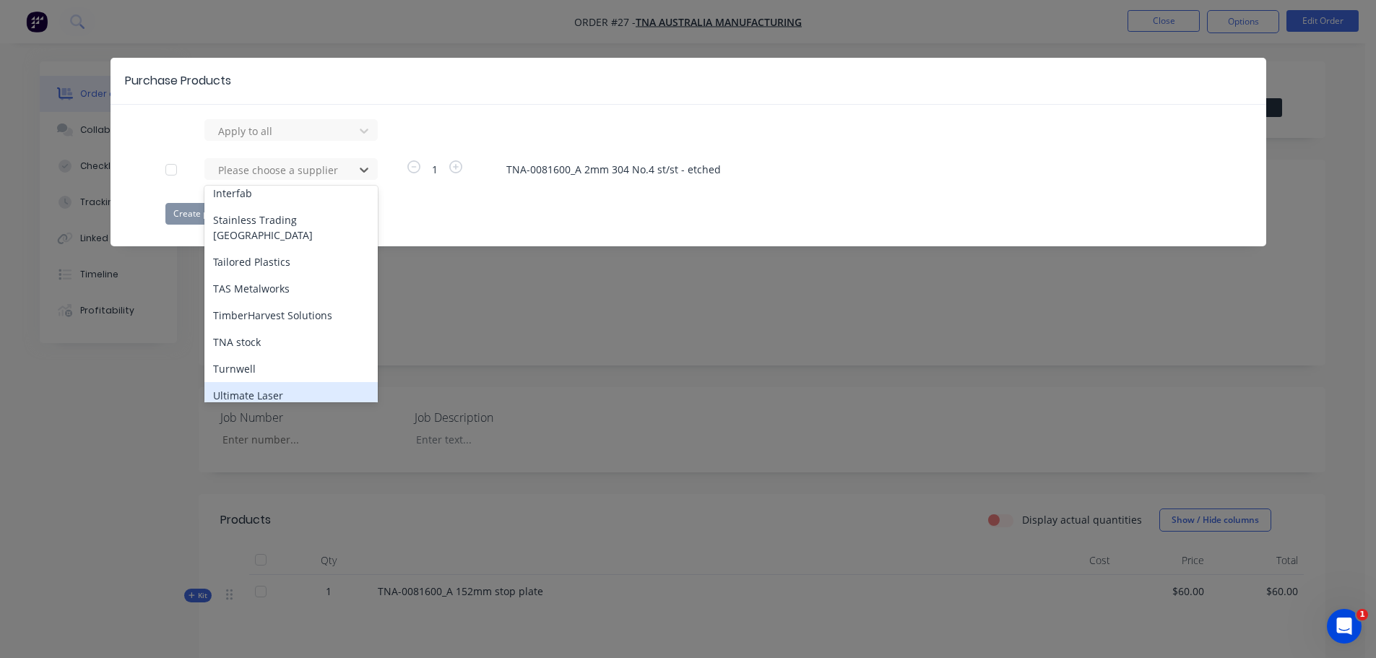
click at [238, 382] on div "Ultimate Laser" at bounding box center [290, 395] width 173 height 27
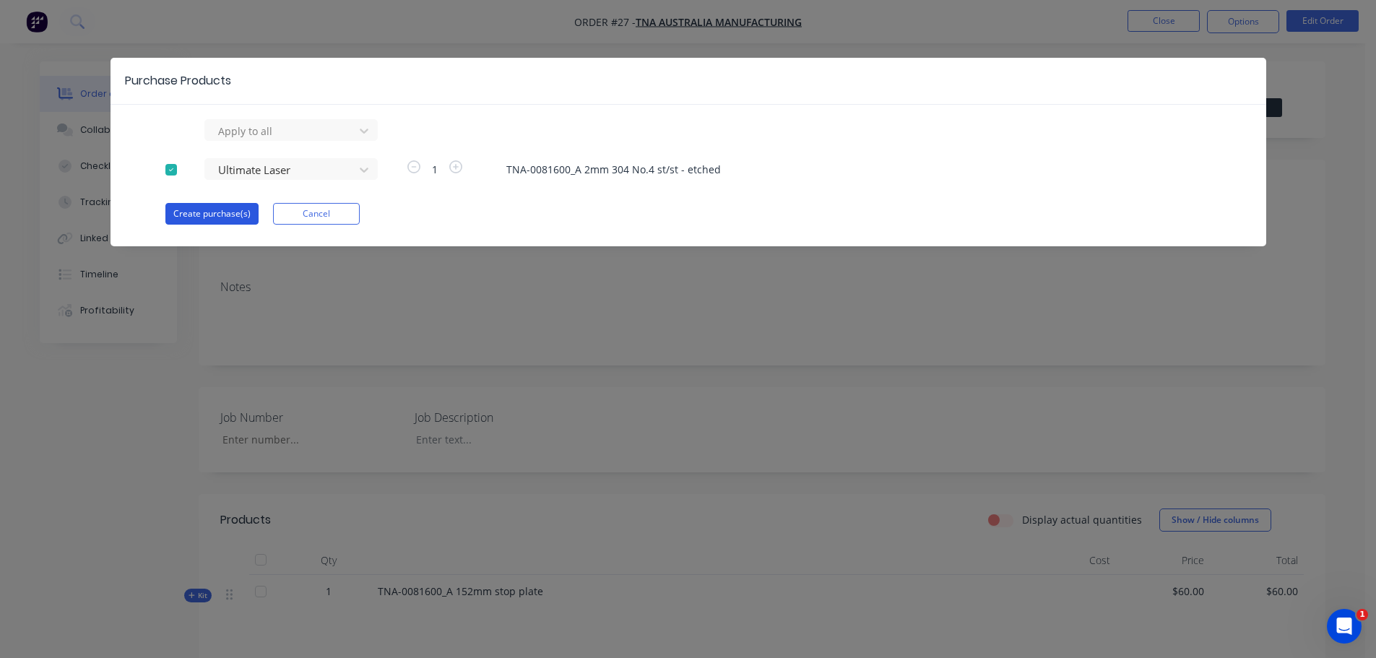
click at [238, 217] on button "Create purchase(s)" at bounding box center [211, 214] width 93 height 22
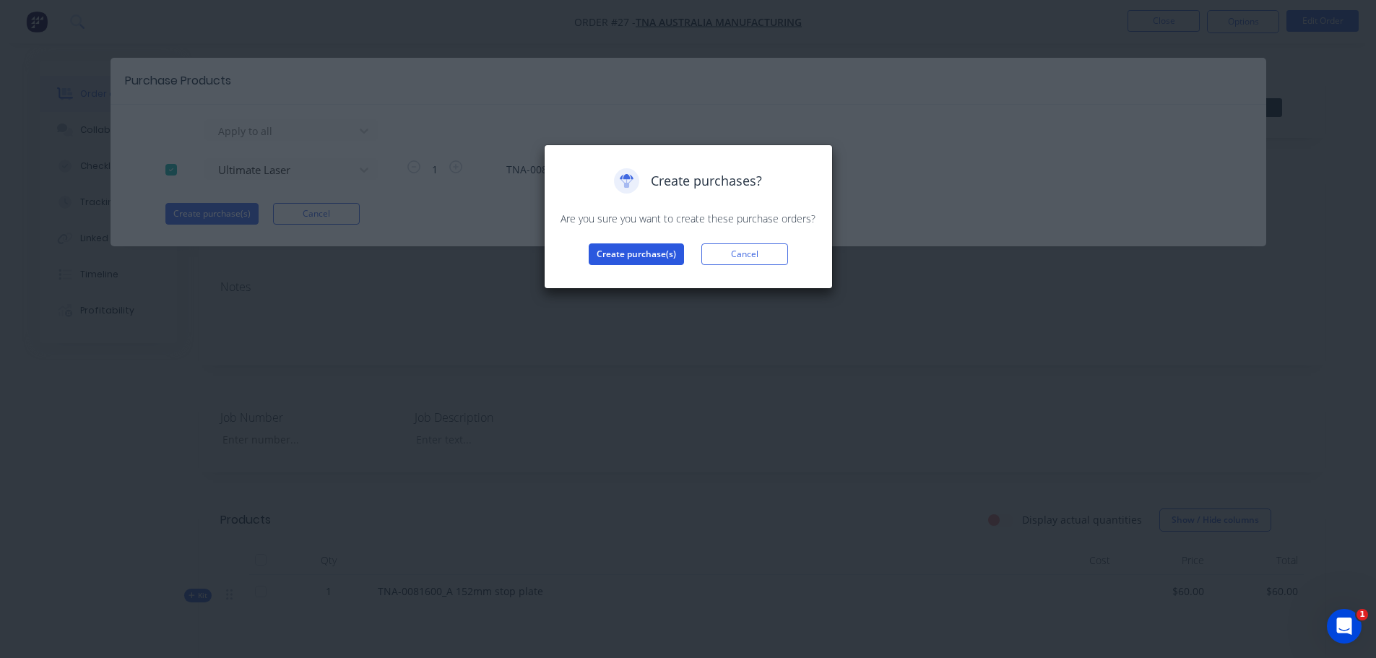
click at [644, 251] on button "Create purchase(s)" at bounding box center [636, 254] width 95 height 22
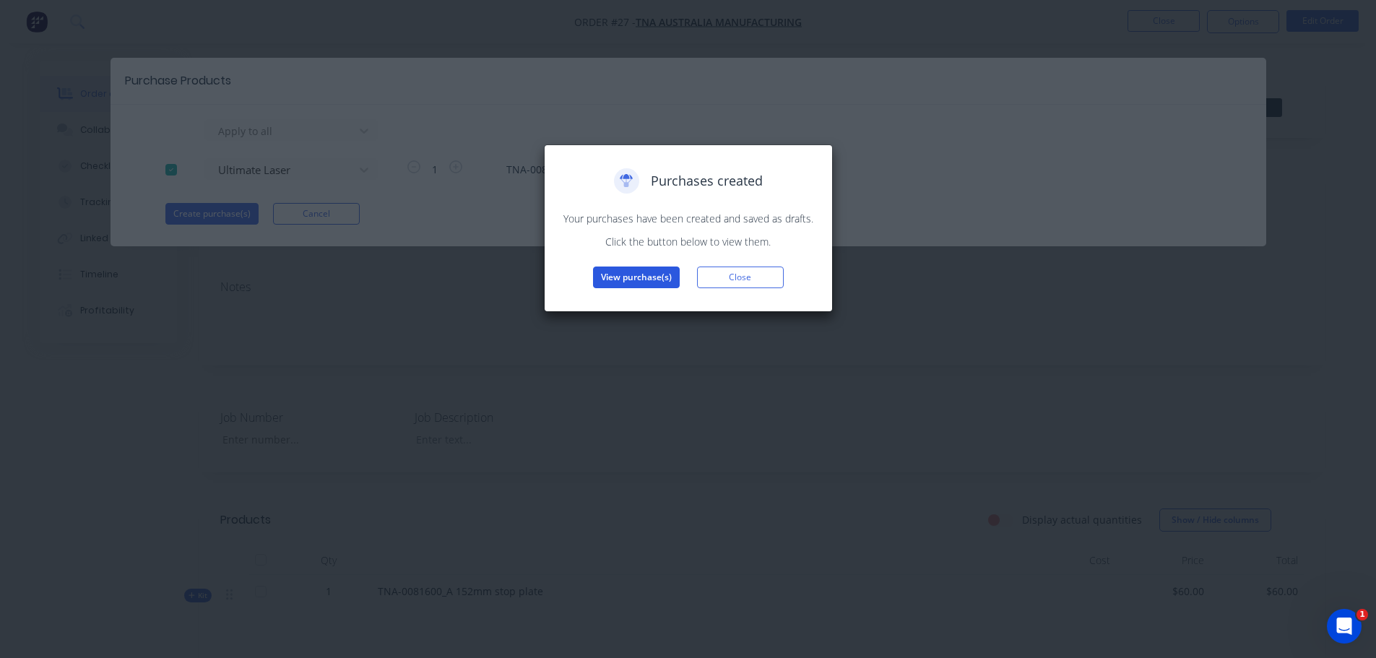
click at [646, 275] on button "View purchase(s)" at bounding box center [636, 277] width 87 height 22
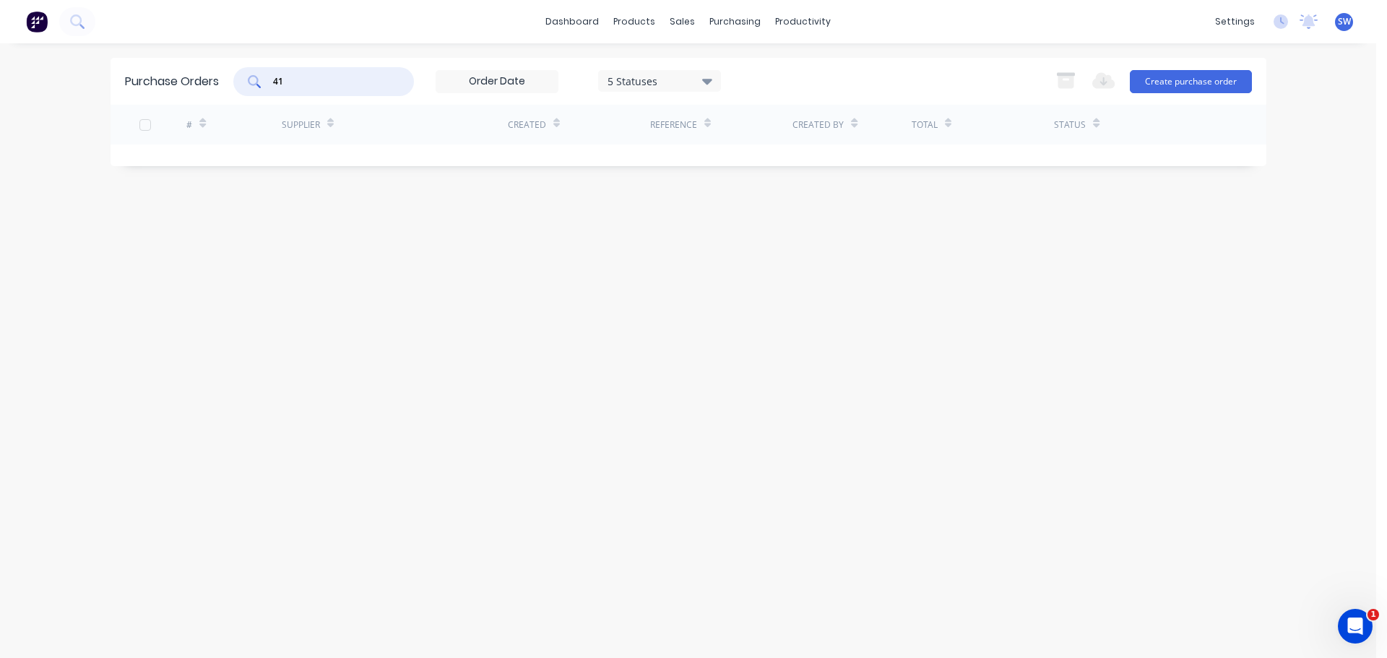
drag, startPoint x: 298, startPoint y: 84, endPoint x: 276, endPoint y: 80, distance: 22.8
click at [276, 80] on input "41" at bounding box center [332, 81] width 120 height 14
click at [420, 274] on div "Purchase Orders 5 Statuses 5 Statuses Export to Excel (XLSX) Create purchase or…" at bounding box center [687, 351] width 1155 height 586
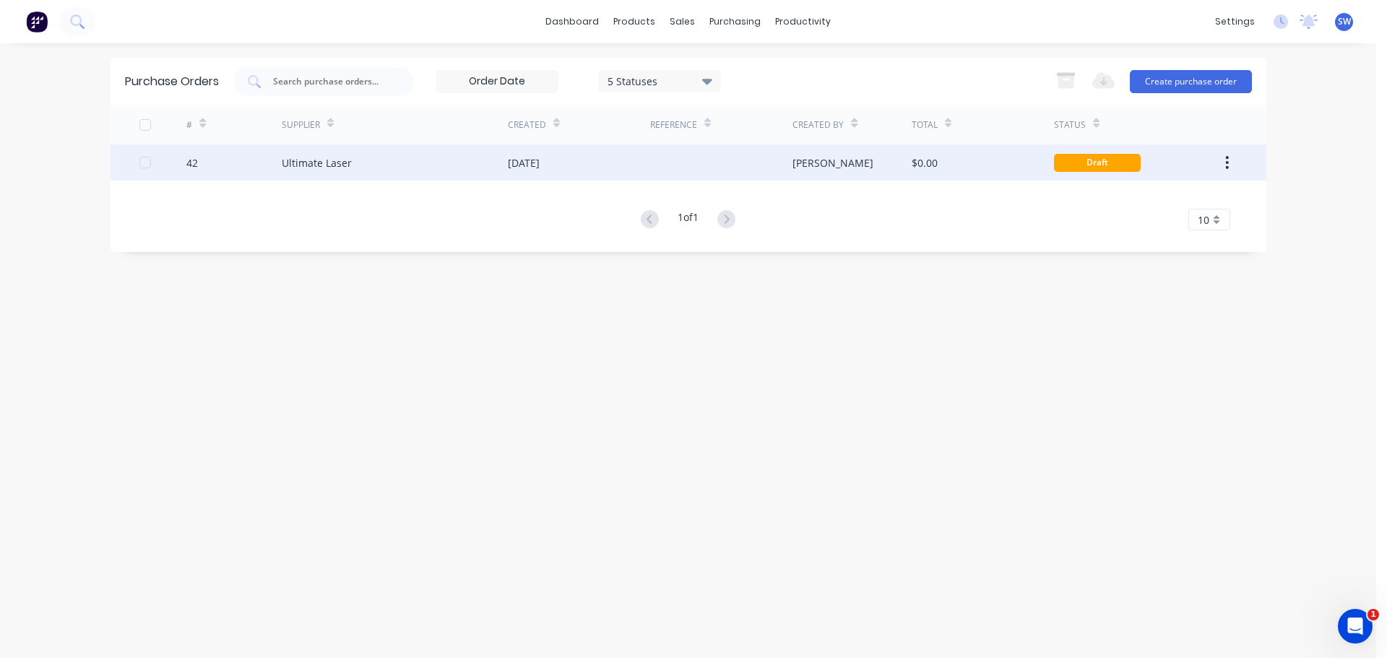
click at [300, 166] on div "Ultimate Laser" at bounding box center [317, 162] width 70 height 15
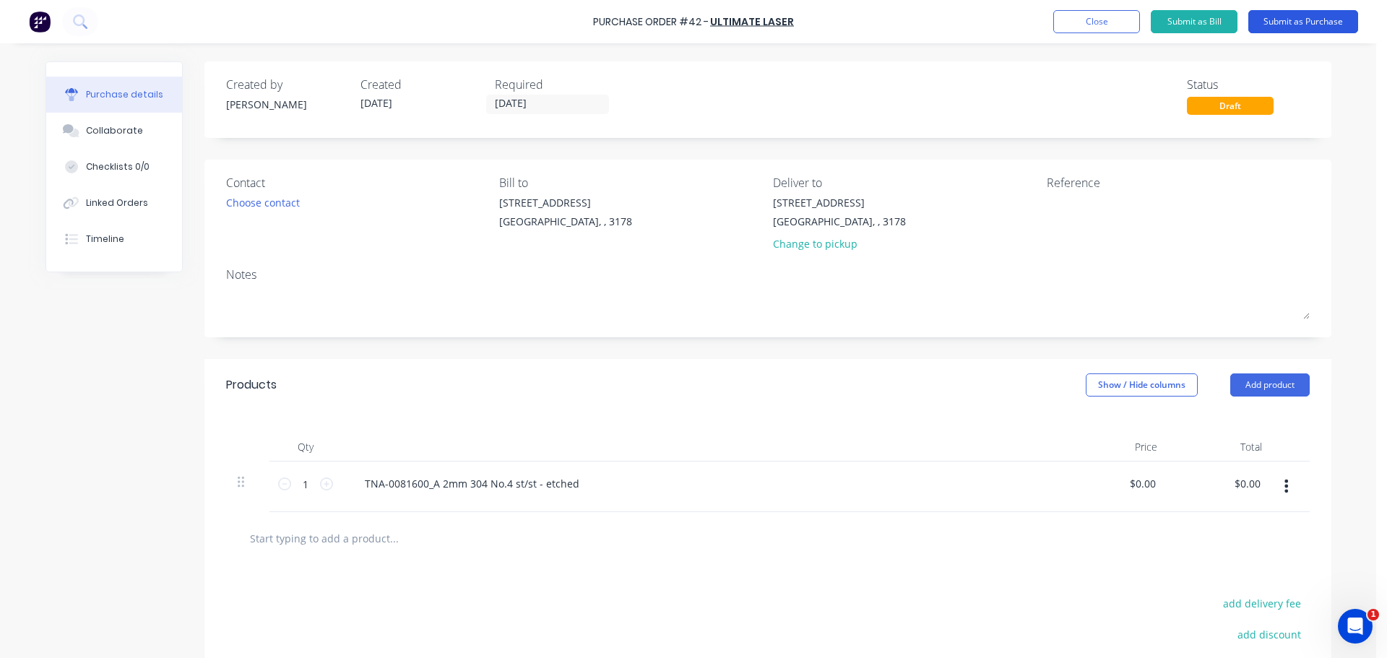
click at [880, 22] on button "Submit as Purchase" at bounding box center [1303, 21] width 110 height 23
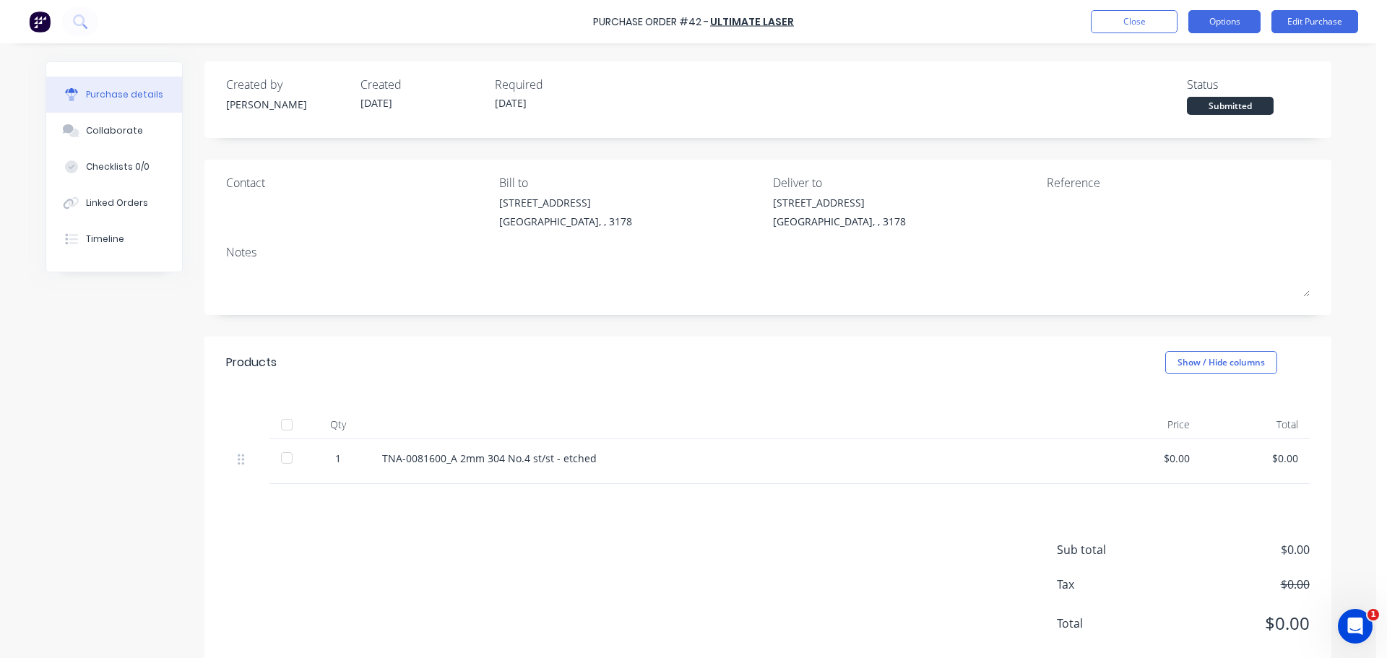
click at [880, 25] on button "Options" at bounding box center [1224, 21] width 72 height 23
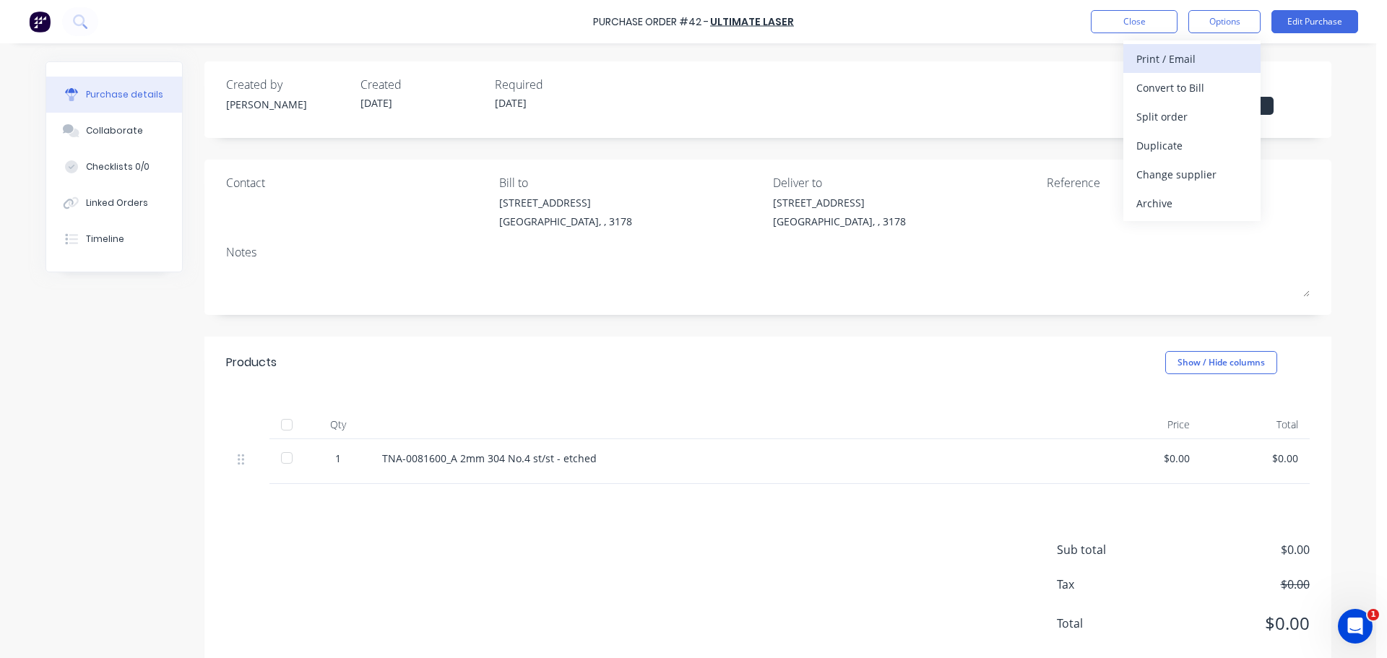
click at [880, 68] on div "Print / Email" at bounding box center [1191, 58] width 111 height 21
click at [880, 114] on div "Without pricing" at bounding box center [1191, 116] width 111 height 21
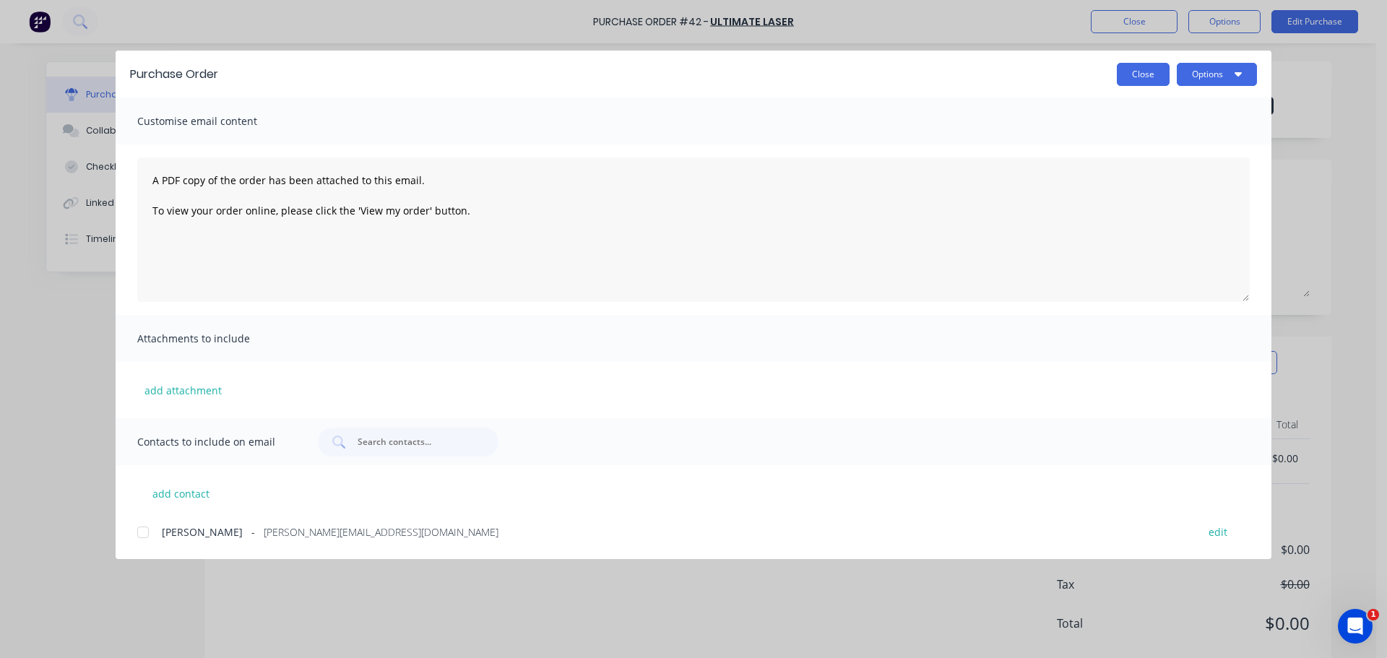
click at [880, 82] on button "Close" at bounding box center [1142, 74] width 53 height 23
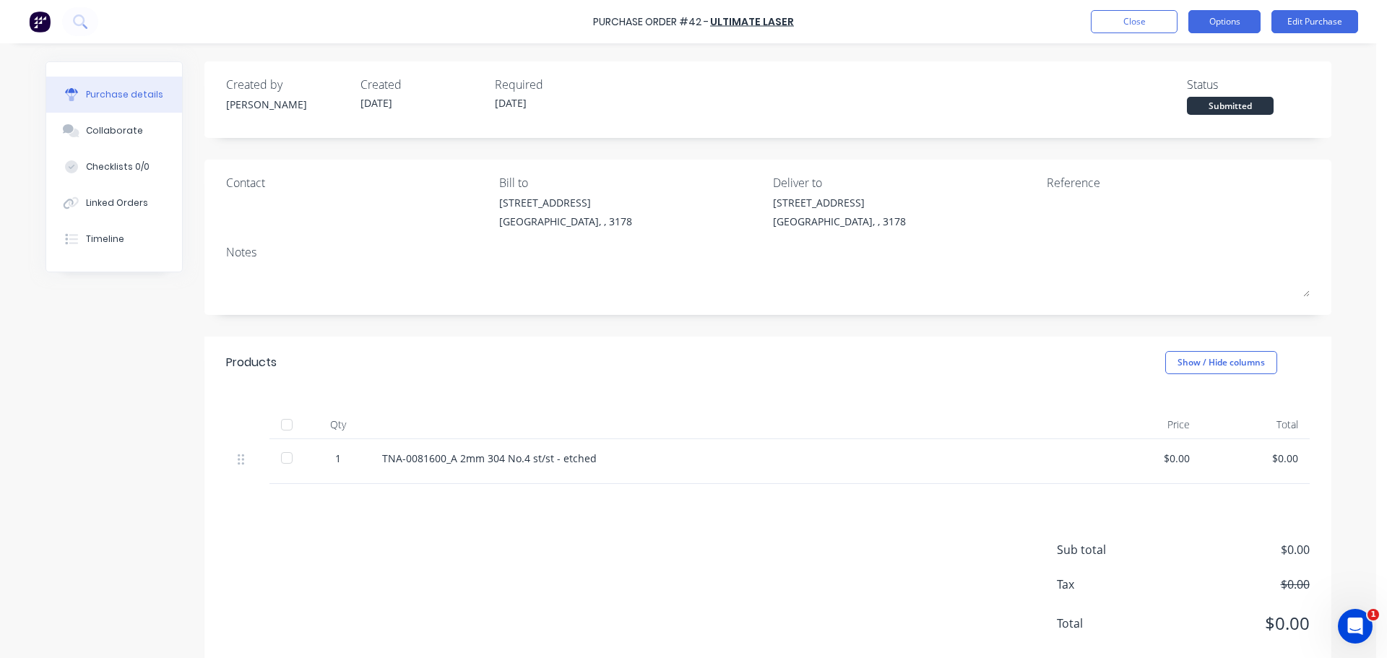
click at [880, 24] on button "Options" at bounding box center [1224, 21] width 72 height 23
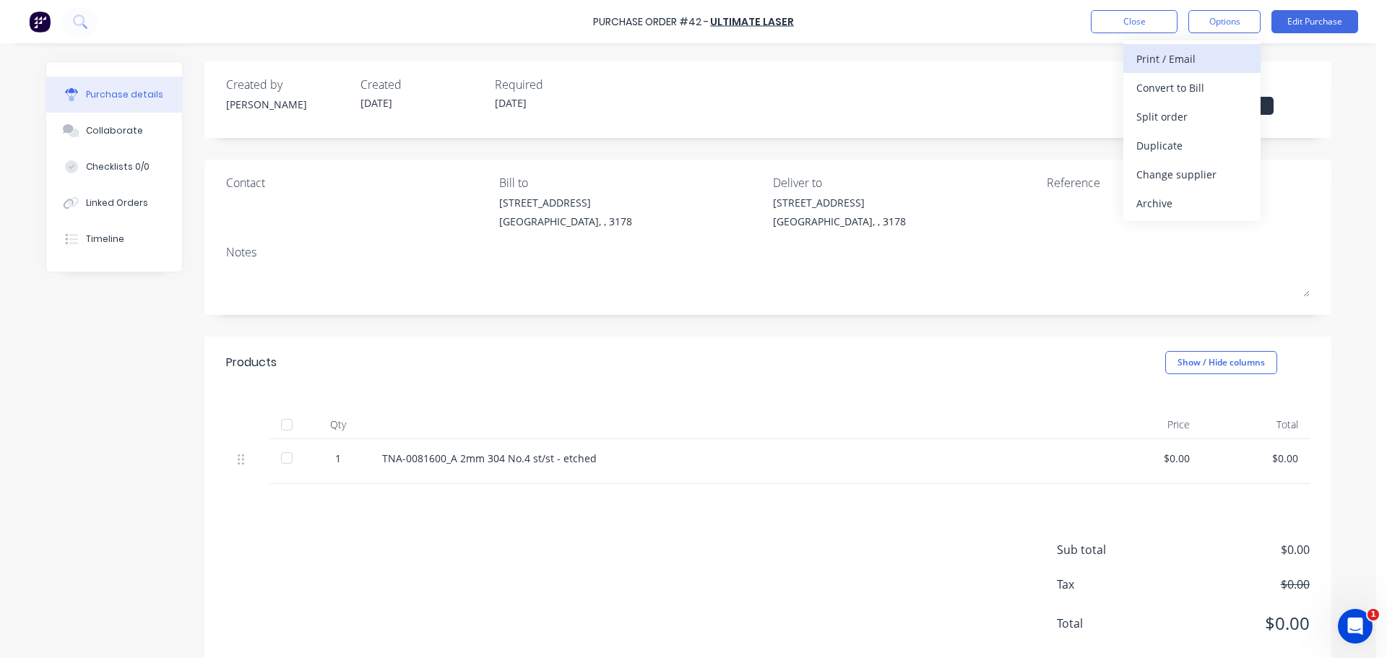
click at [880, 66] on div "Print / Email" at bounding box center [1191, 58] width 111 height 21
click at [880, 90] on div "With pricing" at bounding box center [1191, 87] width 111 height 21
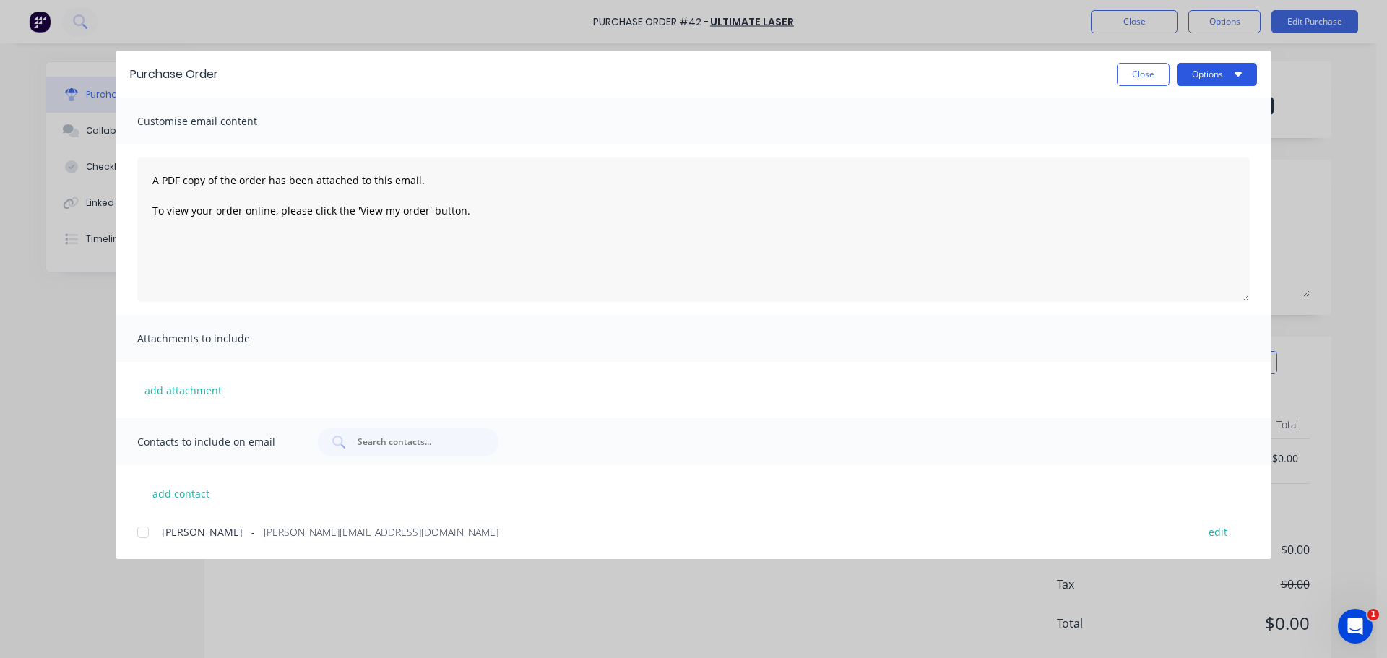
click at [880, 74] on button "Options" at bounding box center [1216, 74] width 80 height 23
click at [880, 117] on div "Preview" at bounding box center [1187, 110] width 111 height 21
click at [880, 77] on div "Close Options" at bounding box center [745, 74] width 1024 height 23
click at [880, 77] on button "Close" at bounding box center [1142, 74] width 53 height 23
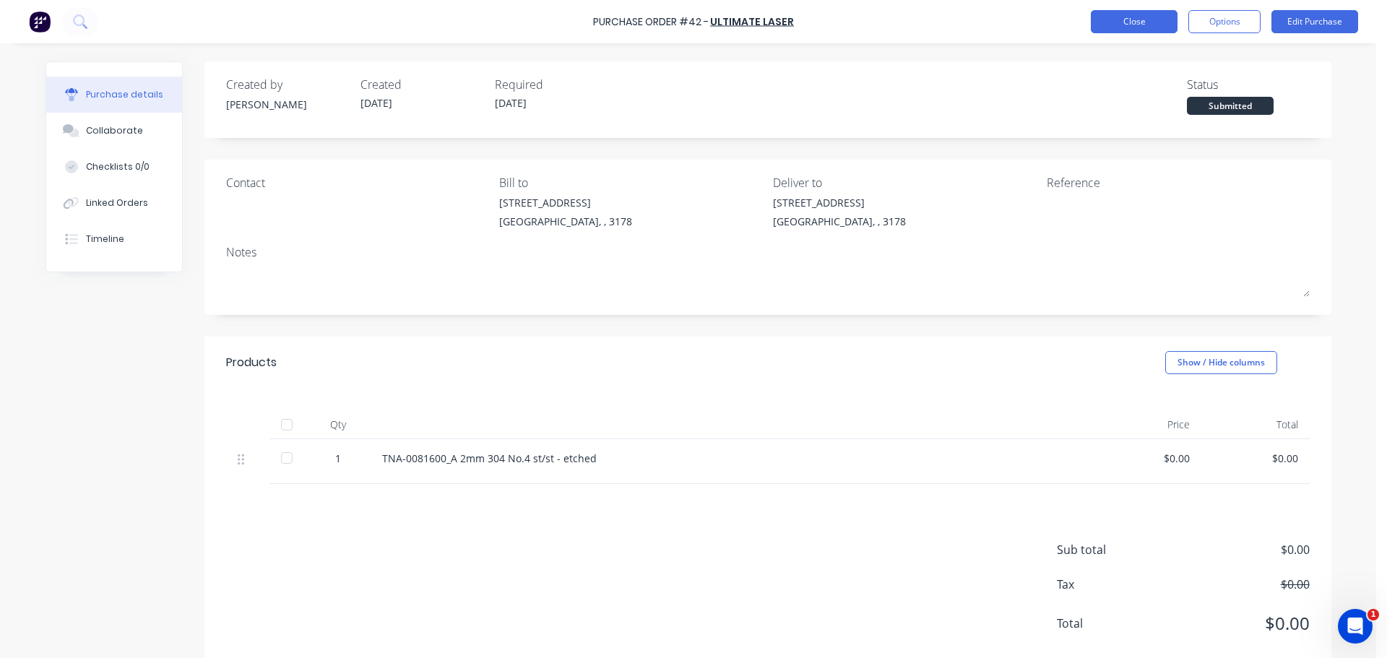
click at [880, 29] on button "Close" at bounding box center [1133, 21] width 87 height 23
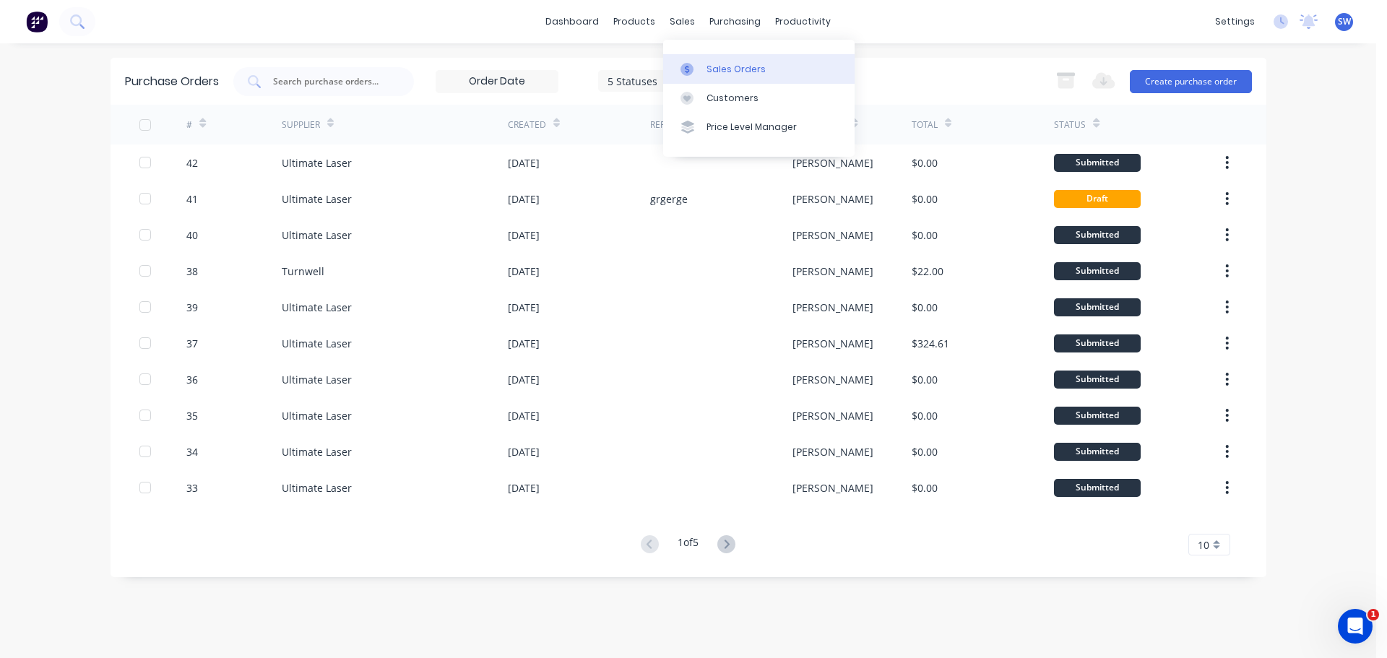
click at [708, 77] on link "Sales Orders" at bounding box center [758, 68] width 191 height 29
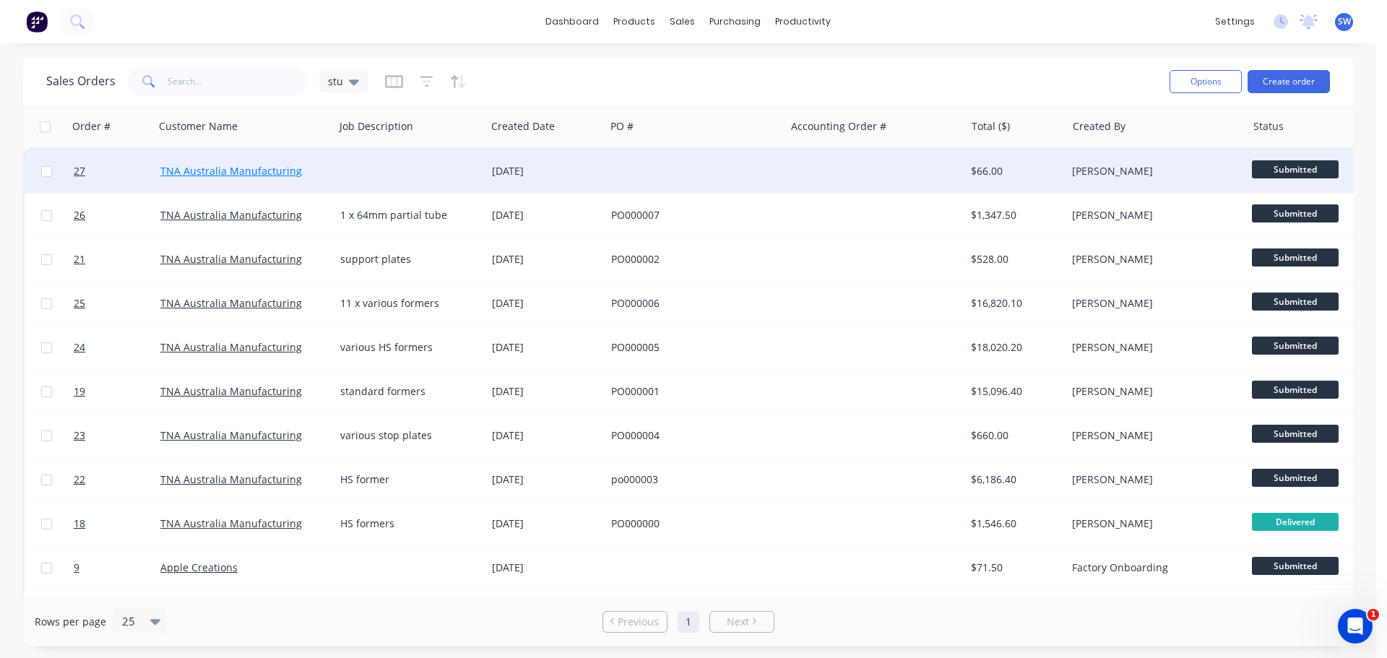
click at [247, 173] on link "TNA Australia Manufacturing" at bounding box center [231, 171] width 142 height 14
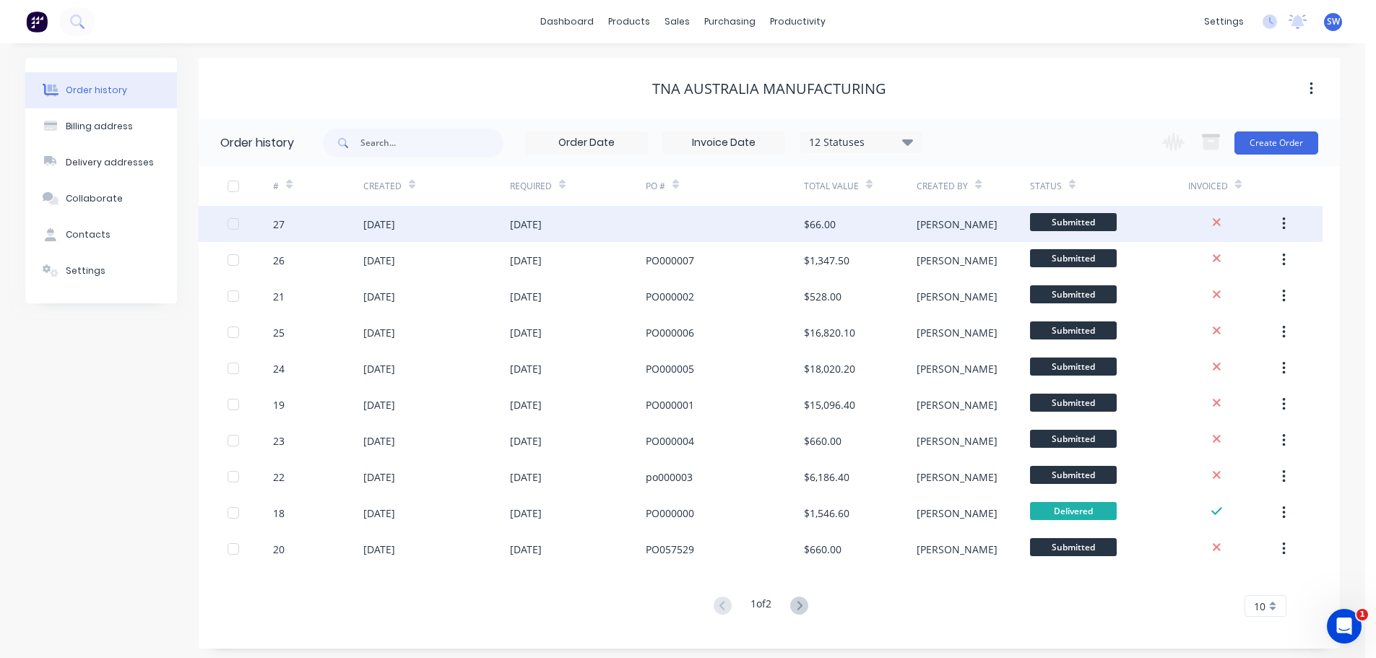
click at [381, 225] on div "[DATE]" at bounding box center [379, 224] width 32 height 15
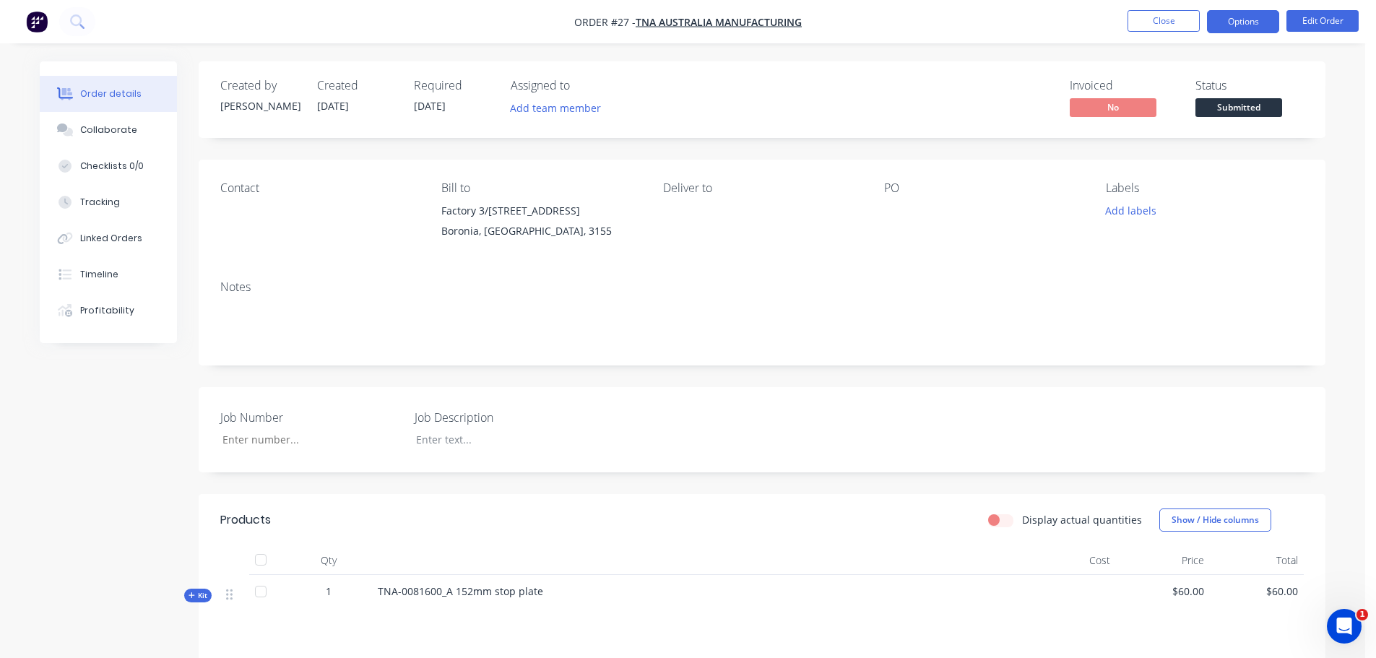
click at [880, 27] on button "Options" at bounding box center [1243, 21] width 72 height 23
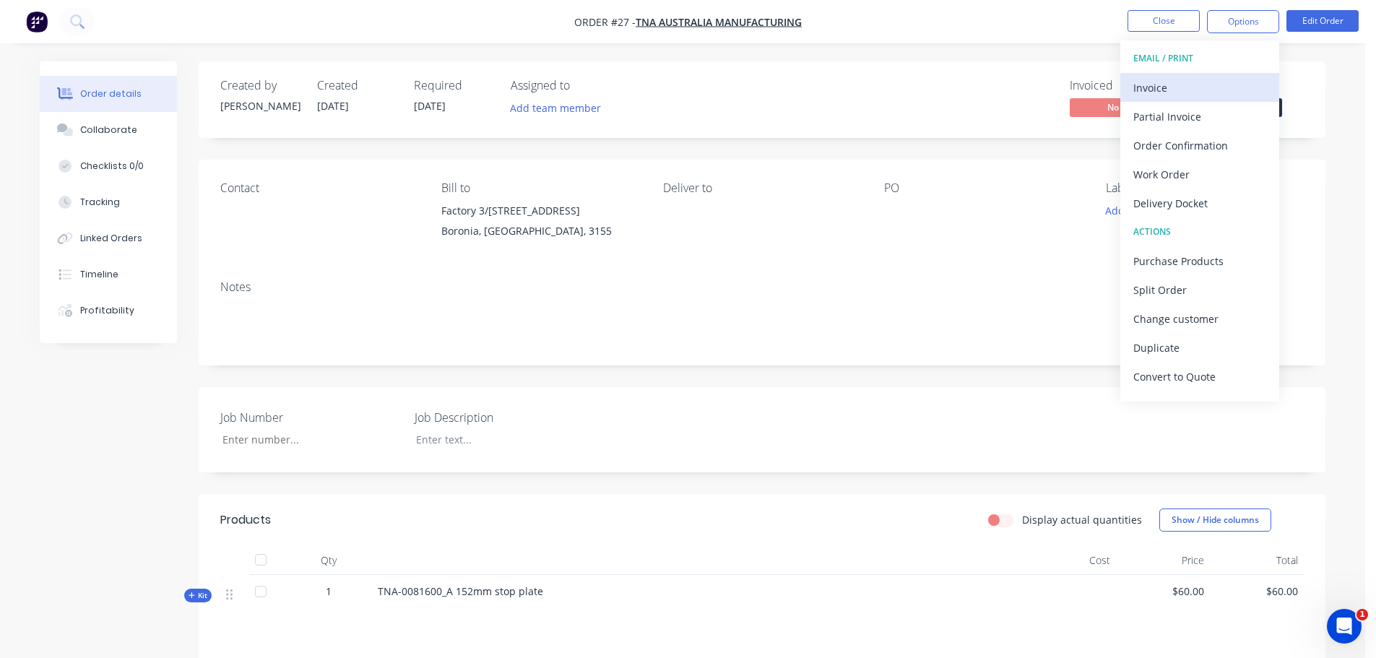
click at [880, 94] on div "Invoice" at bounding box center [1199, 87] width 133 height 21
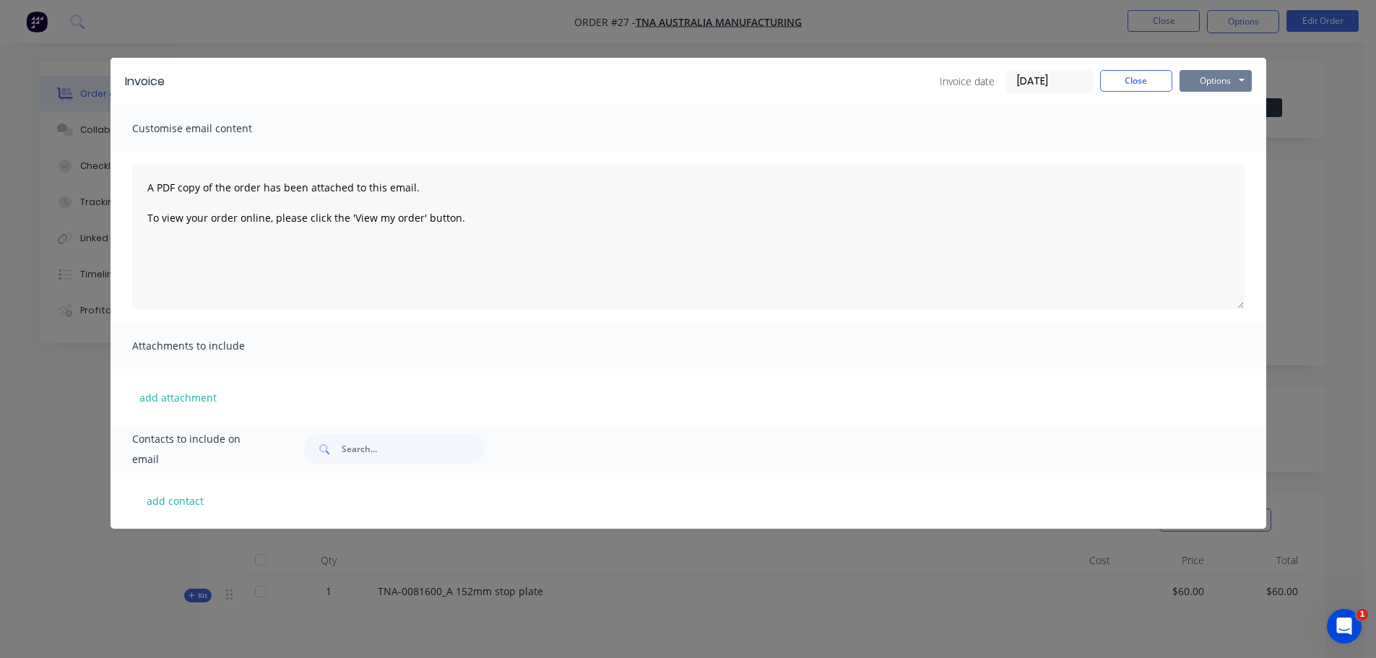
click at [880, 74] on button "Options" at bounding box center [1215, 81] width 72 height 22
click at [880, 103] on button "Preview" at bounding box center [1225, 107] width 92 height 24
click at [880, 79] on button "Options" at bounding box center [1215, 81] width 72 height 22
click at [880, 87] on button "Close" at bounding box center [1136, 81] width 72 height 22
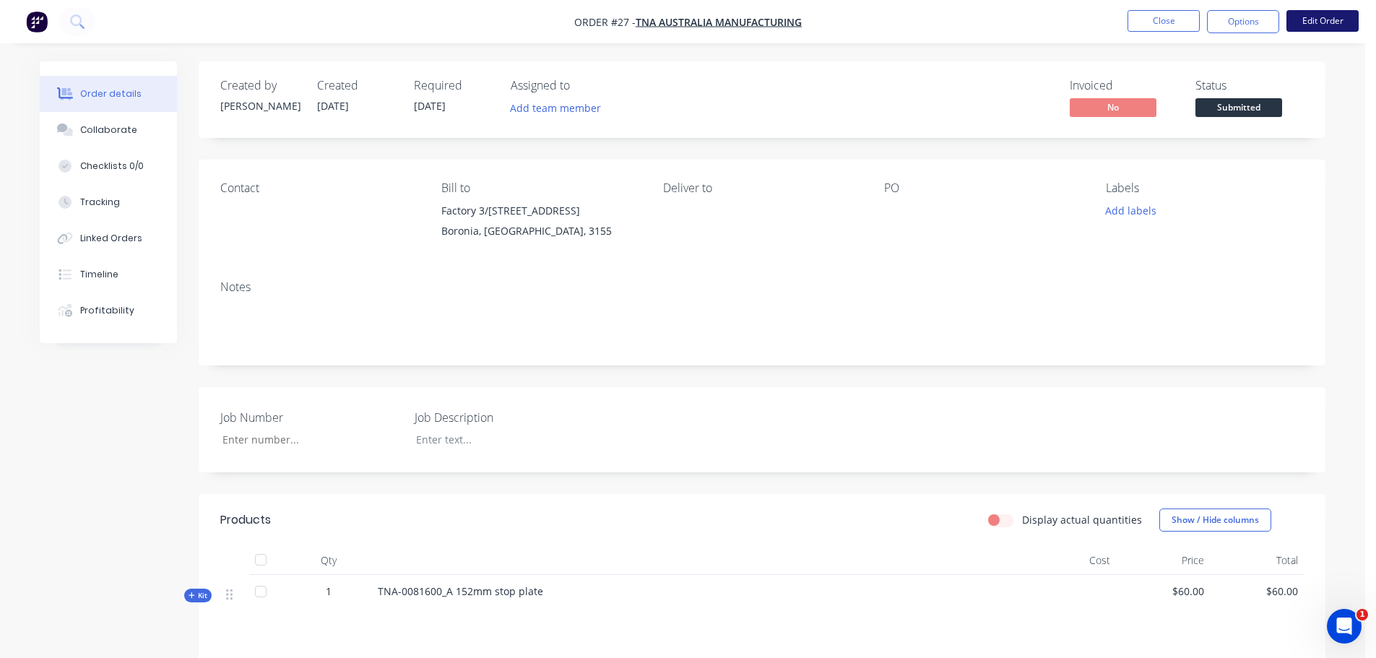
click at [880, 22] on button "Edit Order" at bounding box center [1322, 21] width 72 height 22
click at [880, 30] on button "Options" at bounding box center [1243, 21] width 72 height 23
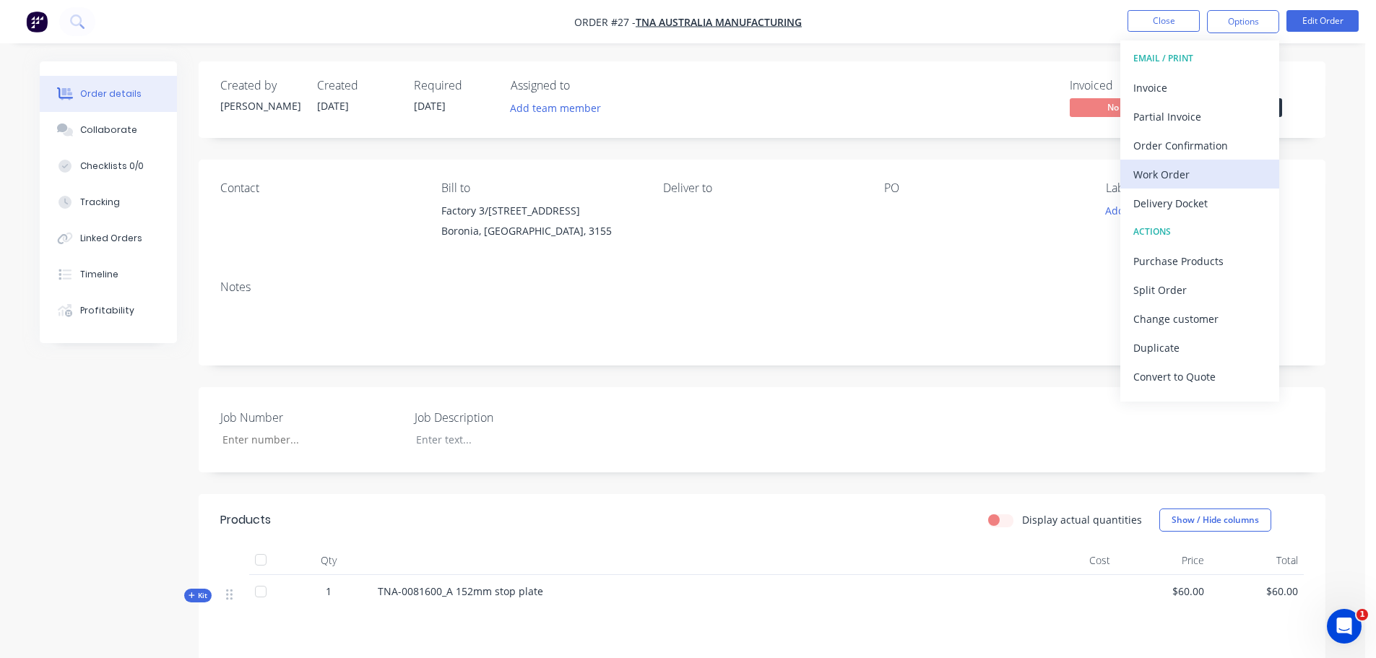
click at [880, 173] on div "Work Order" at bounding box center [1199, 174] width 133 height 21
click at [880, 5] on nav "Order #27 - TNA Australia Manufacturing Close Options WORK ORDER Back With pric…" at bounding box center [688, 21] width 1376 height 43
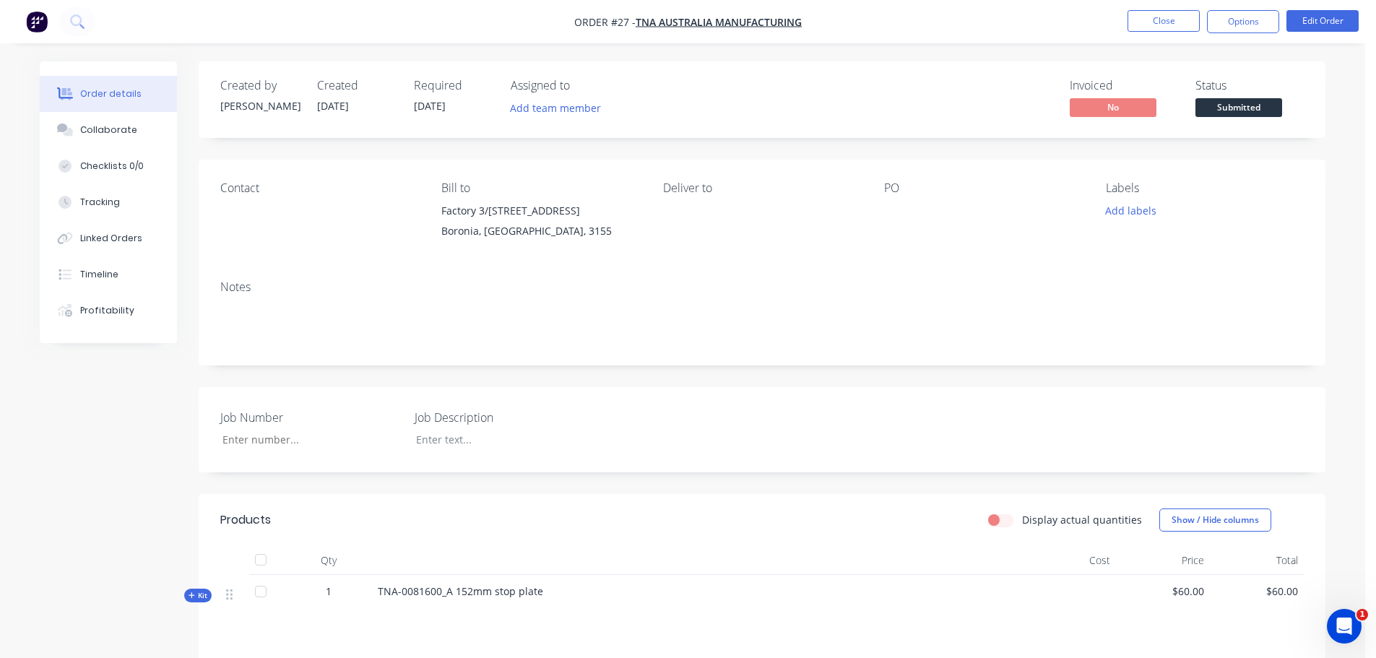
scroll to position [72, 0]
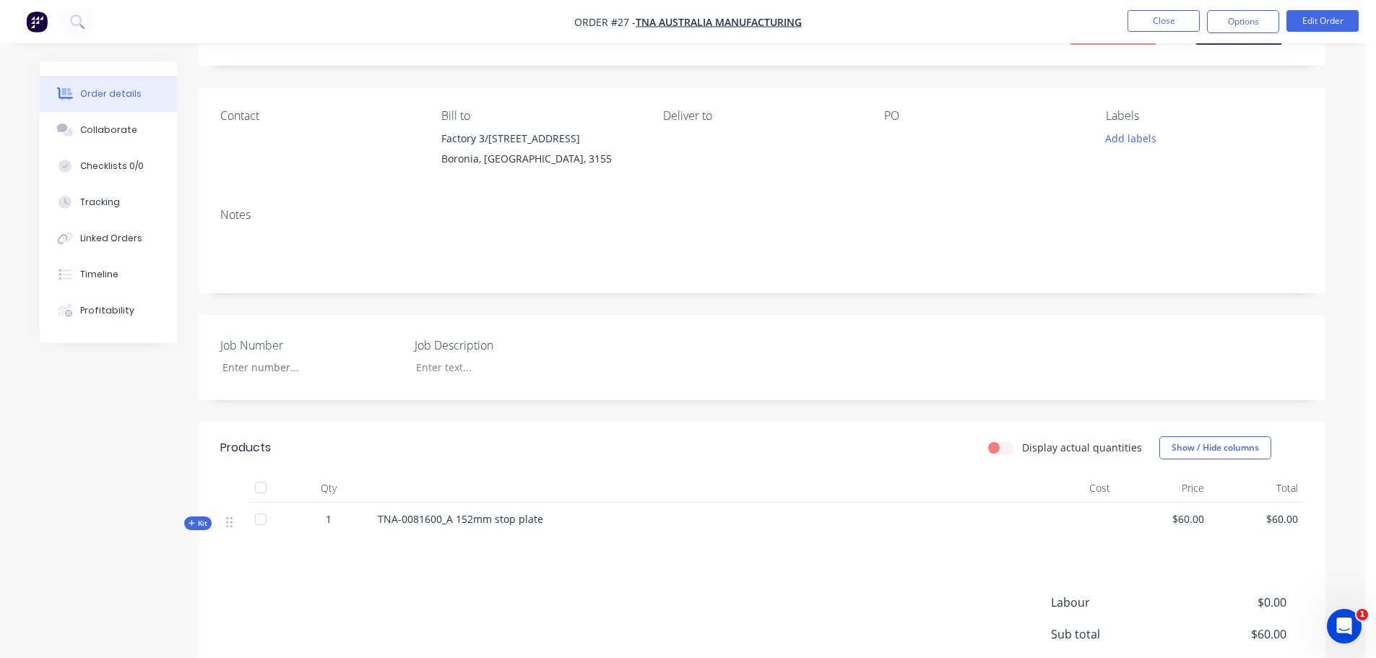
click at [880, 5] on nav "Order #27 - TNA Australia Manufacturing Close Options Edit Order" at bounding box center [688, 21] width 1376 height 43
click at [880, 21] on button "Close" at bounding box center [1163, 21] width 72 height 22
